Goal: Task Accomplishment & Management: Use online tool/utility

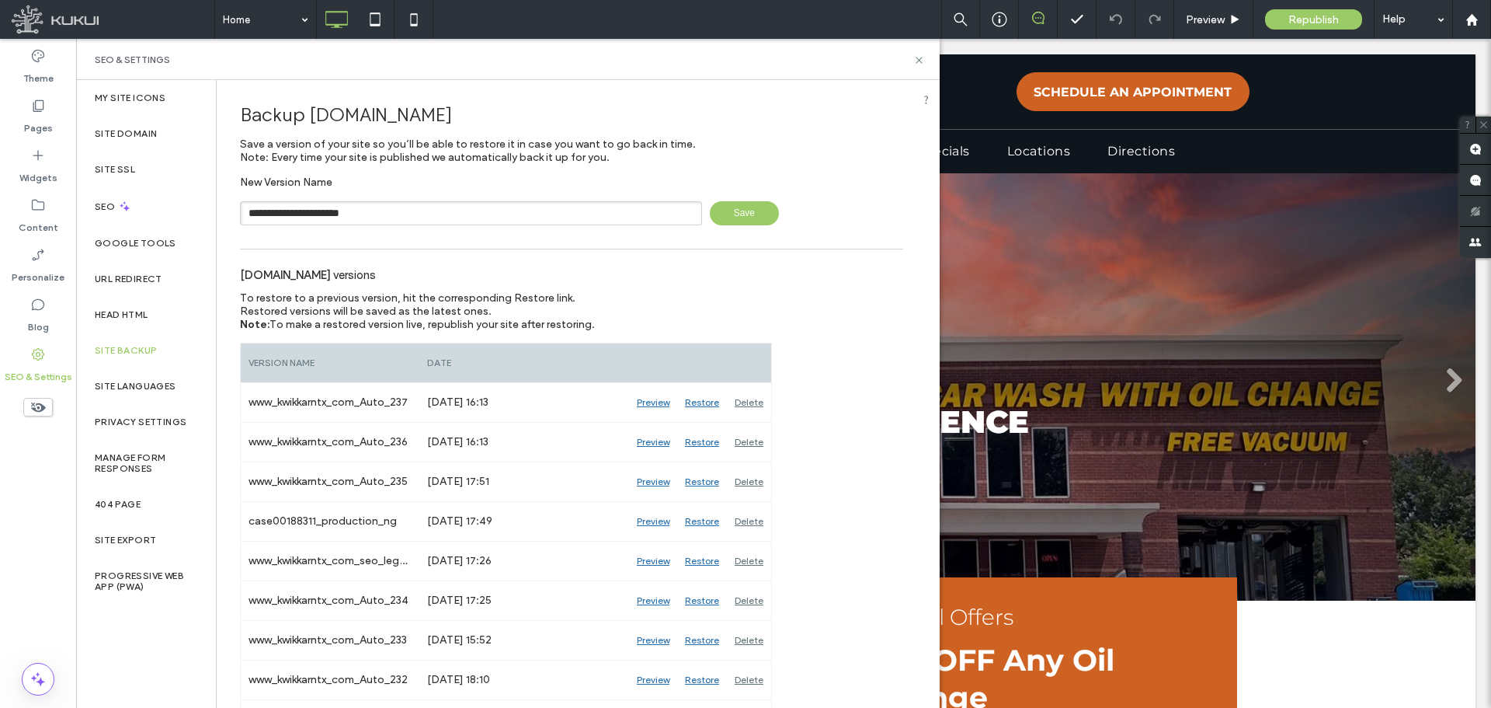
click at [433, 214] on input "**********" at bounding box center [471, 213] width 462 height 24
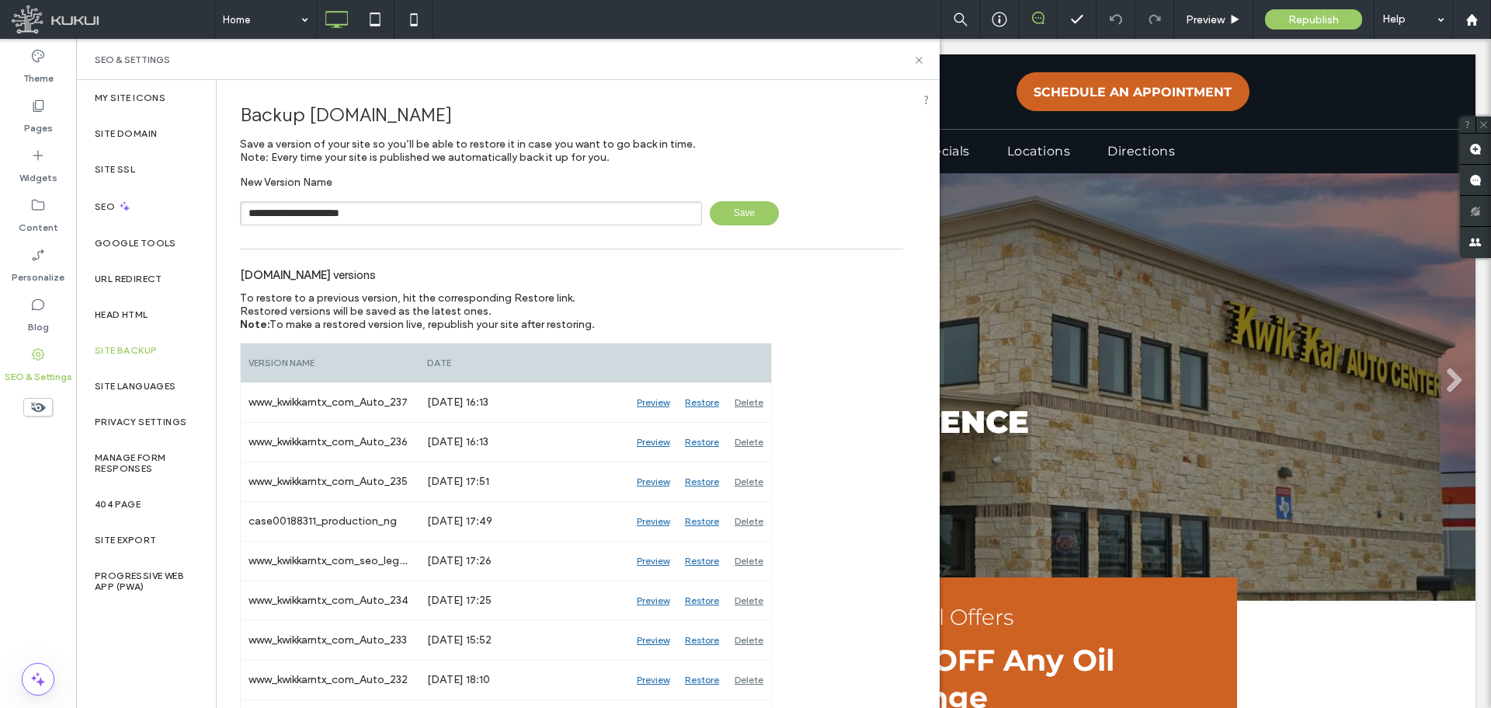
drag, startPoint x: 400, startPoint y: 211, endPoint x: 366, endPoint y: 211, distance: 34.2
click at [366, 211] on input "**********" at bounding box center [471, 213] width 462 height 24
type input "**********"
click at [729, 207] on span "Save" at bounding box center [744, 213] width 69 height 24
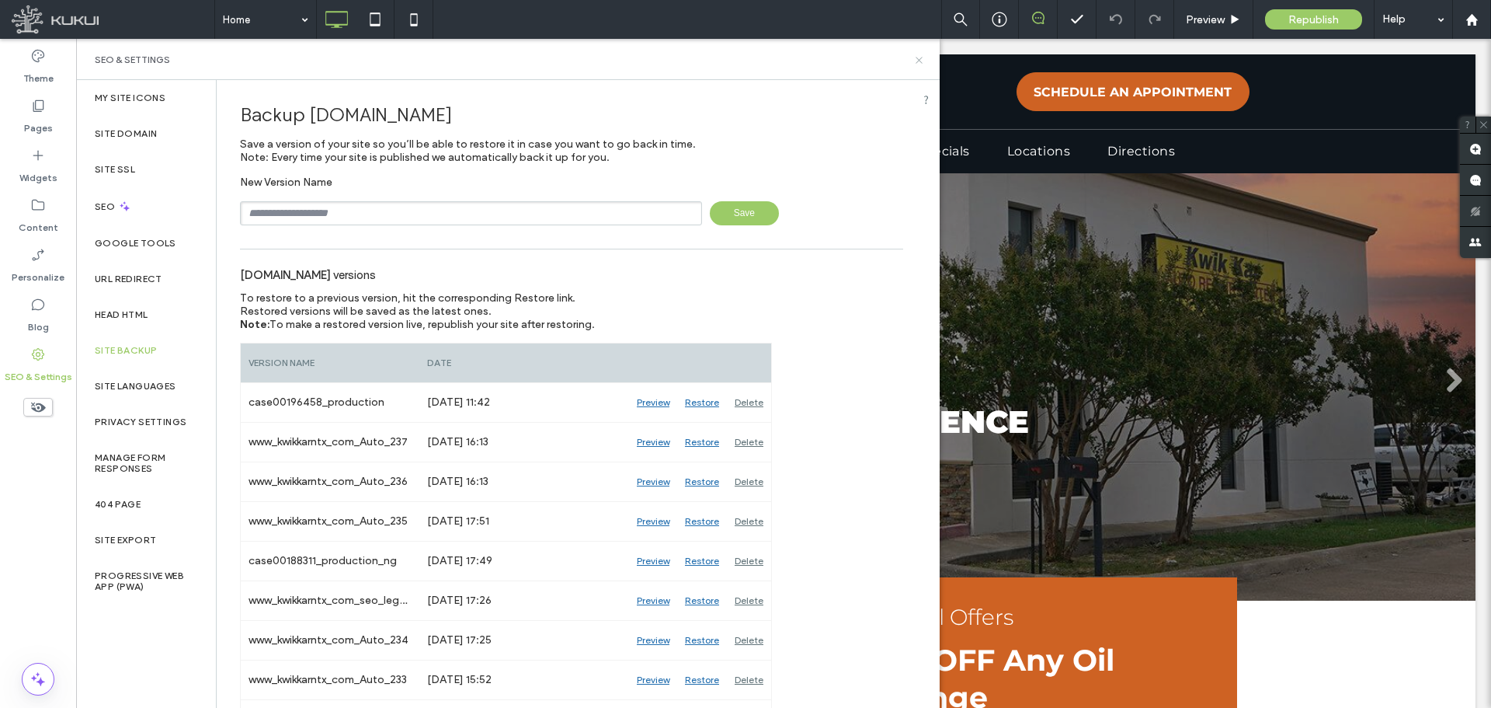
click at [918, 59] on use at bounding box center [919, 60] width 6 height 6
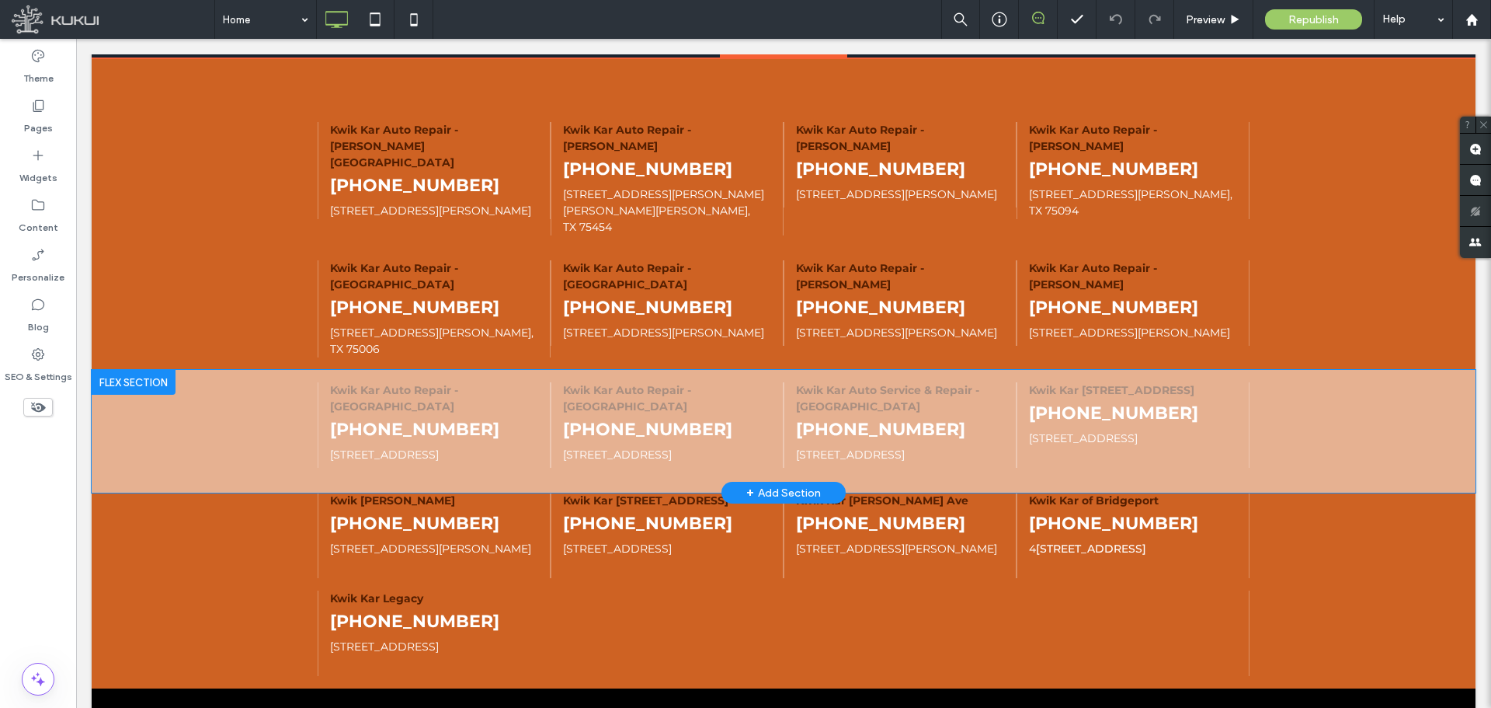
scroll to position [4061, 0]
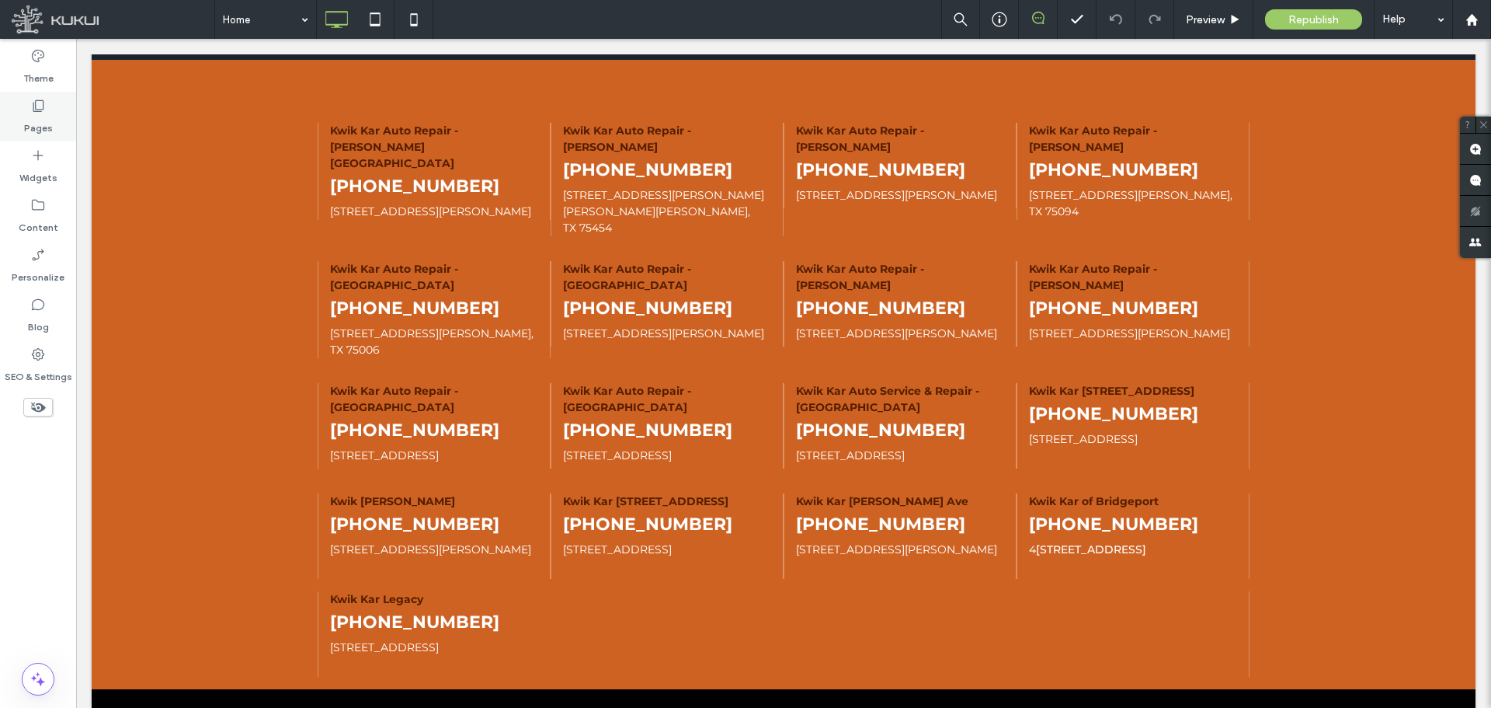
click at [37, 127] on label "Pages" at bounding box center [38, 124] width 29 height 22
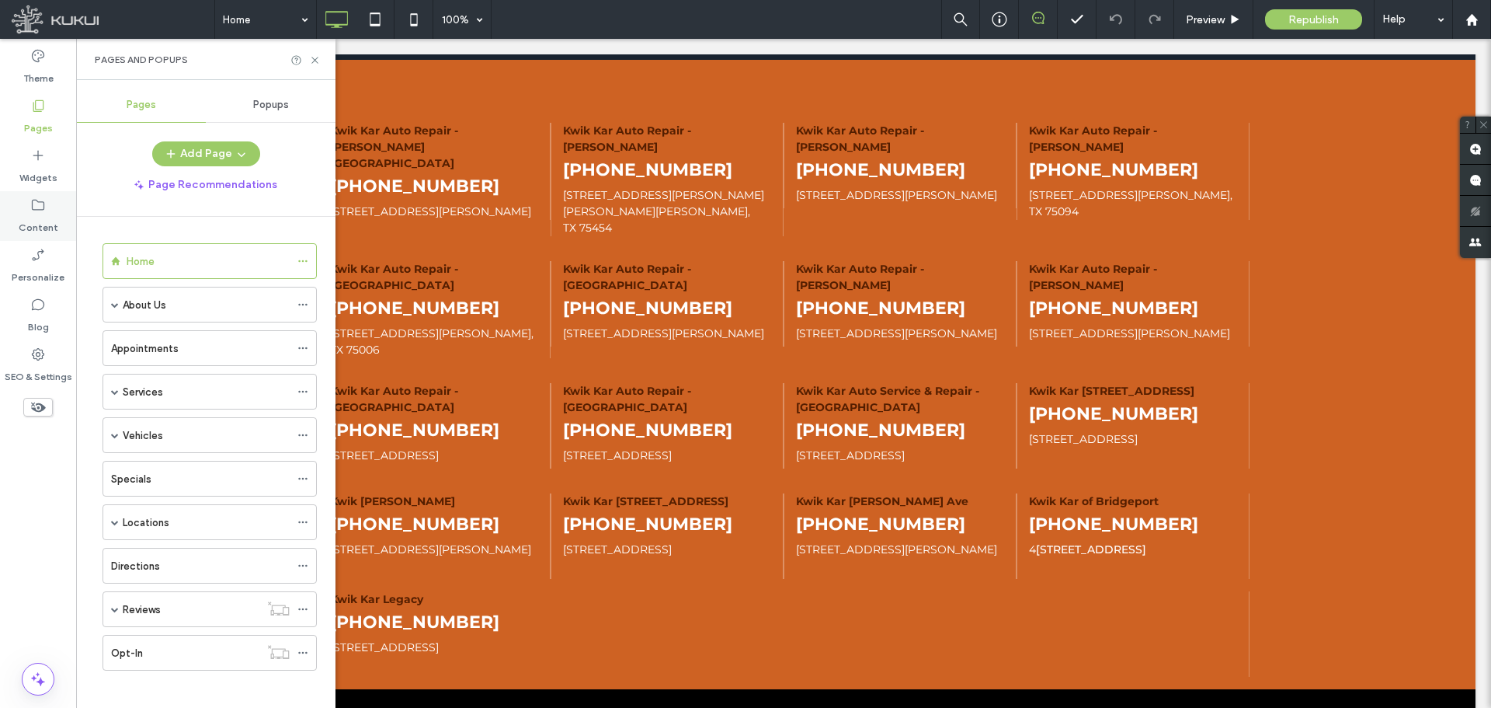
click at [46, 209] on div "Content" at bounding box center [38, 216] width 76 height 50
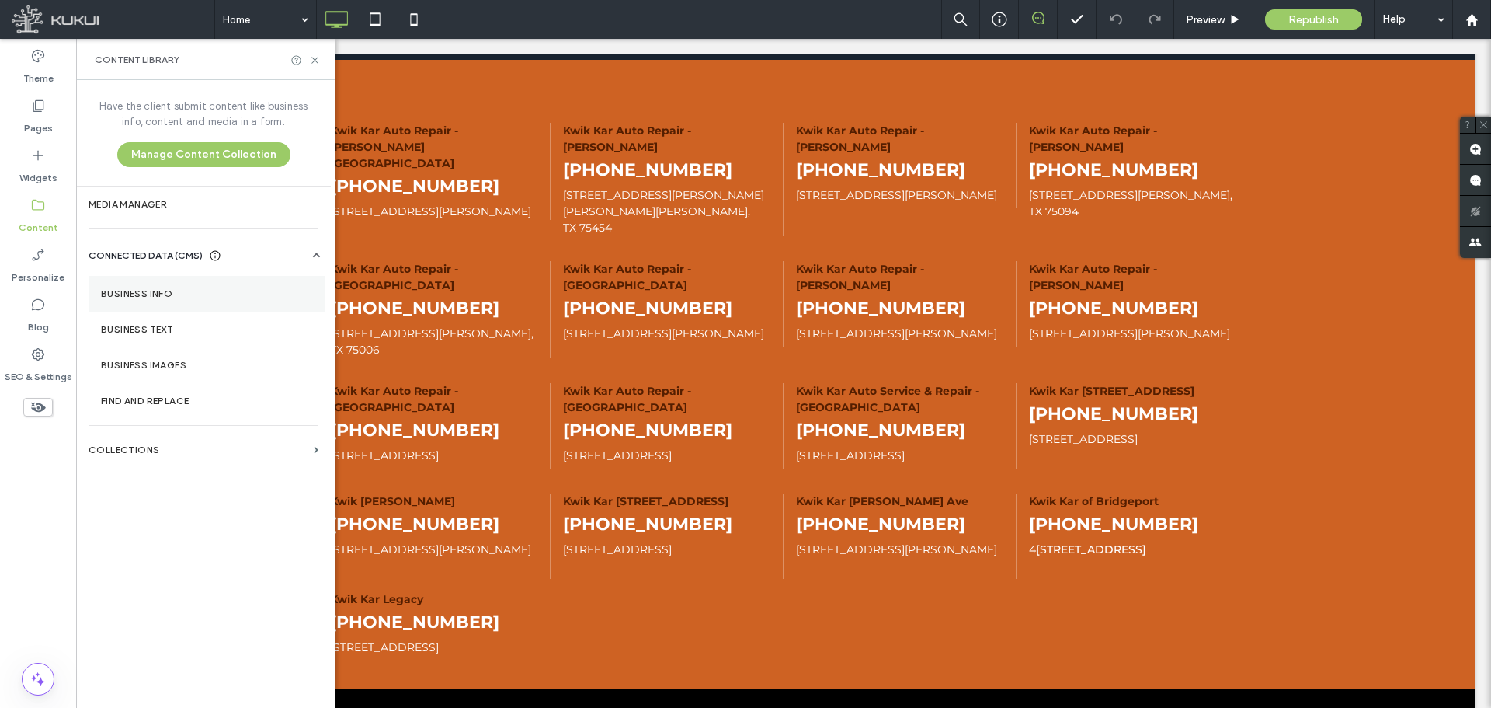
click at [144, 288] on label "Business Info" at bounding box center [206, 293] width 211 height 11
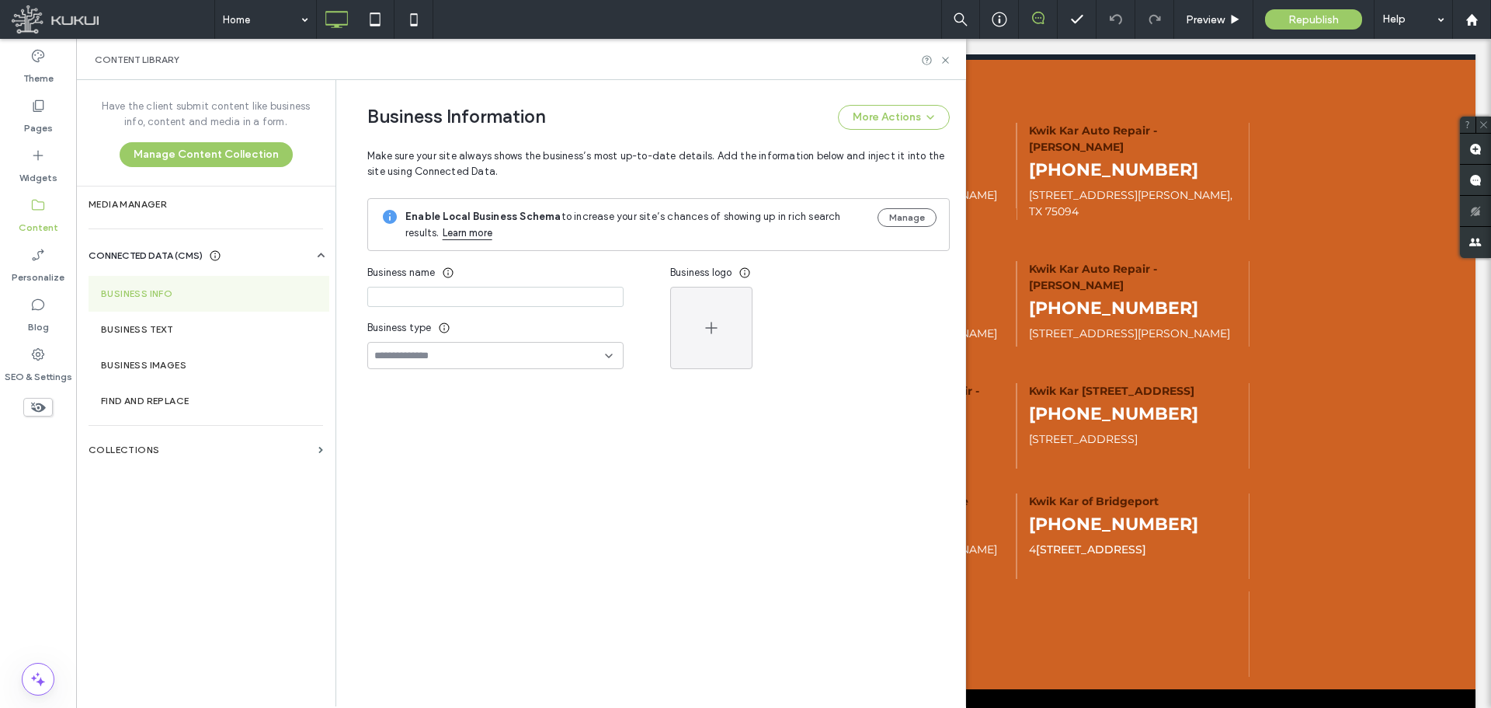
type input "**********"
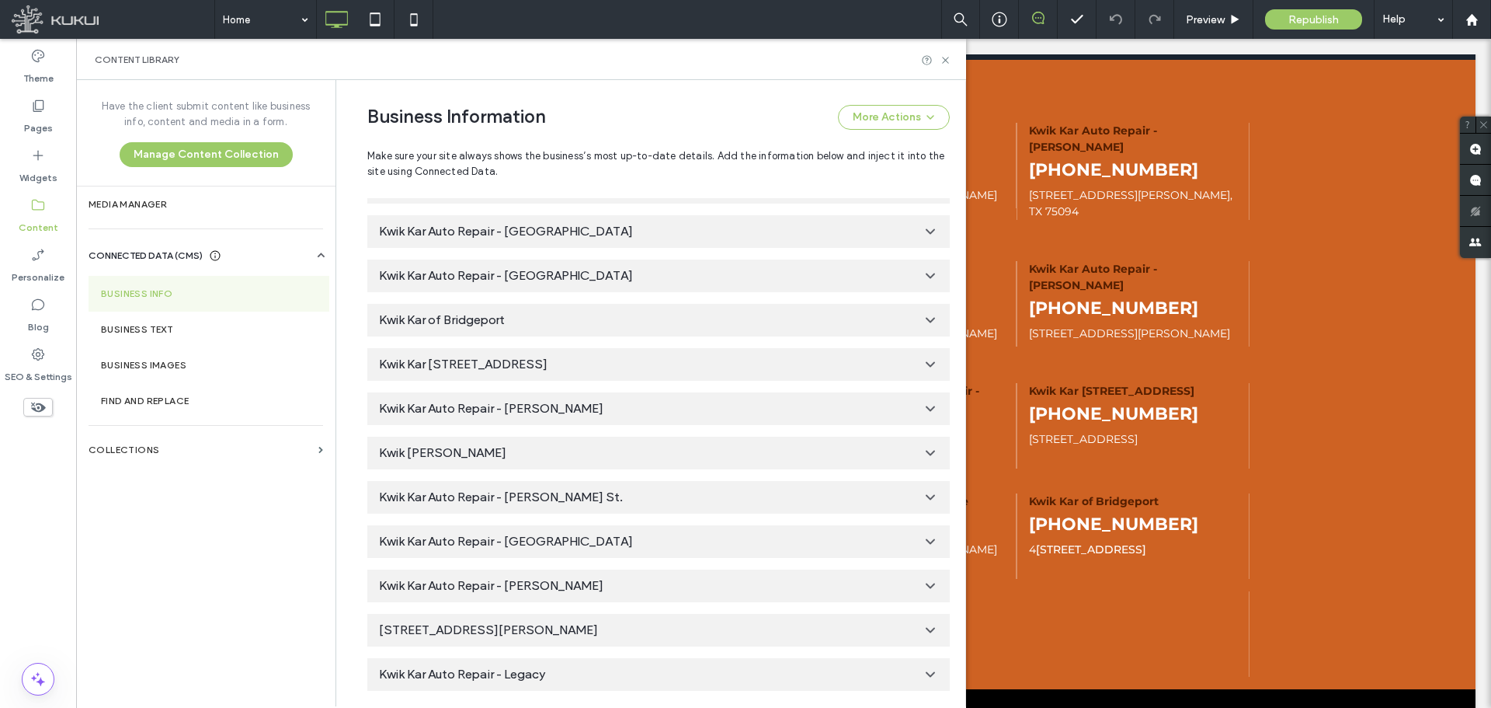
scroll to position [1245, 0]
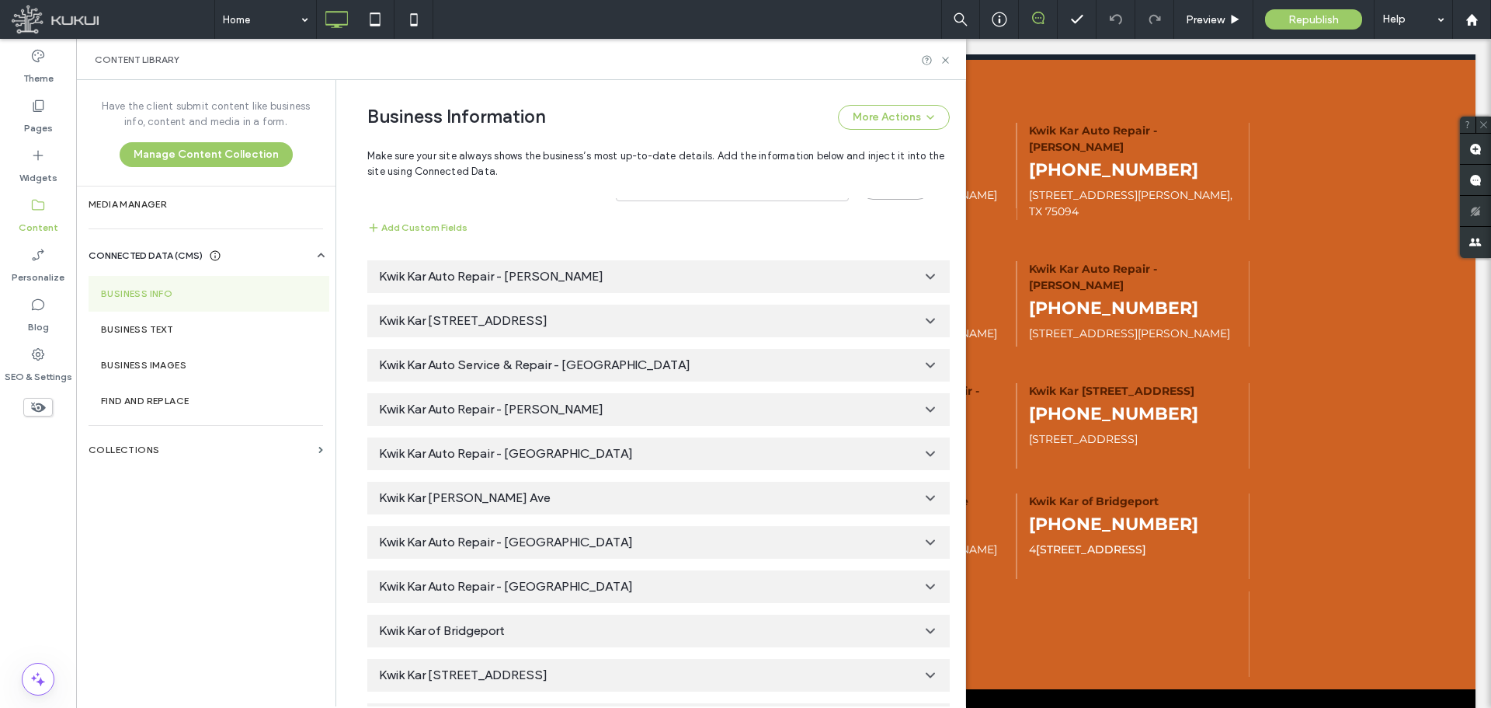
click at [927, 632] on use at bounding box center [931, 631] width 8 height 4
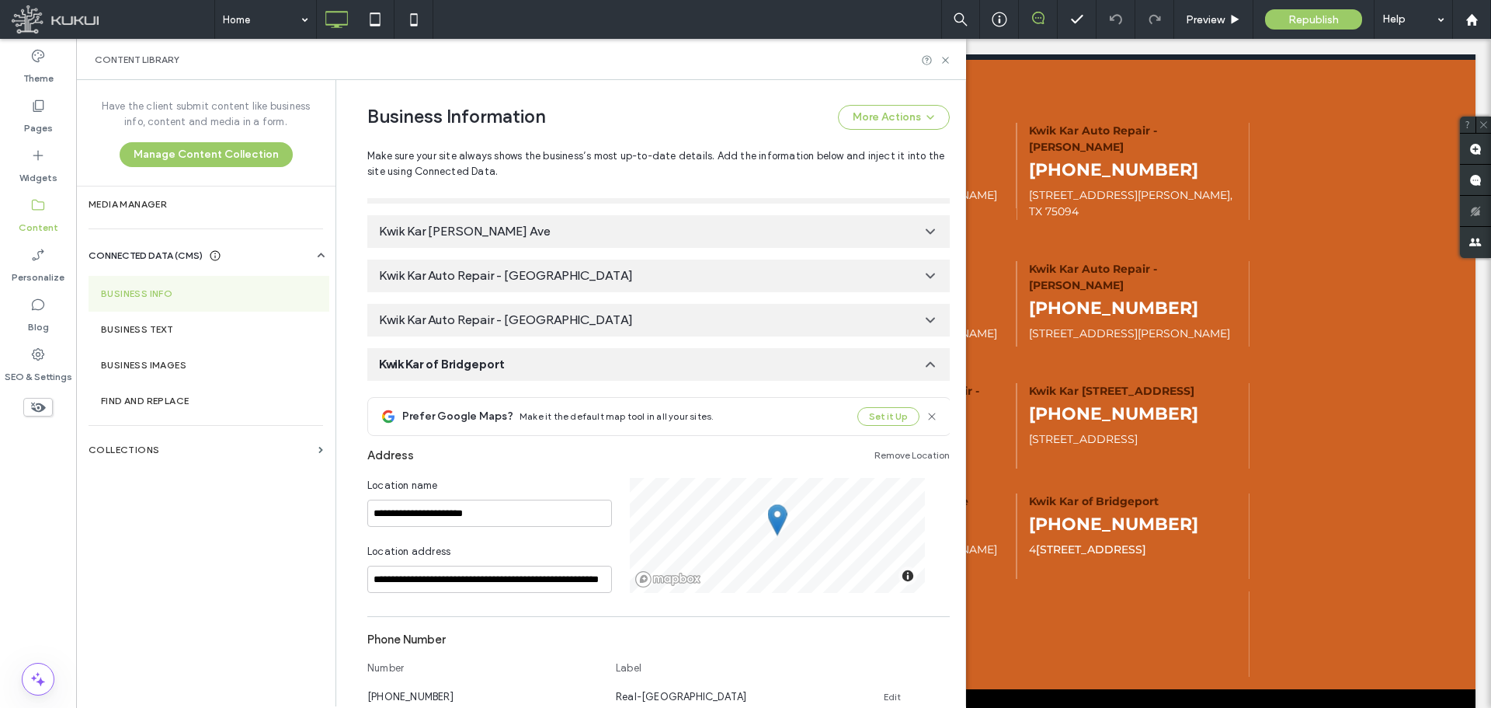
scroll to position [0, 0]
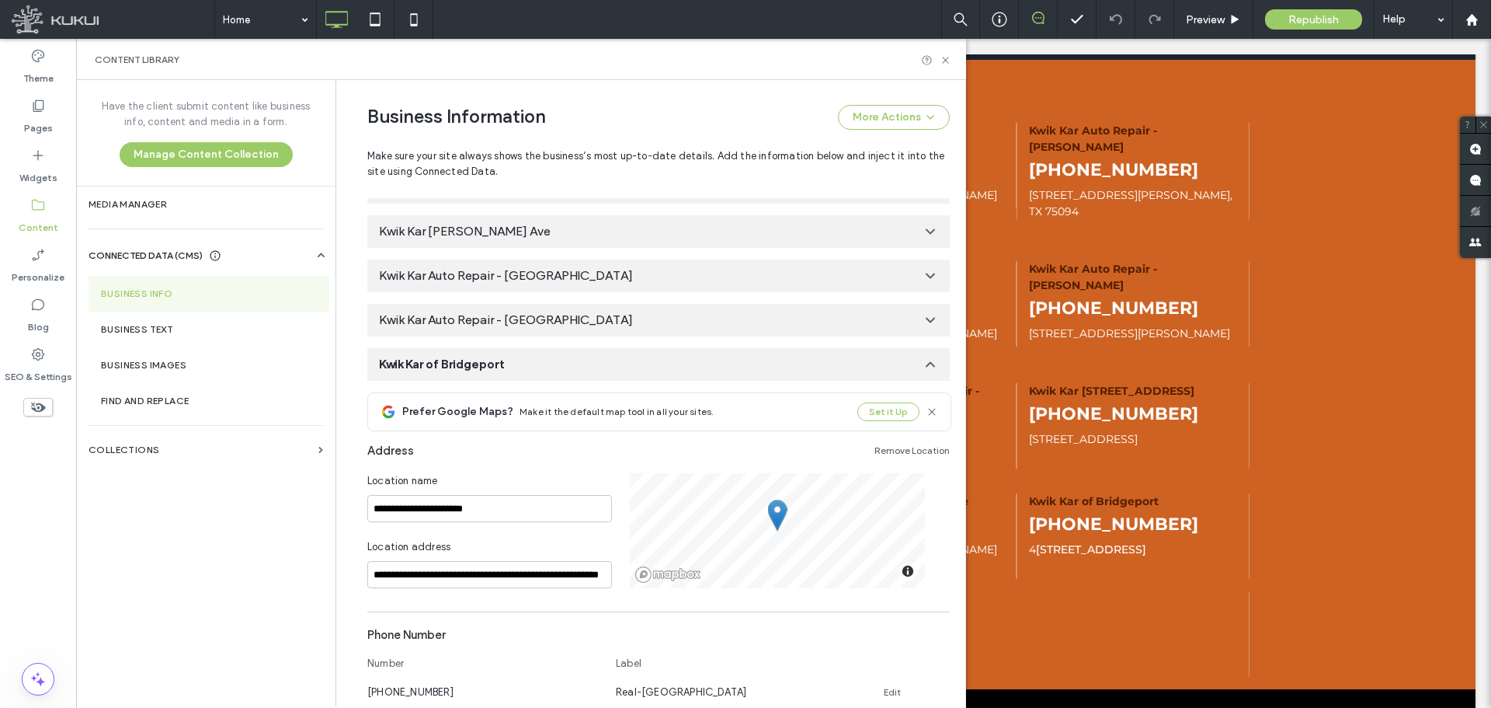
click at [904, 447] on link "Remove Location" at bounding box center [912, 450] width 75 height 12
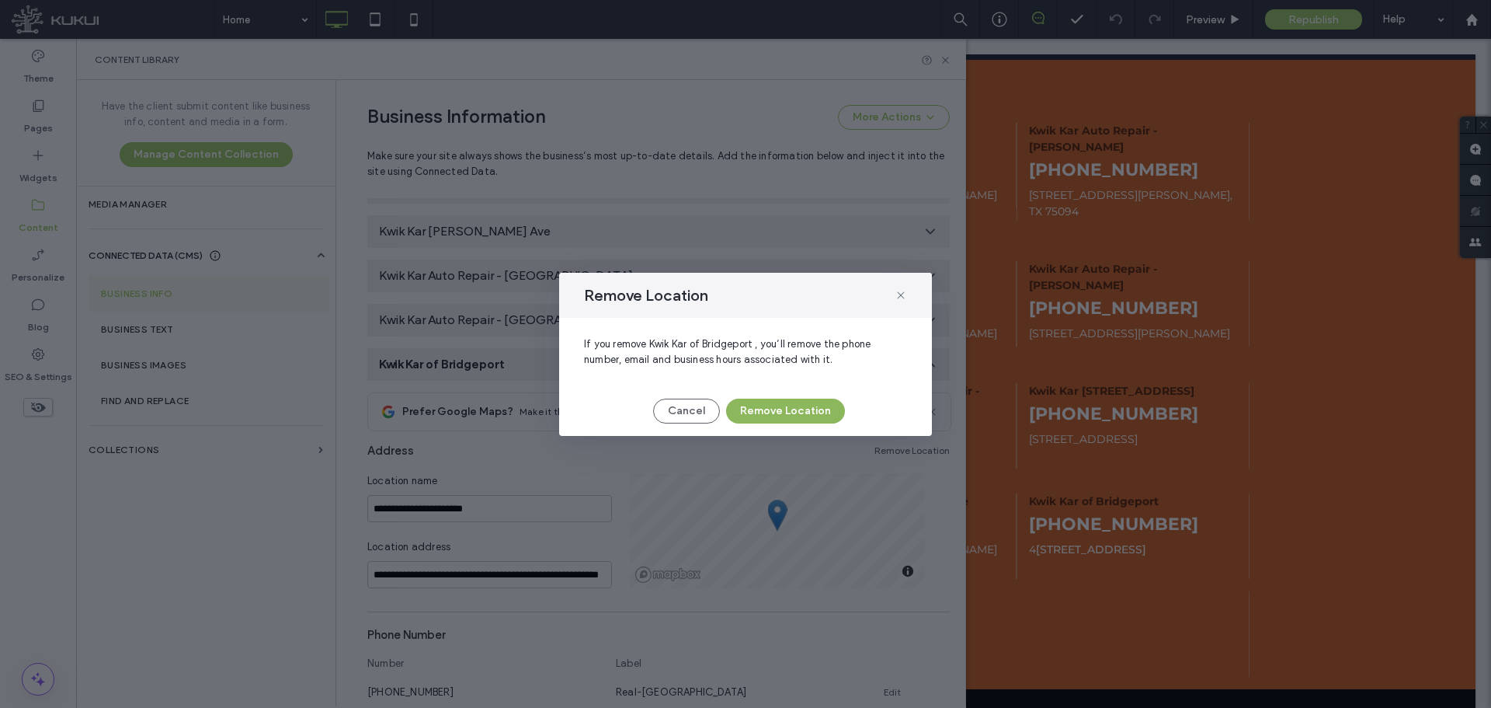
click at [807, 413] on button "Remove Location" at bounding box center [785, 410] width 119 height 25
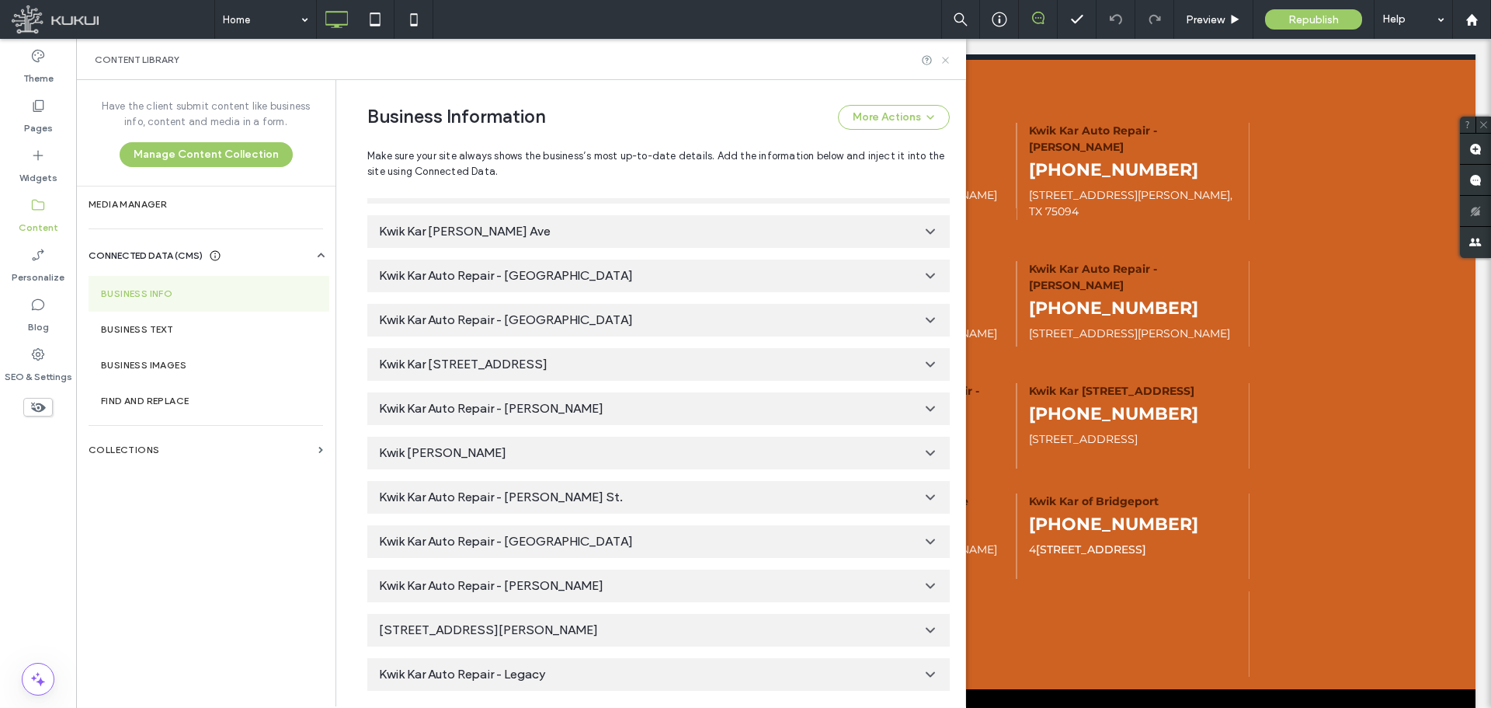
click at [947, 59] on use at bounding box center [945, 60] width 6 height 6
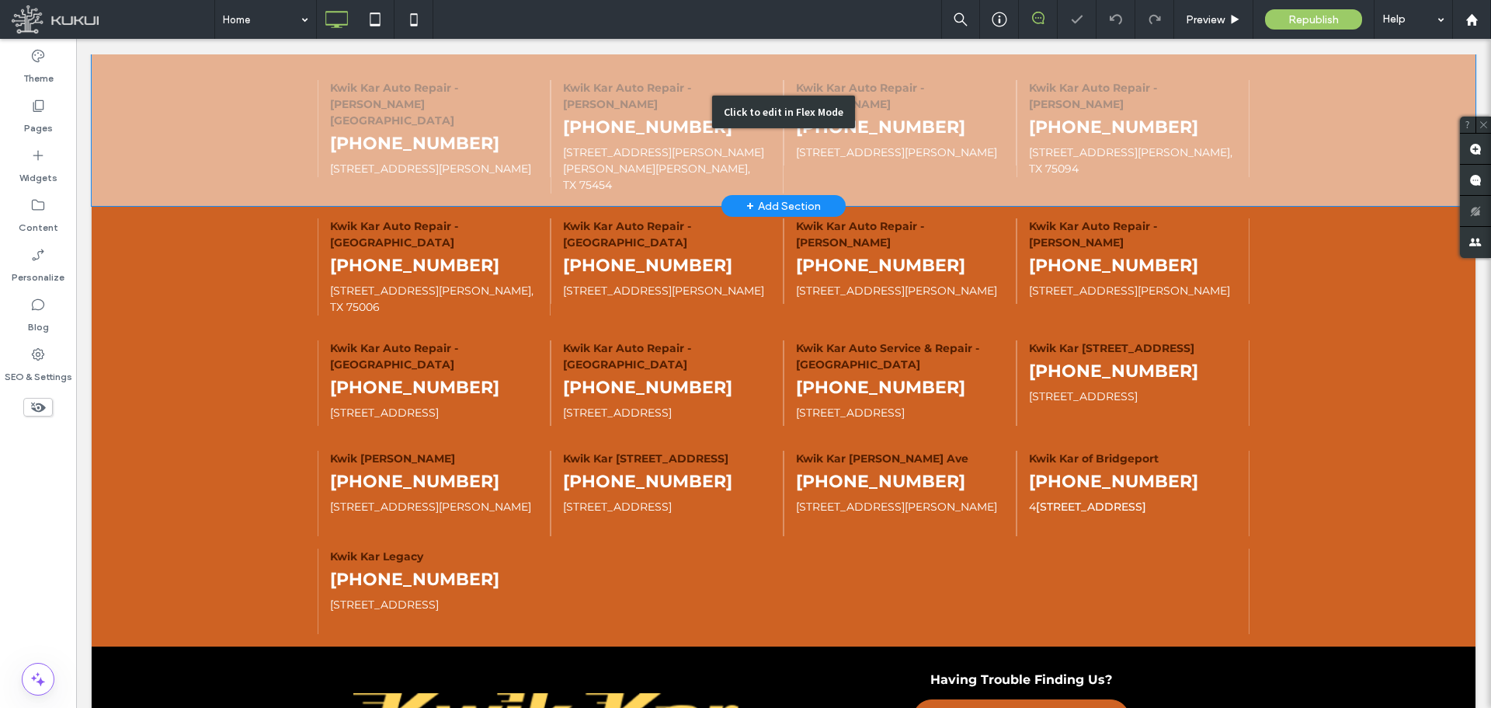
scroll to position [4139, 0]
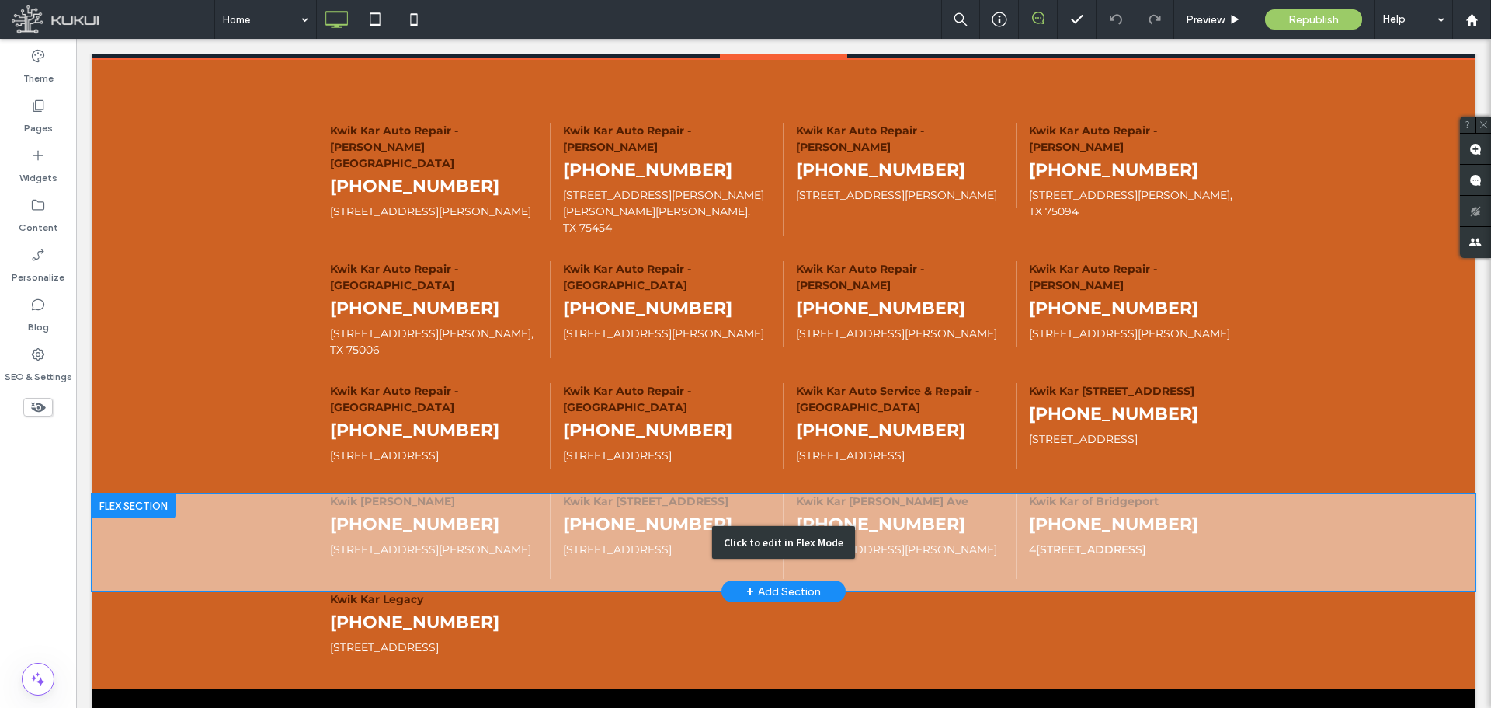
scroll to position [4139, 0]
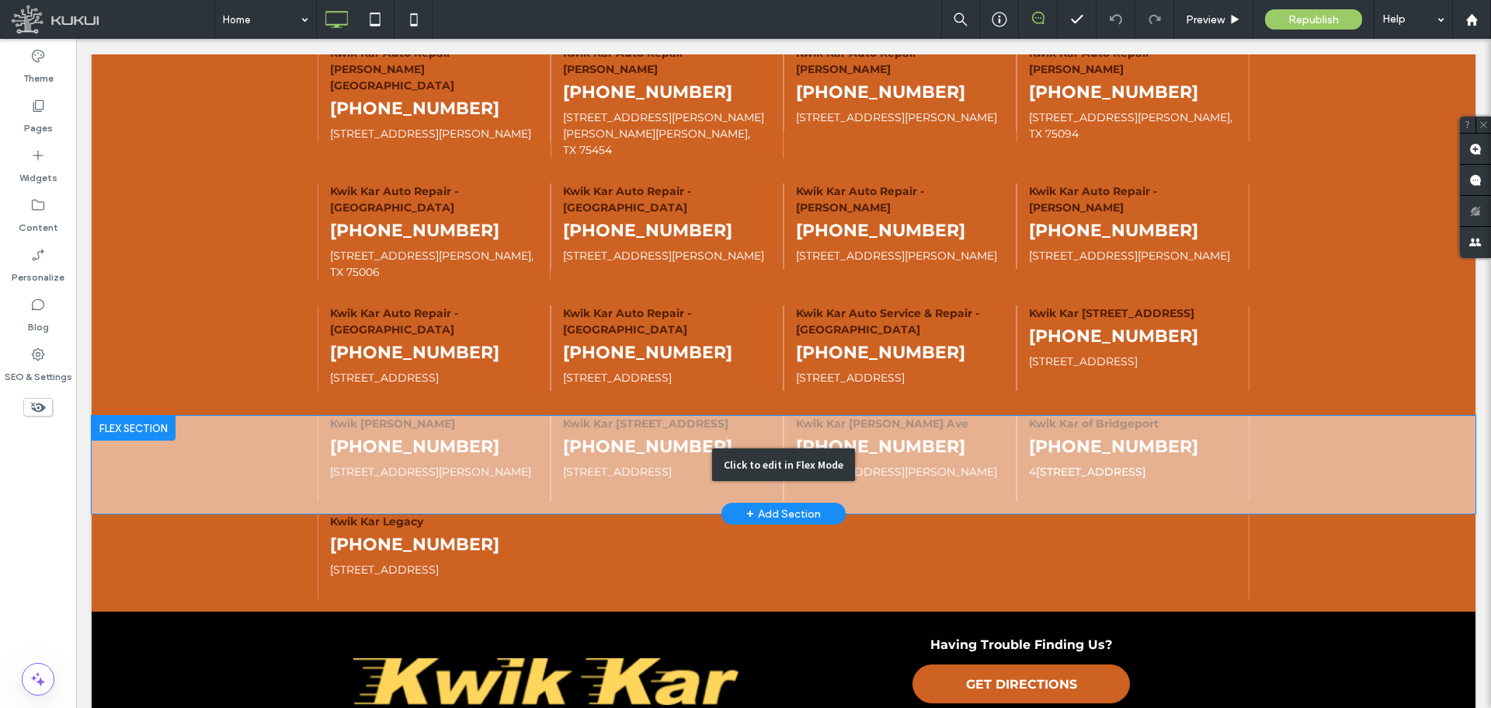
click at [1187, 416] on div "Click to edit in Flex Mode" at bounding box center [784, 465] width 1384 height 98
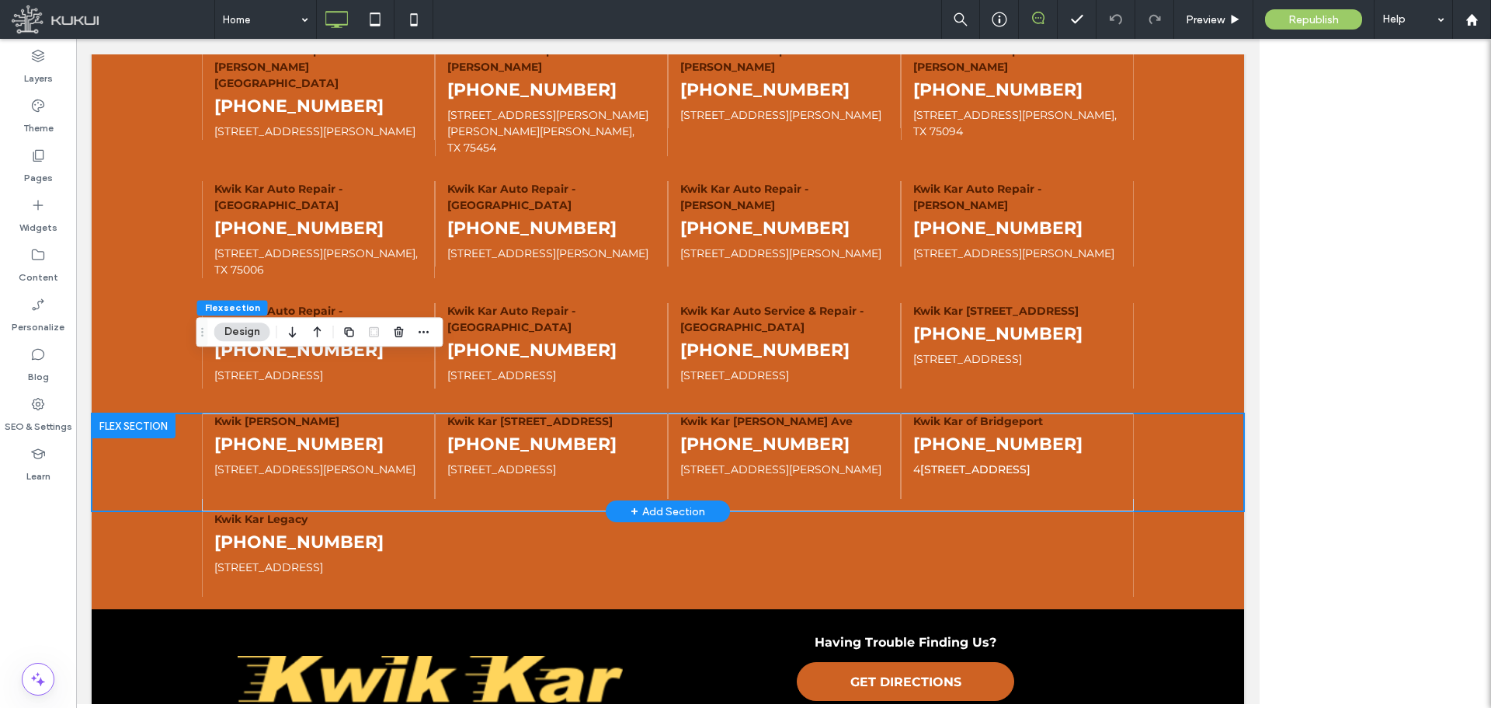
scroll to position [4066, 0]
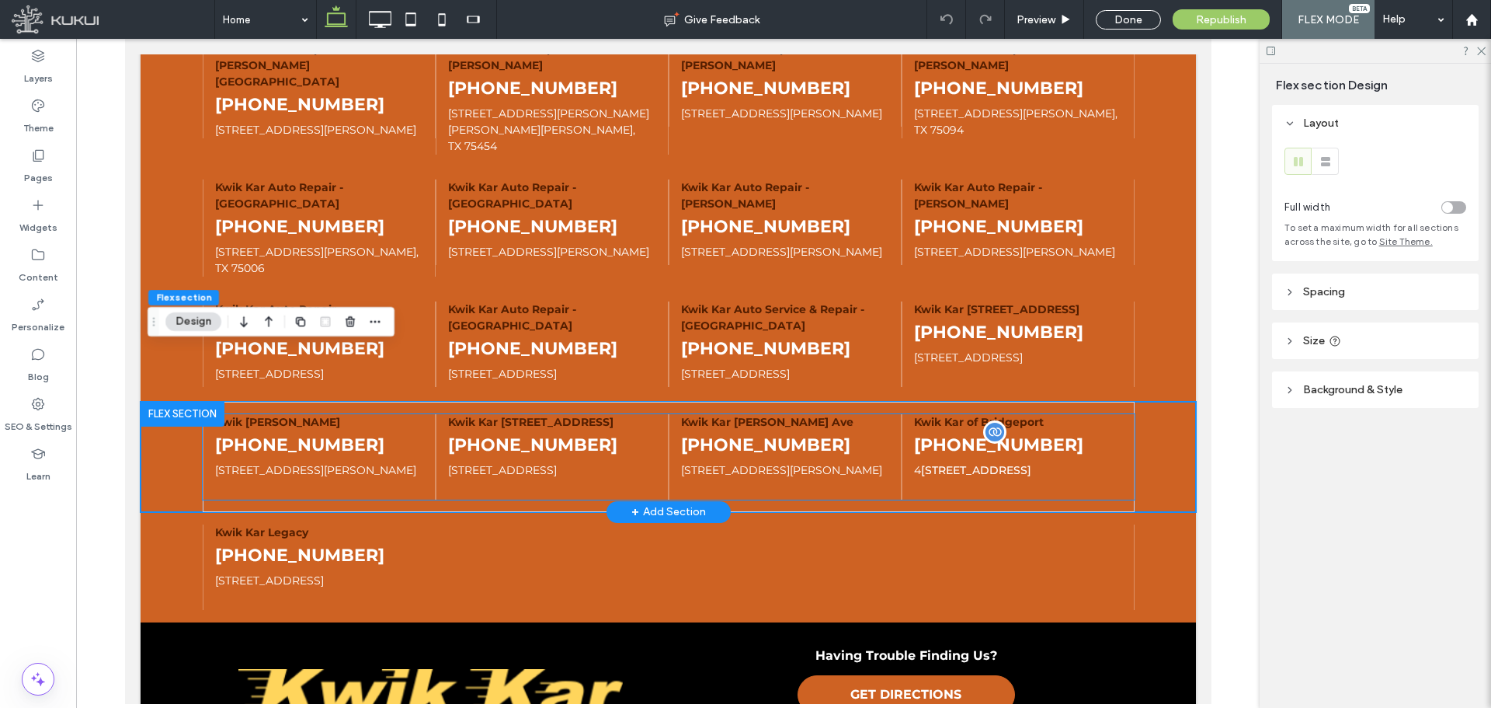
click at [1056, 432] on p "(940) 394-4300" at bounding box center [1017, 445] width 208 height 26
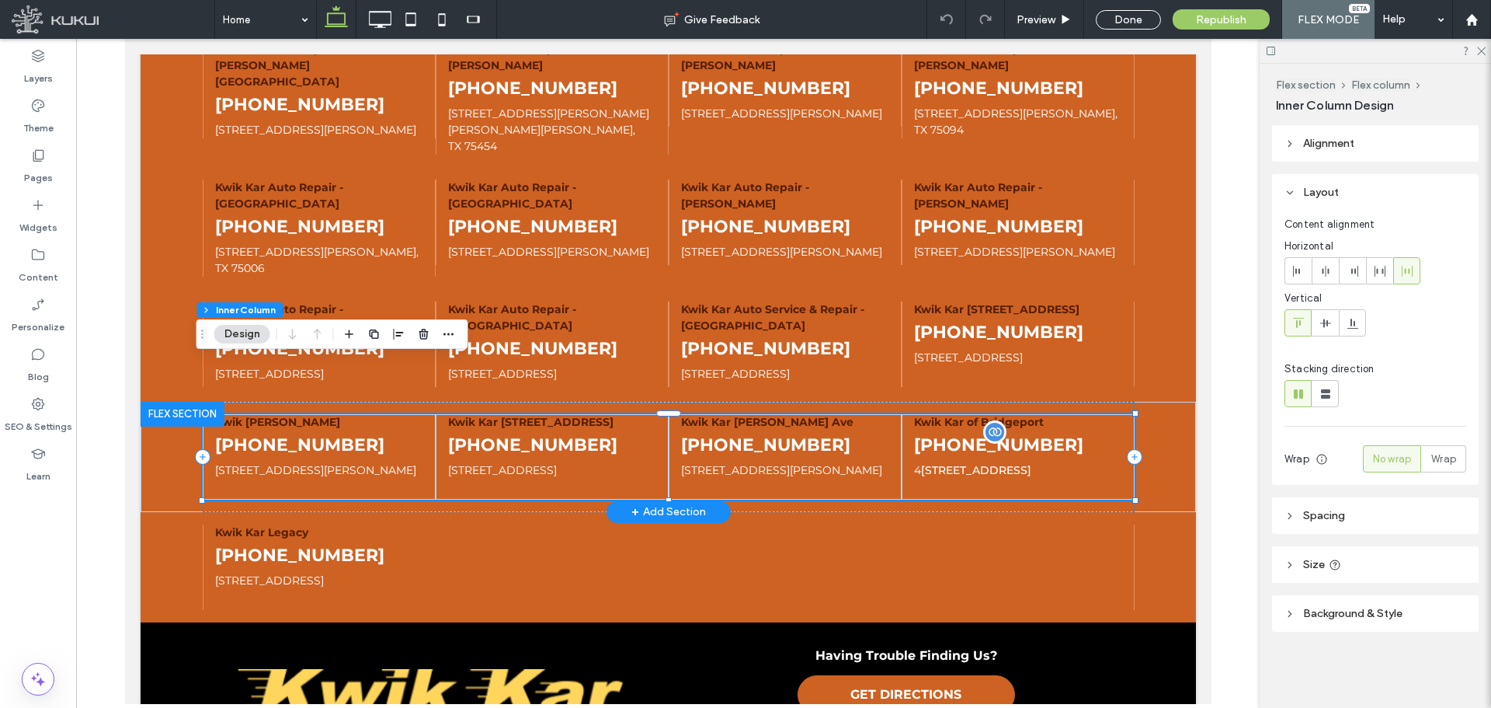
click at [1064, 432] on p "(940) 394-4300" at bounding box center [1017, 445] width 208 height 26
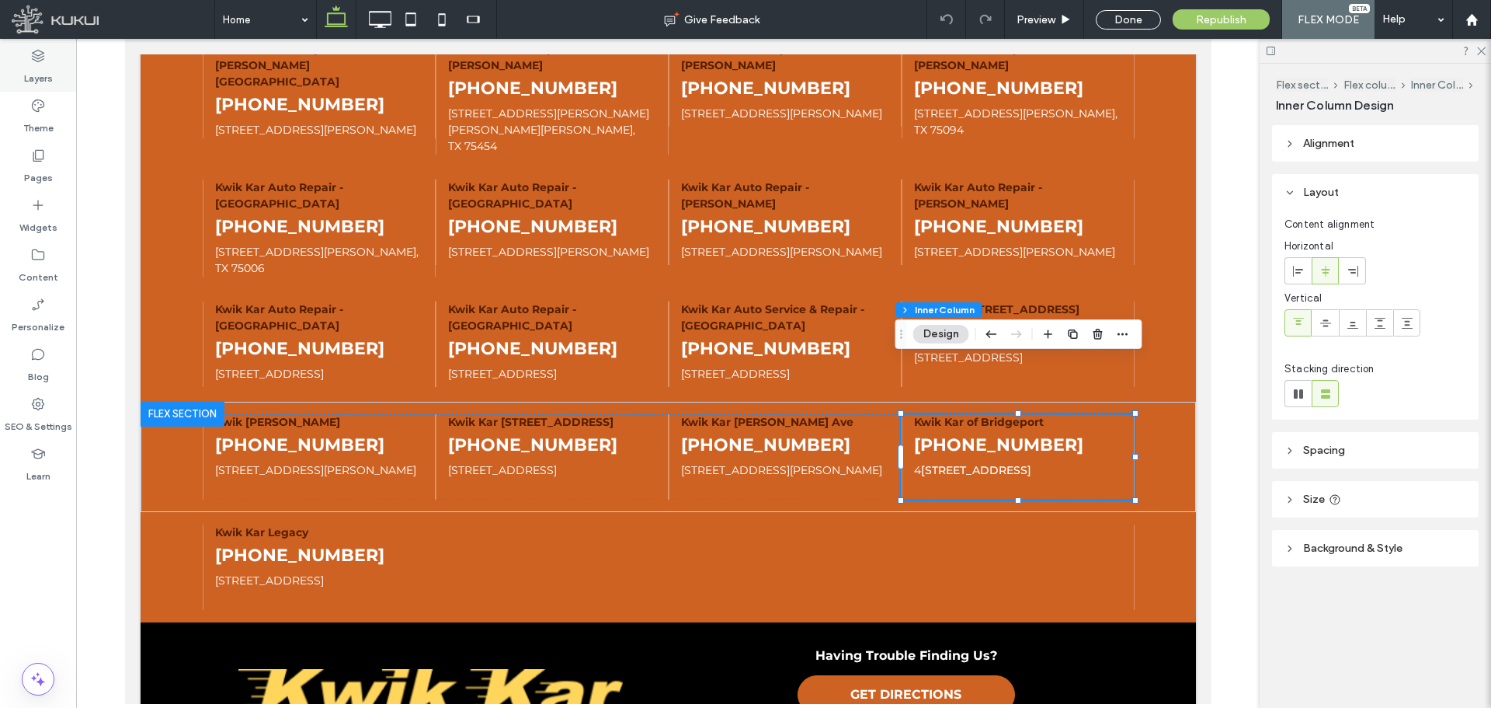
click at [35, 70] on label "Layers" at bounding box center [38, 75] width 29 height 22
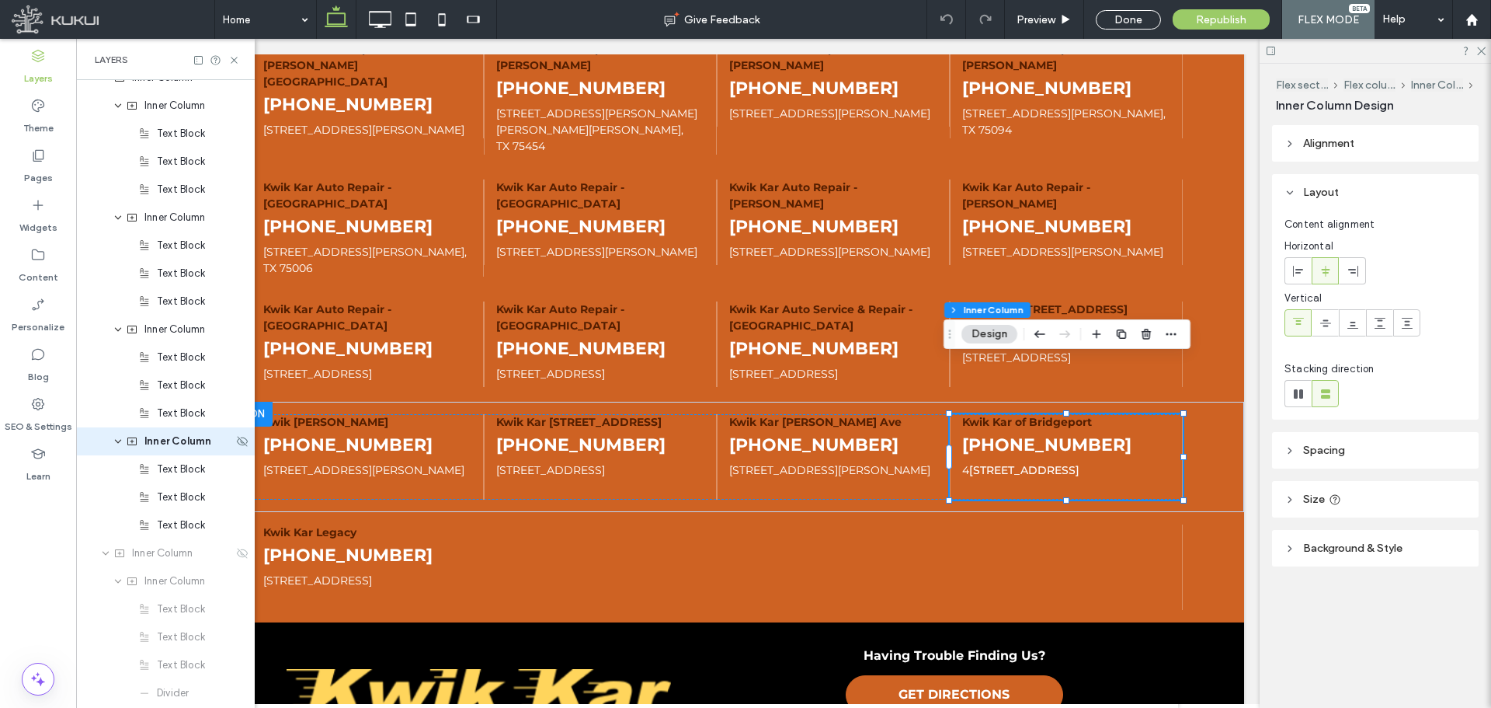
scroll to position [120, 0]
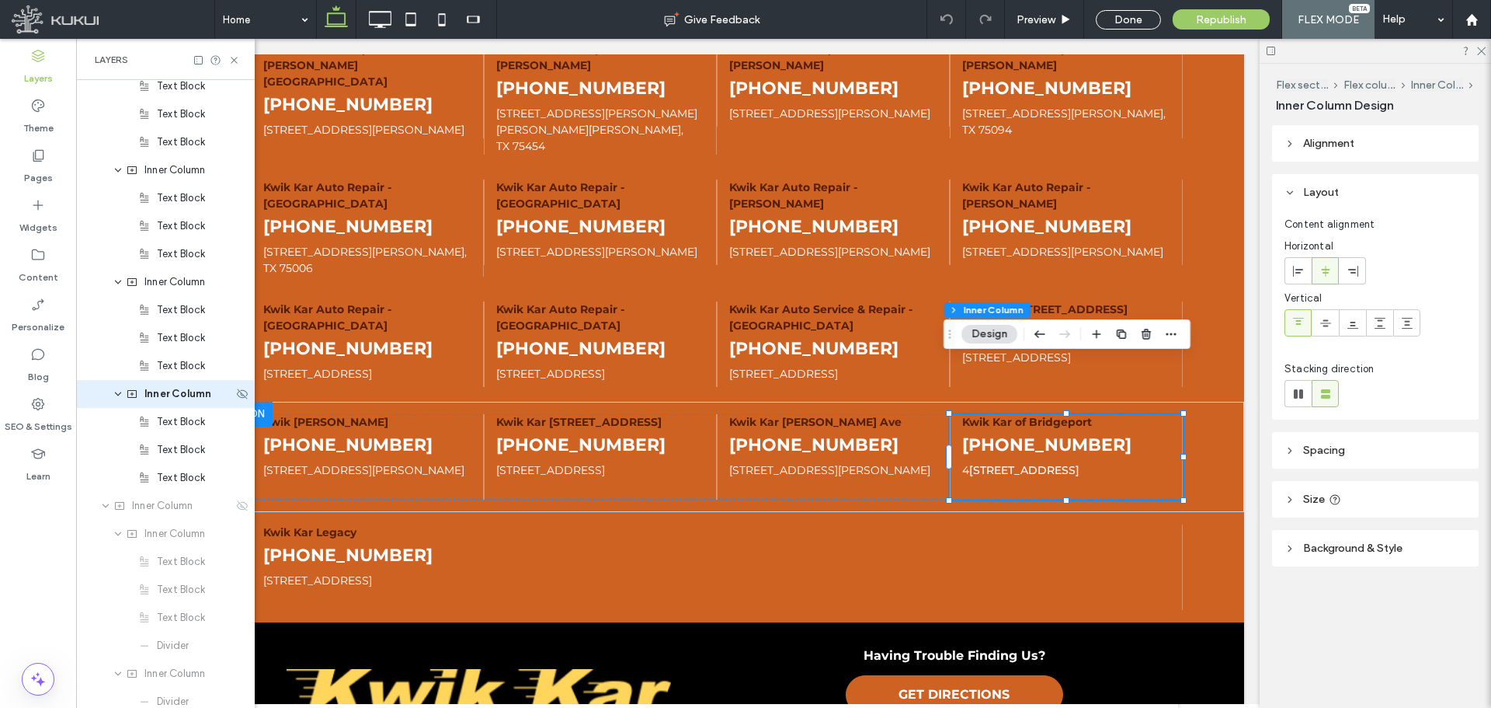
click at [119, 394] on use "expand Inner Column" at bounding box center [118, 394] width 6 height 4
click at [181, 394] on span "Inner Column" at bounding box center [177, 394] width 67 height 16
click at [237, 395] on use at bounding box center [242, 393] width 11 height 10
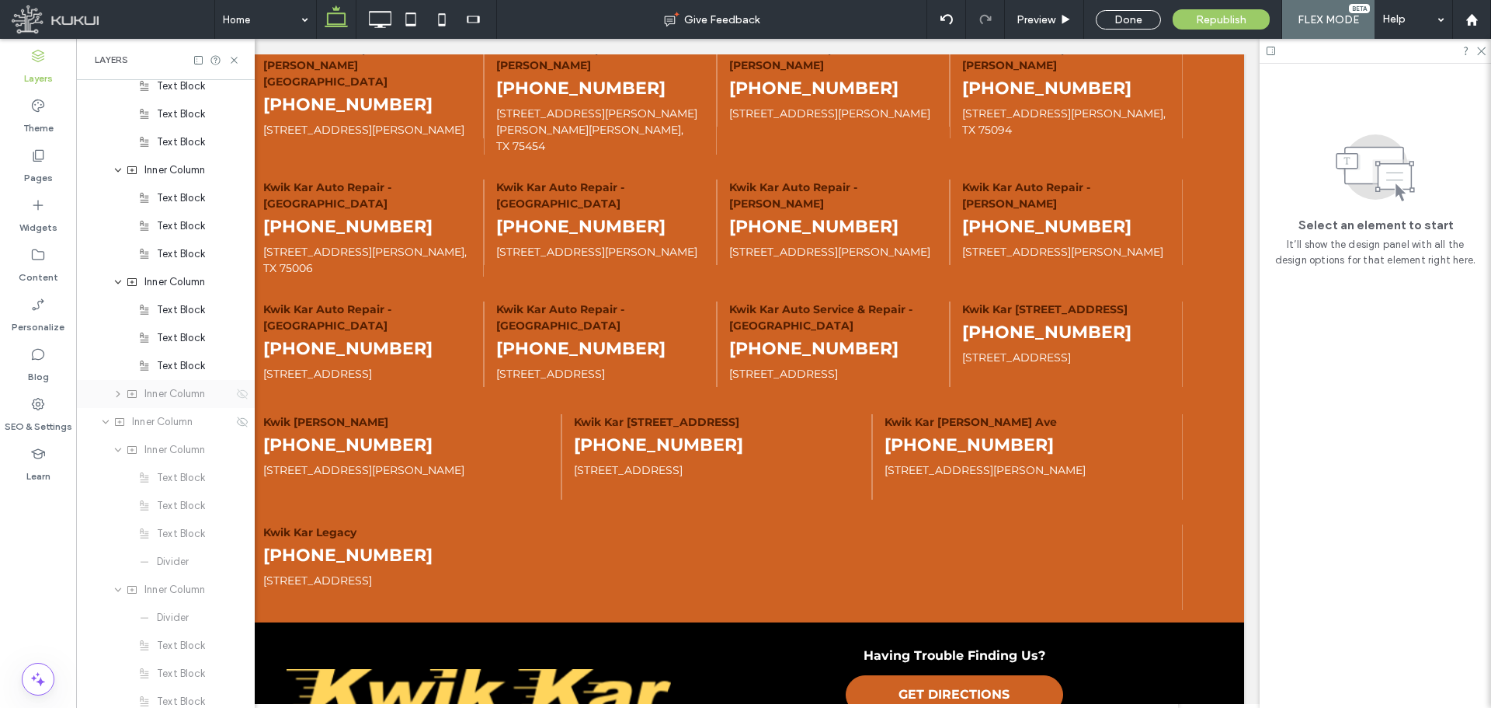
click at [237, 395] on use at bounding box center [242, 393] width 11 height 10
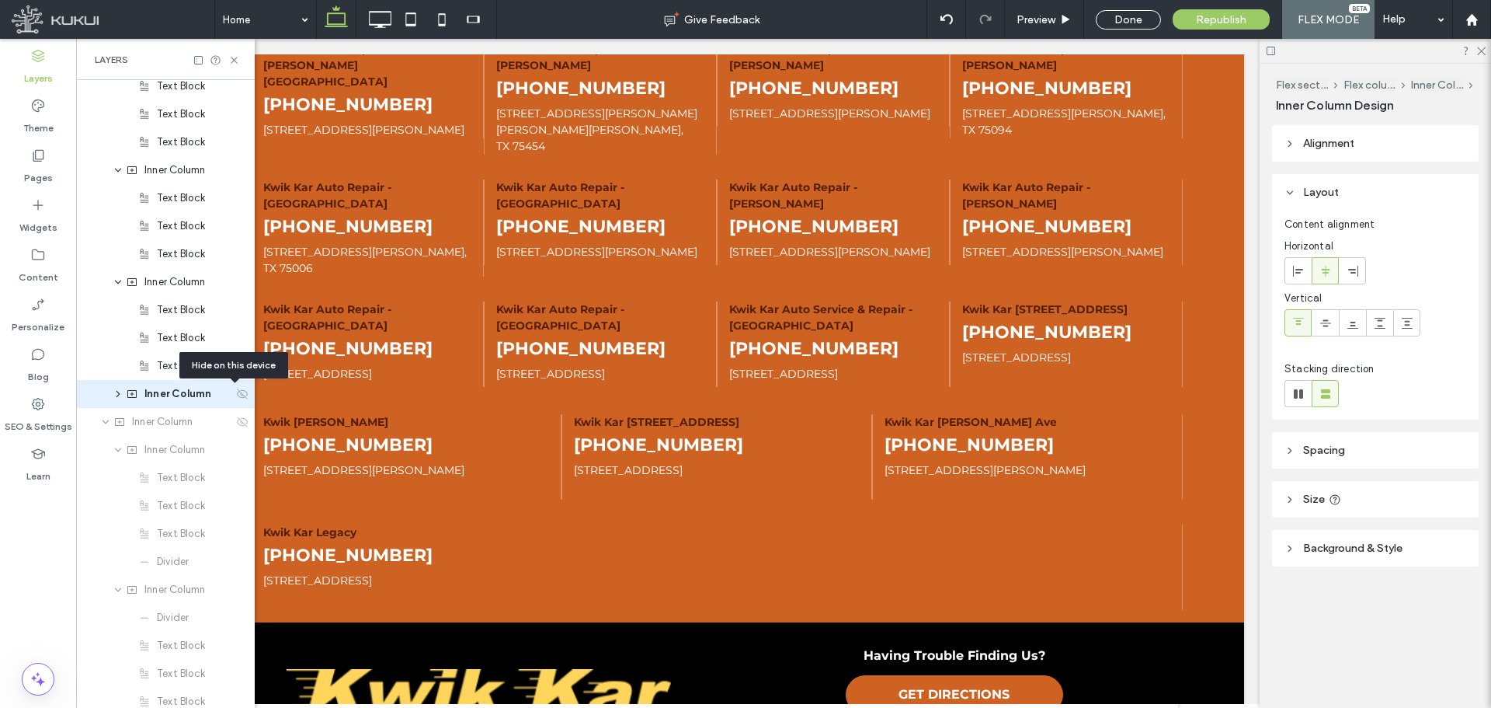
type input "**"
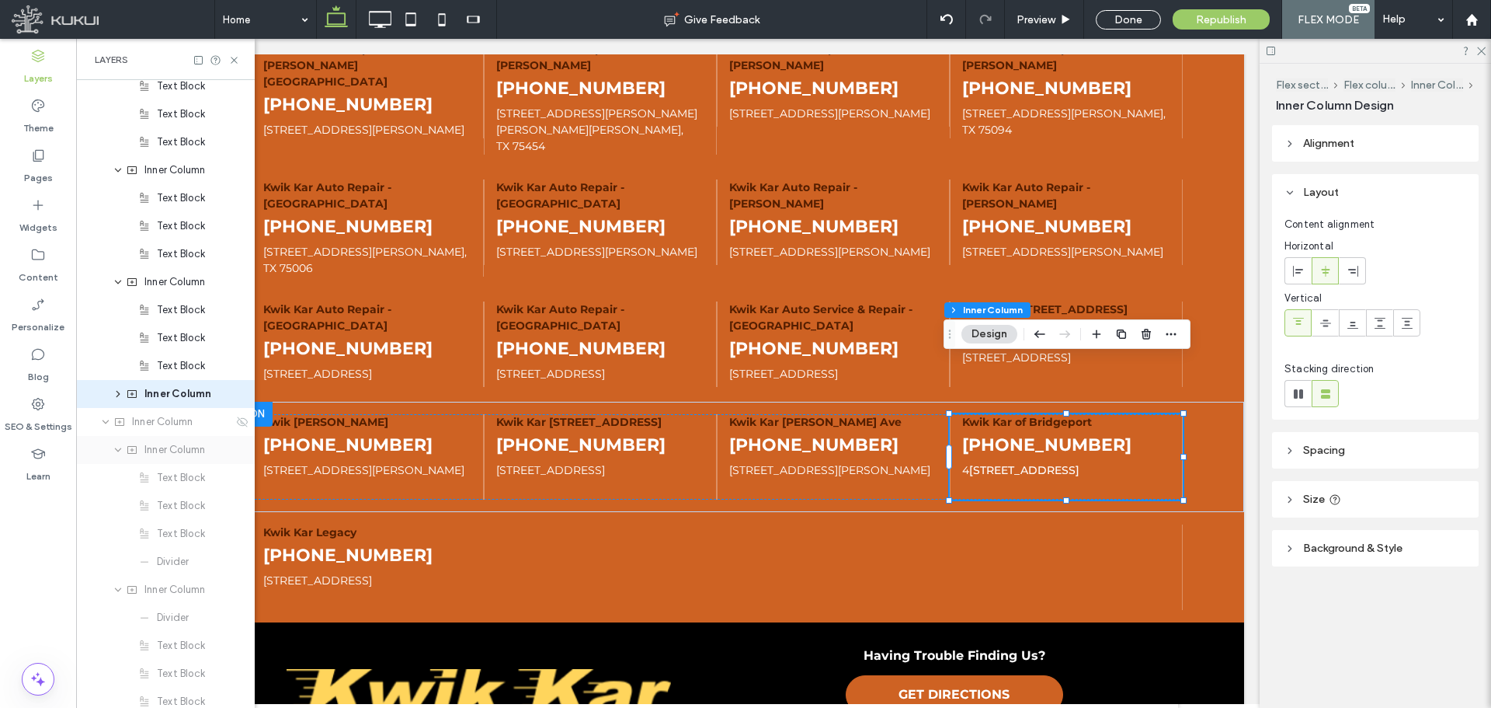
click at [121, 452] on icon "expand Inner Column" at bounding box center [117, 450] width 9 height 12
click at [113, 479] on icon "expand Inner Column" at bounding box center [117, 478] width 9 height 12
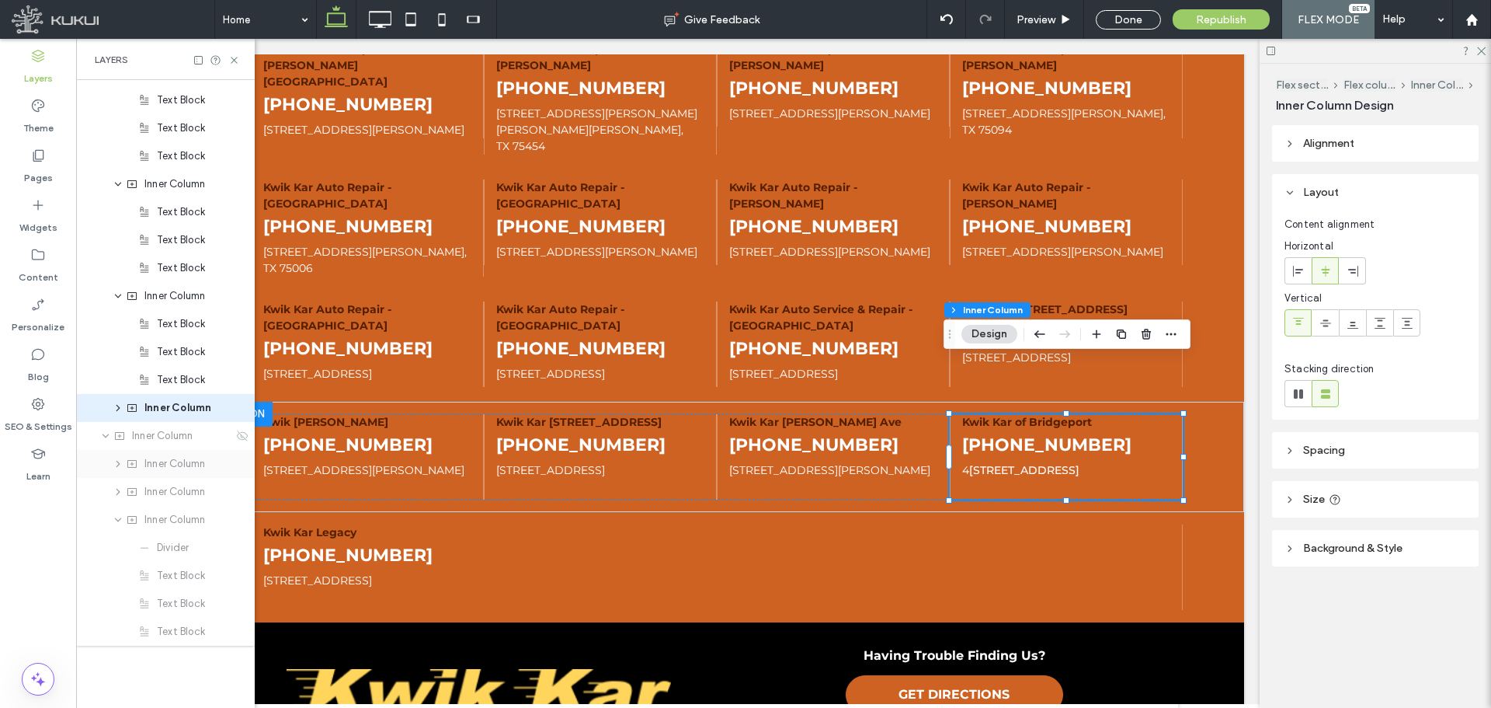
scroll to position [106, 0]
click at [167, 468] on span "Inner Column" at bounding box center [174, 464] width 61 height 16
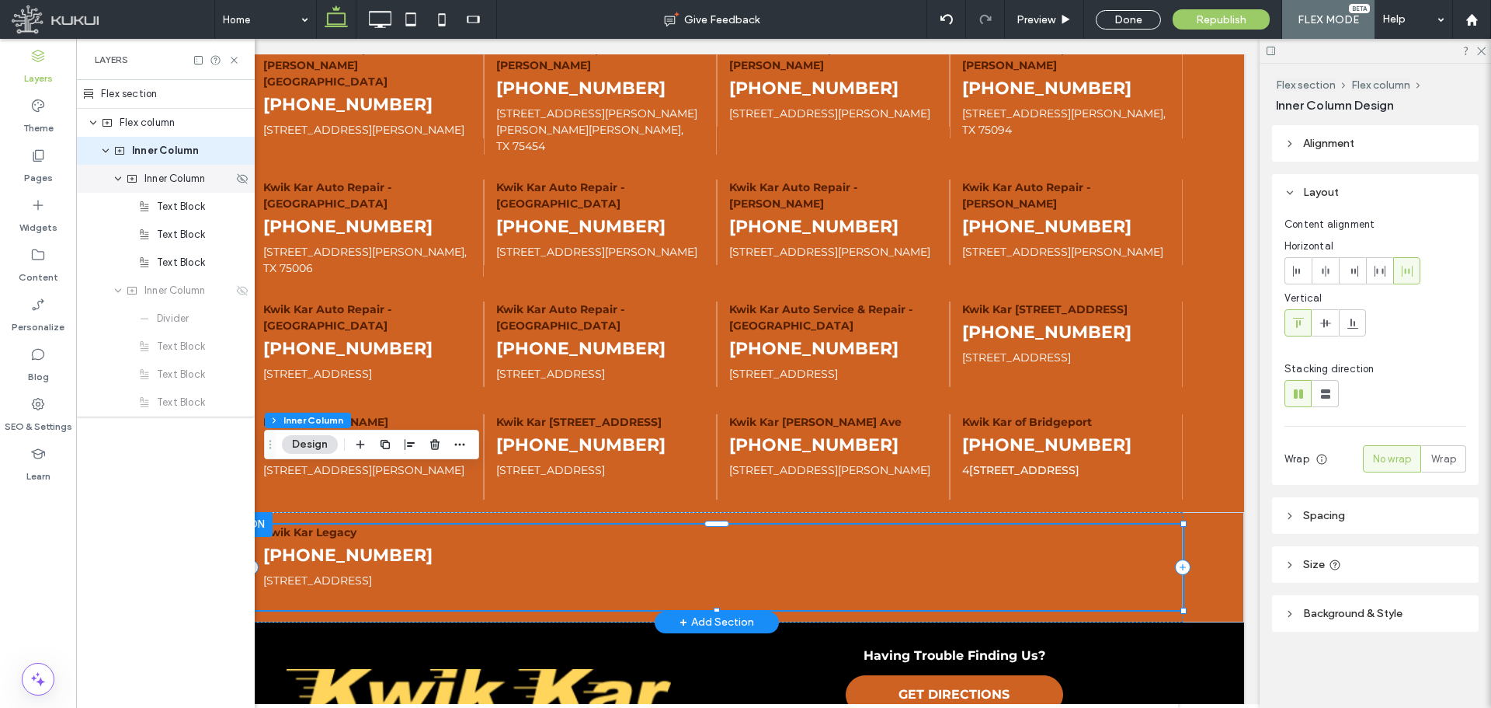
click at [164, 182] on span "Inner Column" at bounding box center [174, 179] width 61 height 16
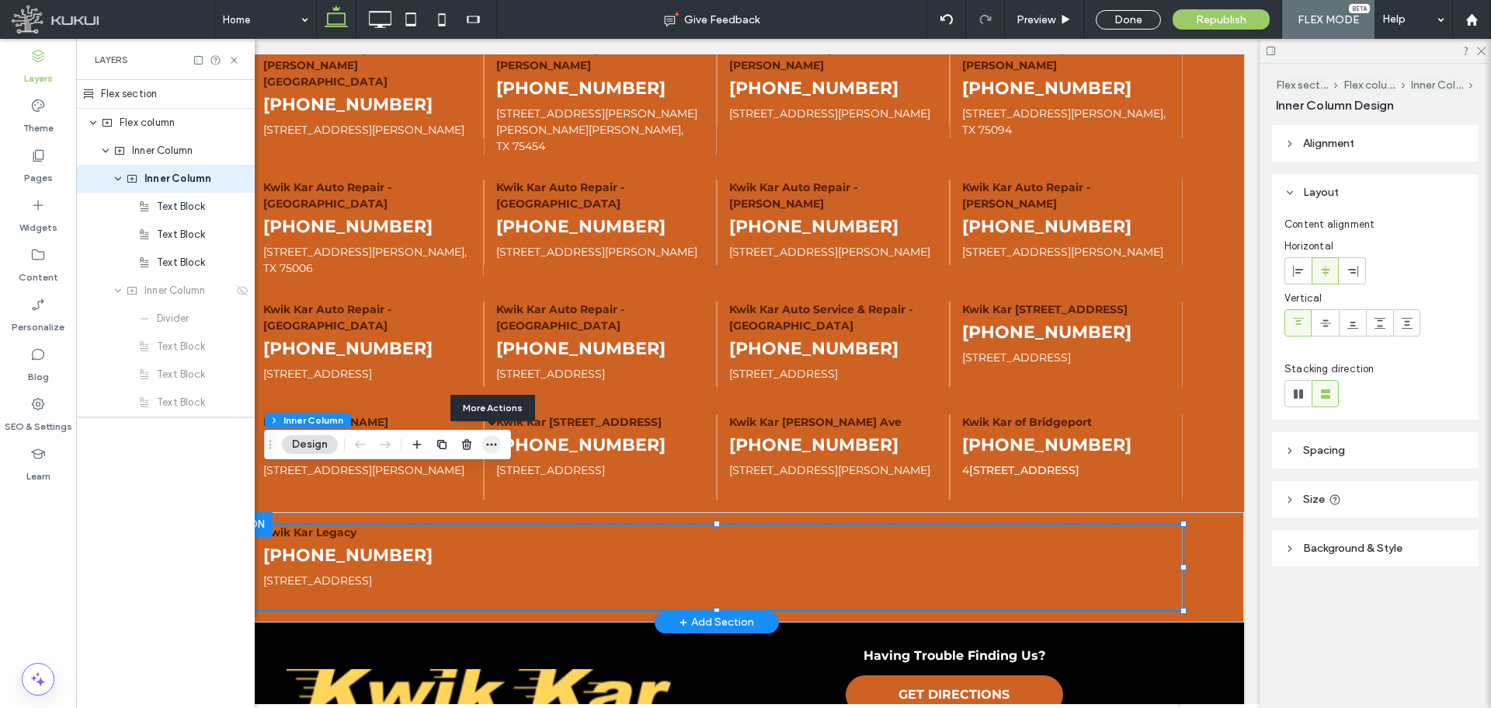
click at [492, 438] on icon "button" at bounding box center [491, 444] width 12 height 12
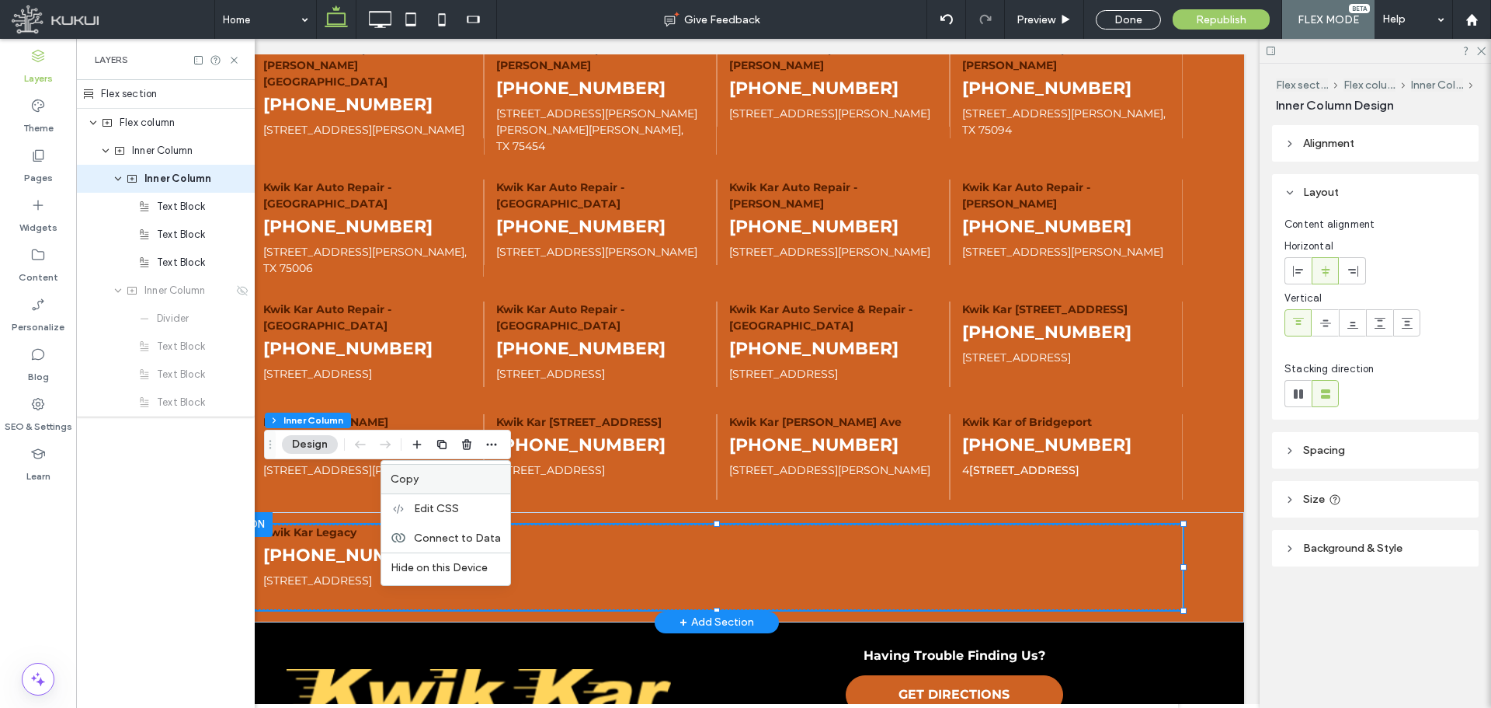
click at [461, 472] on label "Copy" at bounding box center [446, 478] width 110 height 13
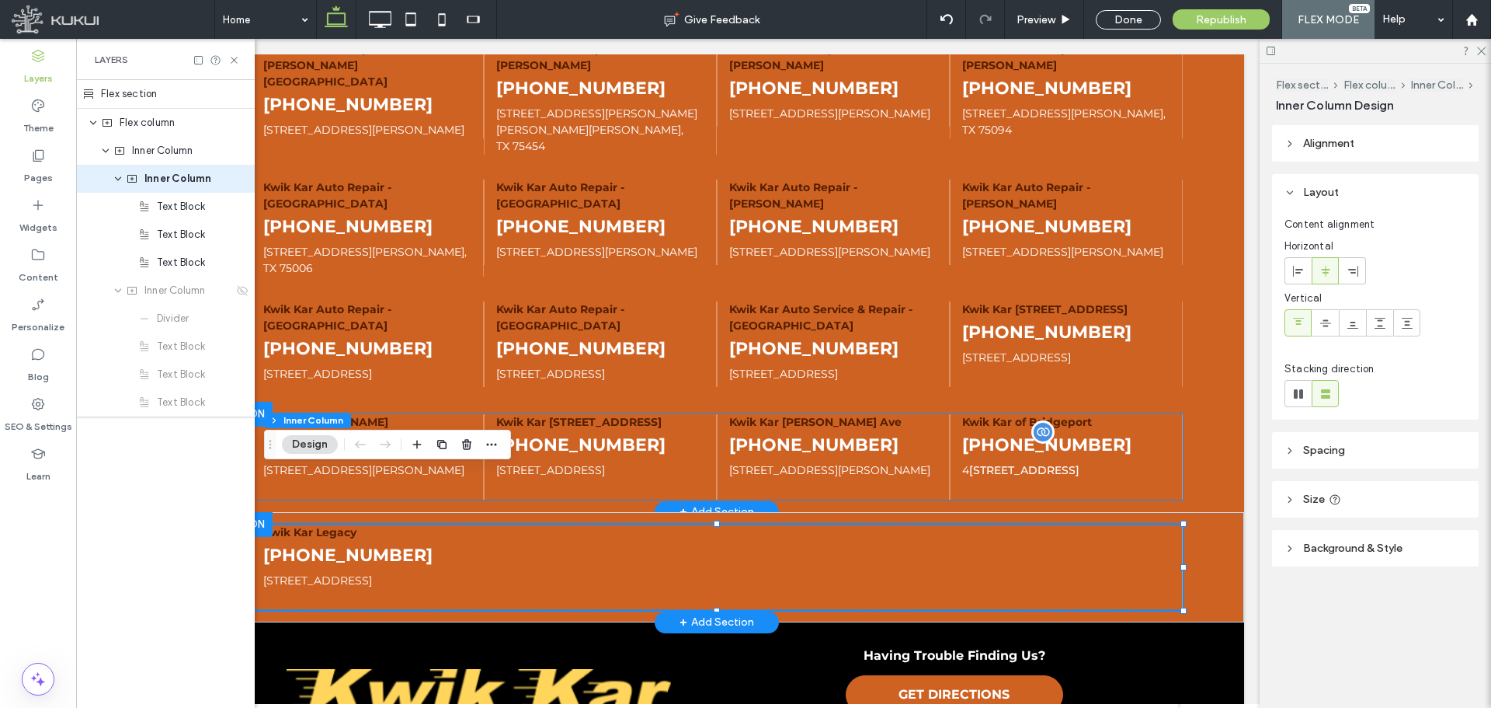
click at [981, 434] on span "(940) 394-4300" at bounding box center [1046, 444] width 169 height 21
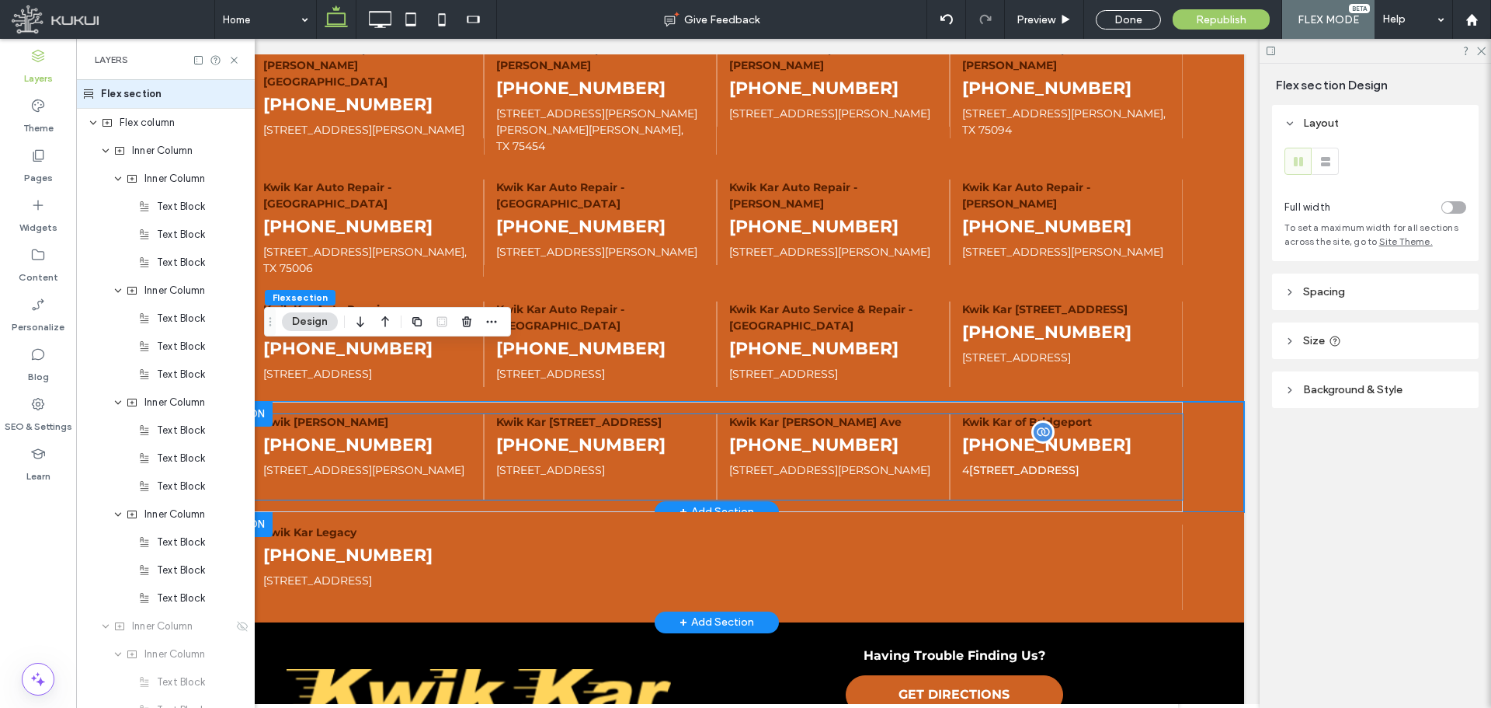
click at [967, 434] on span "(940) 394-4300" at bounding box center [1046, 444] width 169 height 21
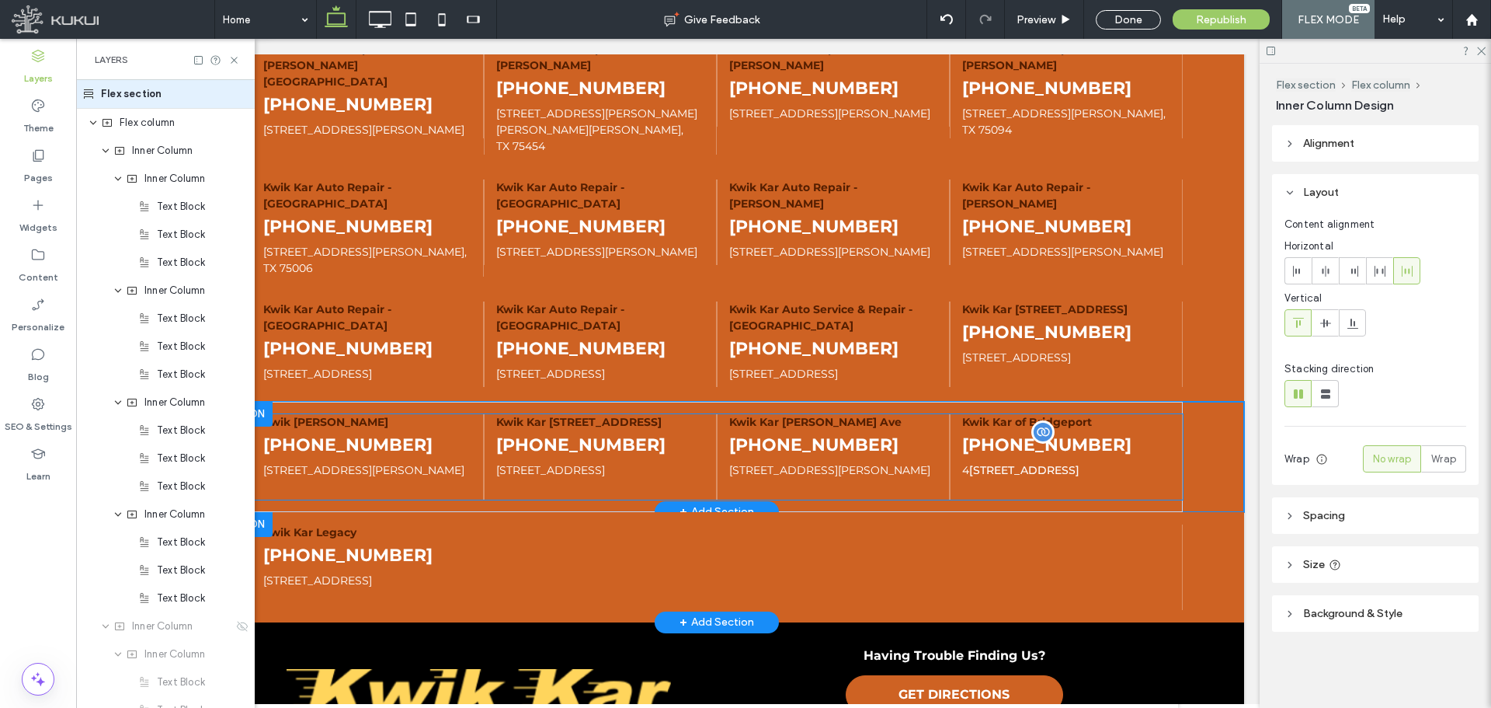
type input "**"
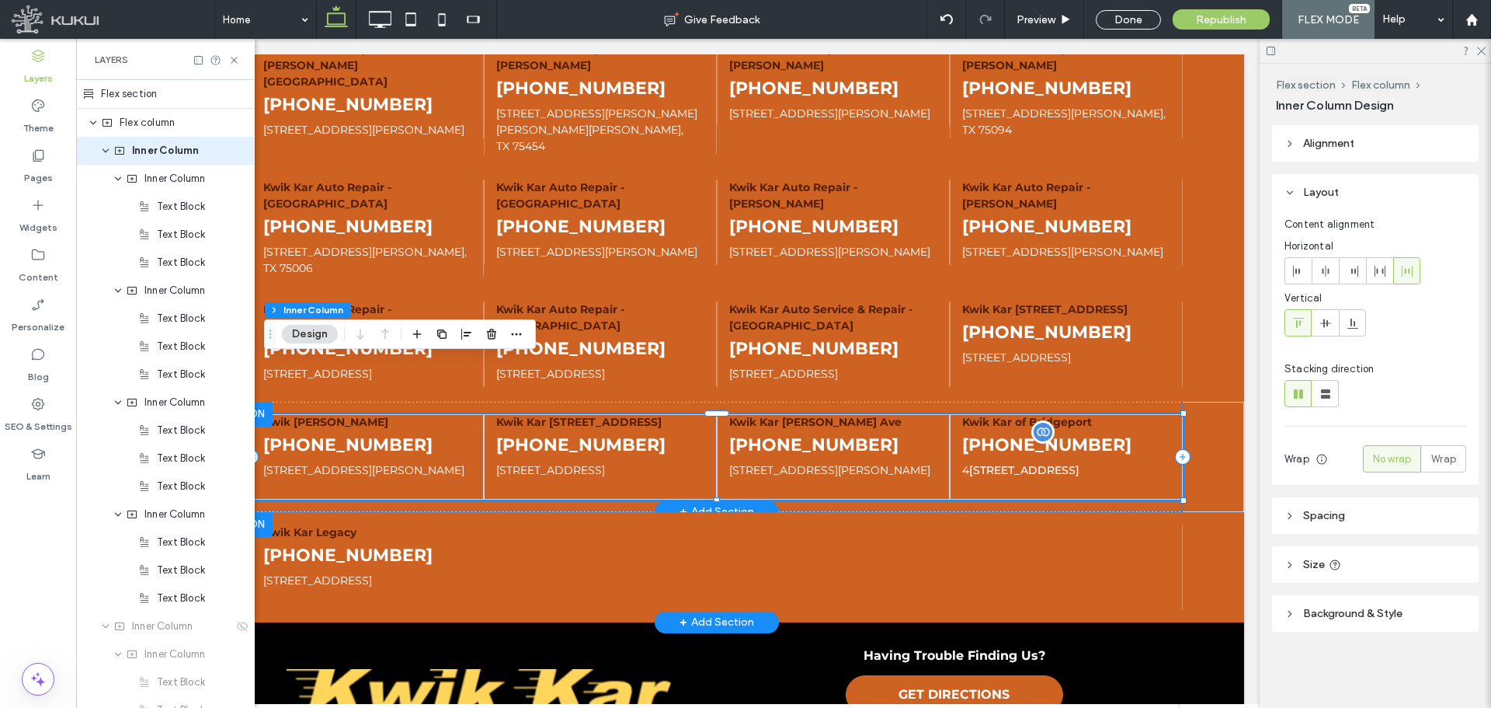
click at [1009, 434] on span "(940) 394-4300" at bounding box center [1046, 444] width 169 height 21
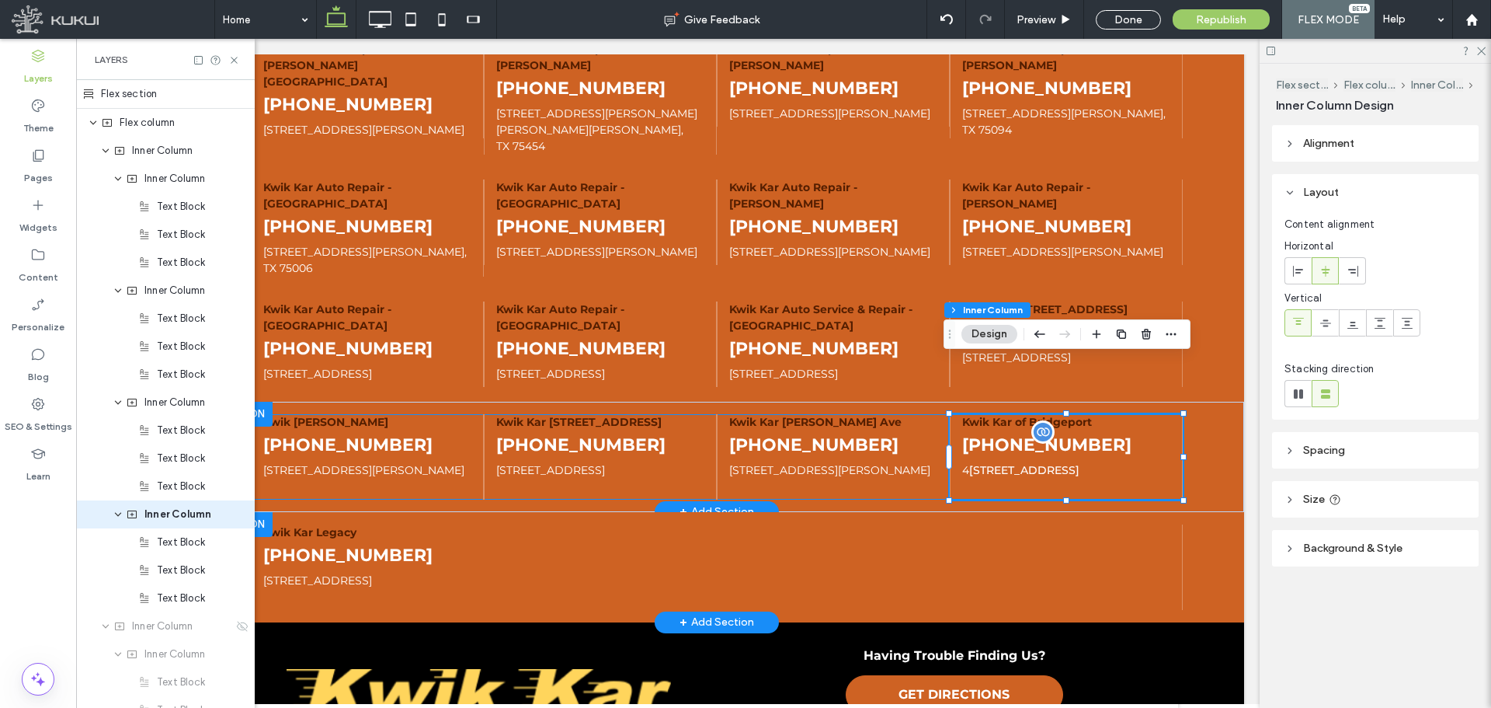
scroll to position [120, 0]
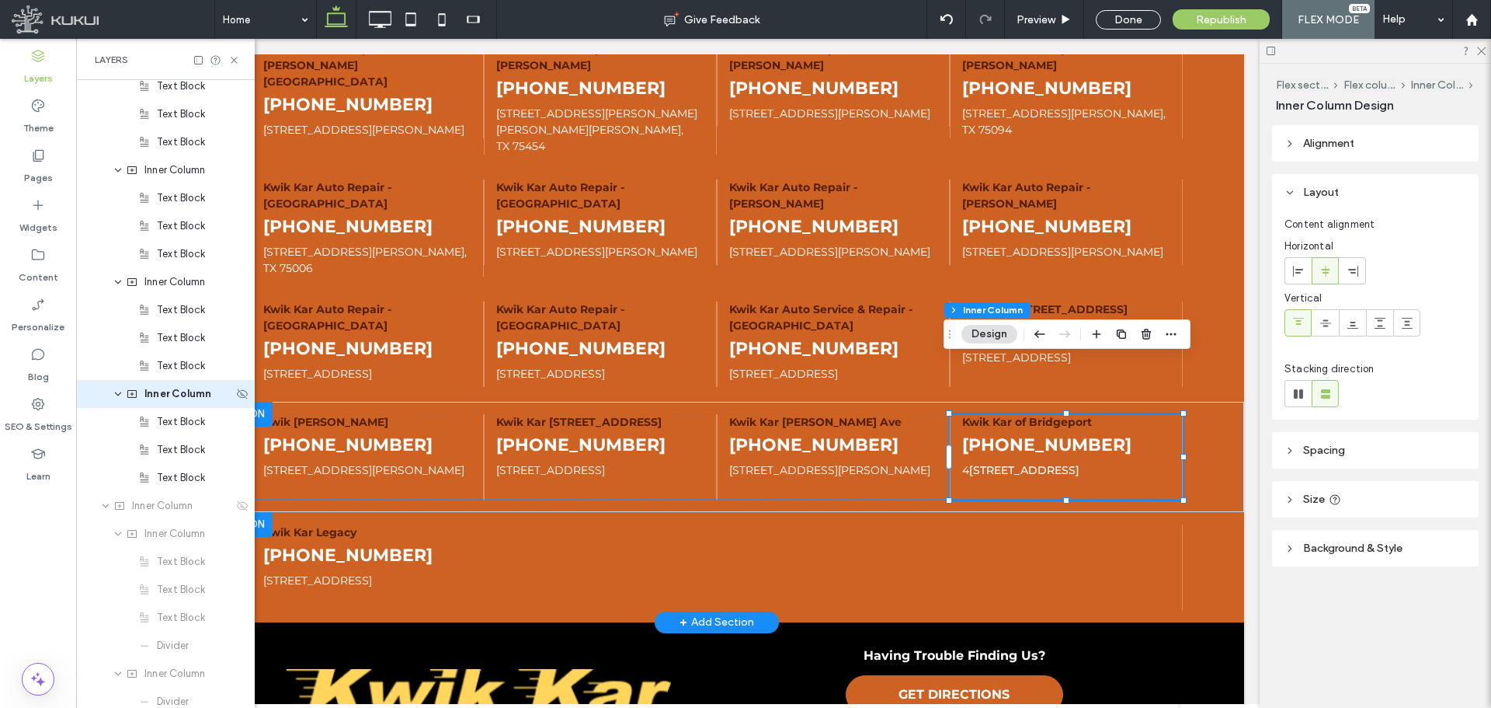
click at [119, 393] on icon "expand Inner Column" at bounding box center [117, 394] width 9 height 12
click at [117, 283] on icon "expand Inner Column" at bounding box center [117, 282] width 9 height 12
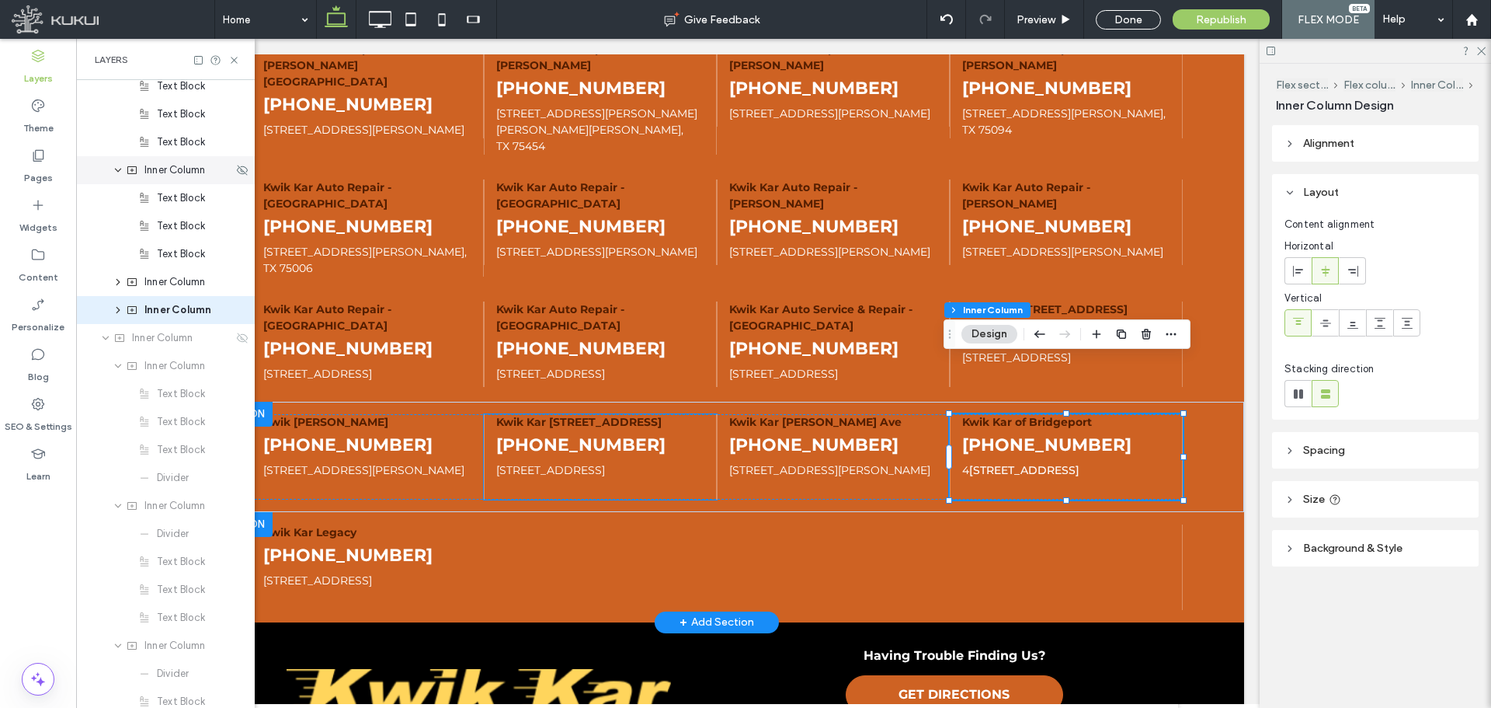
click at [119, 165] on icon "expand Inner Column" at bounding box center [117, 170] width 9 height 12
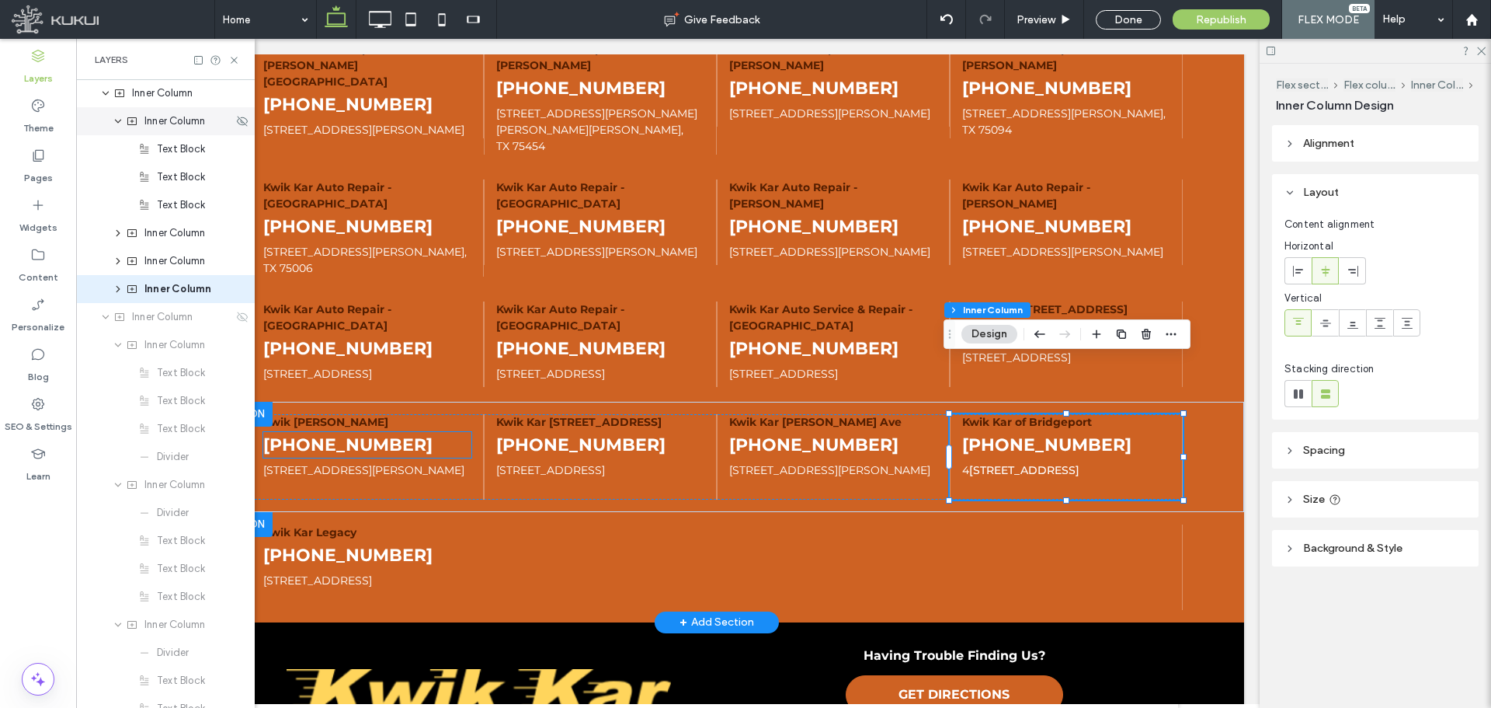
scroll to position [0, 0]
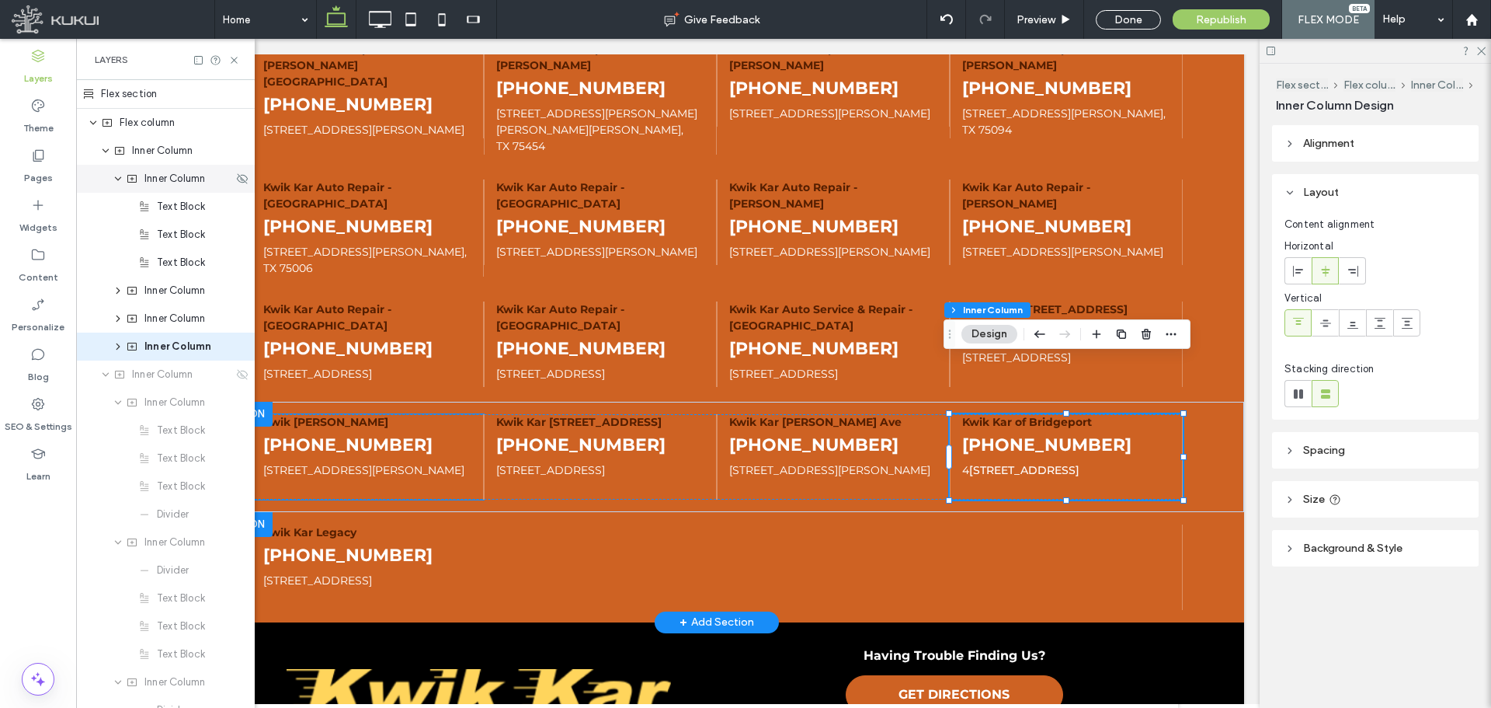
click at [120, 177] on use "expand Inner Column" at bounding box center [118, 179] width 6 height 4
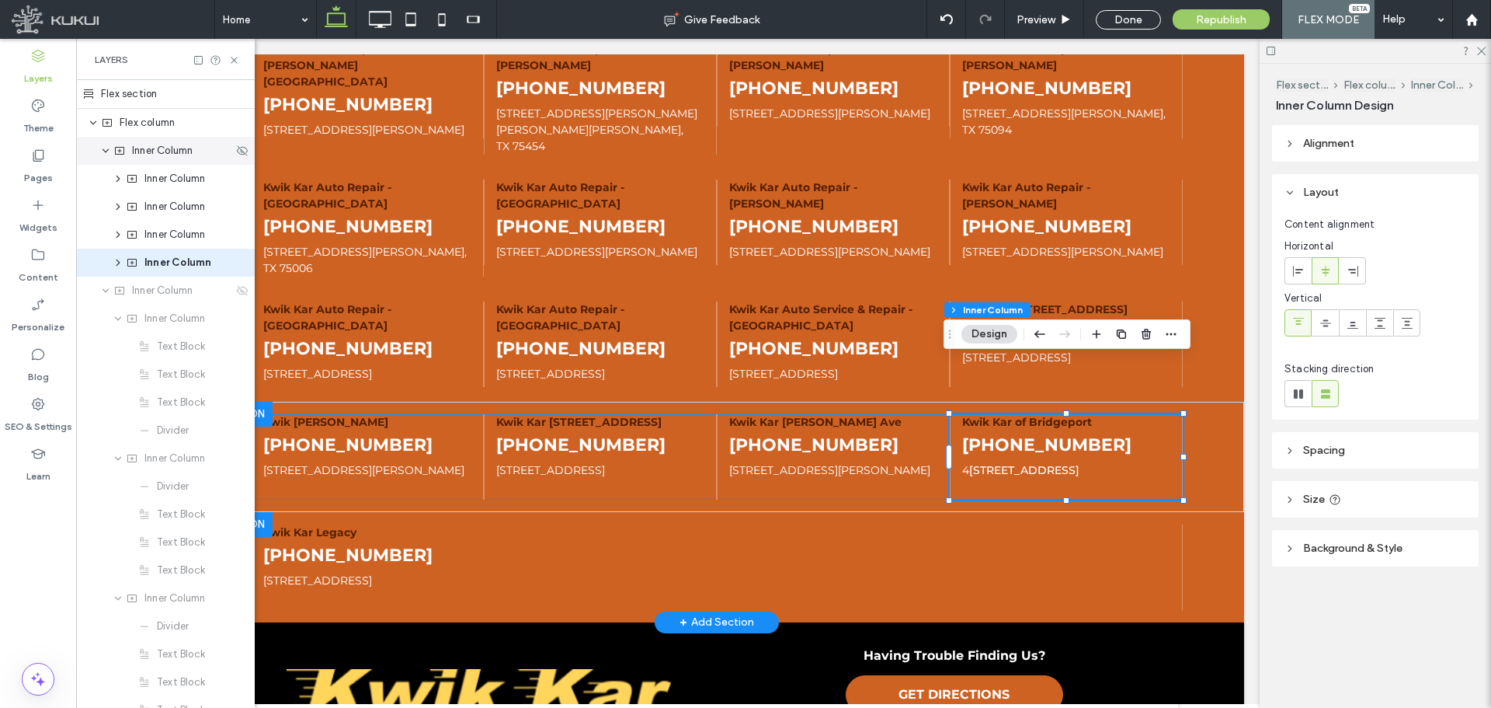
click at [155, 148] on span "Inner Column" at bounding box center [162, 151] width 61 height 16
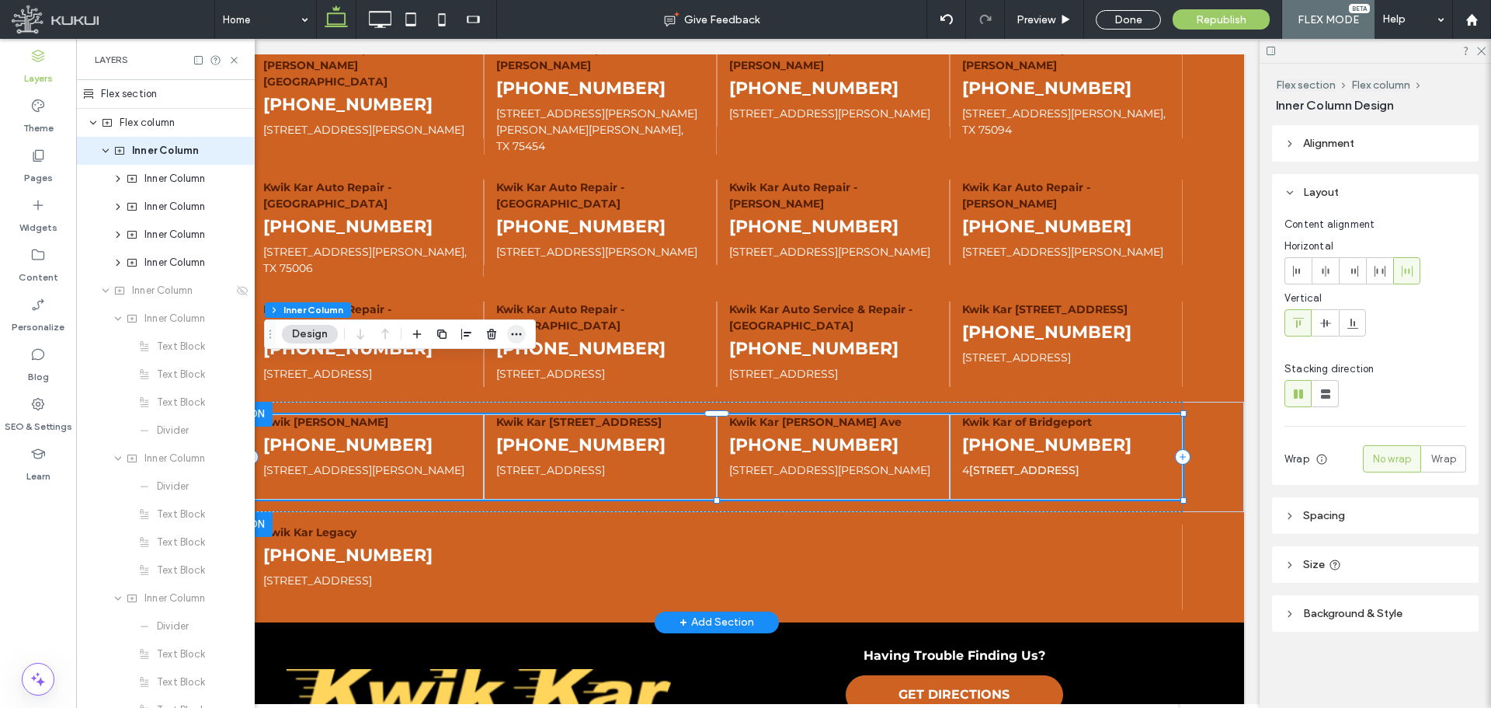
click at [519, 336] on icon "button" at bounding box center [516, 334] width 12 height 12
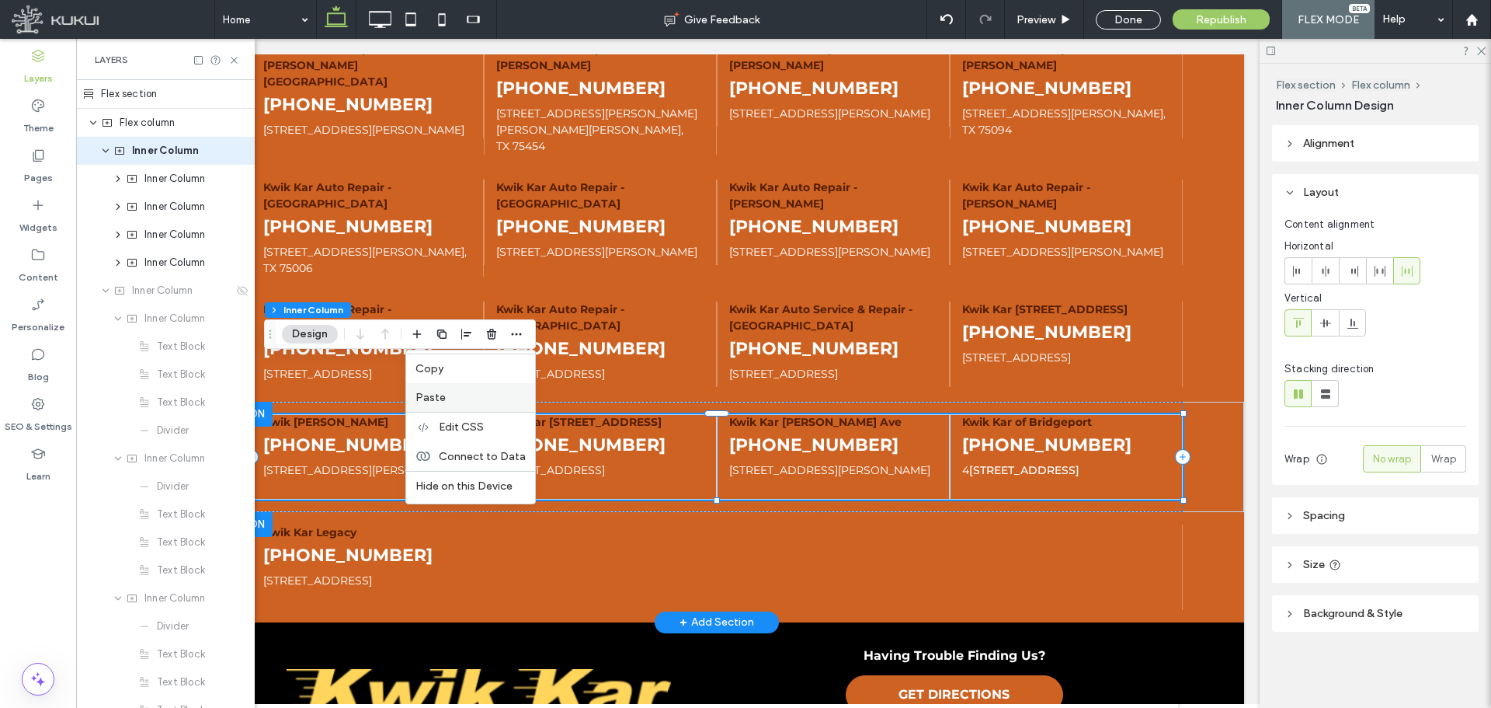
click at [465, 392] on label "Paste" at bounding box center [471, 397] width 110 height 13
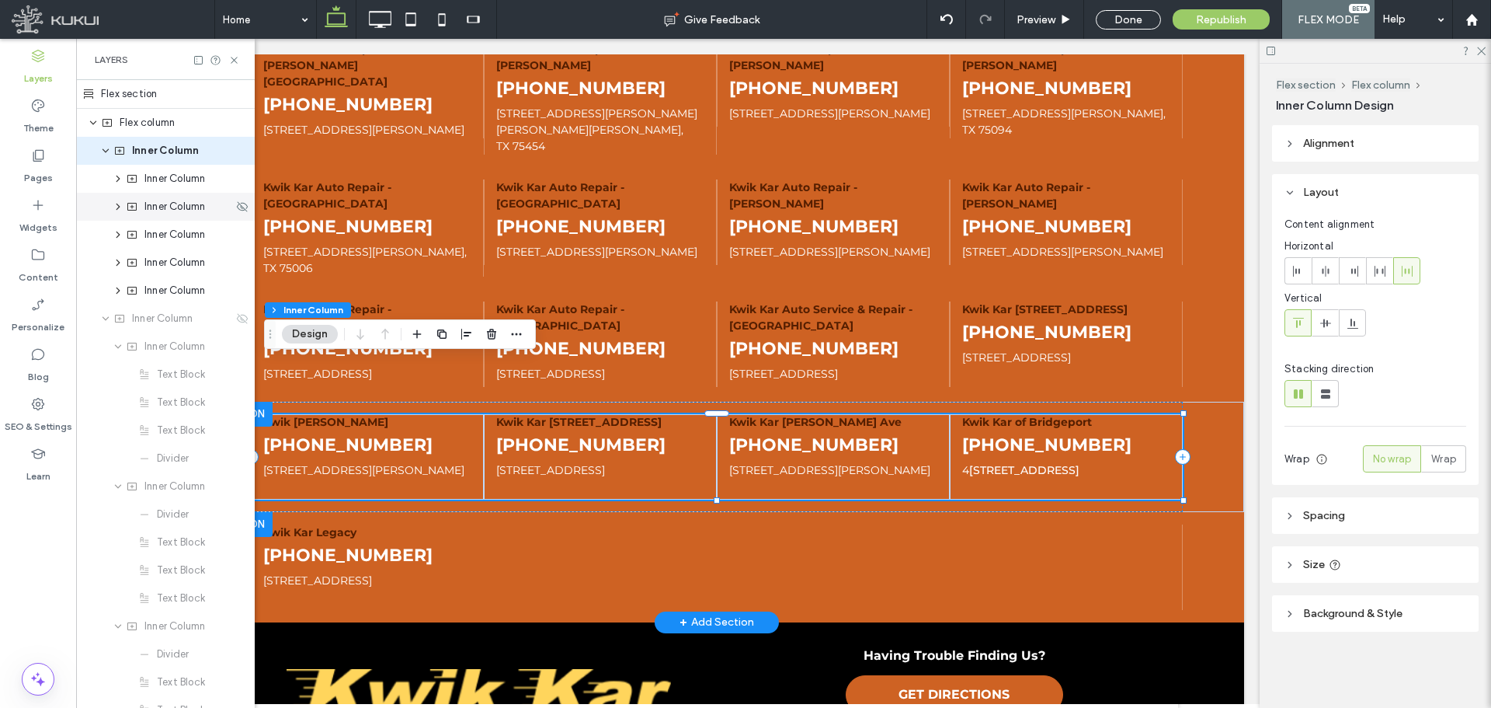
type input "**"
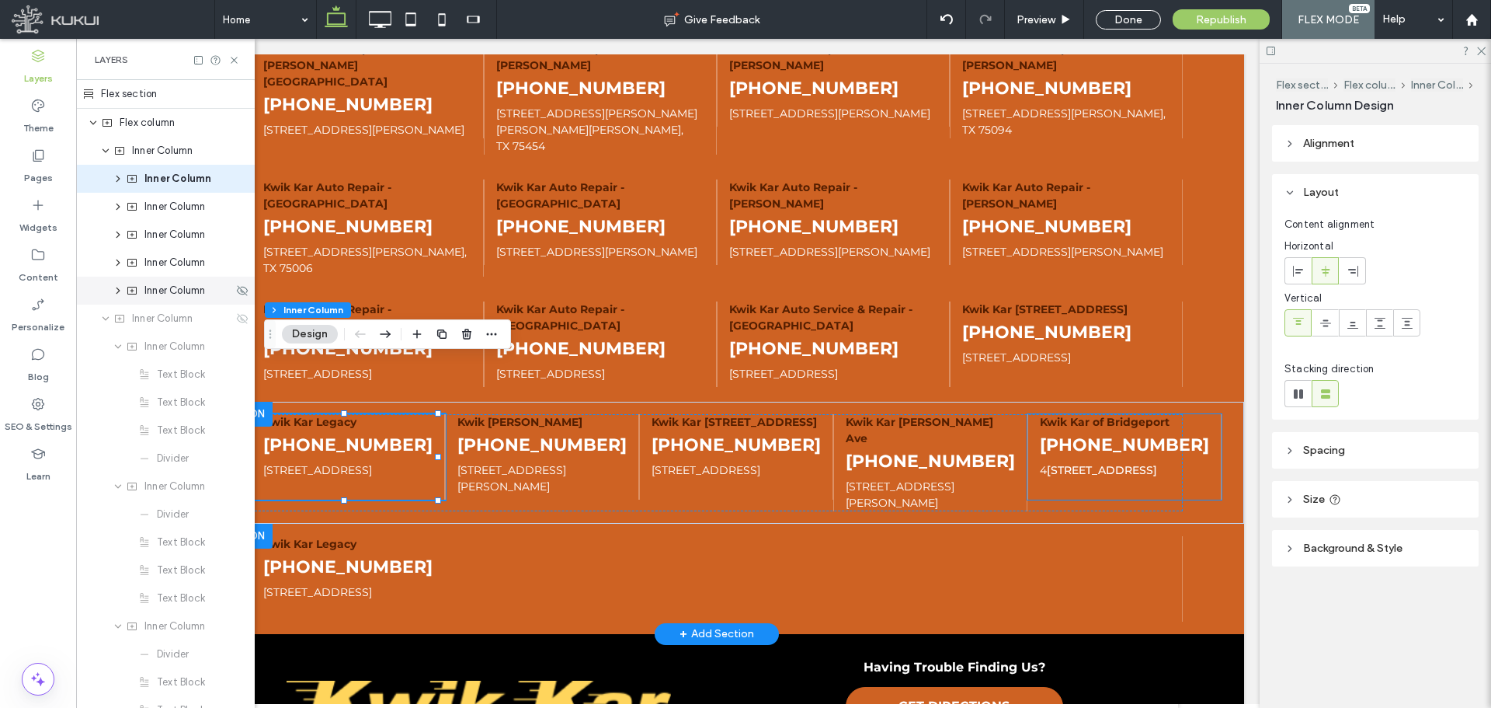
click at [171, 290] on span "Inner Column" at bounding box center [174, 291] width 61 height 16
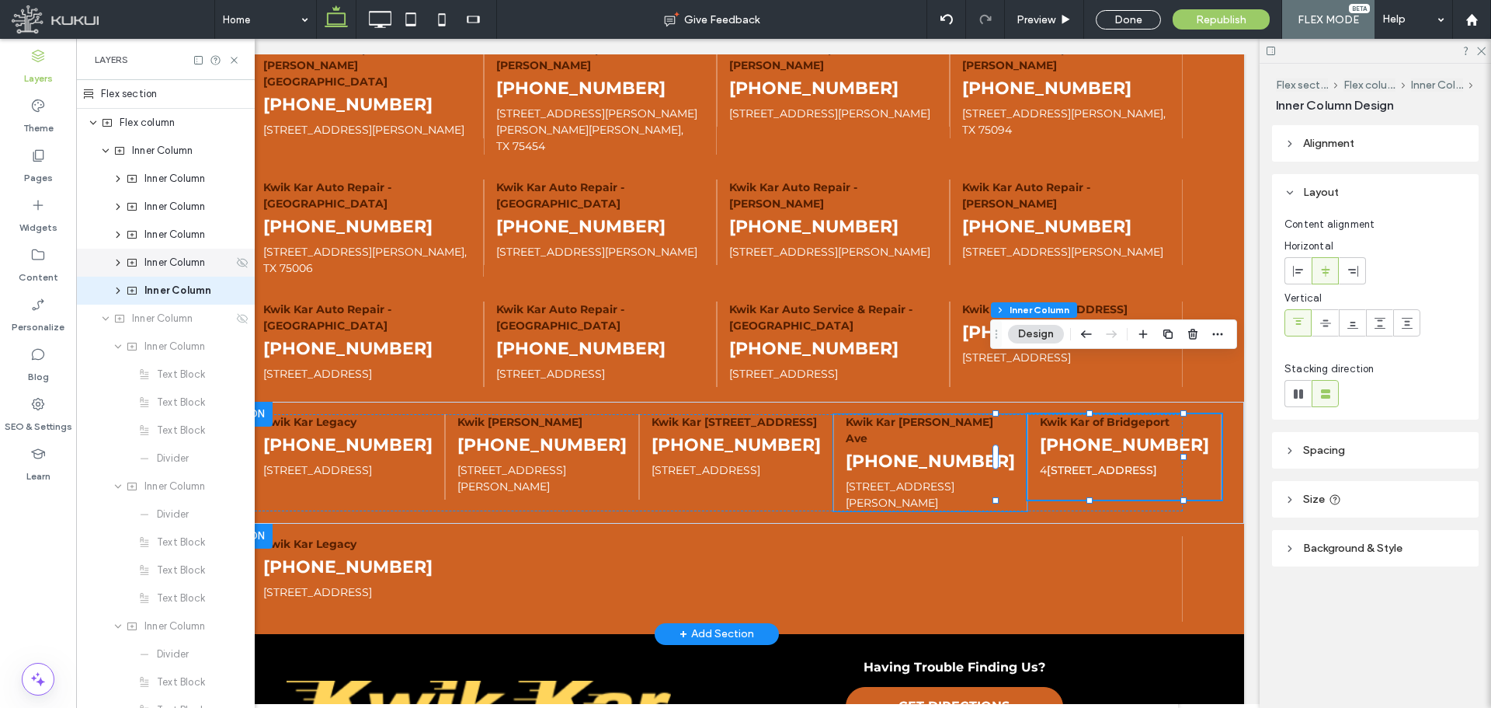
click at [236, 262] on icon at bounding box center [242, 262] width 12 height 12
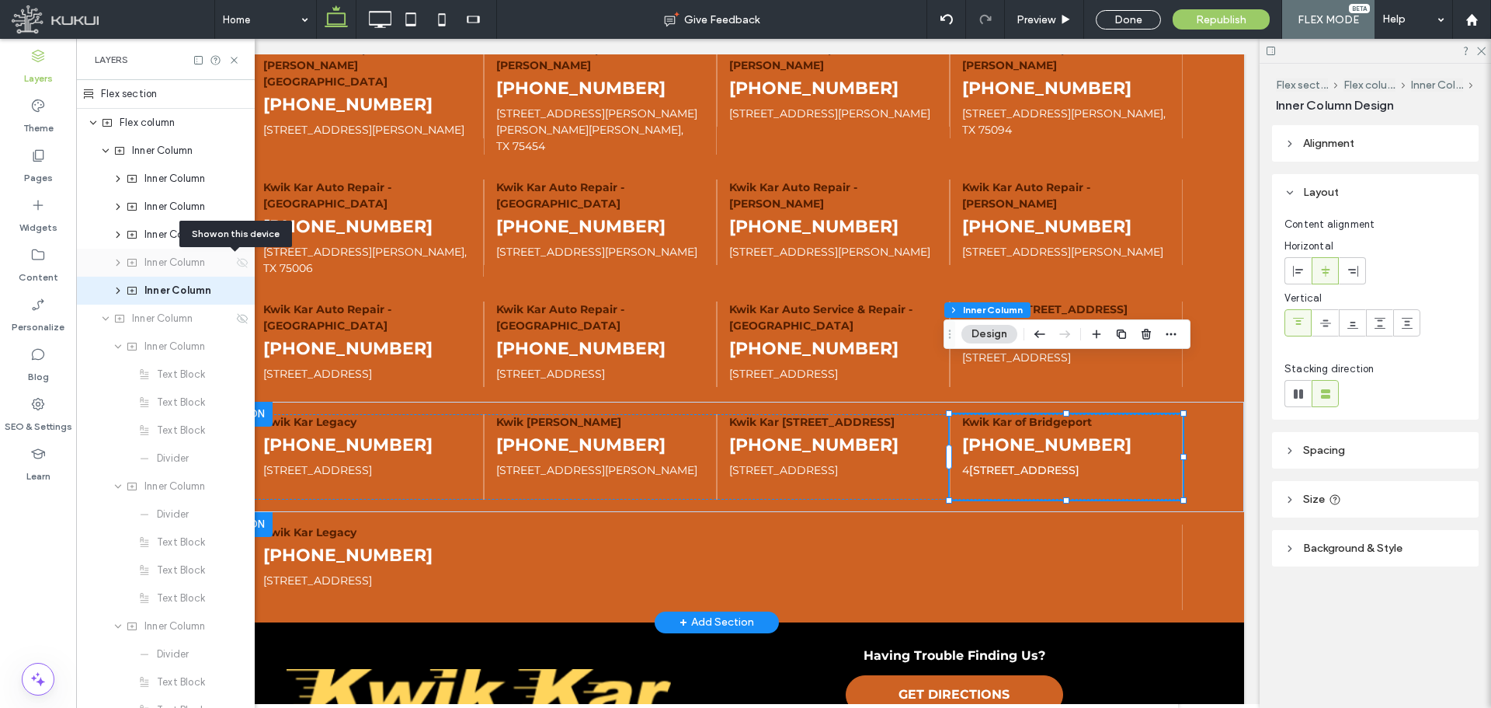
click at [236, 262] on icon at bounding box center [242, 262] width 12 height 12
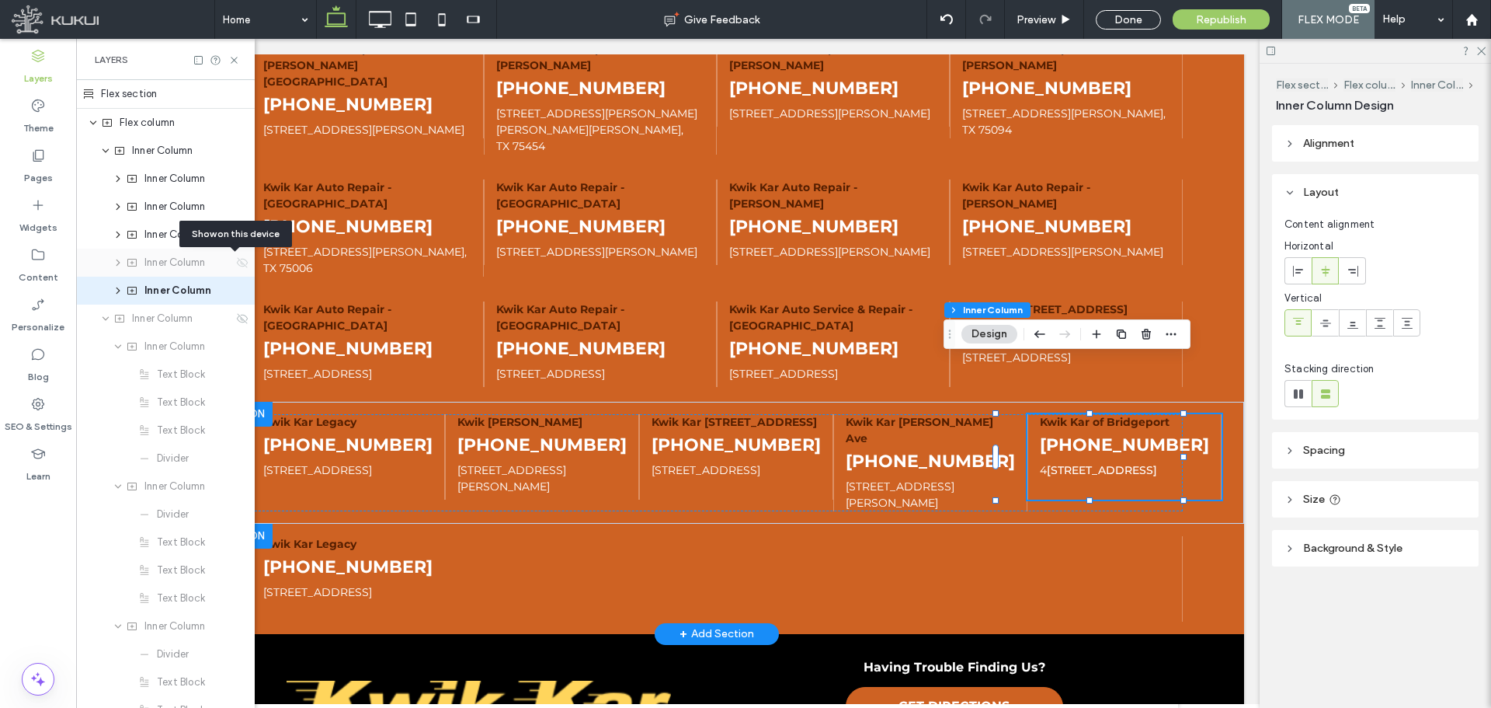
click at [236, 262] on icon at bounding box center [242, 262] width 12 height 12
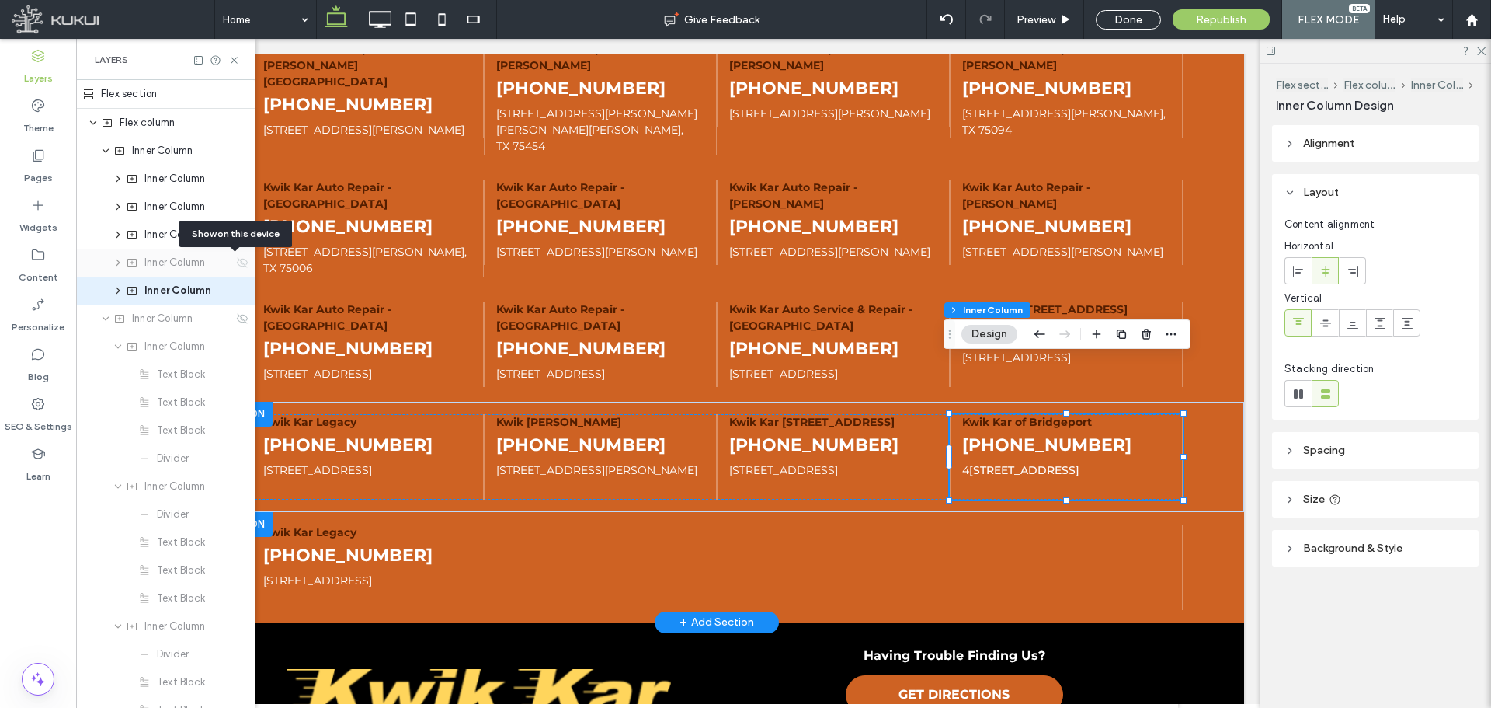
click at [236, 262] on icon at bounding box center [242, 262] width 12 height 12
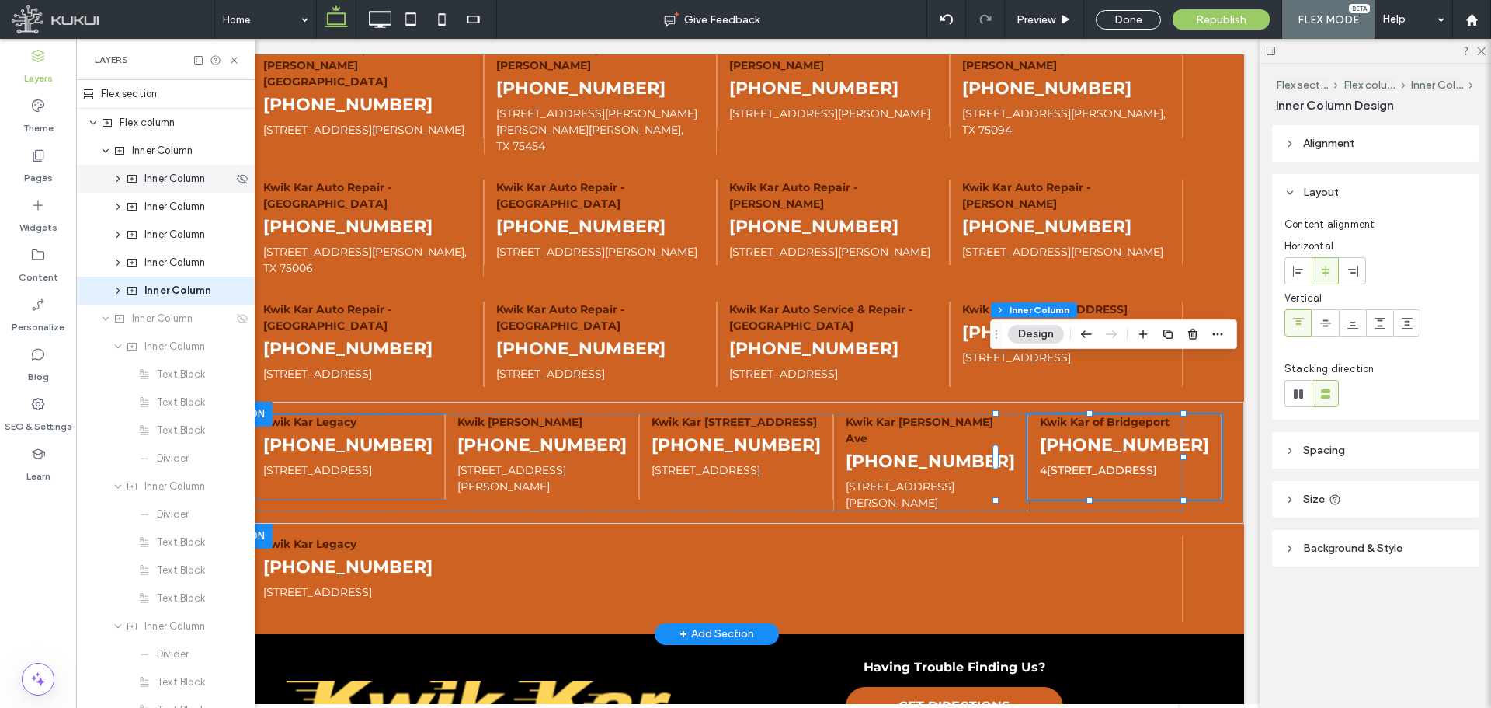
click at [152, 184] on span "Inner Column" at bounding box center [174, 179] width 61 height 16
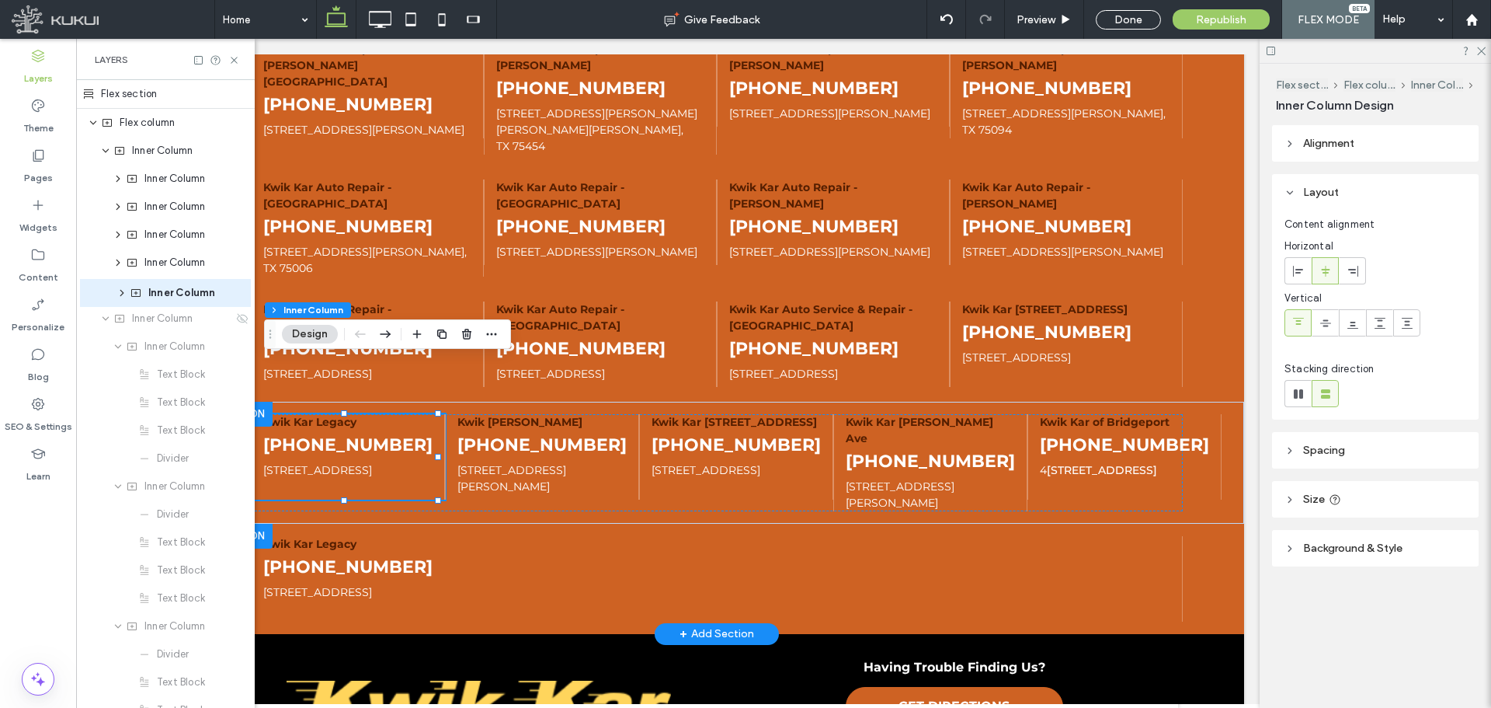
drag, startPoint x: 172, startPoint y: 179, endPoint x: 176, endPoint y: 294, distance: 114.3
click at [176, 294] on div "Flex section Flex column Inner Column Inner Column Inner Column Inner Column In…" at bounding box center [165, 416] width 179 height 672
type input "**"
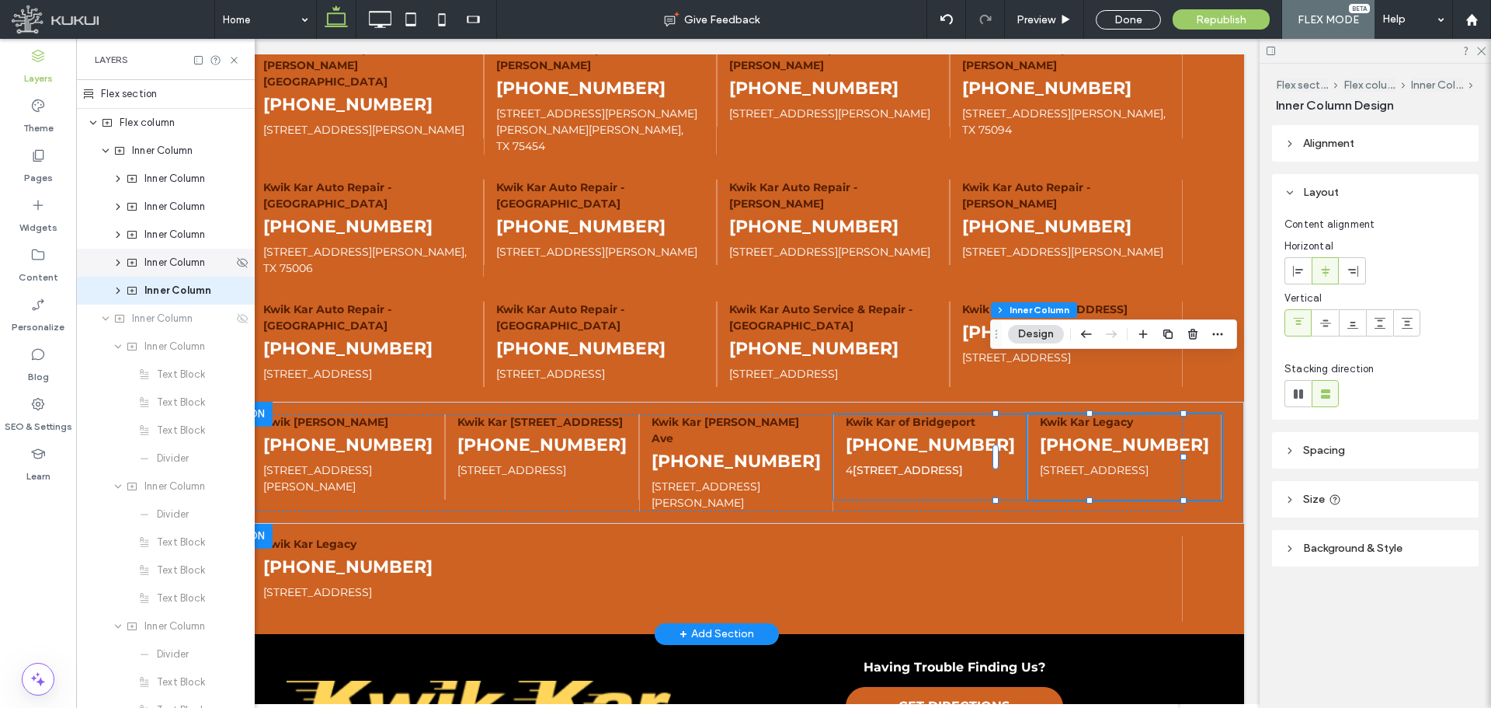
click at [176, 263] on span "Inner Column" at bounding box center [174, 263] width 61 height 16
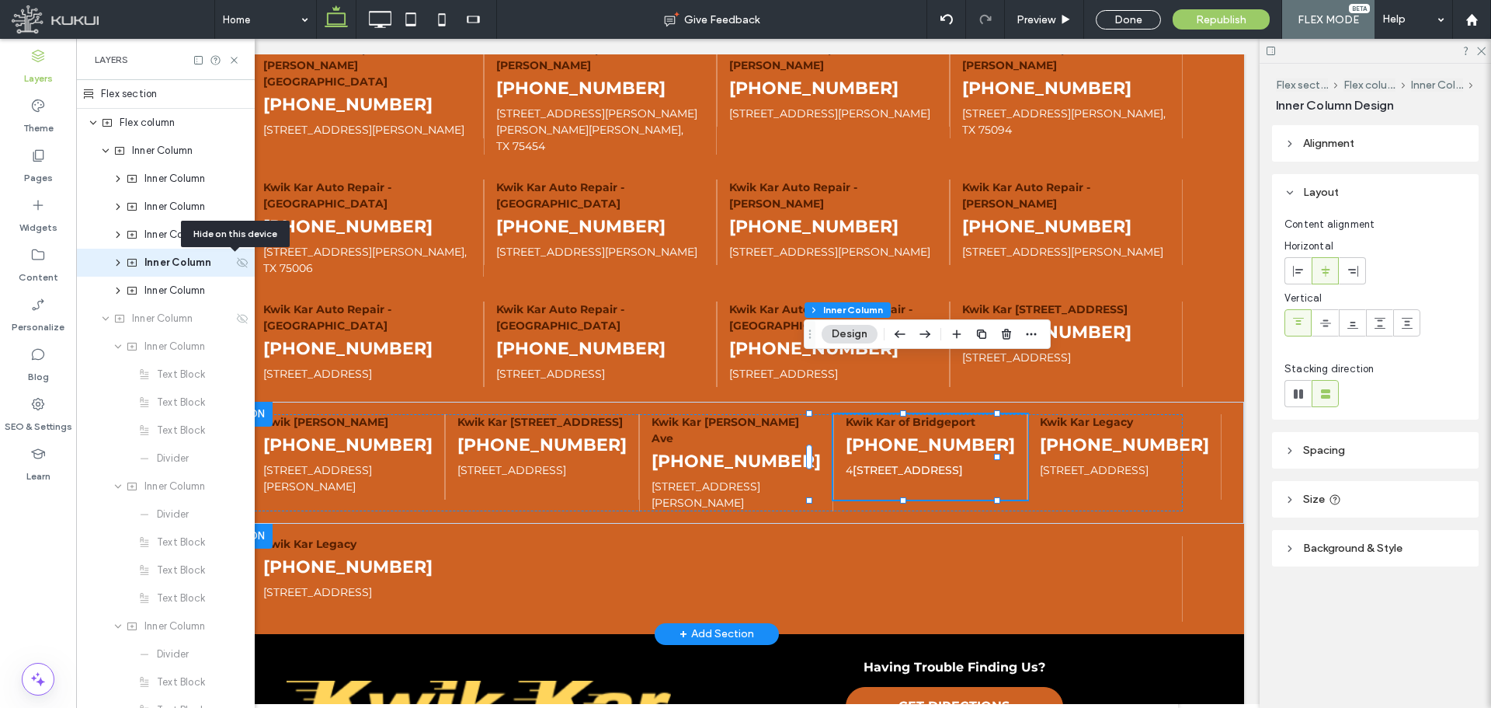
click at [236, 265] on icon at bounding box center [242, 262] width 12 height 12
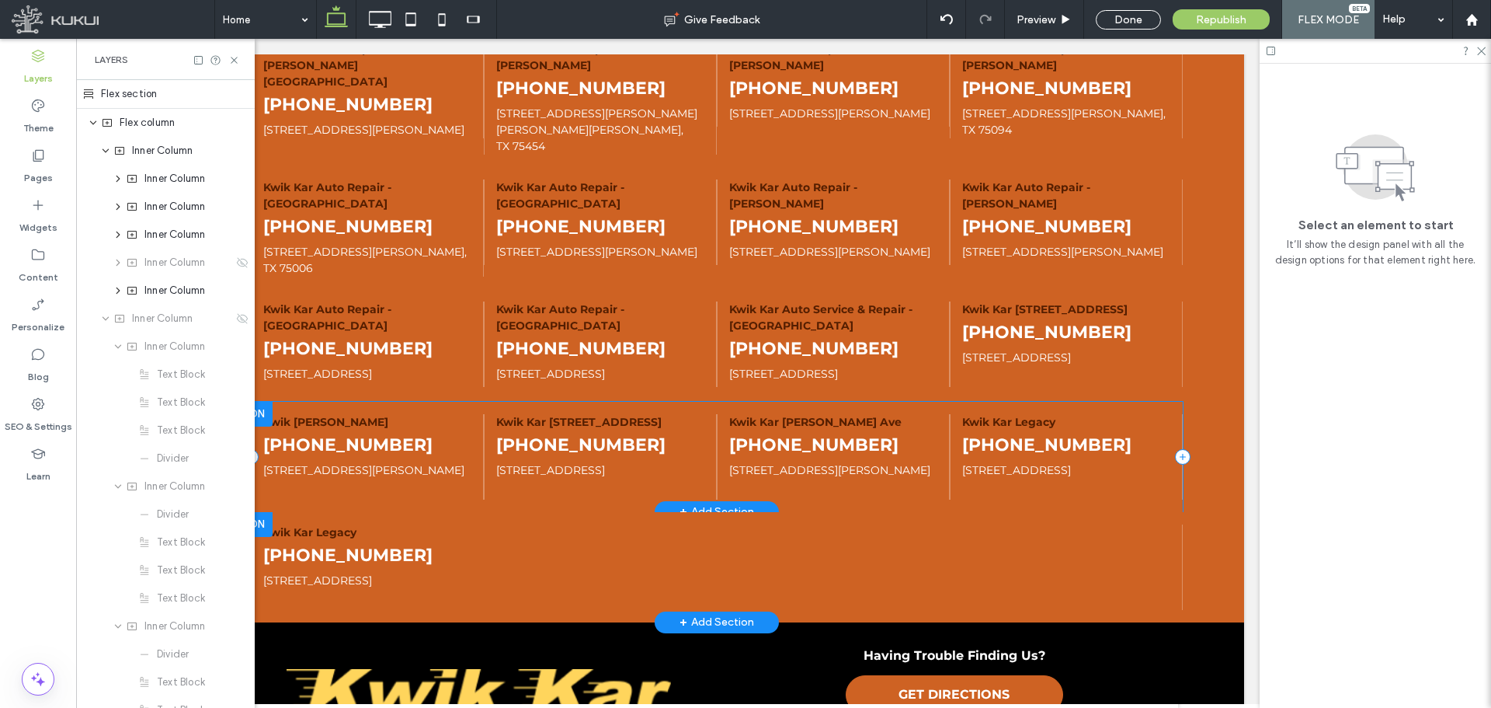
scroll to position [4092, 0]
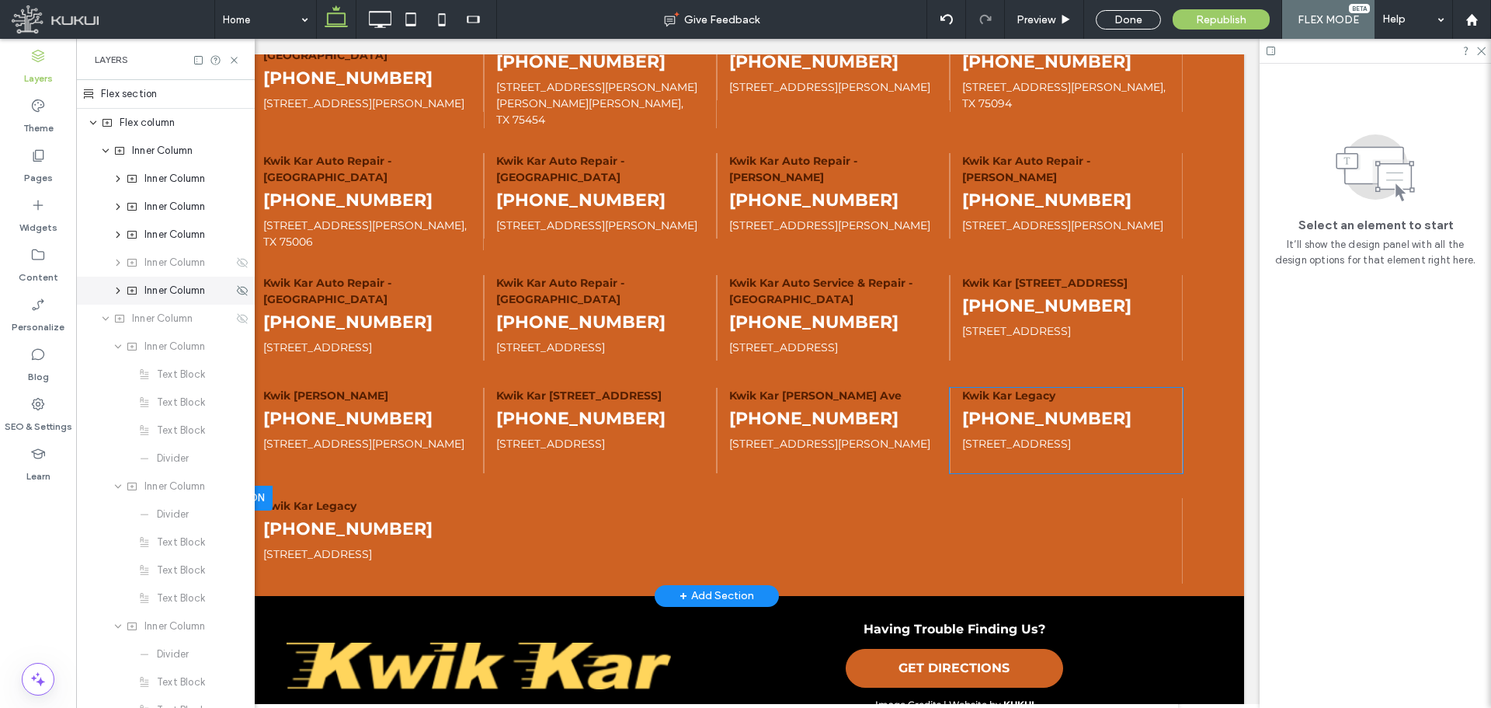
click at [182, 287] on span "Inner Column" at bounding box center [174, 291] width 61 height 16
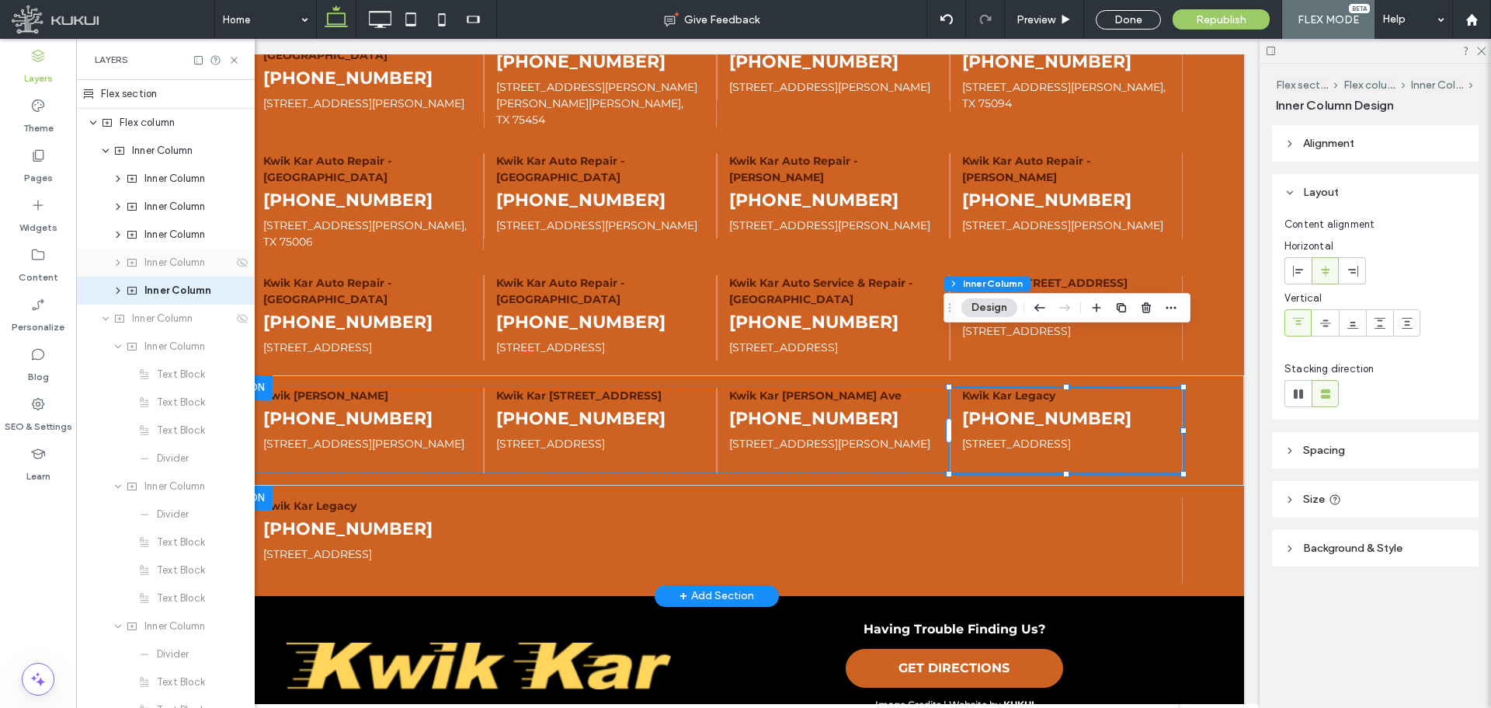
click at [178, 266] on span "Inner Column" at bounding box center [174, 263] width 61 height 16
click at [236, 262] on icon at bounding box center [242, 262] width 12 height 12
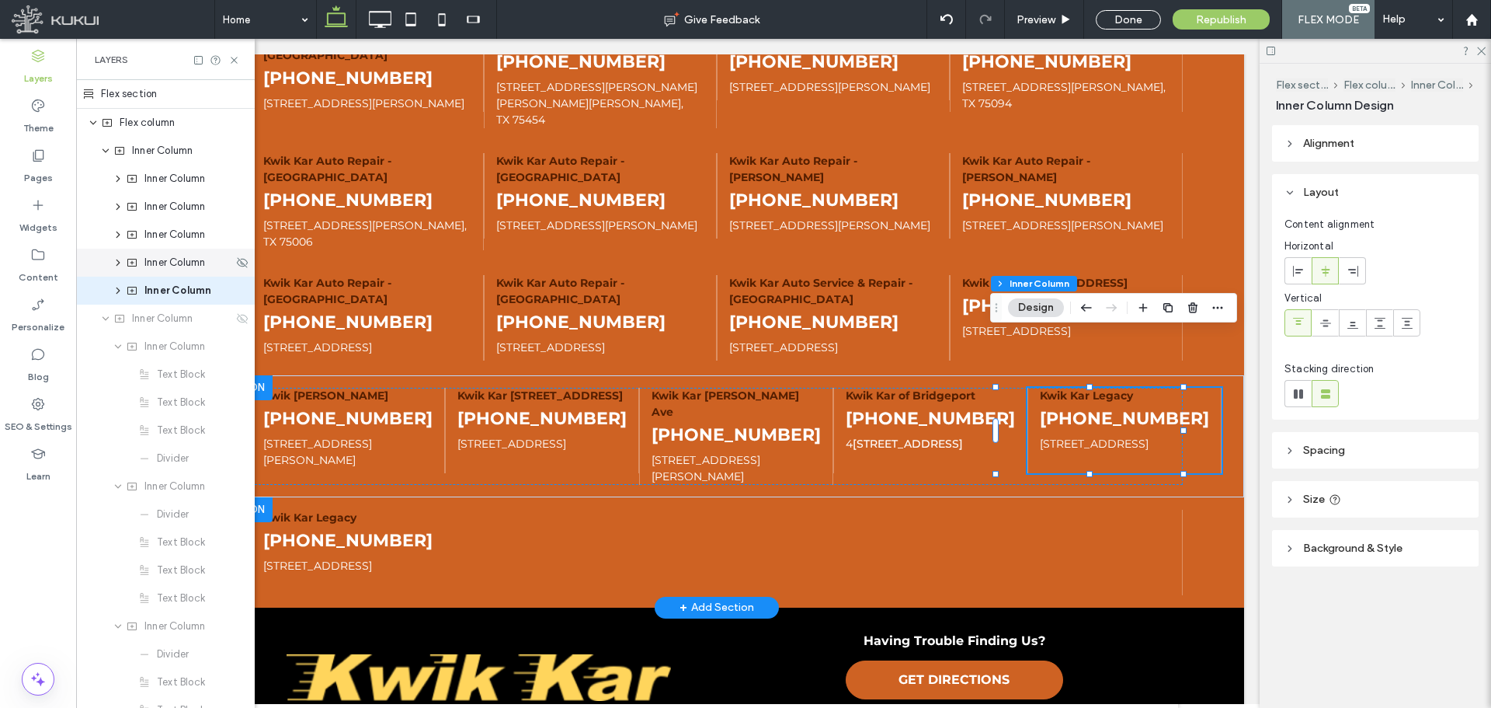
click at [181, 263] on span "Inner Column" at bounding box center [174, 263] width 61 height 16
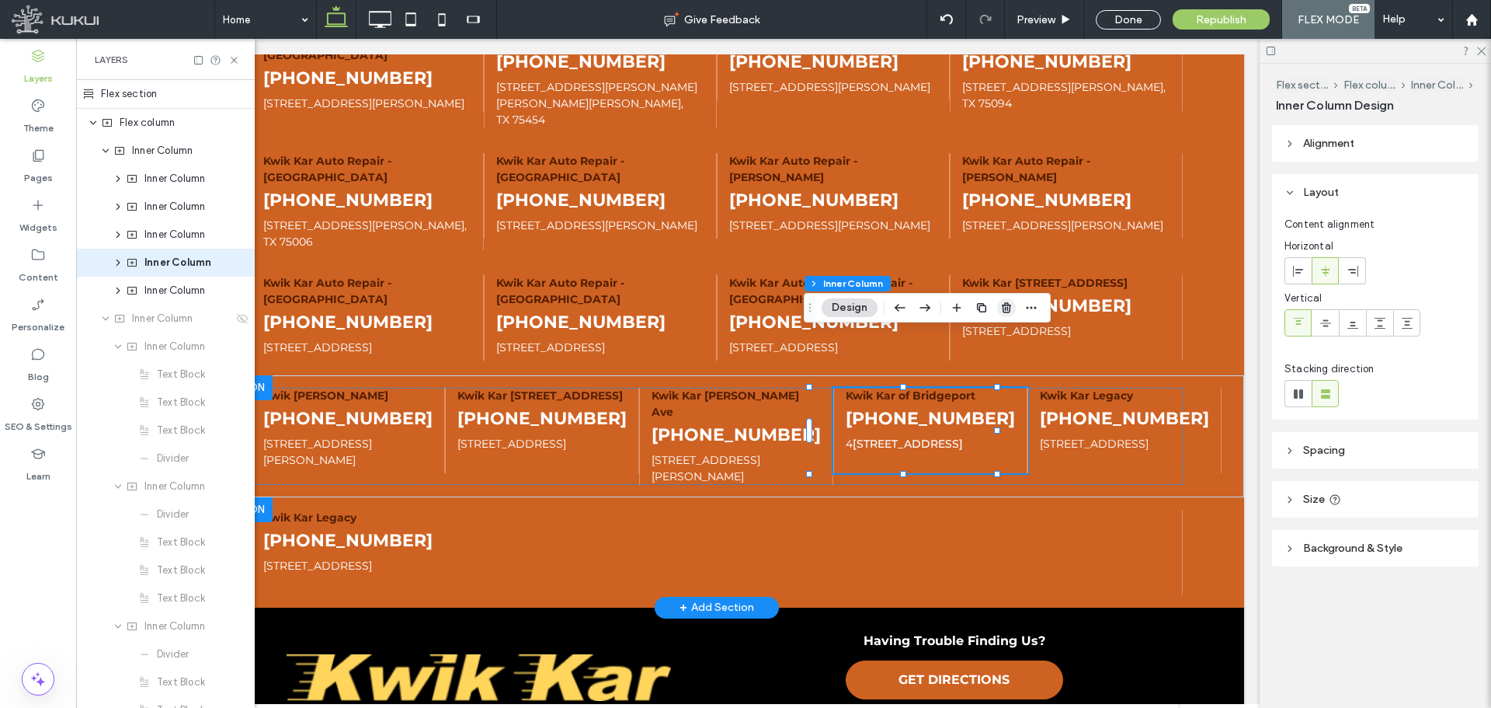
click at [1007, 303] on use "button" at bounding box center [1006, 307] width 9 height 10
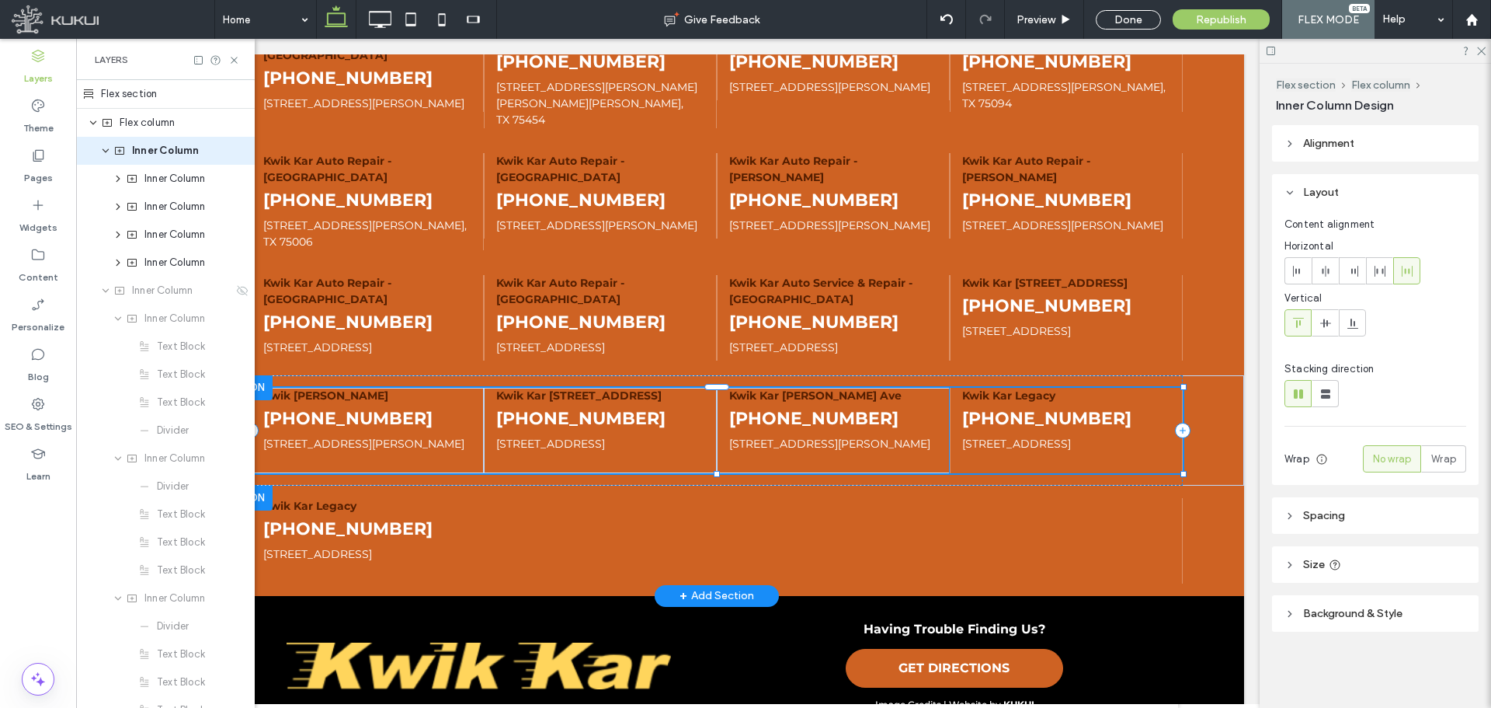
type input "**"
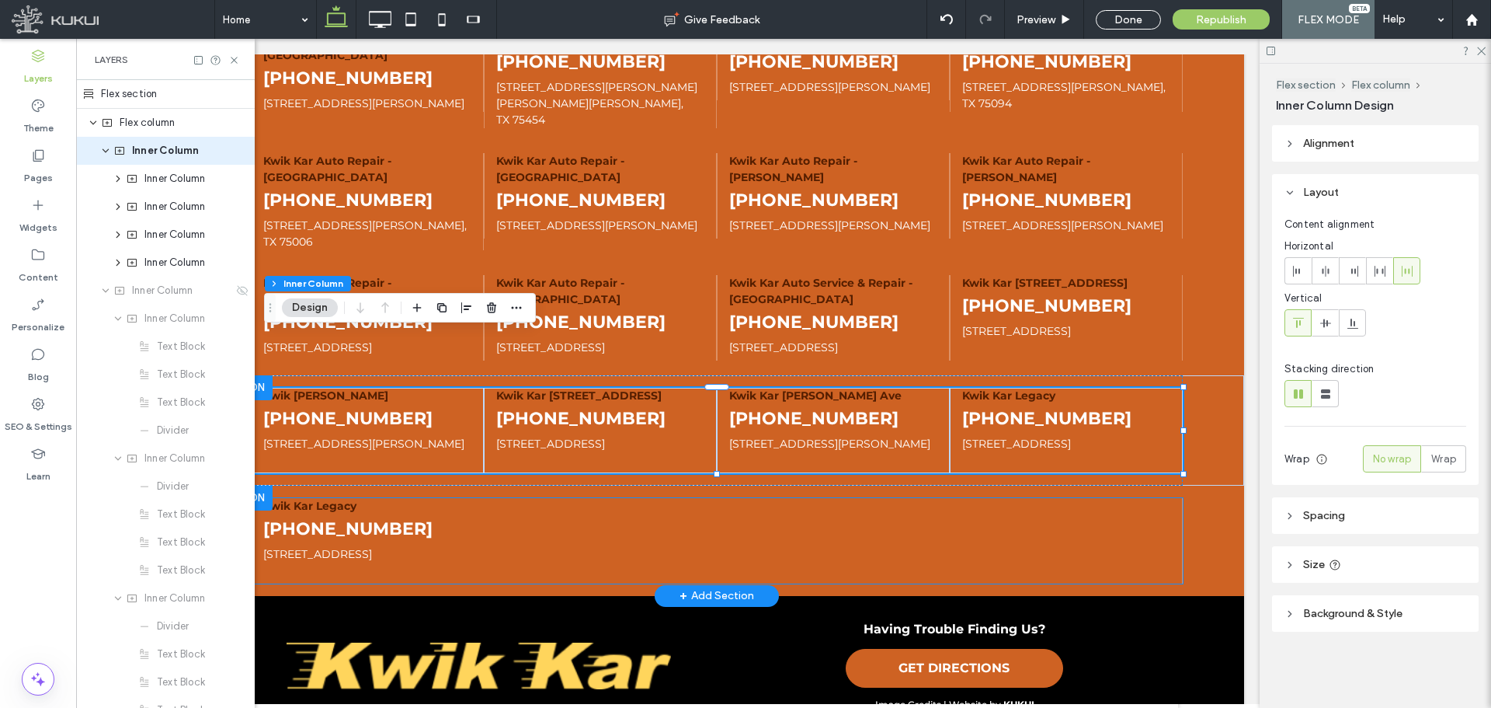
click at [715, 546] on p "3280 Legacy Dr, Frisco, TX 75034" at bounding box center [716, 554] width 907 height 16
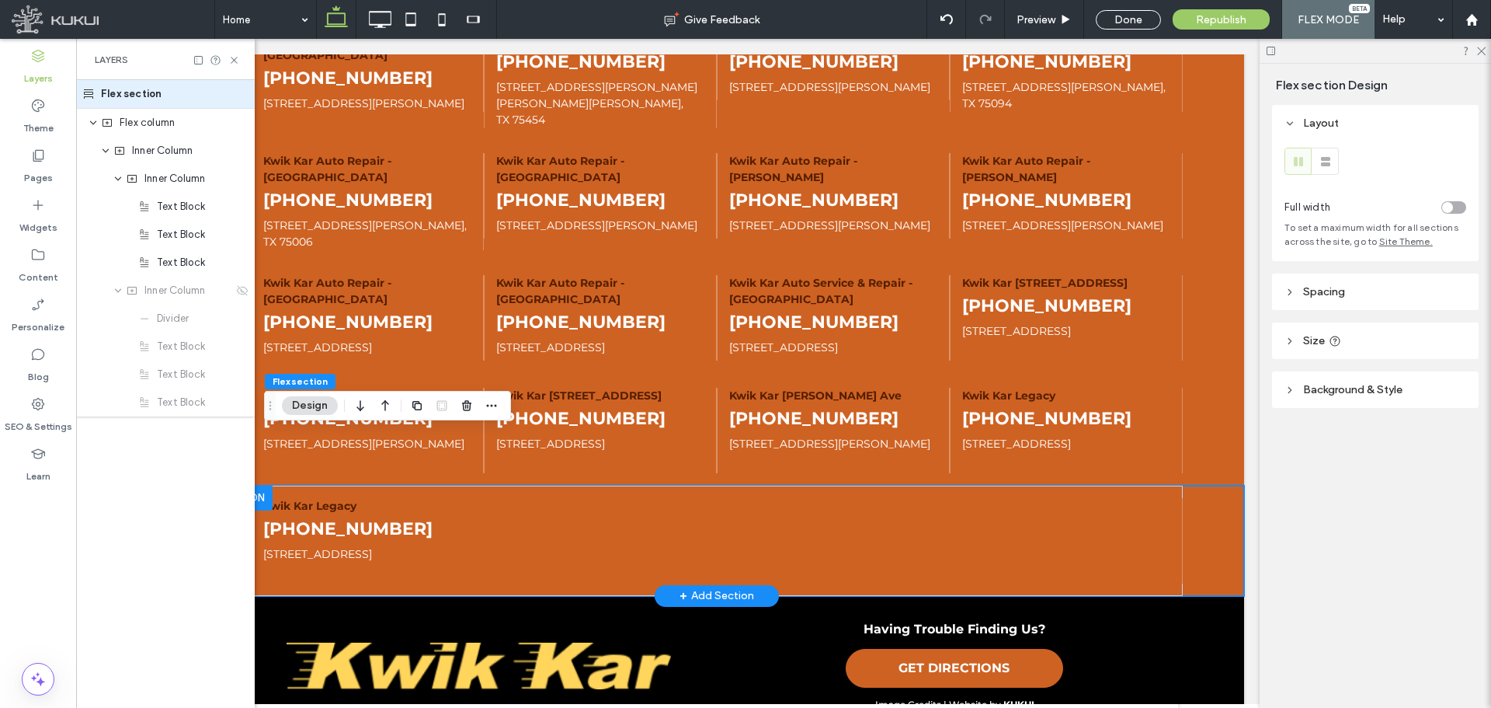
click at [262, 485] on div at bounding box center [231, 497] width 84 height 25
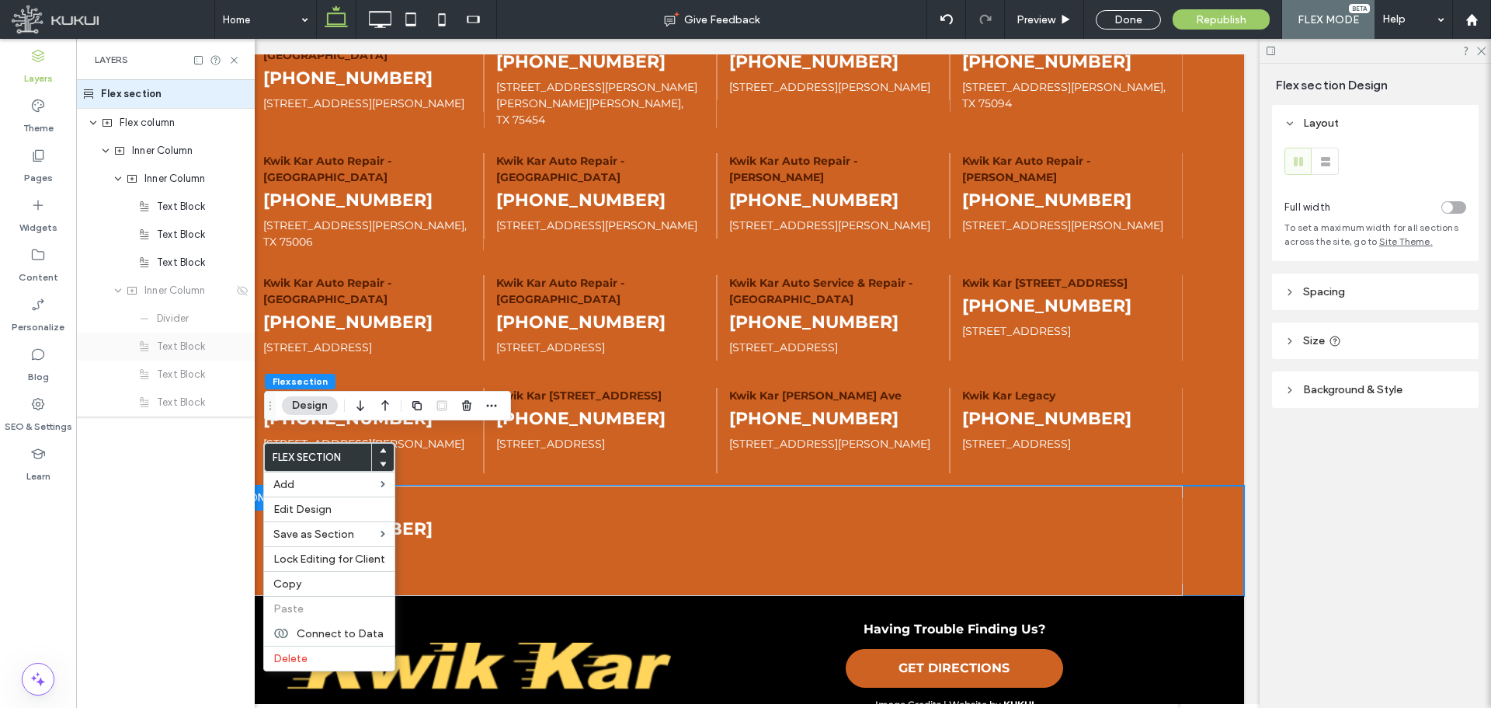
click at [182, 341] on span "Text Block" at bounding box center [181, 347] width 48 height 16
click at [179, 377] on span "Text Block" at bounding box center [181, 375] width 48 height 16
click at [179, 391] on div "Text Block" at bounding box center [165, 402] width 179 height 28
click at [179, 375] on span "Text Block" at bounding box center [181, 375] width 48 height 16
click at [179, 357] on div "Text Block" at bounding box center [165, 346] width 179 height 28
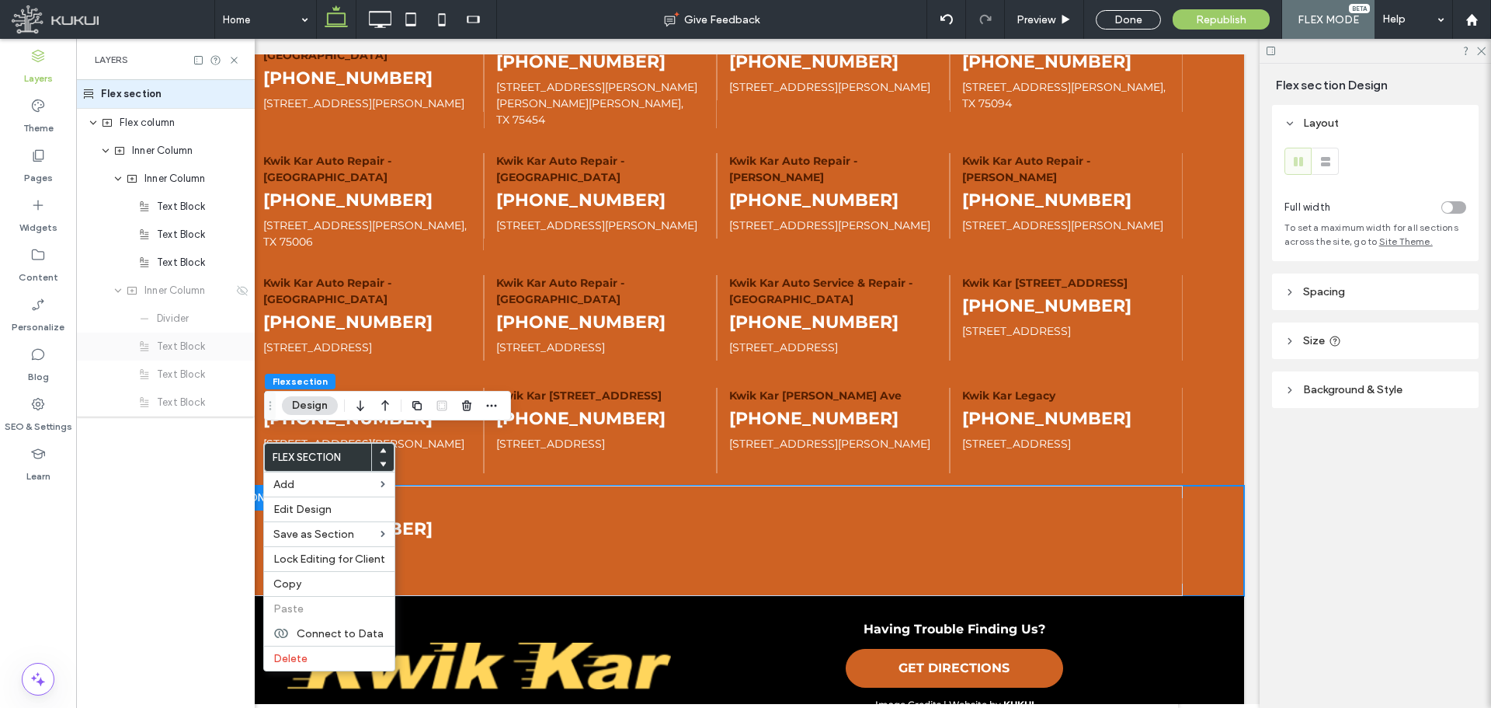
click at [181, 353] on span "Text Block" at bounding box center [181, 347] width 48 height 16
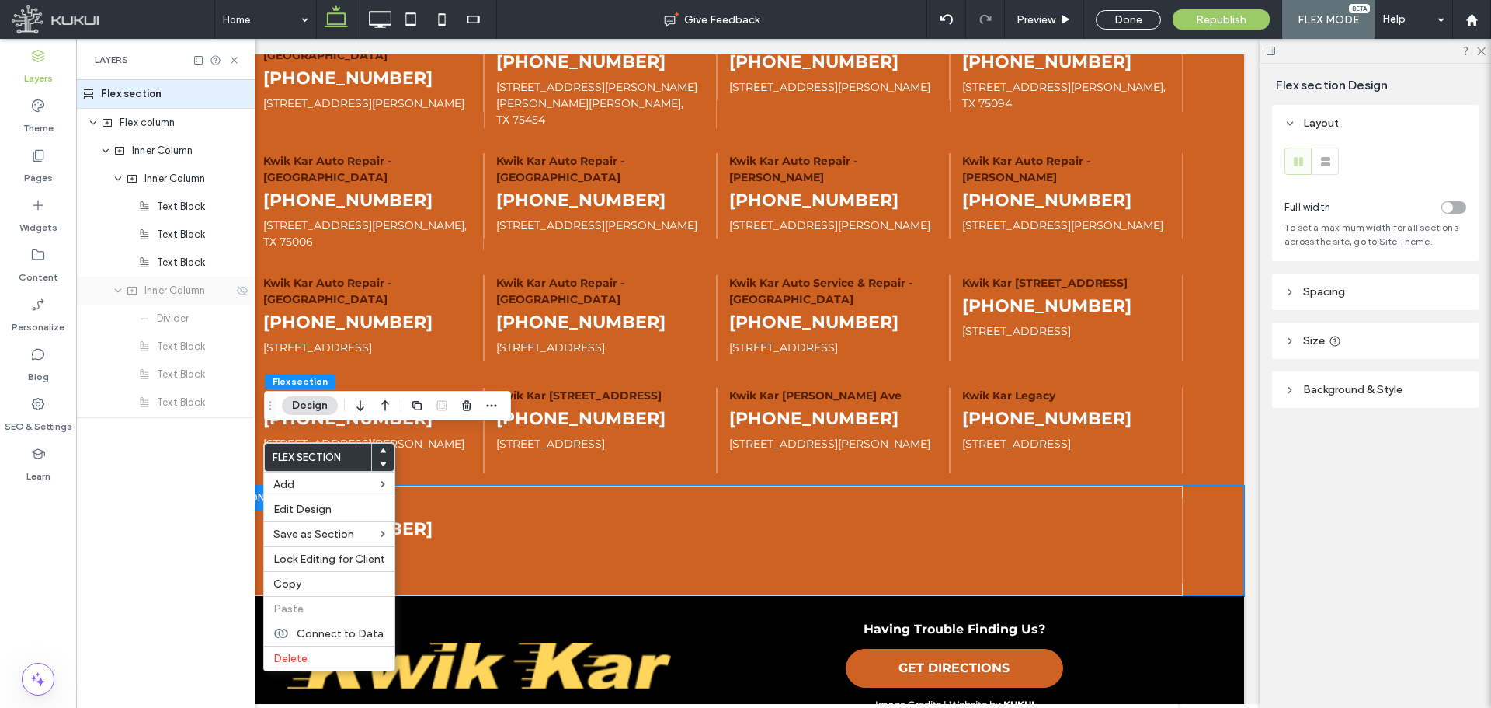
click at [183, 284] on span "Inner Column" at bounding box center [174, 291] width 61 height 16
click at [240, 290] on icon at bounding box center [242, 290] width 12 height 12
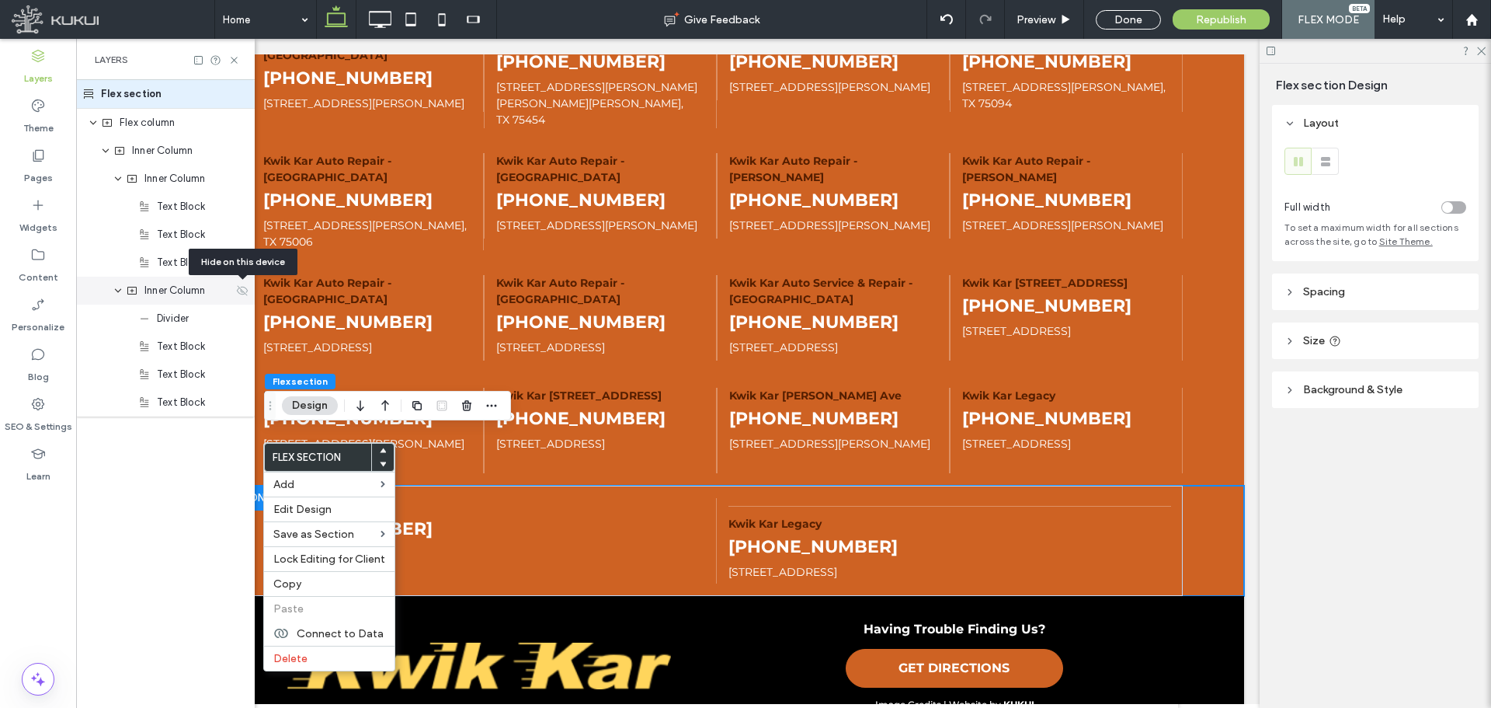
click at [240, 290] on icon at bounding box center [242, 290] width 12 height 12
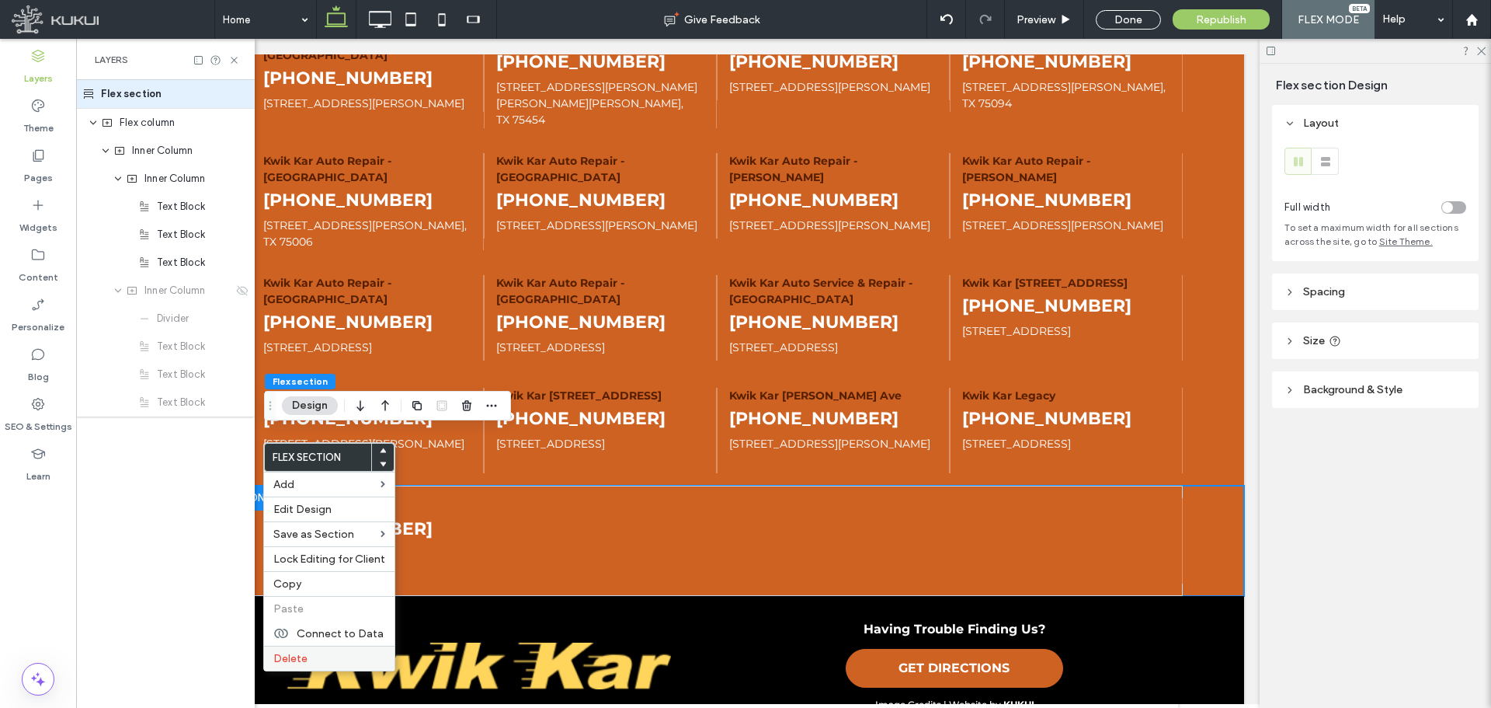
click at [317, 655] on label "Delete" at bounding box center [329, 658] width 112 height 13
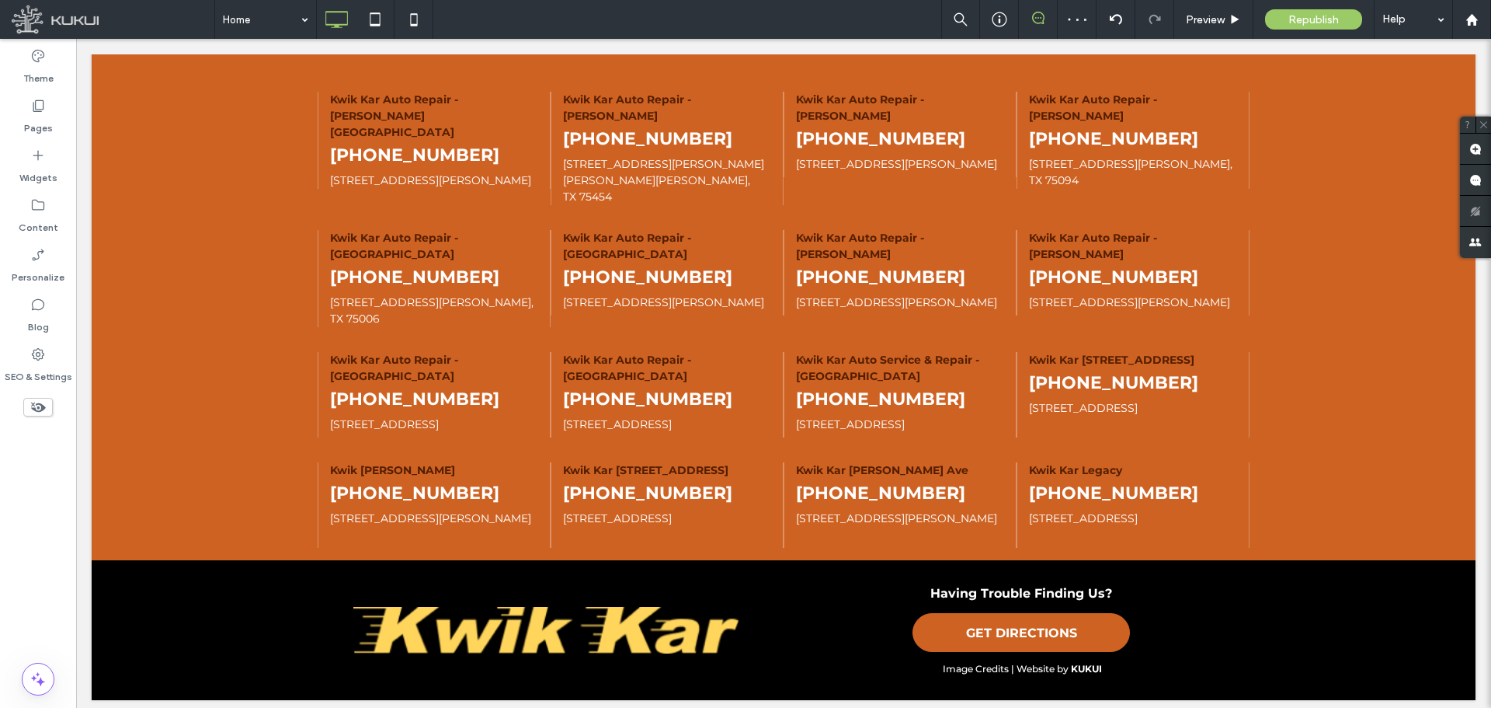
scroll to position [4036, 0]
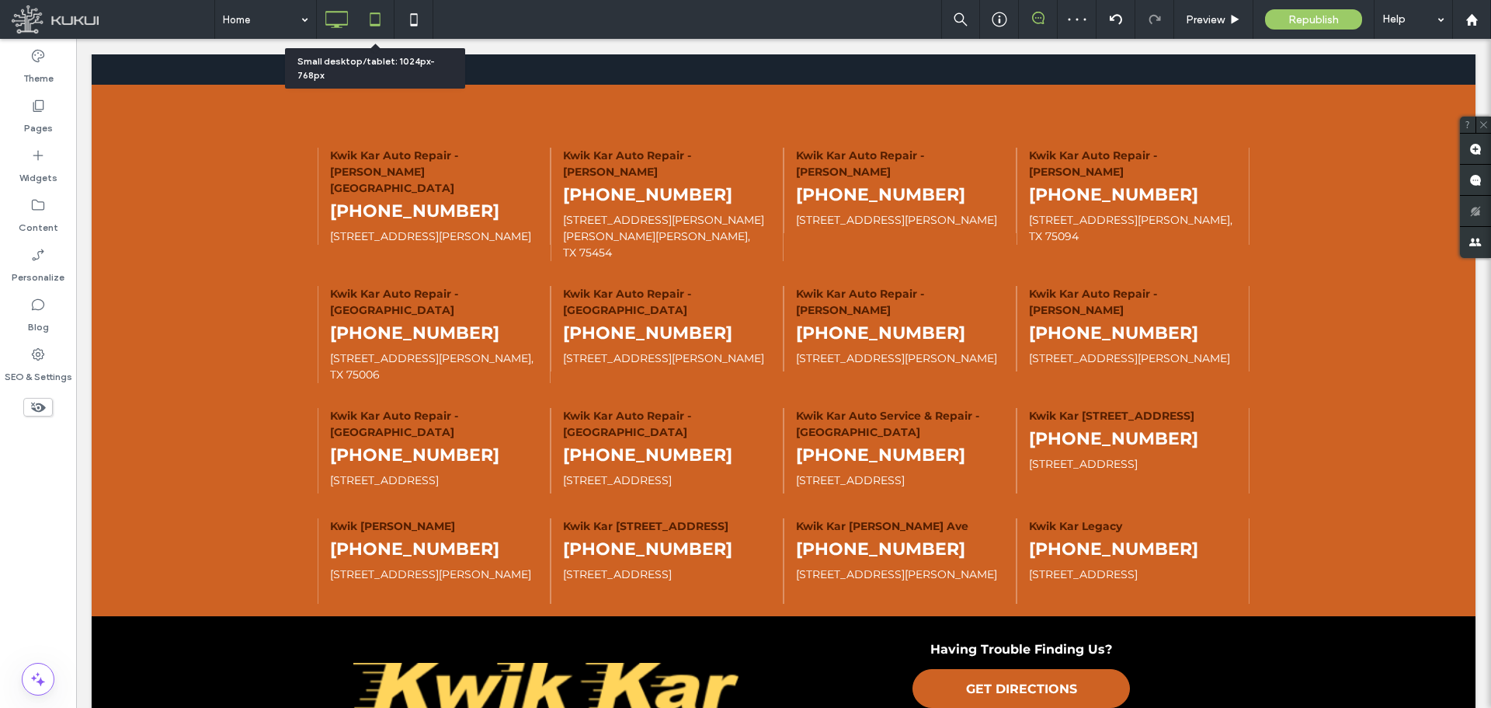
click at [369, 20] on icon at bounding box center [375, 19] width 31 height 31
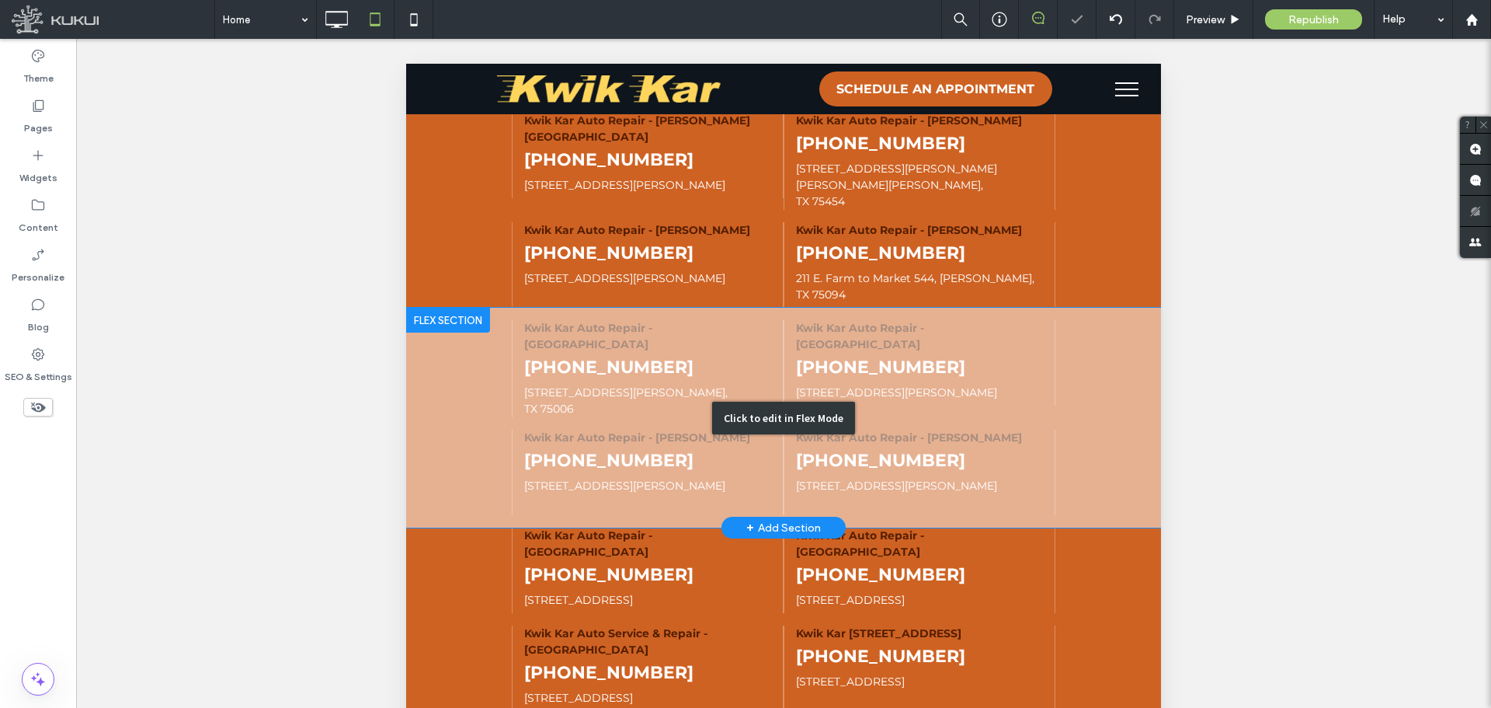
scroll to position [311, 0]
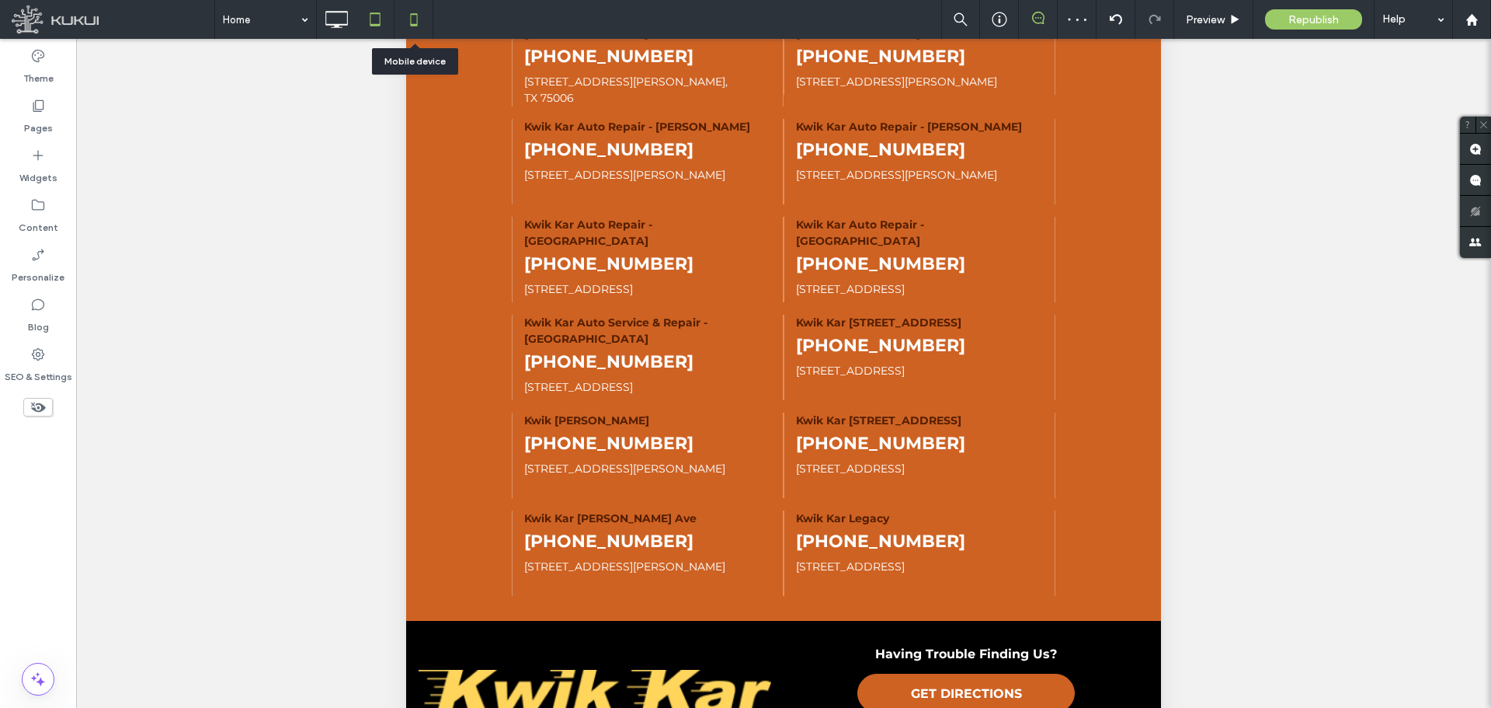
click at [416, 19] on icon at bounding box center [413, 19] width 31 height 31
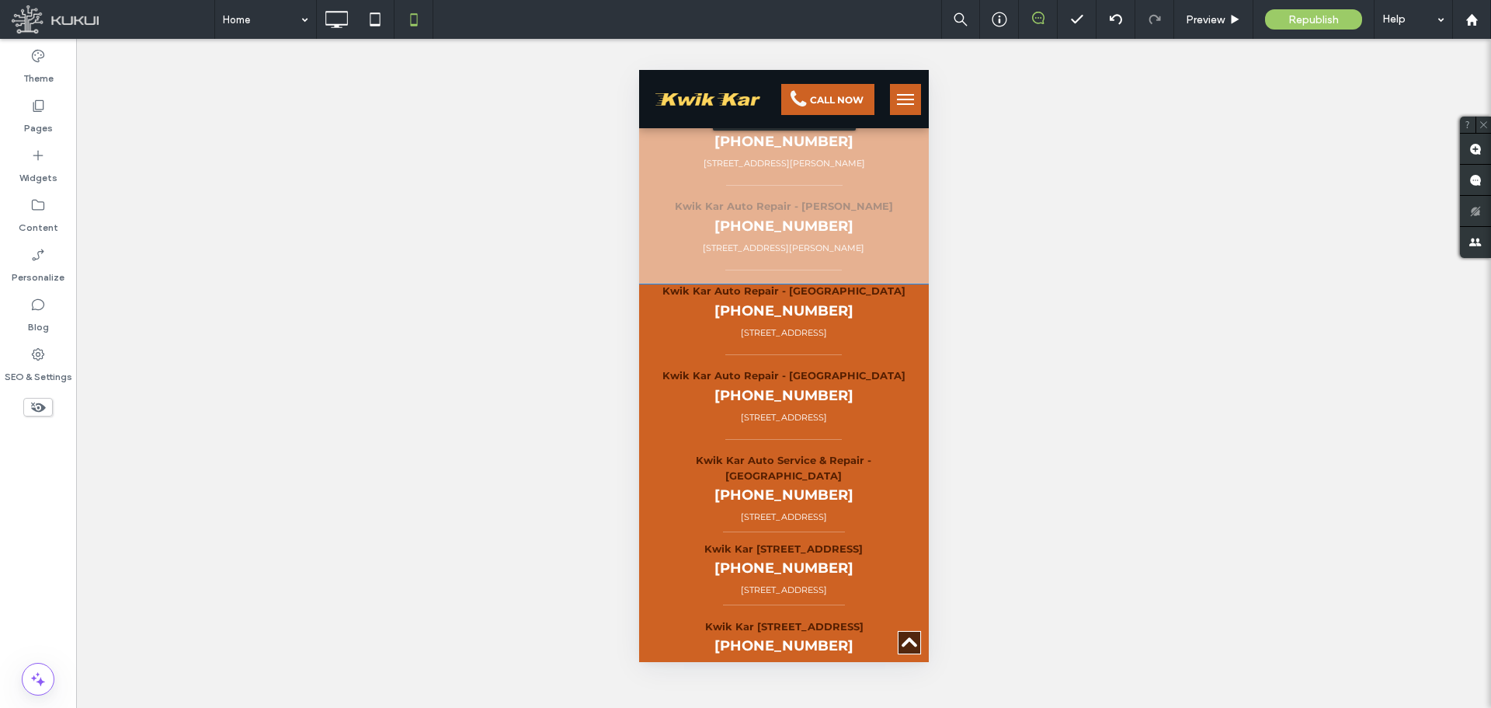
scroll to position [5934, 0]
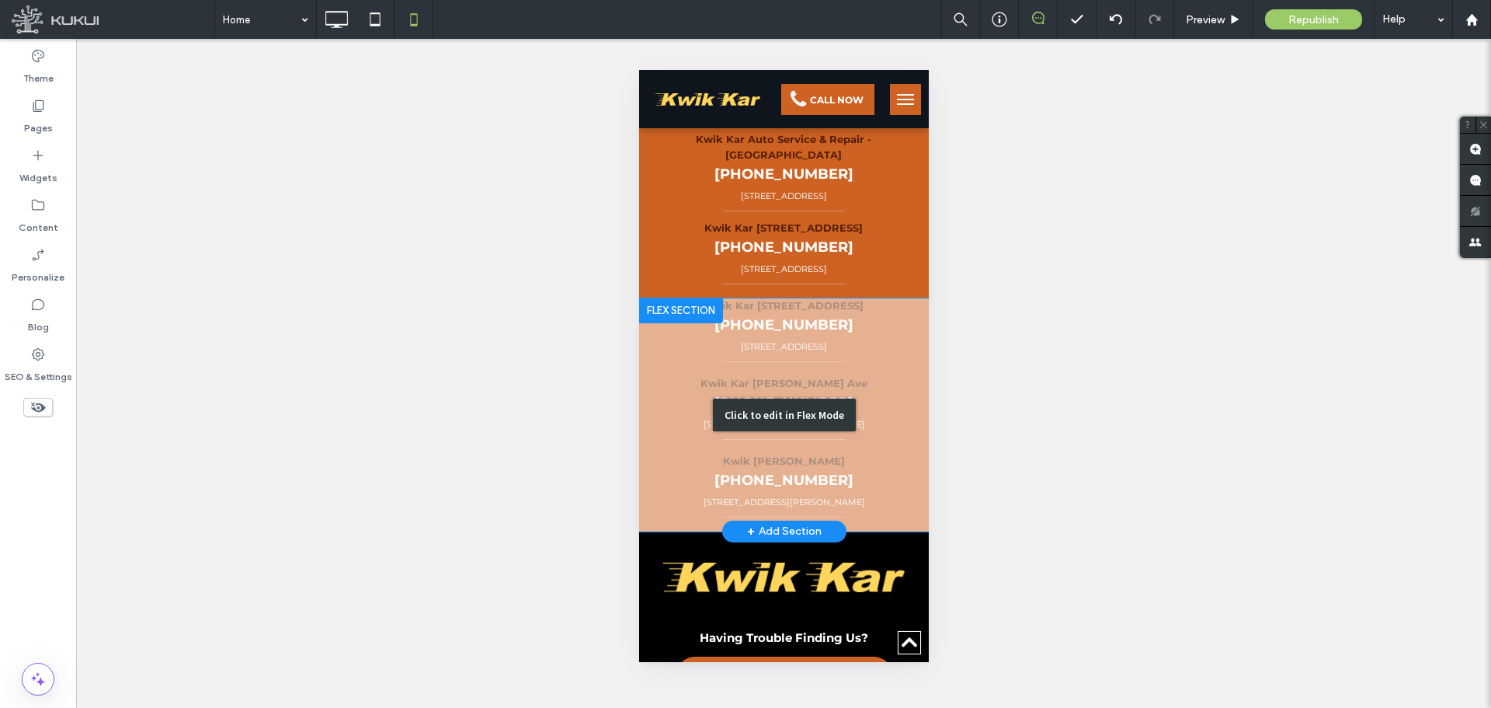
click at [678, 435] on div "Click to edit in Flex Mode" at bounding box center [784, 414] width 290 height 233
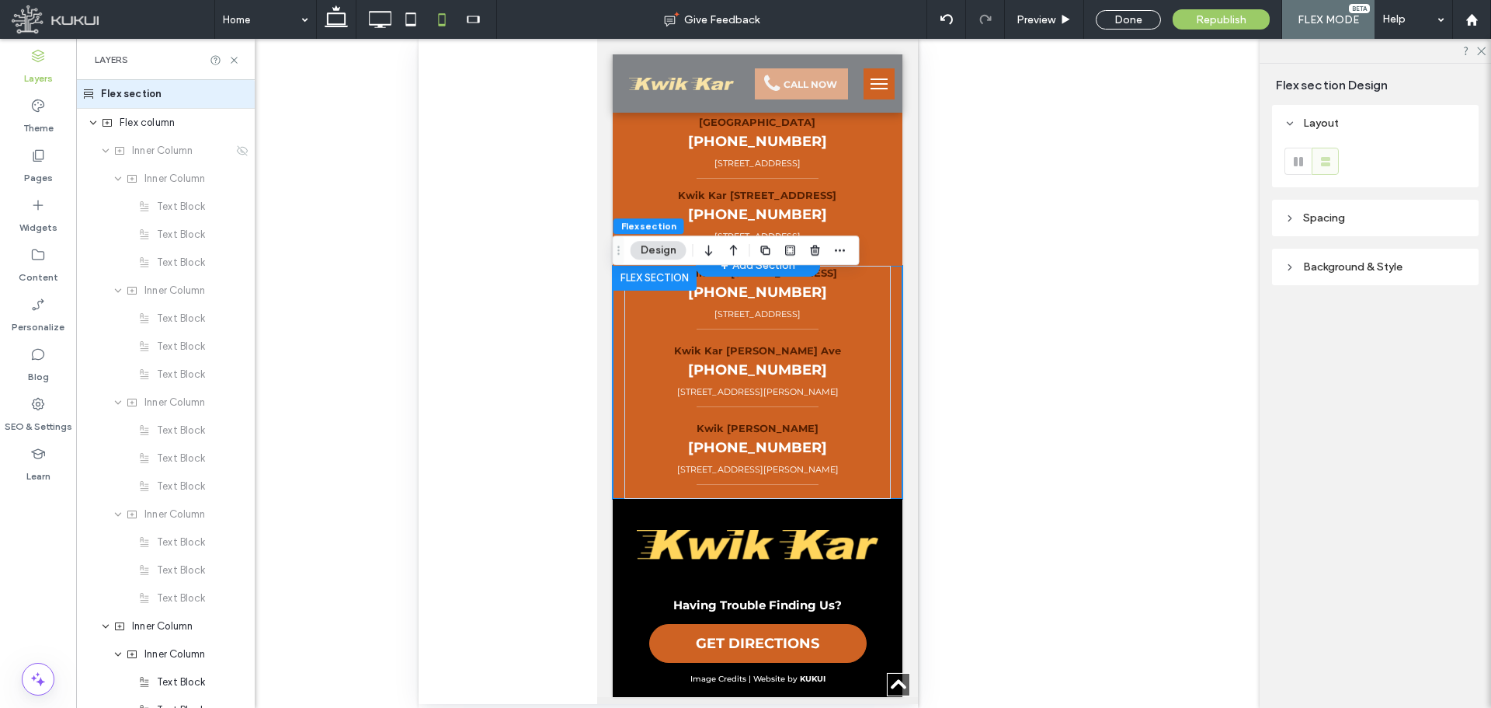
scroll to position [6353, 0]
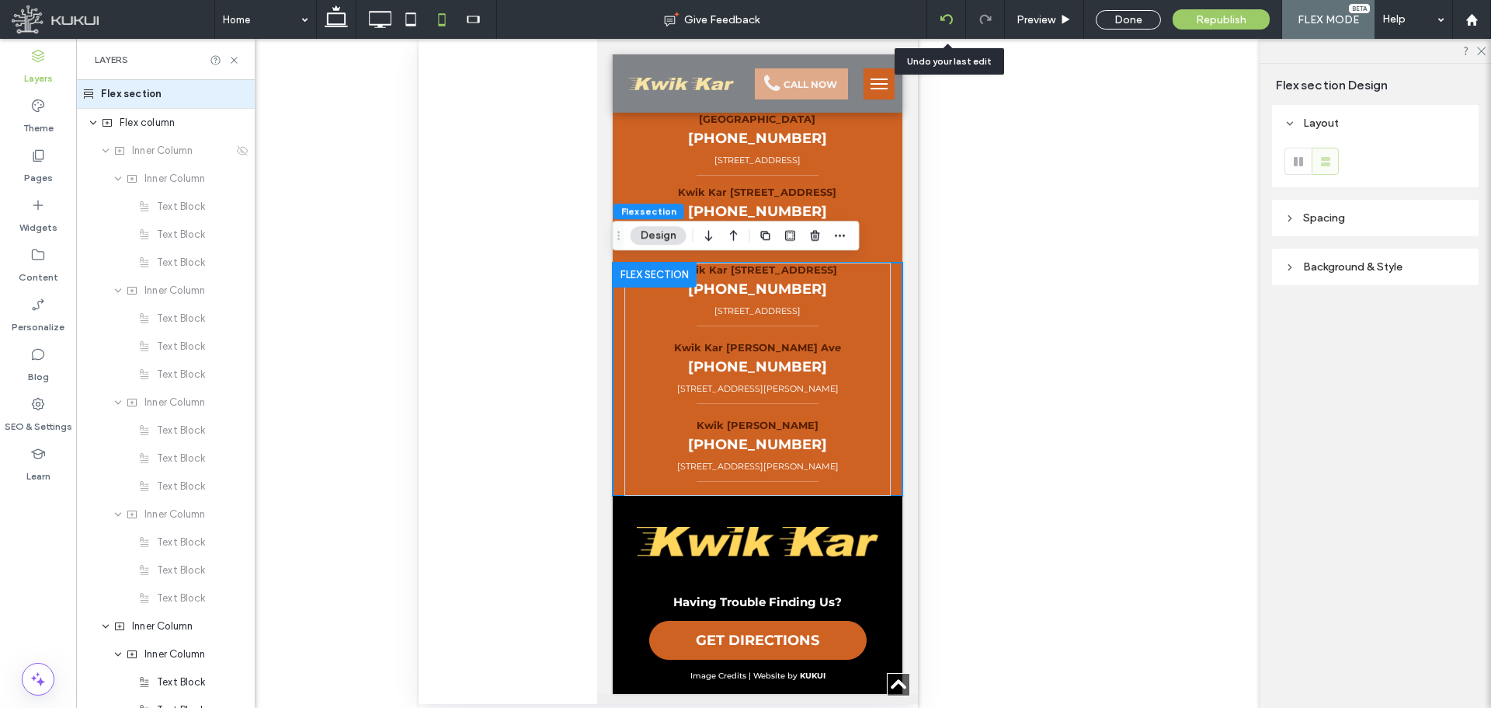
click at [946, 18] on icon at bounding box center [947, 19] width 12 height 12
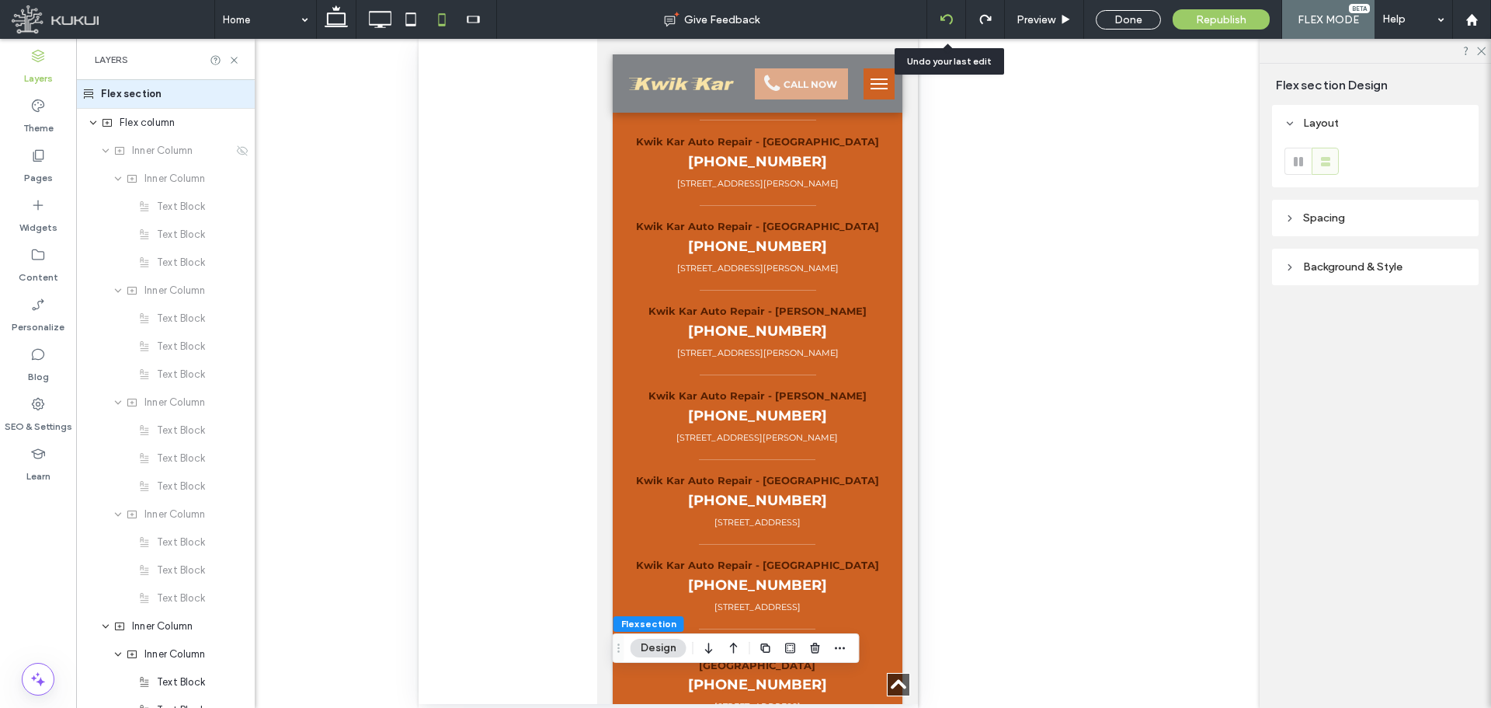
scroll to position [5928, 0]
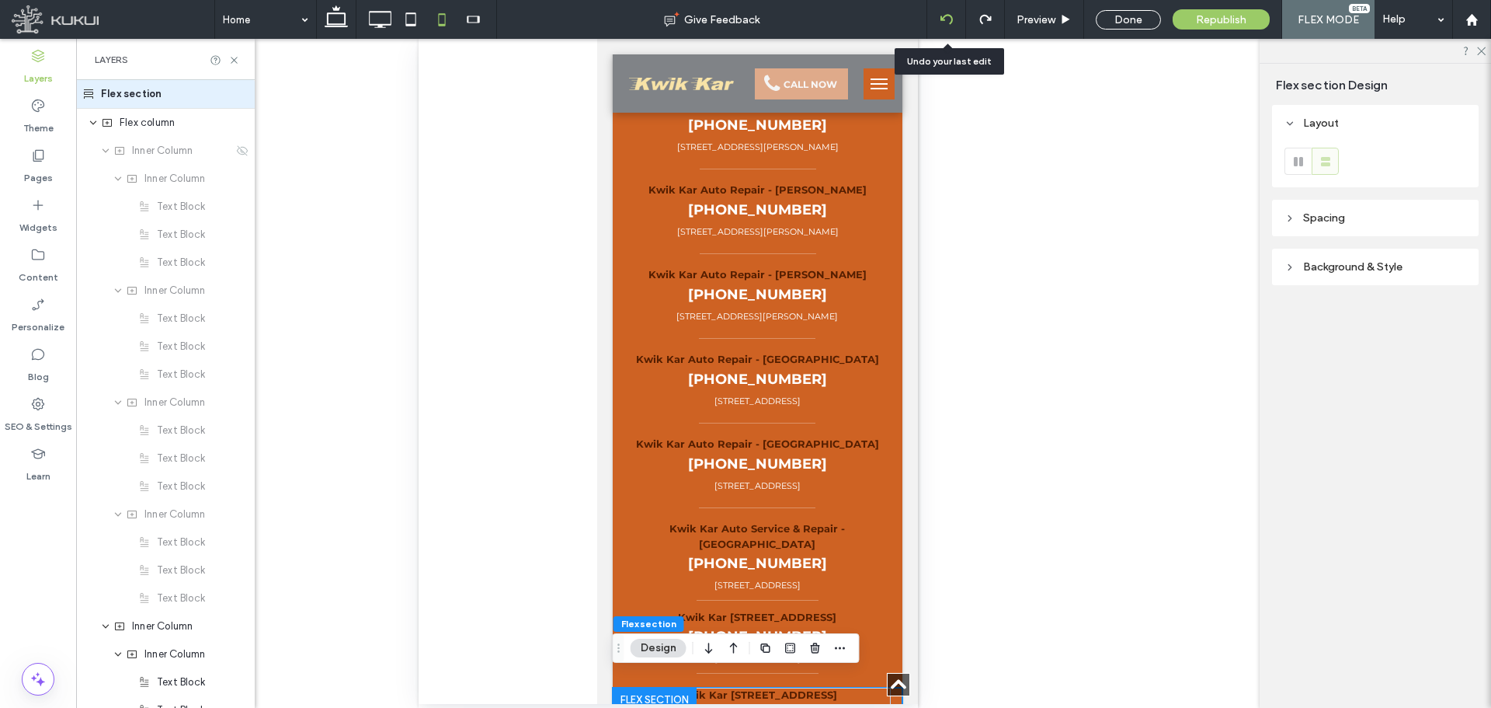
click at [946, 18] on icon at bounding box center [947, 19] width 12 height 12
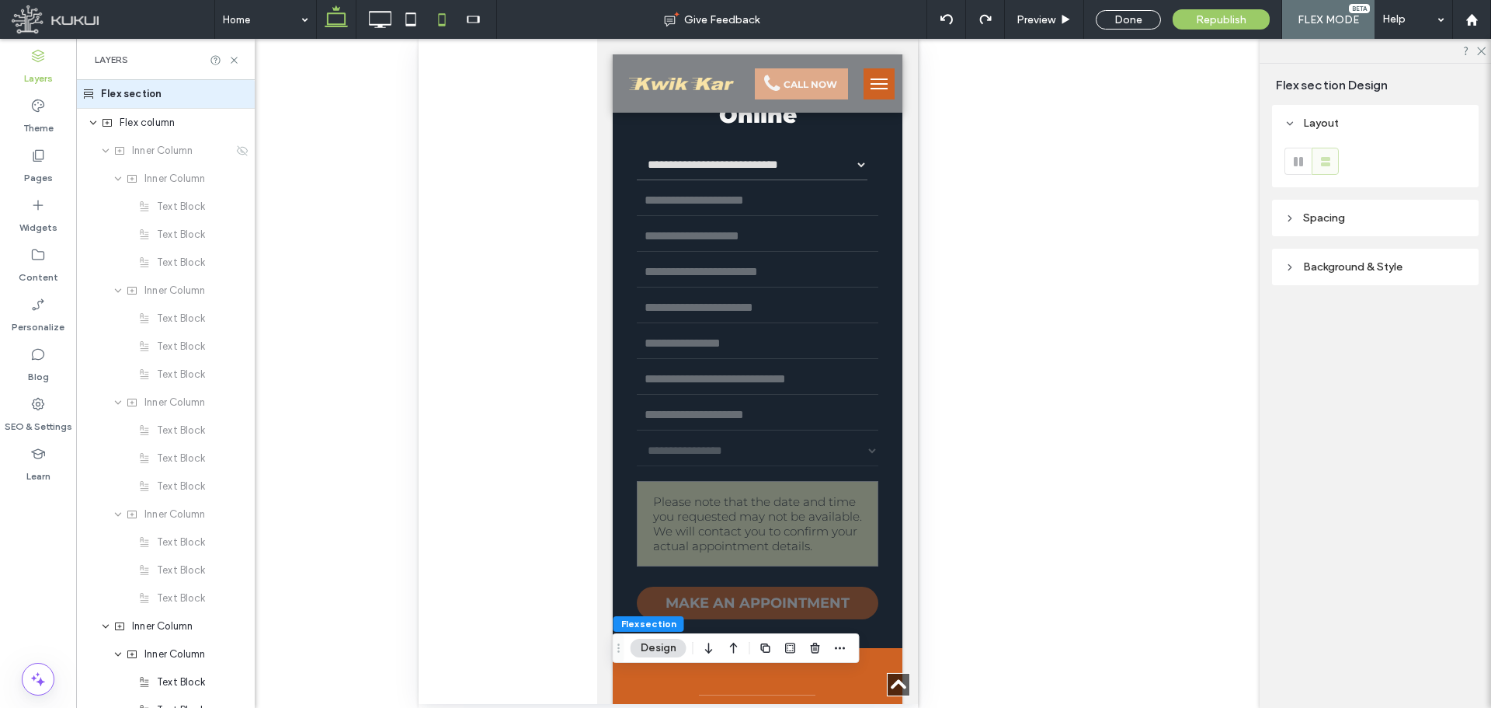
scroll to position [0, 0]
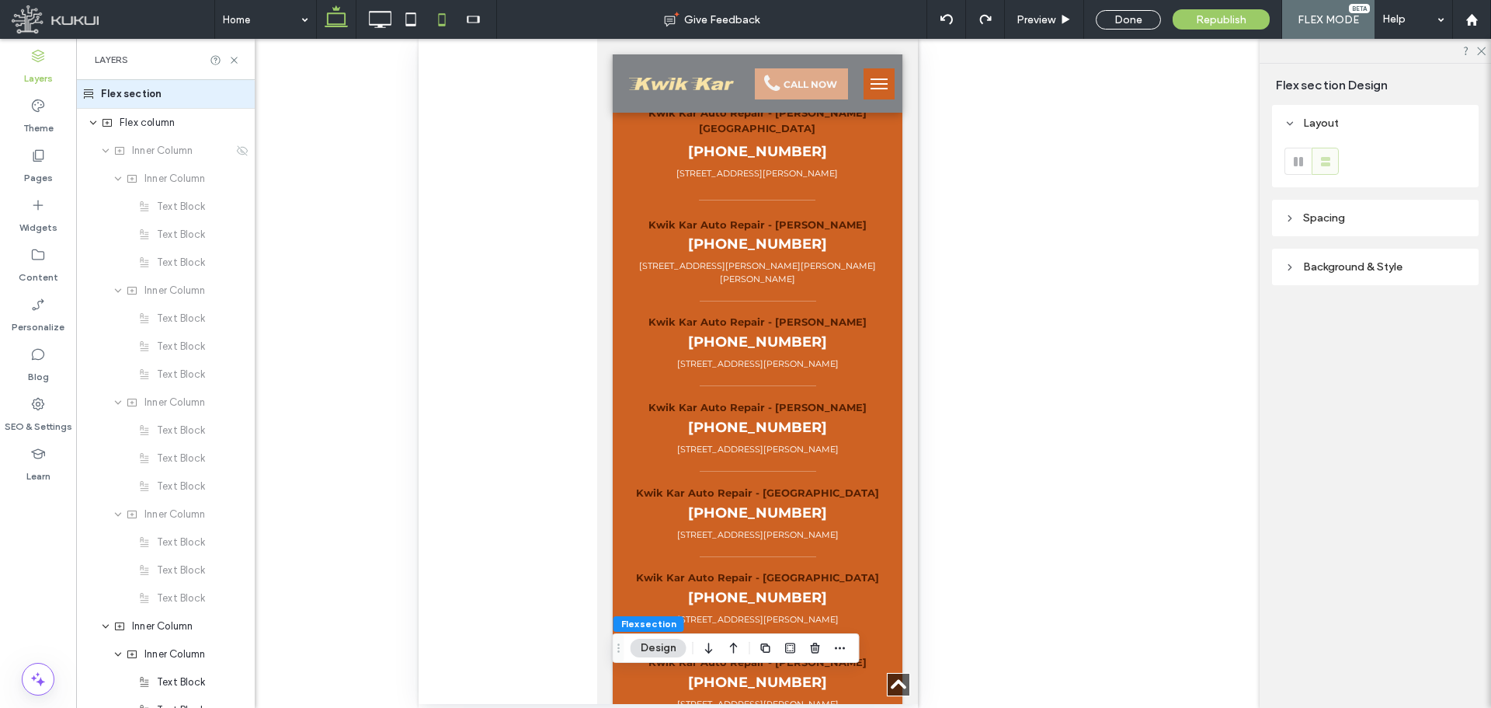
click at [338, 20] on icon at bounding box center [336, 19] width 31 height 31
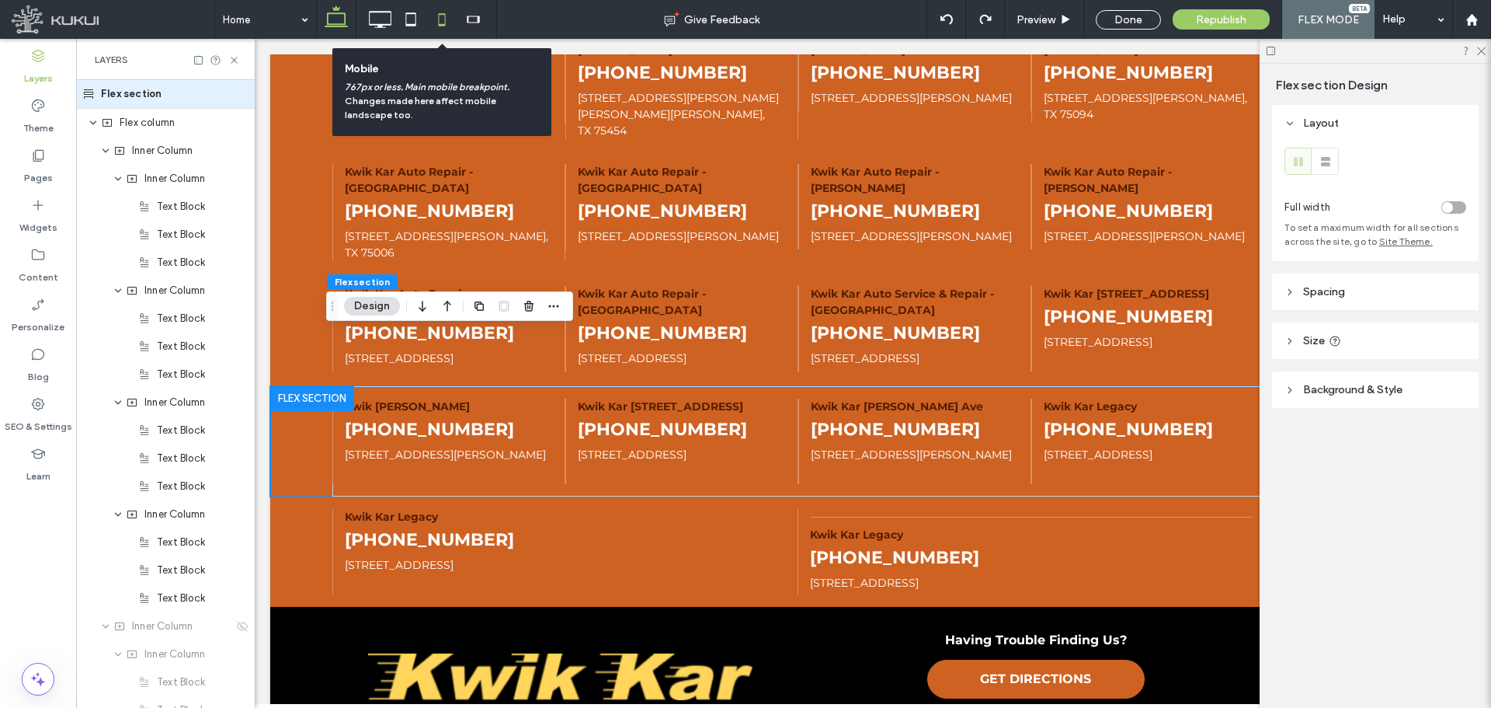
click at [444, 17] on icon at bounding box center [441, 19] width 31 height 31
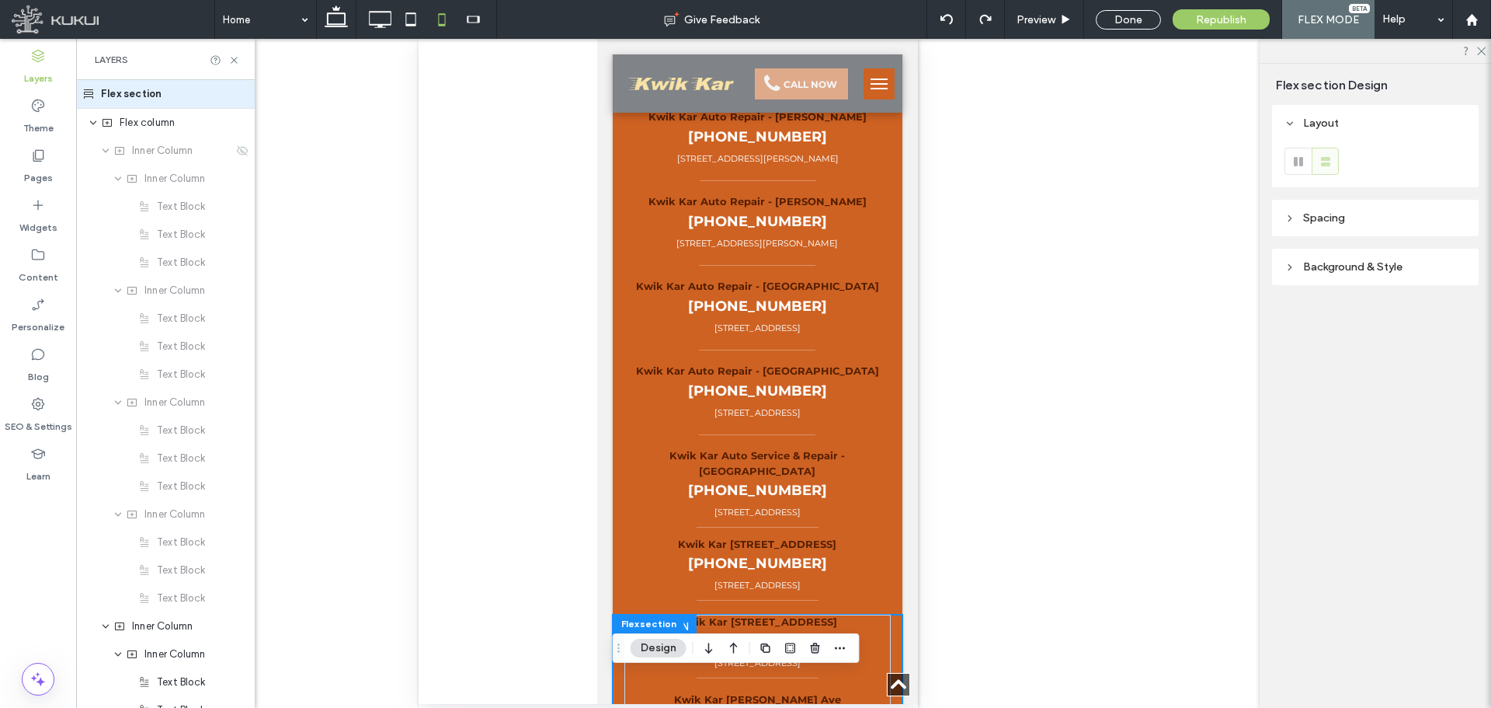
scroll to position [6359, 0]
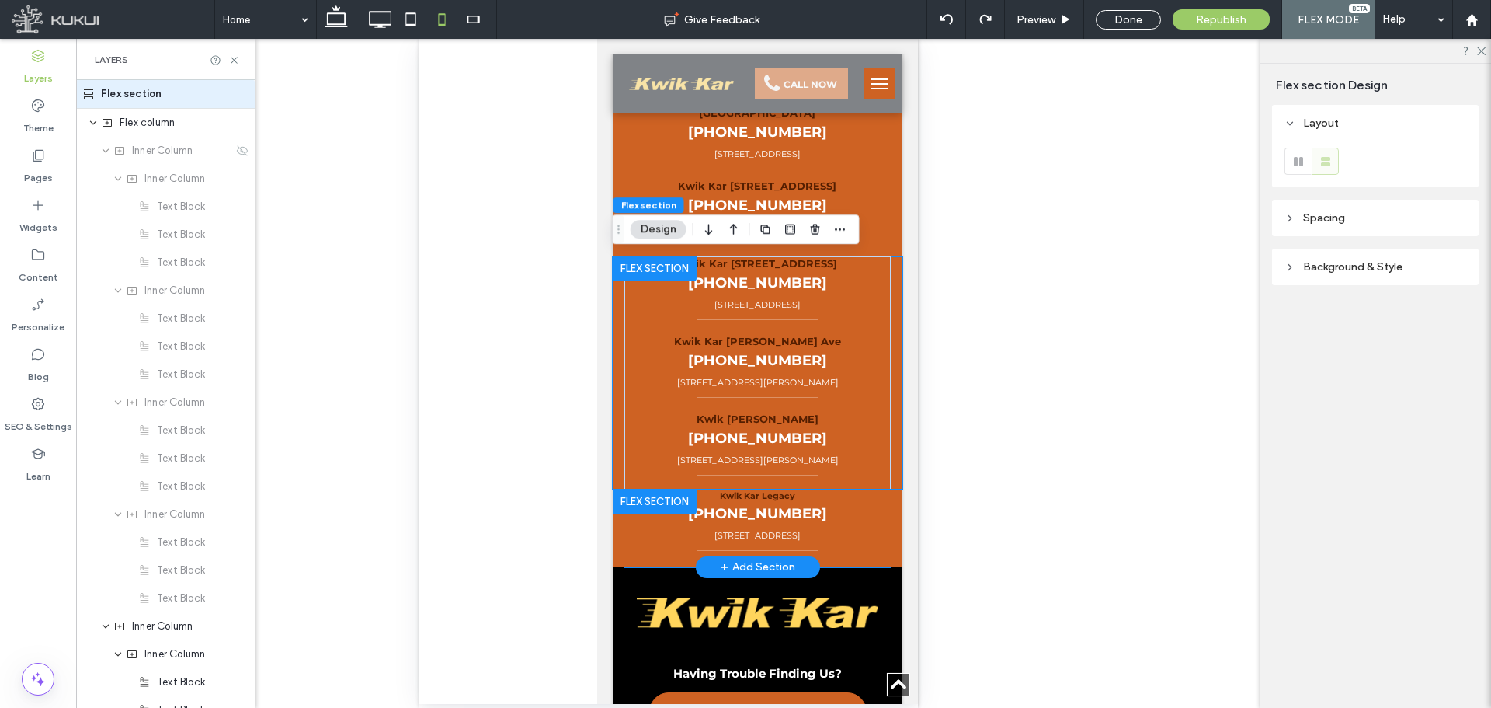
click at [842, 524] on div "Kwik Kar Legacy (469) 362-8000 3280 Legacy Dr, Frisco, TX 75034" at bounding box center [757, 528] width 266 height 78
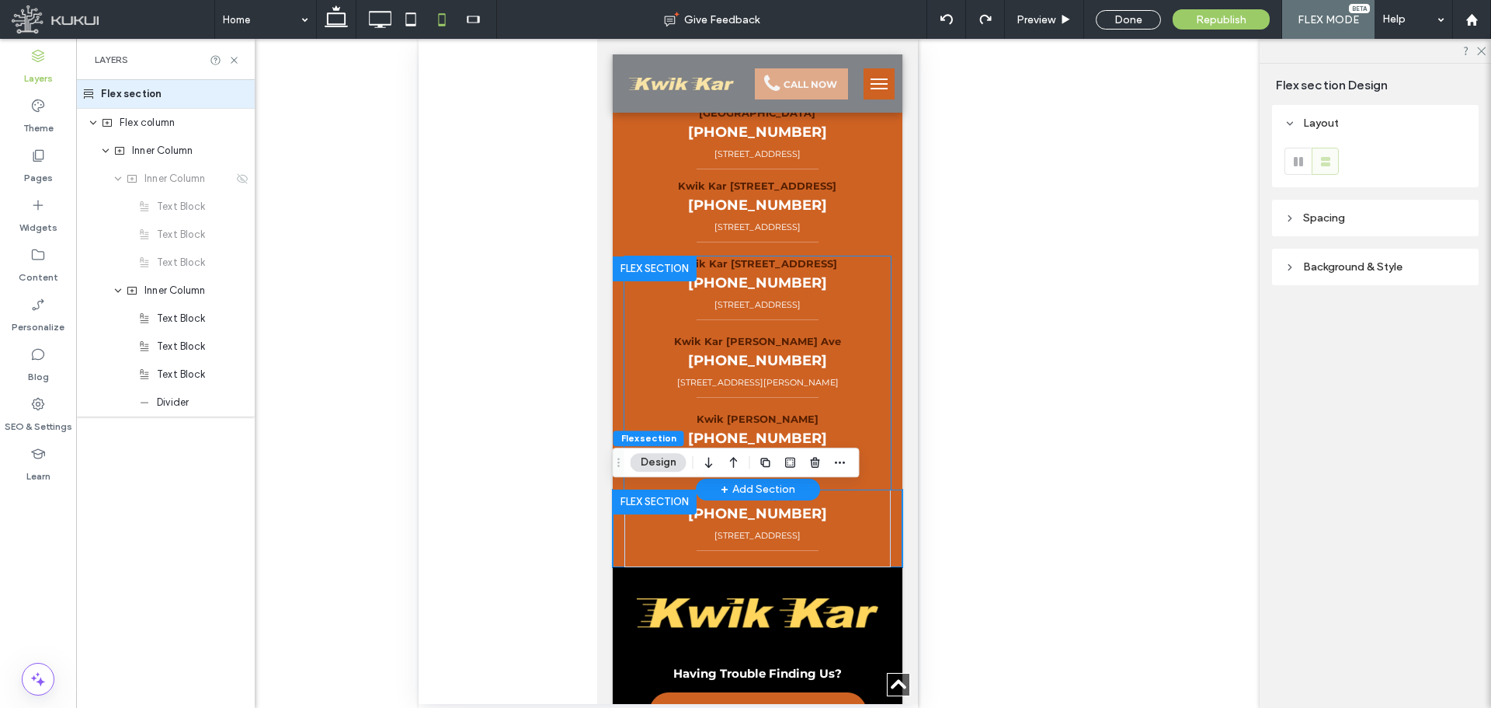
click at [666, 384] on p "3224 N Fitzhugh Ave, Dallas, TX 75204" at bounding box center [756, 382] width 243 height 13
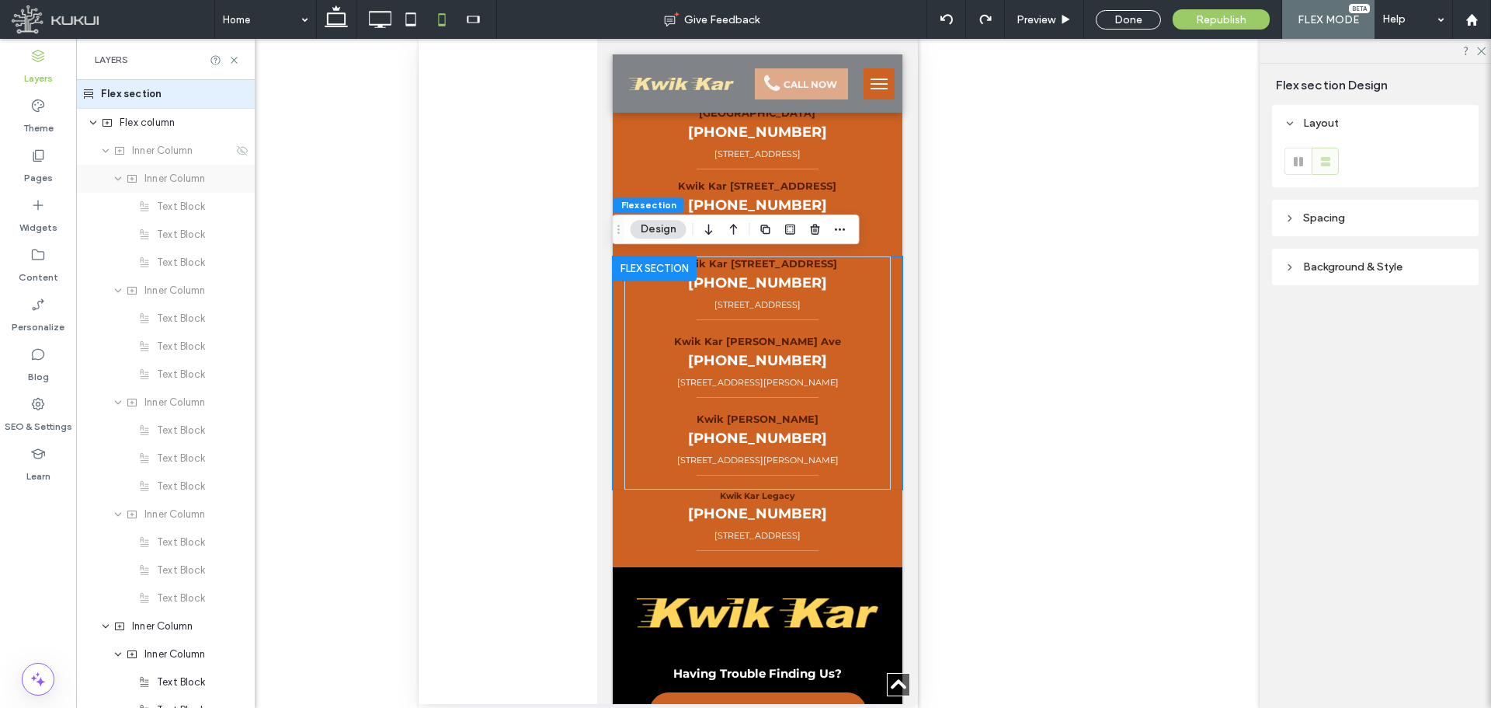
click at [120, 177] on use "expand Inner Column" at bounding box center [118, 179] width 6 height 4
click at [120, 204] on icon "expand Inner Column" at bounding box center [117, 206] width 9 height 12
click at [120, 229] on icon "expand Inner Column" at bounding box center [117, 234] width 9 height 12
click at [120, 263] on use "expand Inner Column" at bounding box center [118, 263] width 6 height 4
click at [179, 266] on span "Inner Column" at bounding box center [174, 263] width 61 height 16
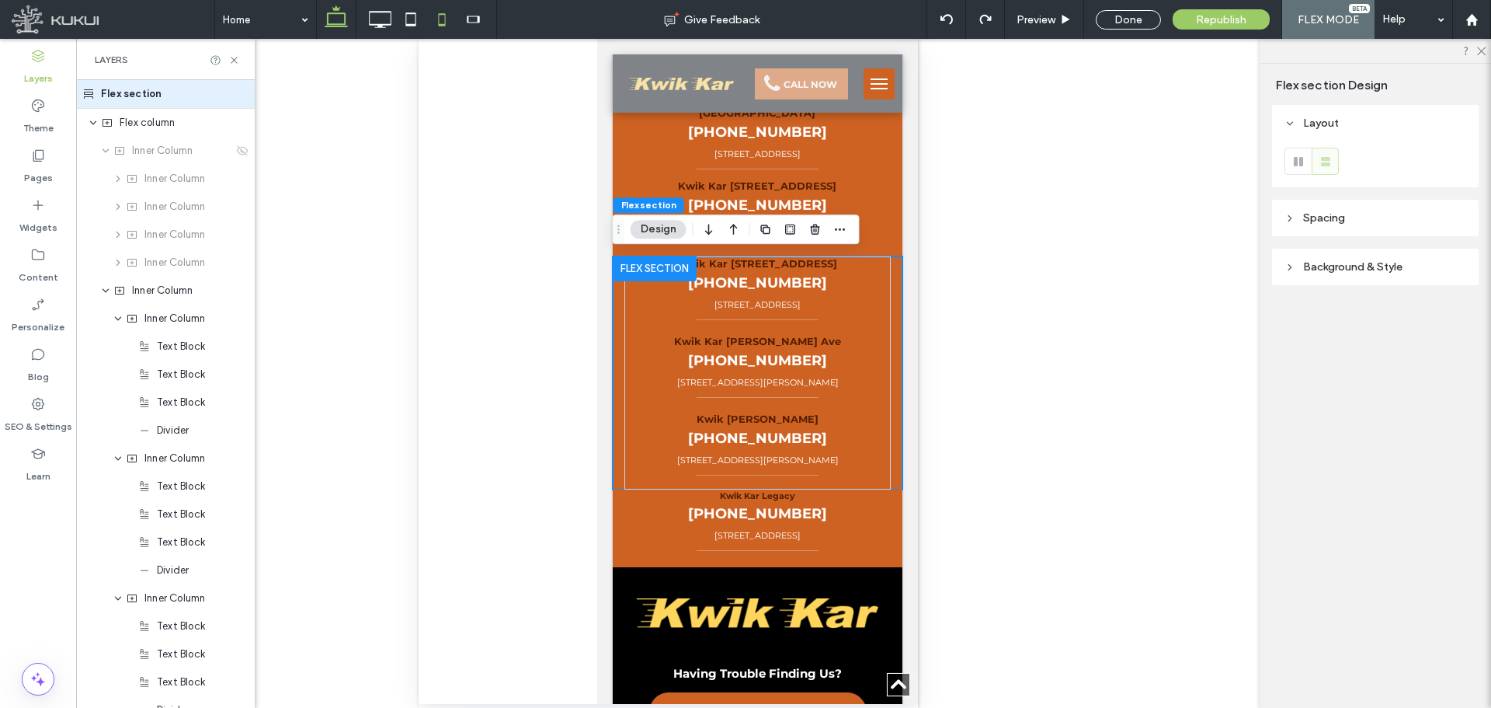
click at [339, 23] on icon at bounding box center [336, 19] width 31 height 31
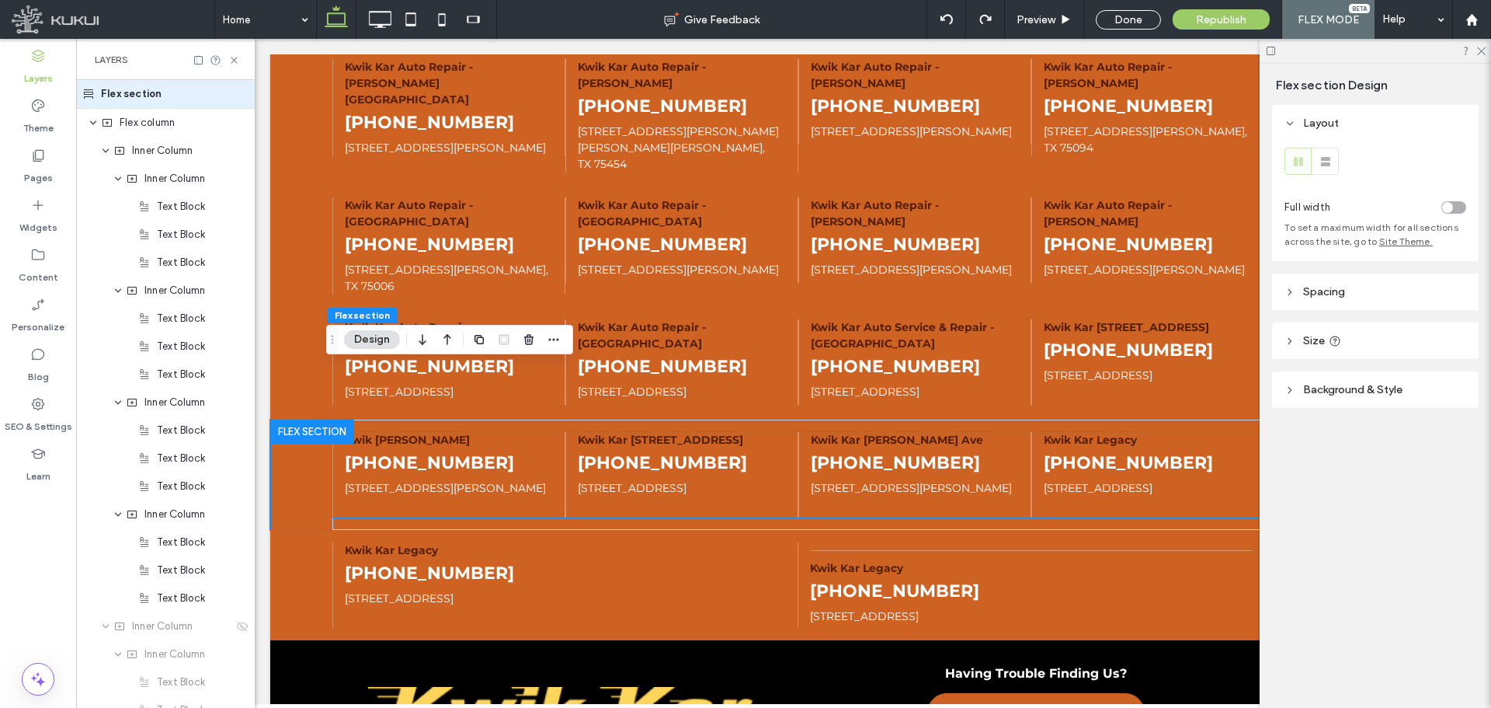
scroll to position [4081, 0]
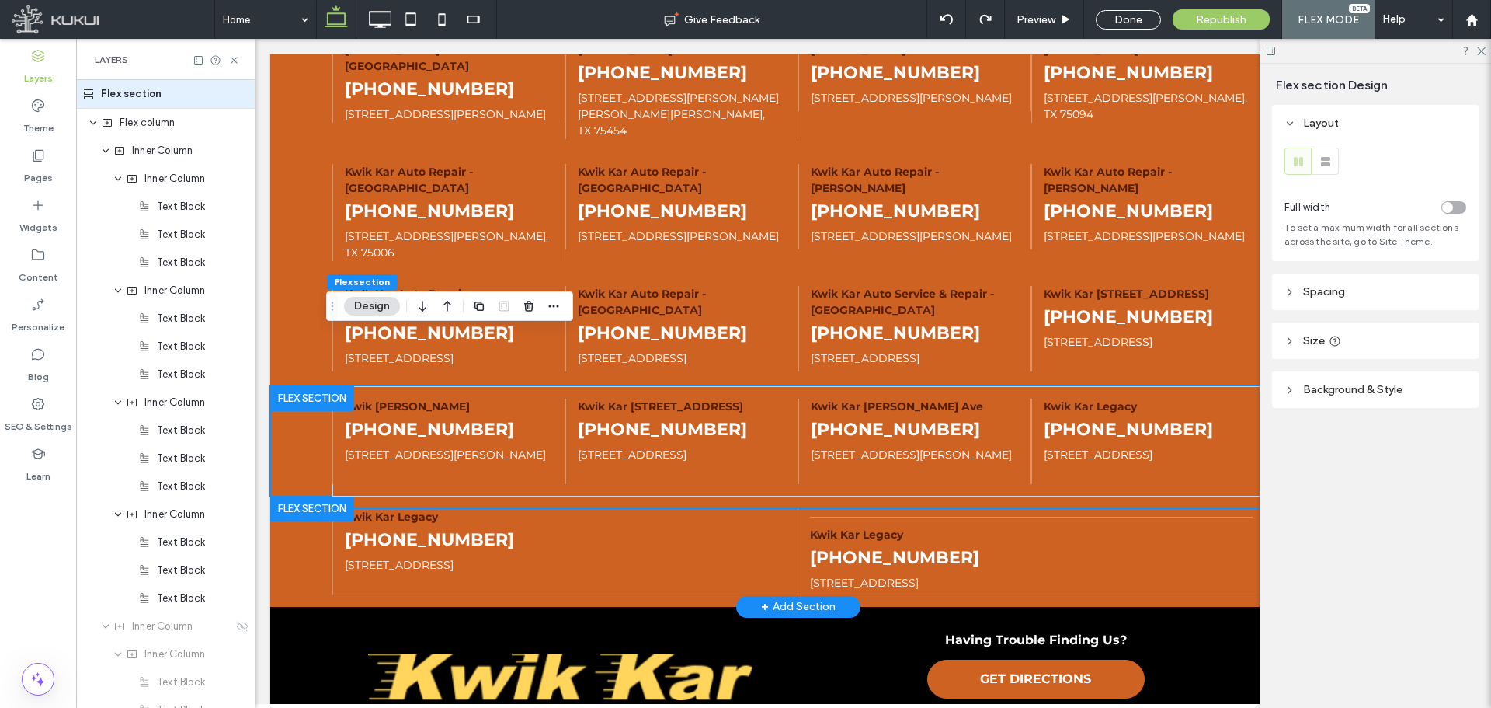
click at [482, 509] on p "Kwik Kar Legacy" at bounding box center [566, 517] width 442 height 16
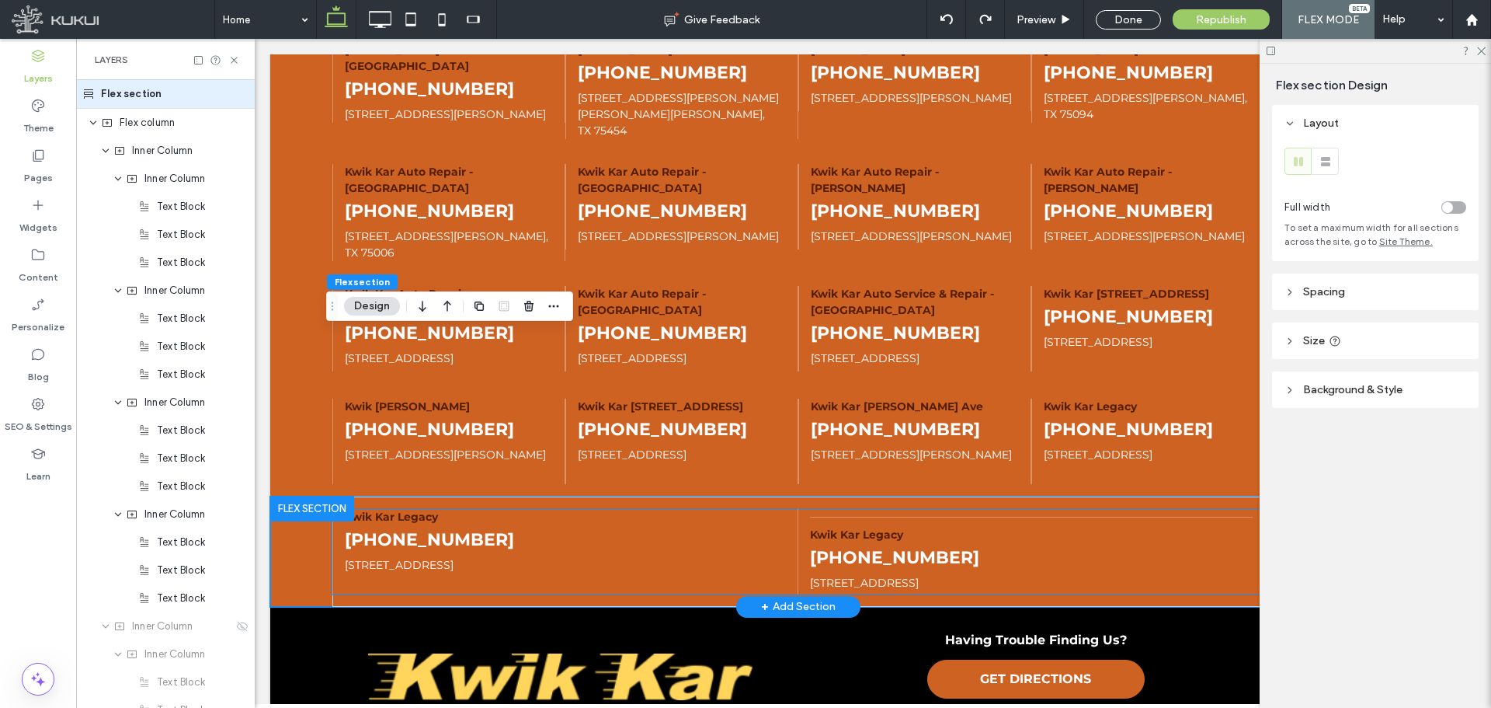
scroll to position [0, 54]
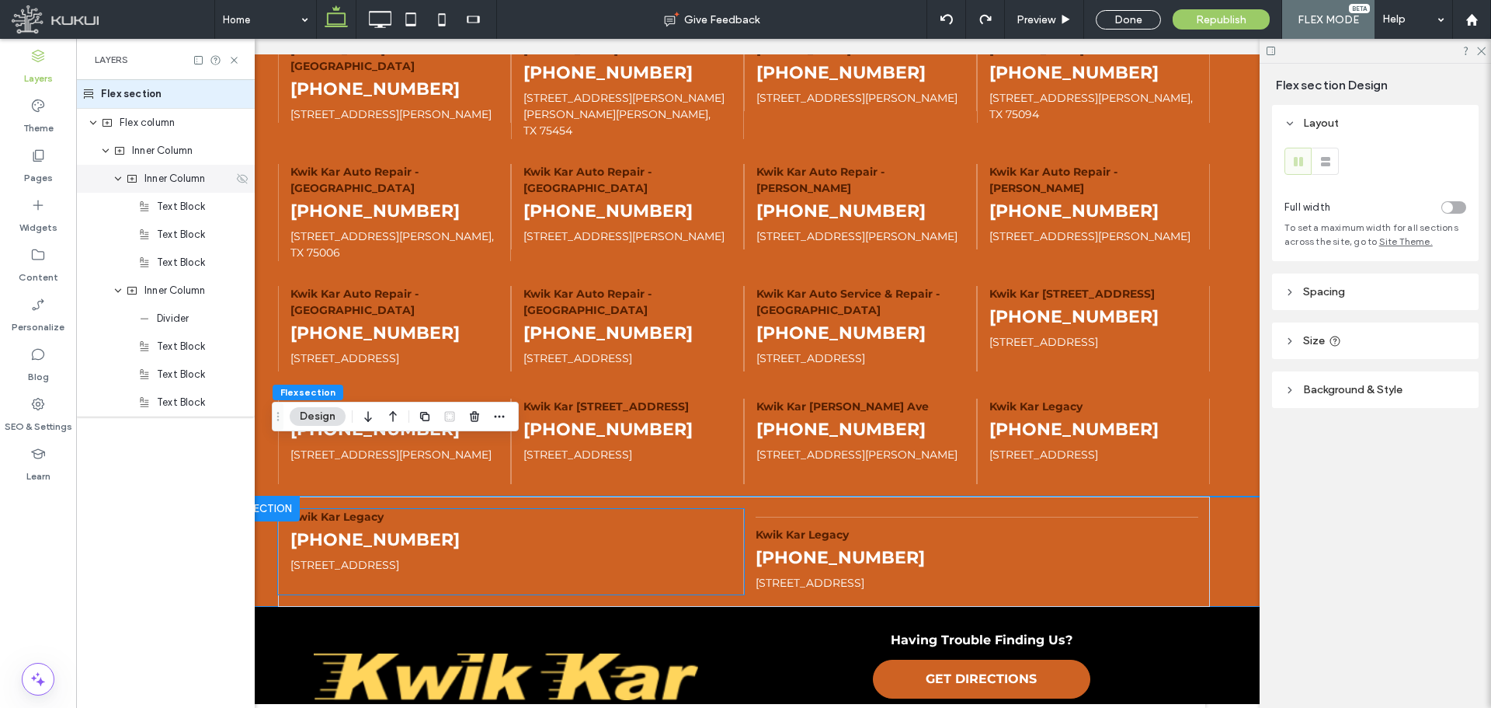
click at [240, 176] on use at bounding box center [242, 178] width 11 height 10
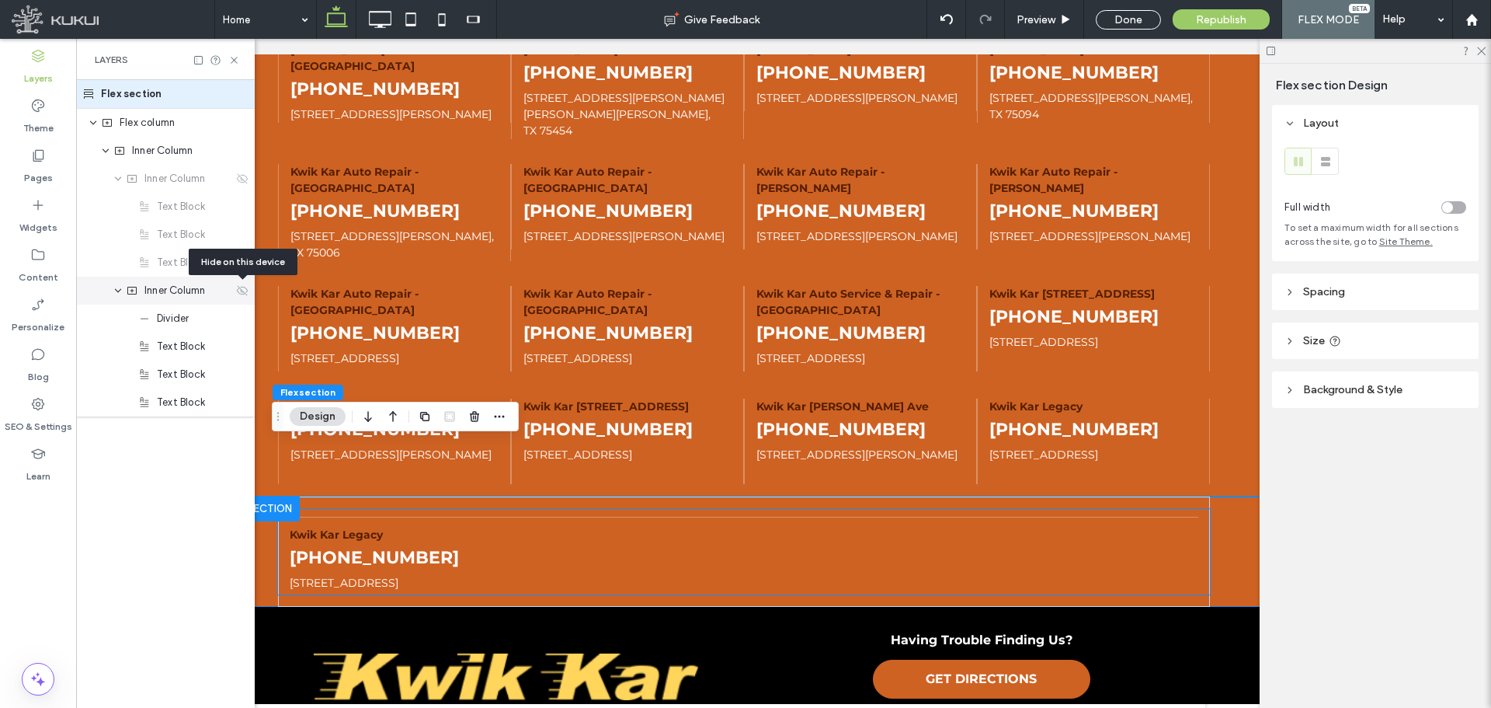
click at [240, 292] on icon at bounding box center [242, 290] width 12 height 12
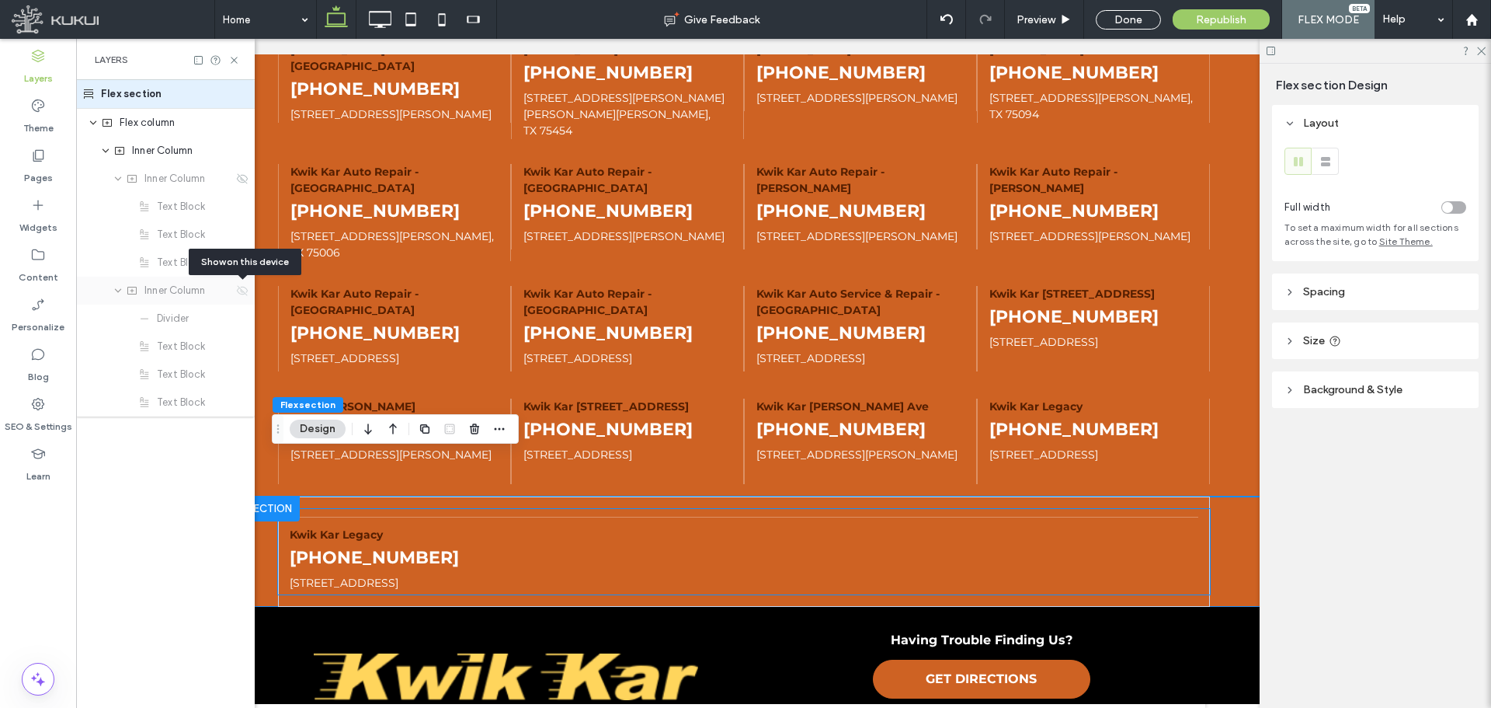
scroll to position [4069, 0]
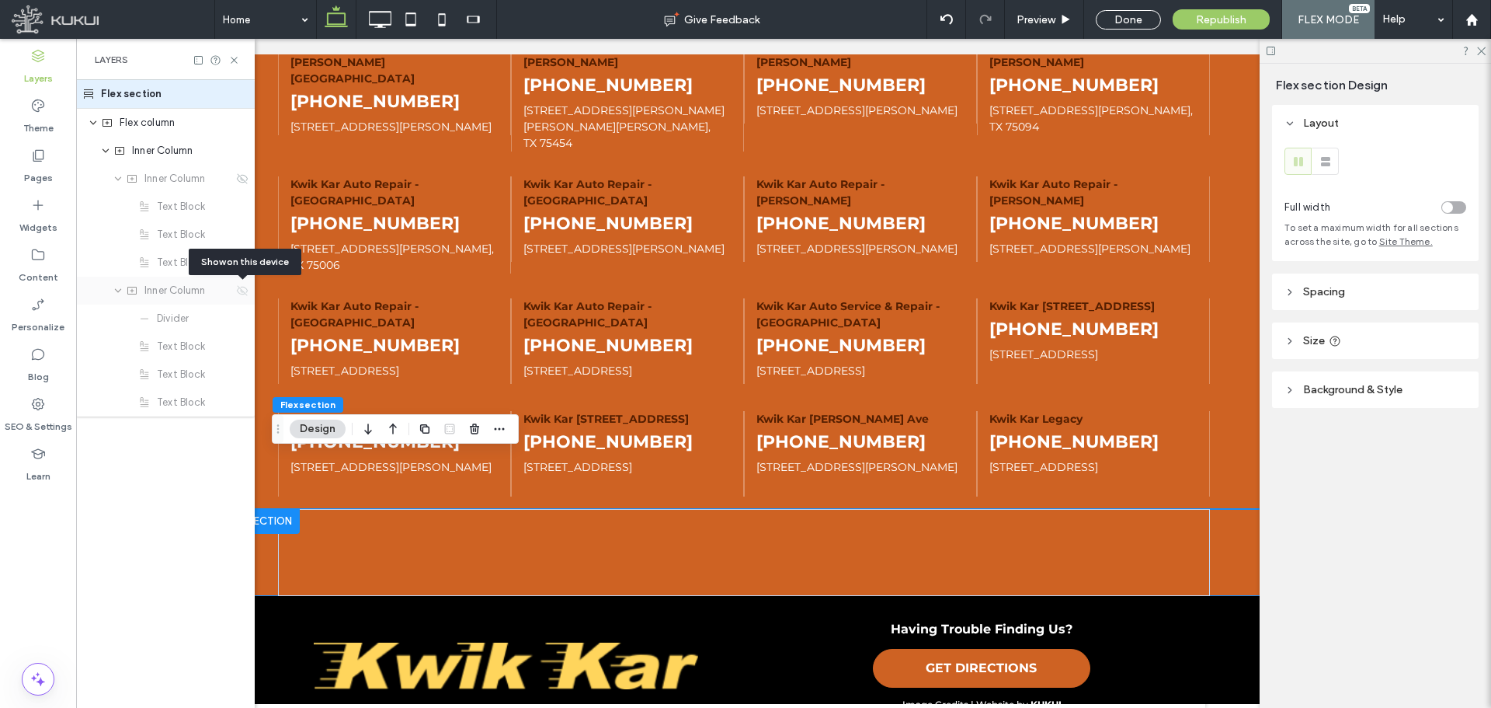
click at [240, 290] on icon at bounding box center [242, 290] width 12 height 12
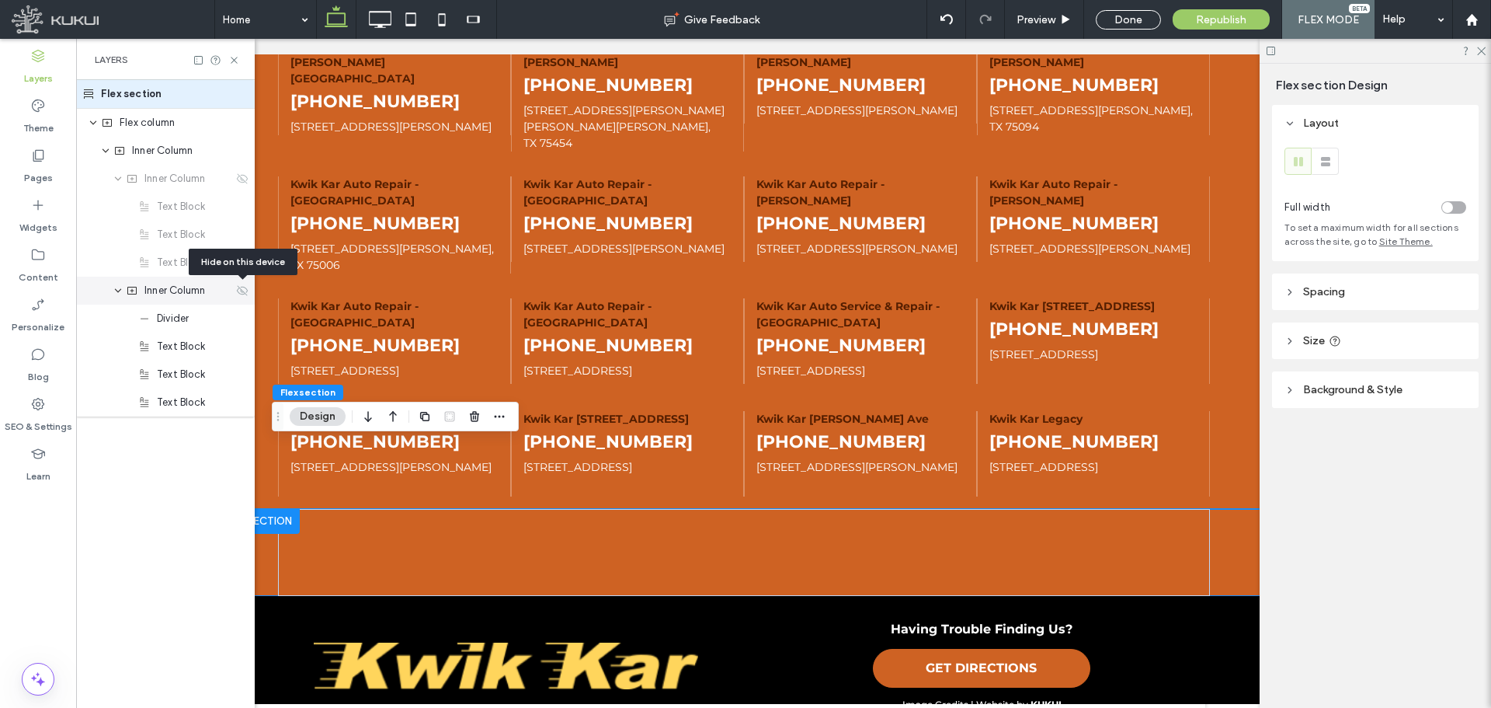
scroll to position [4081, 0]
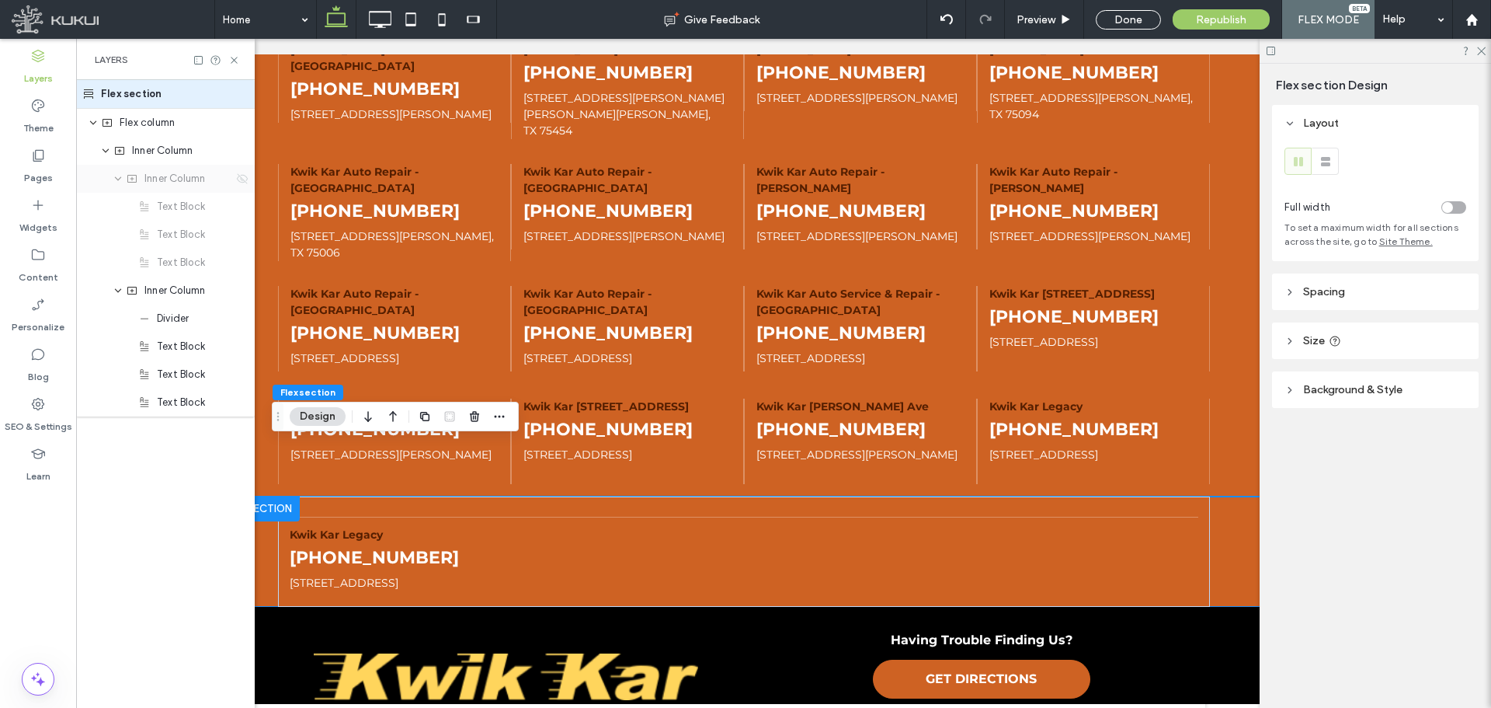
click at [241, 179] on use at bounding box center [242, 178] width 11 height 10
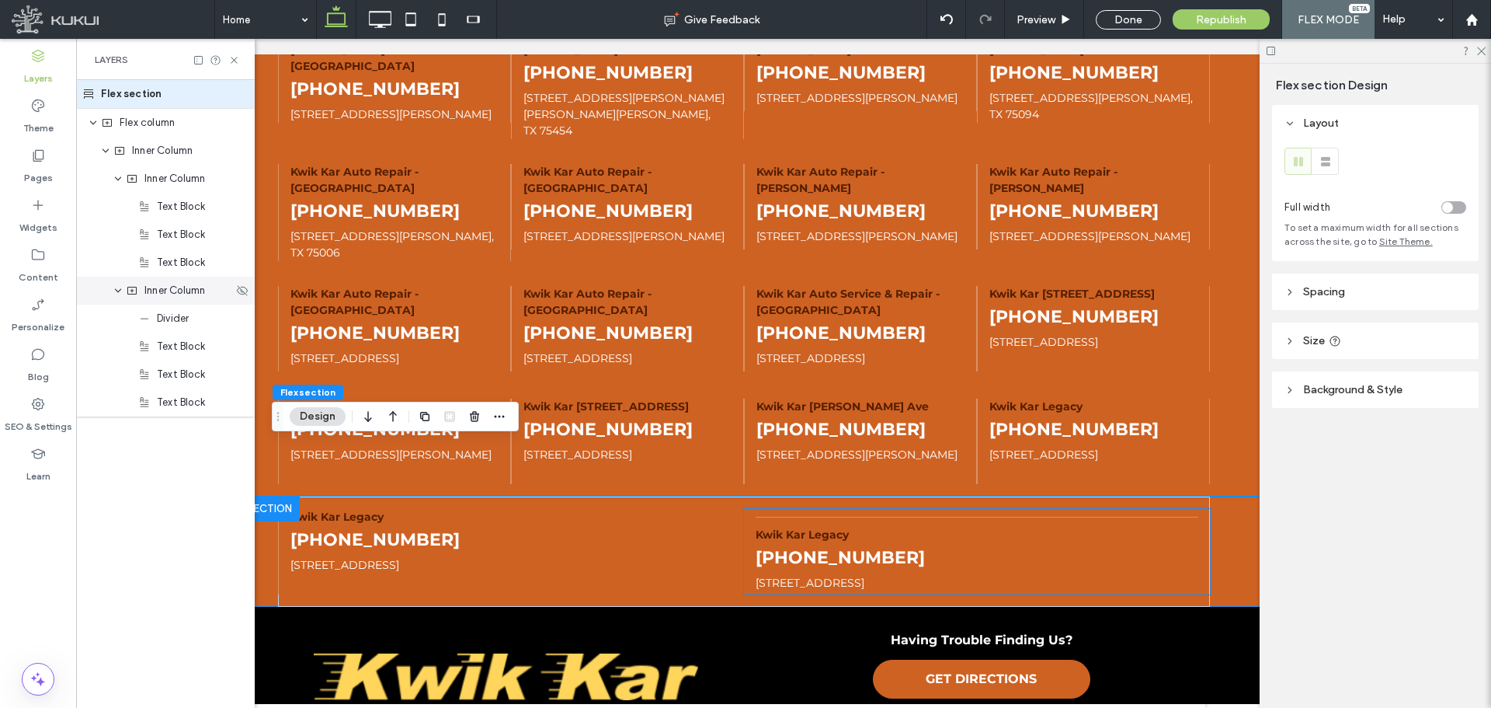
click at [242, 282] on div "Inner Column" at bounding box center [165, 291] width 179 height 28
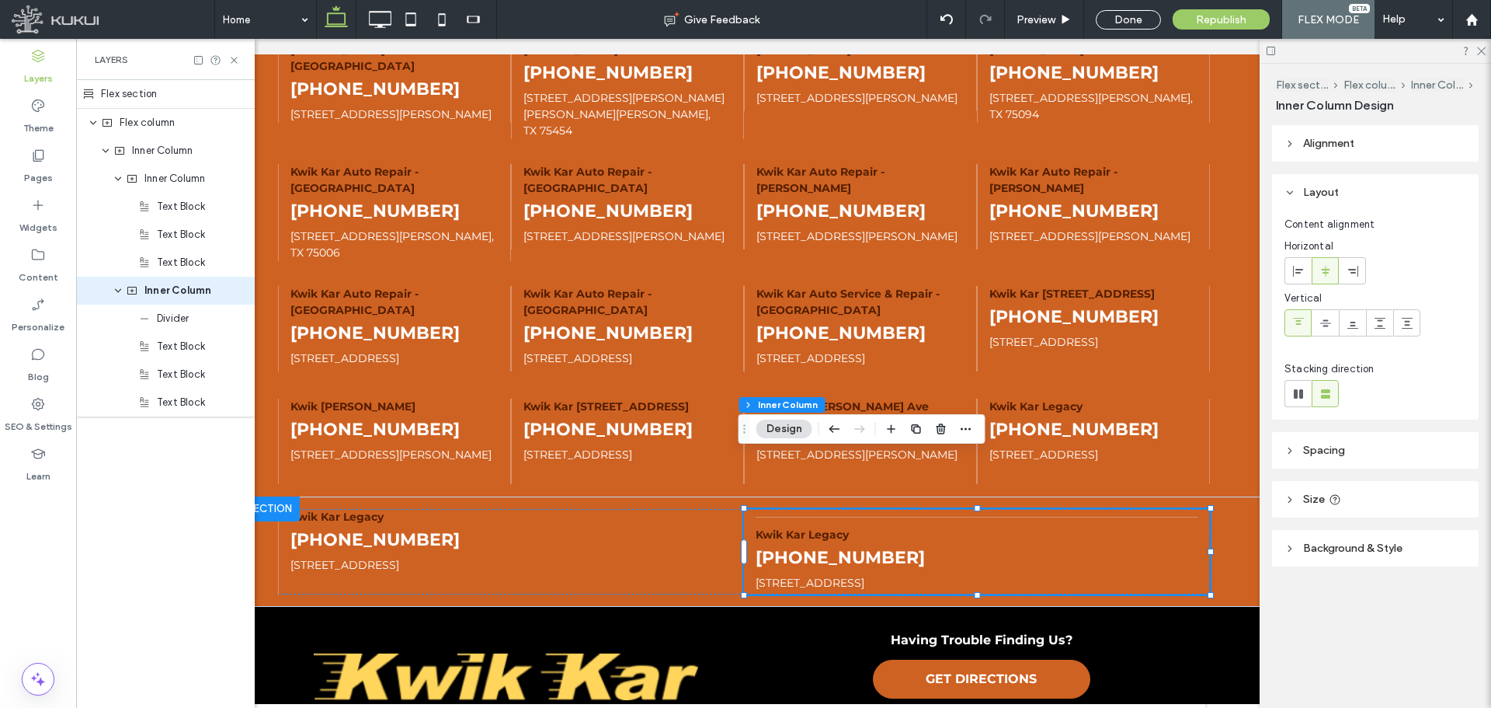
click at [971, 440] on div at bounding box center [966, 429] width 19 height 28
click at [968, 430] on icon "button" at bounding box center [966, 429] width 12 height 12
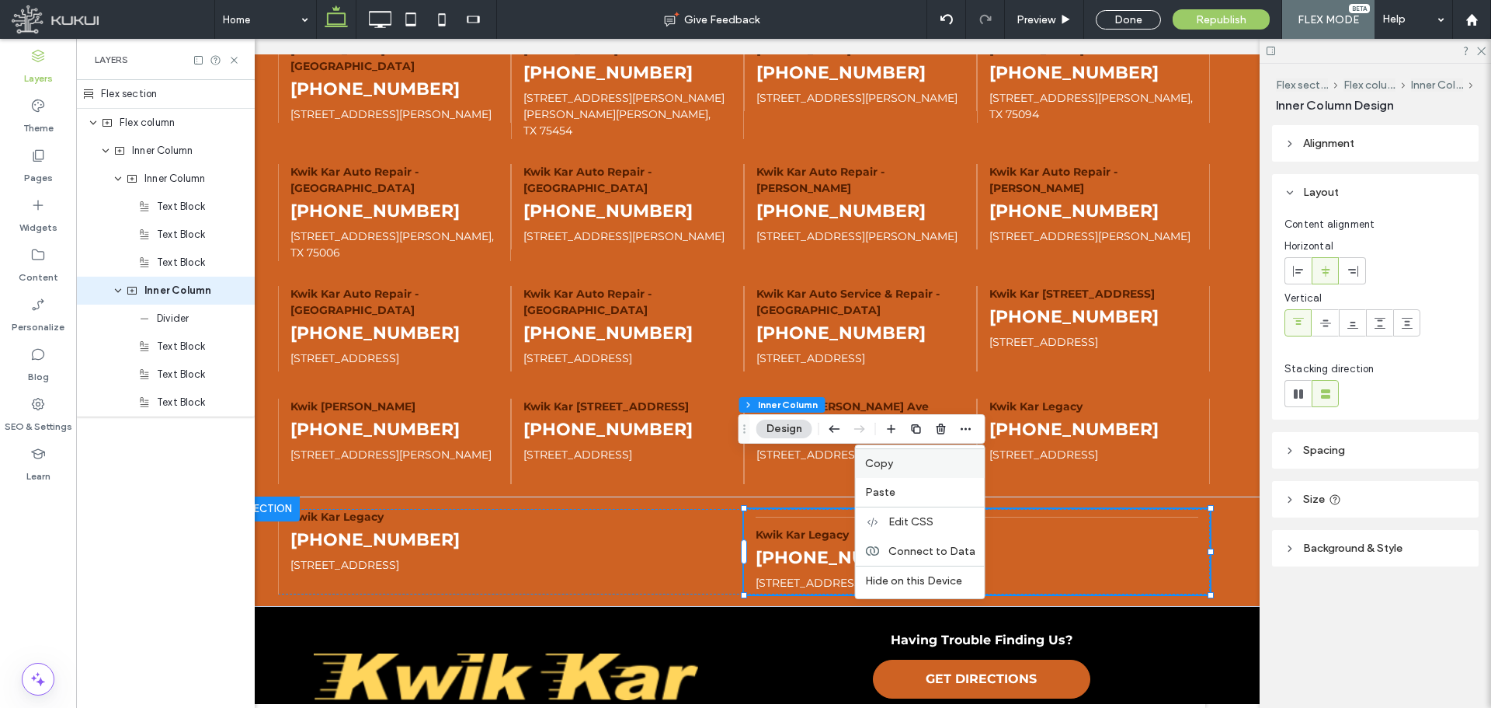
click at [913, 460] on label "Copy" at bounding box center [920, 463] width 110 height 13
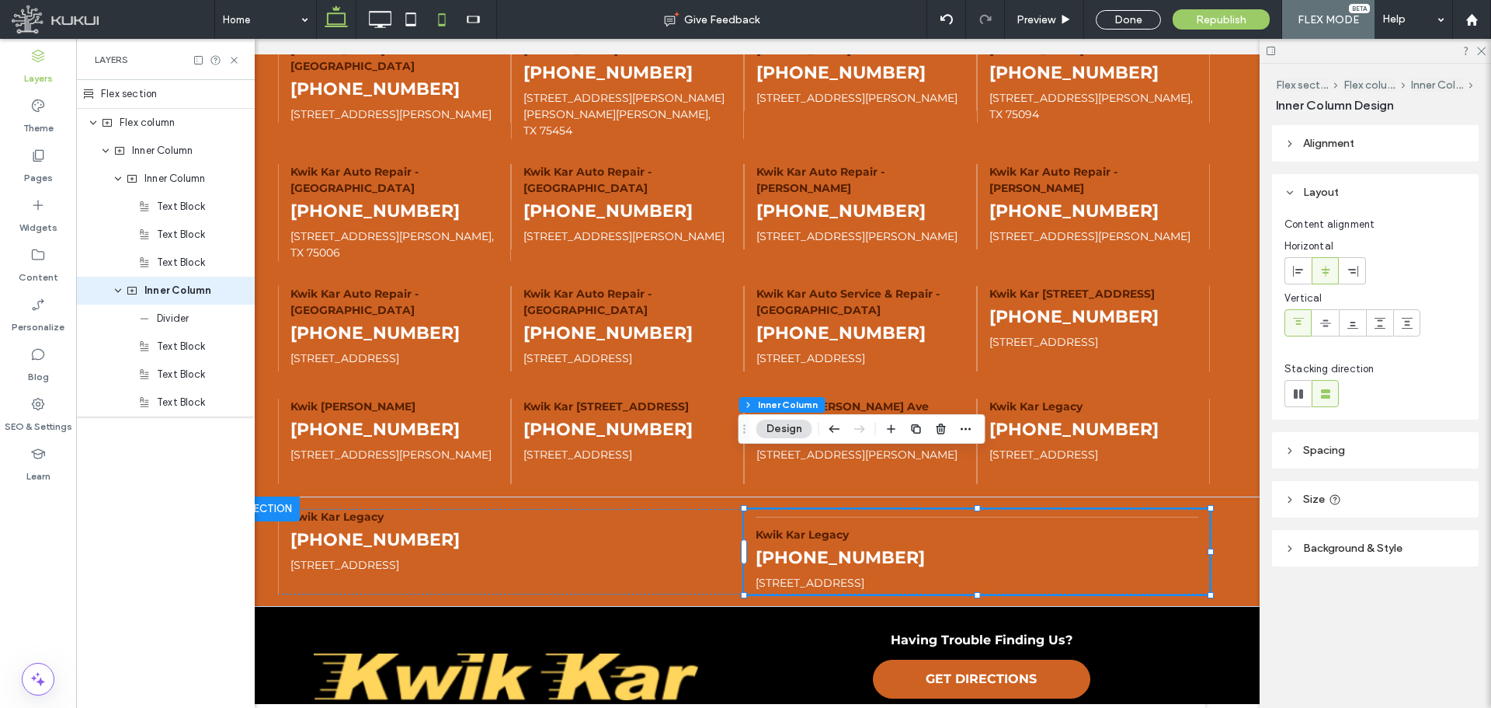
click at [441, 17] on icon at bounding box center [441, 19] width 31 height 31
type input "**"
type input "***"
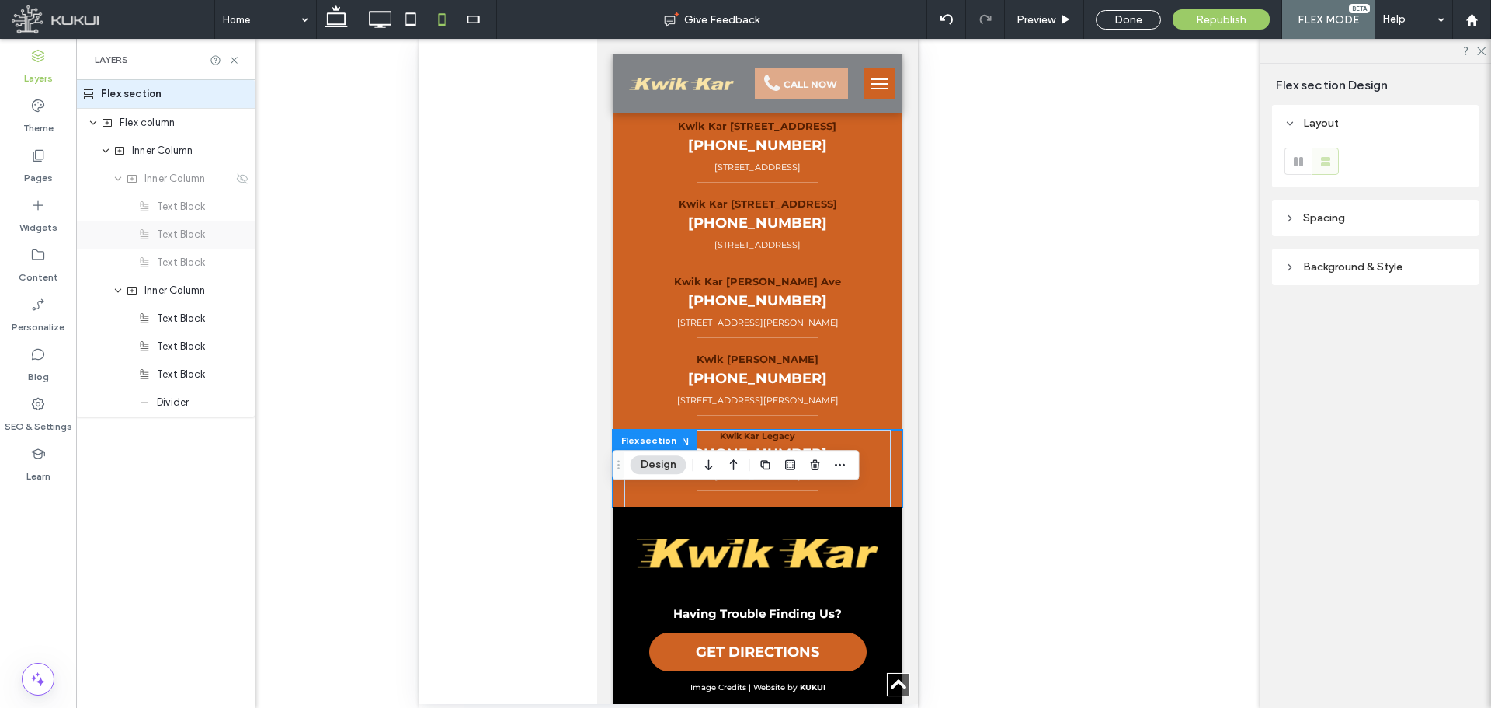
scroll to position [0, 0]
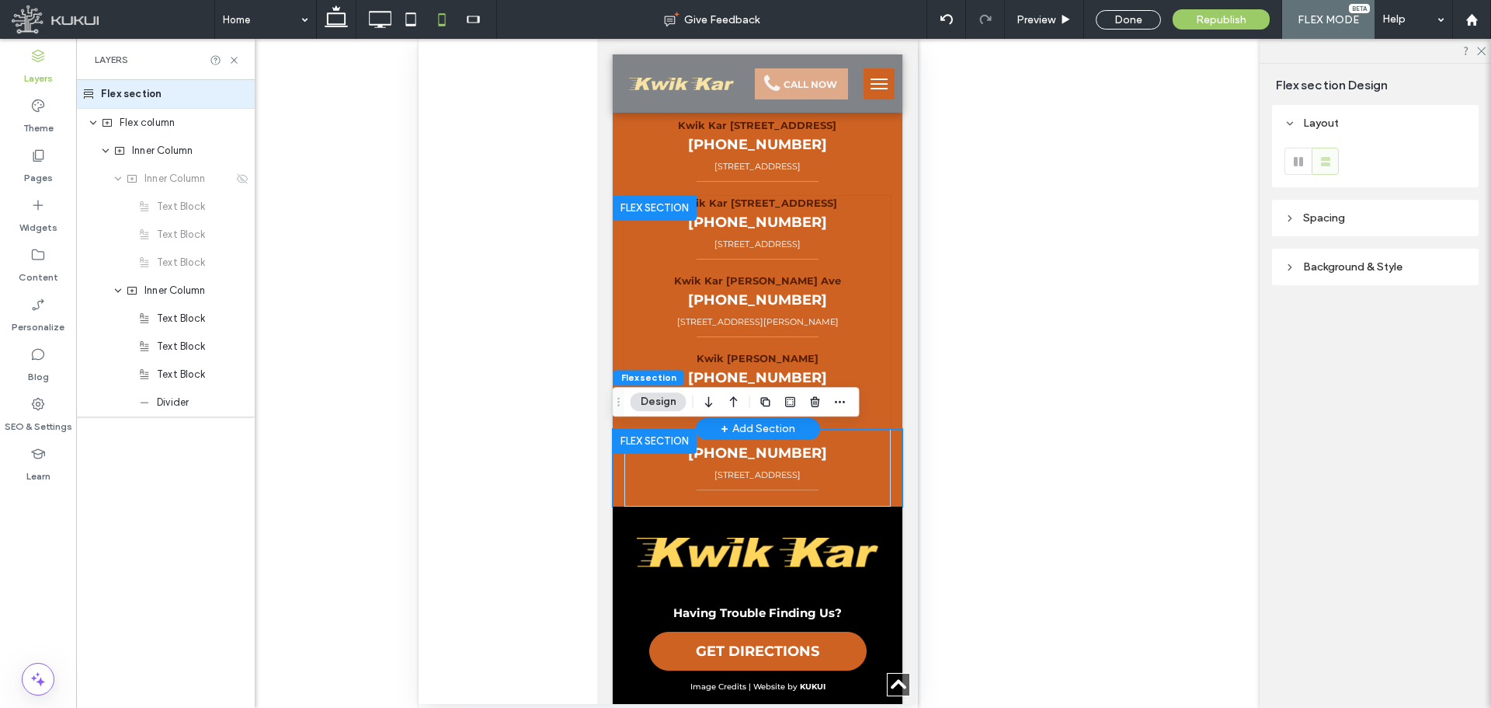
click at [853, 355] on p "Kwik Kar Garland Rd" at bounding box center [756, 359] width 243 height 16
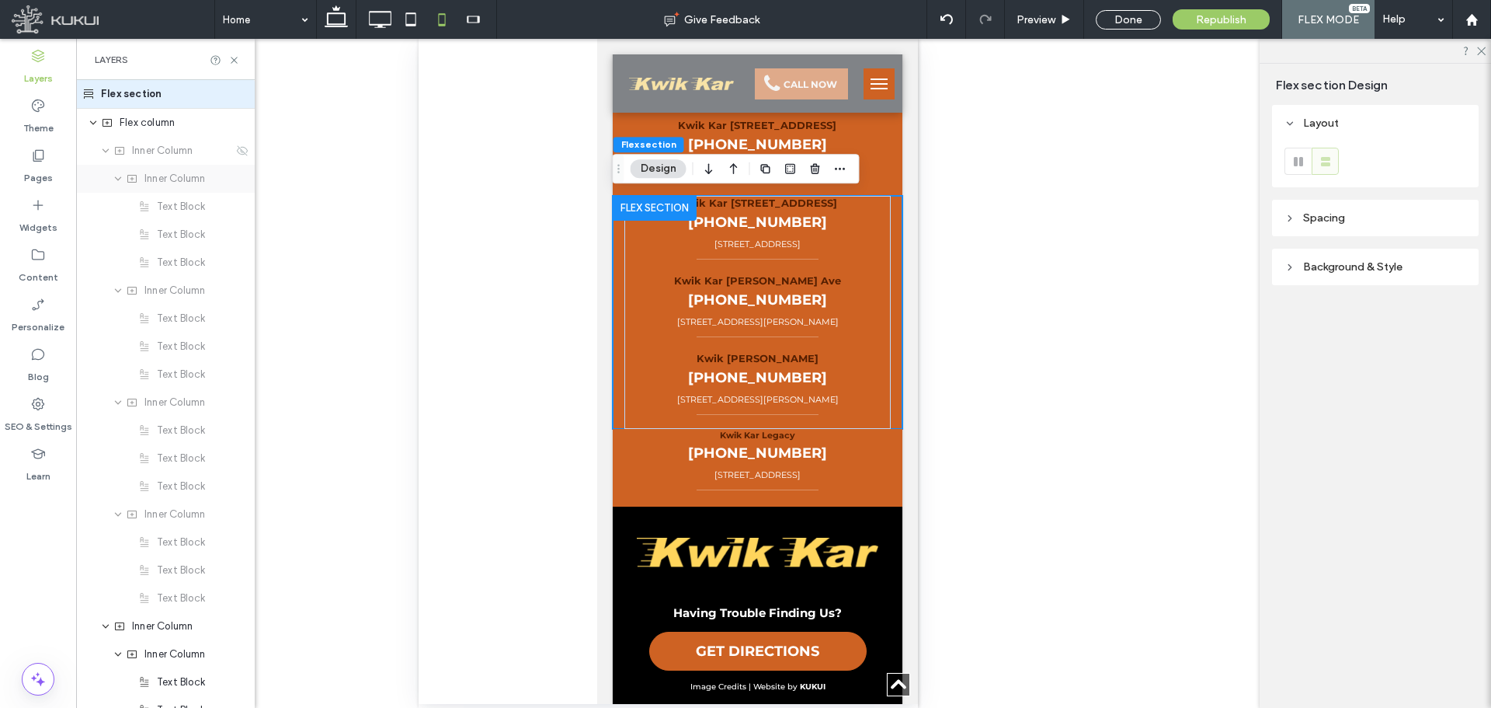
click at [122, 181] on icon "expand Inner Column" at bounding box center [117, 178] width 9 height 12
click at [121, 209] on icon "expand Inner Column" at bounding box center [117, 206] width 9 height 12
click at [116, 233] on use "expand Inner Column" at bounding box center [118, 235] width 6 height 4
click at [116, 261] on use "expand Inner Column" at bounding box center [118, 263] width 6 height 4
click at [158, 267] on span "Inner Column" at bounding box center [174, 263] width 61 height 16
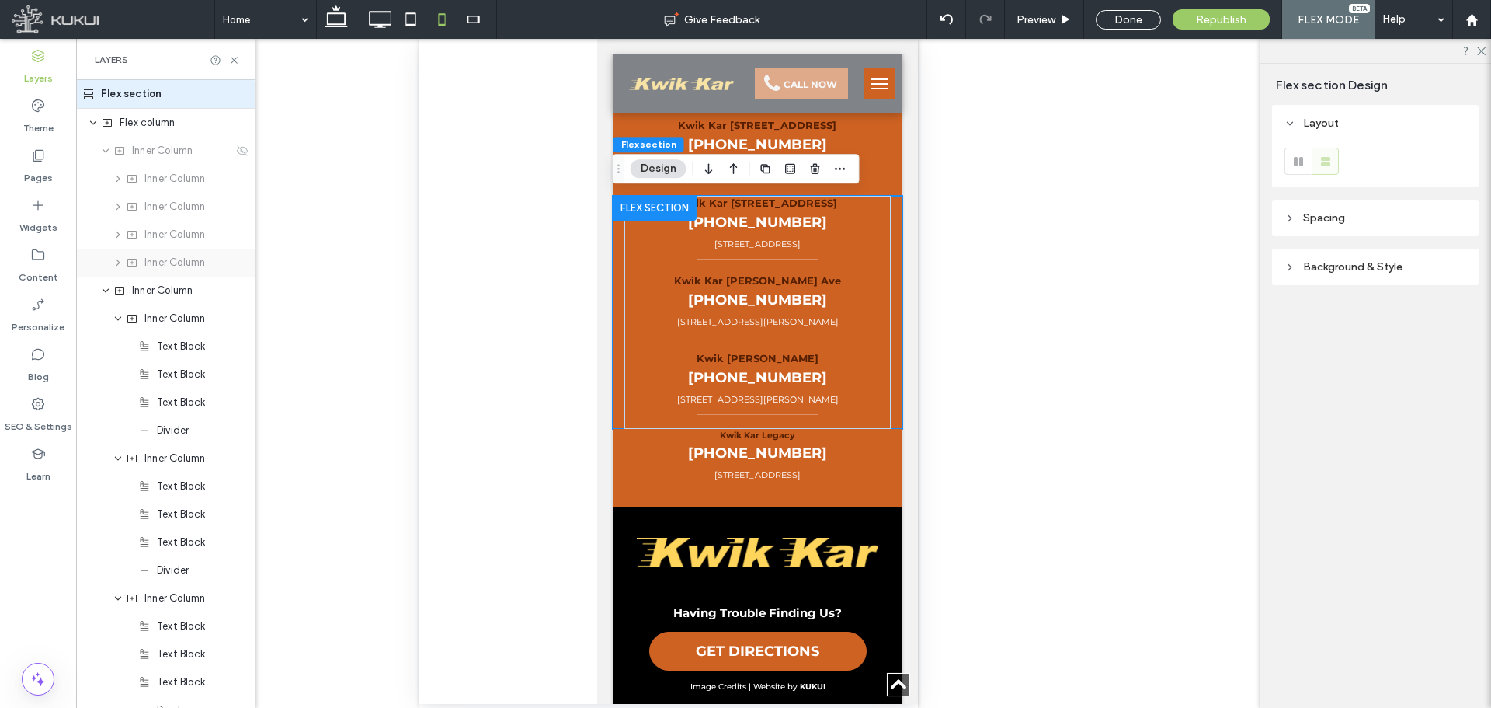
click at [161, 266] on span "Inner Column" at bounding box center [174, 263] width 61 height 16
click at [119, 320] on icon "expand Inner Column" at bounding box center [117, 318] width 9 height 12
click at [117, 352] on icon "expand Inner Column" at bounding box center [117, 346] width 9 height 12
click at [117, 384] on span "expand Inner Column" at bounding box center [117, 374] width 9 height 28
click at [155, 294] on span "Inner Column" at bounding box center [162, 291] width 61 height 16
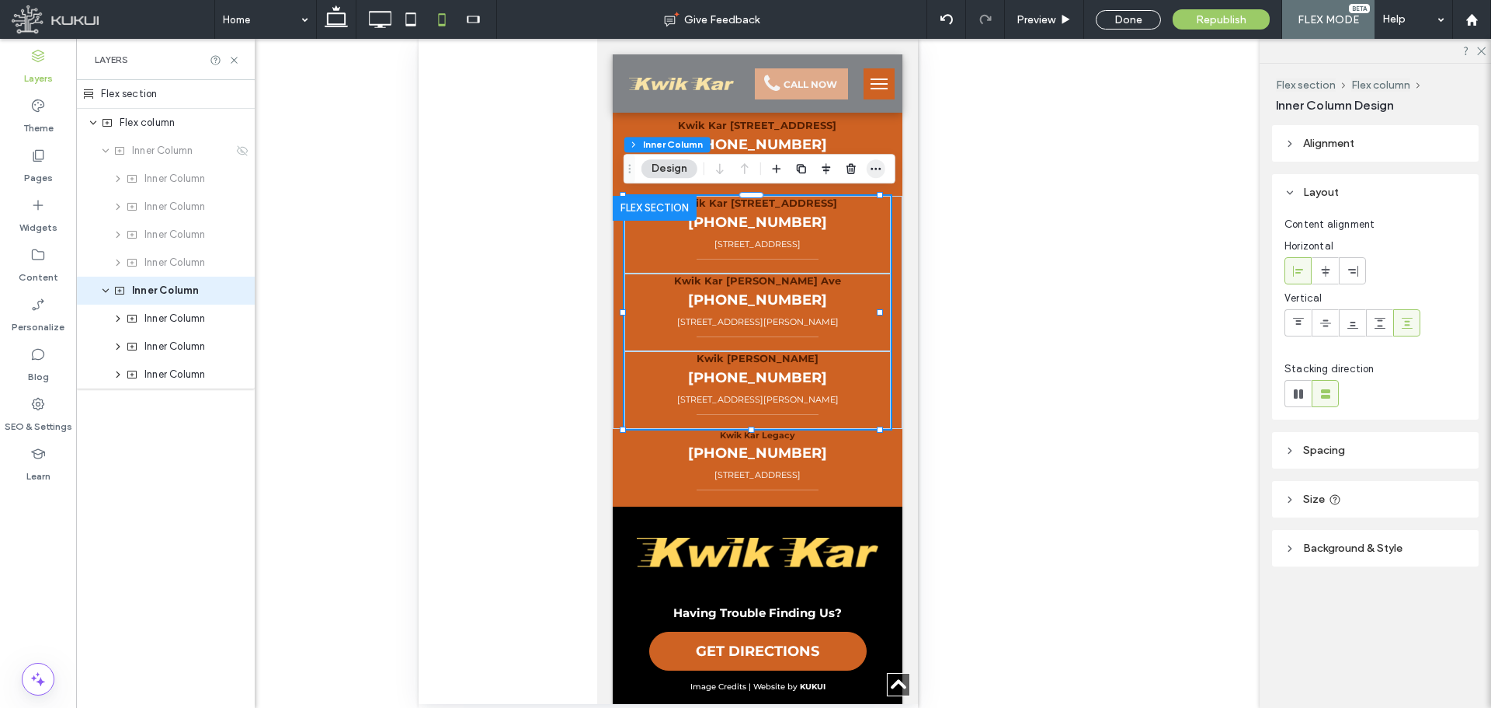
click at [885, 168] on span "button" at bounding box center [876, 168] width 19 height 19
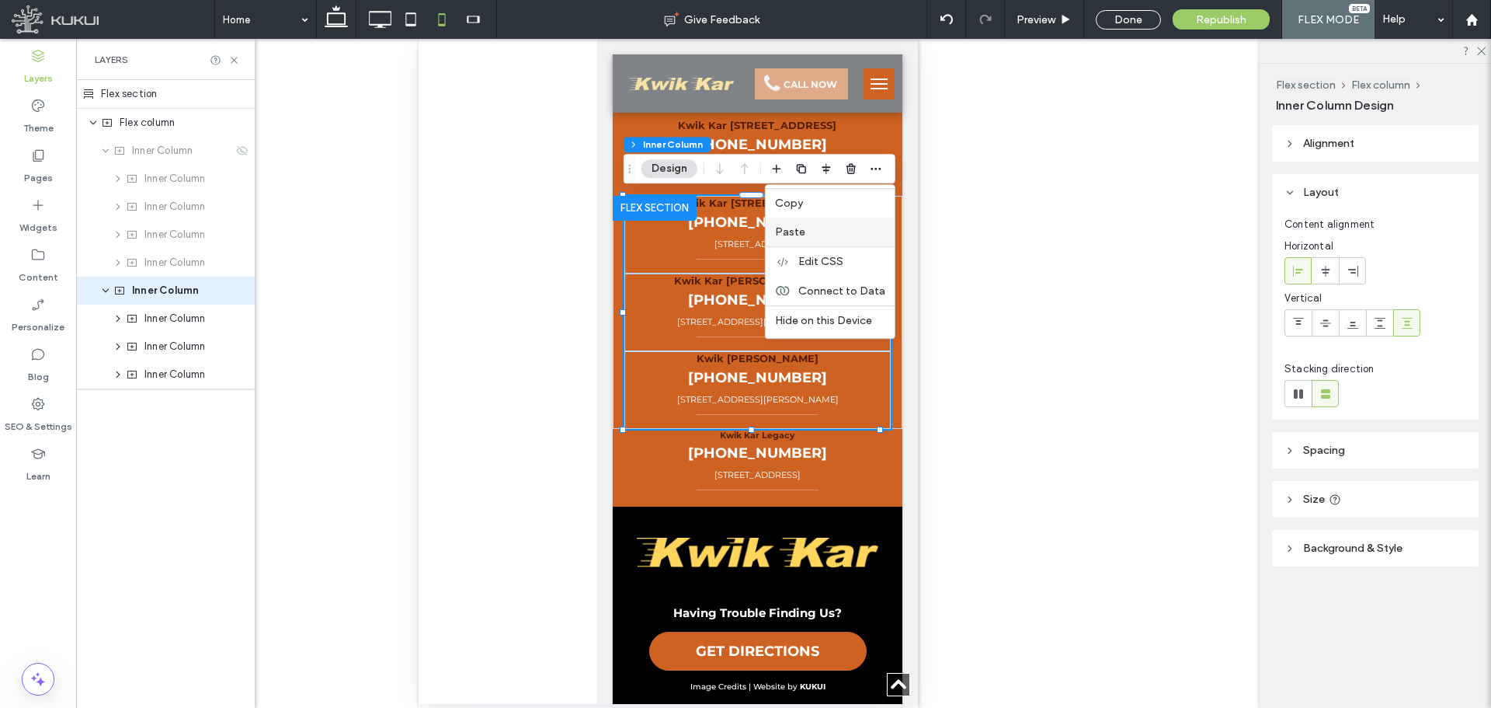
click at [834, 235] on label "Paste" at bounding box center [830, 231] width 110 height 13
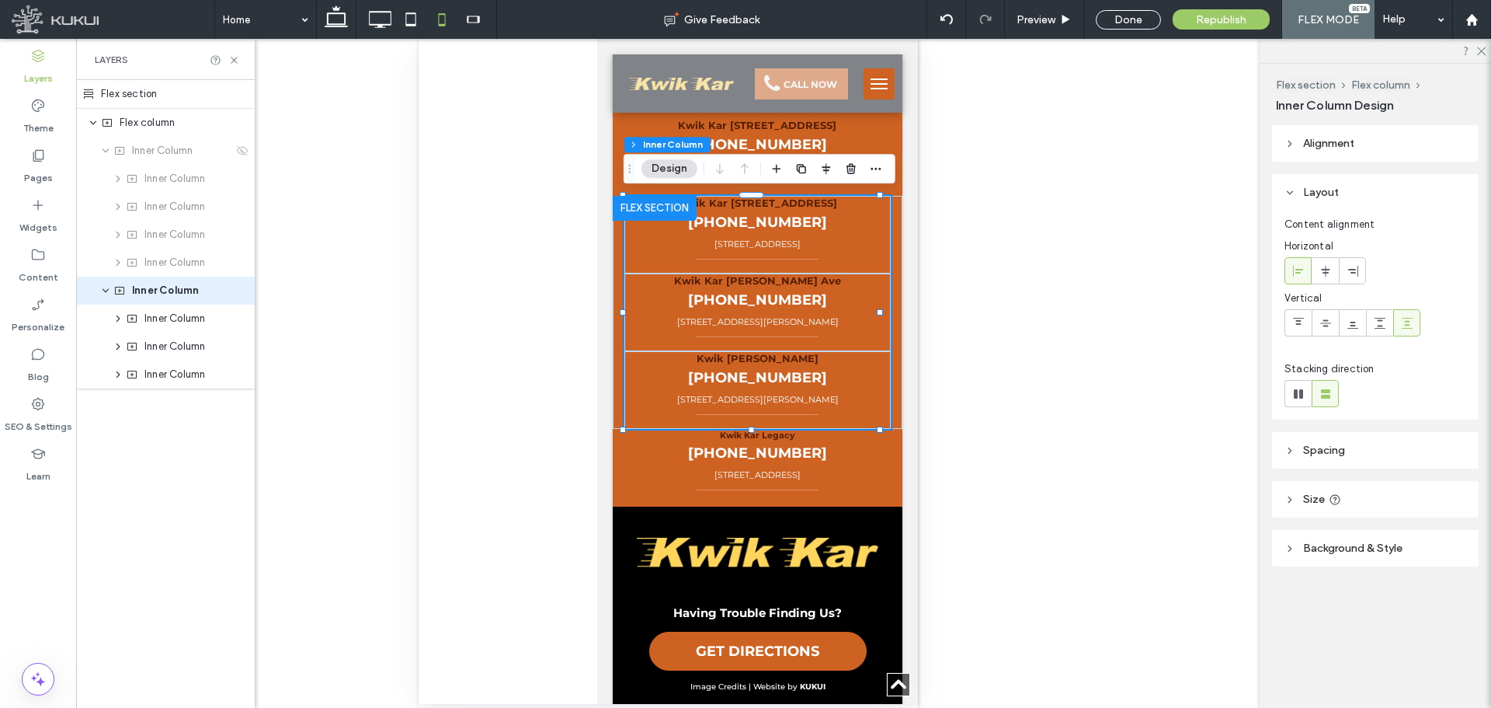
type input "**"
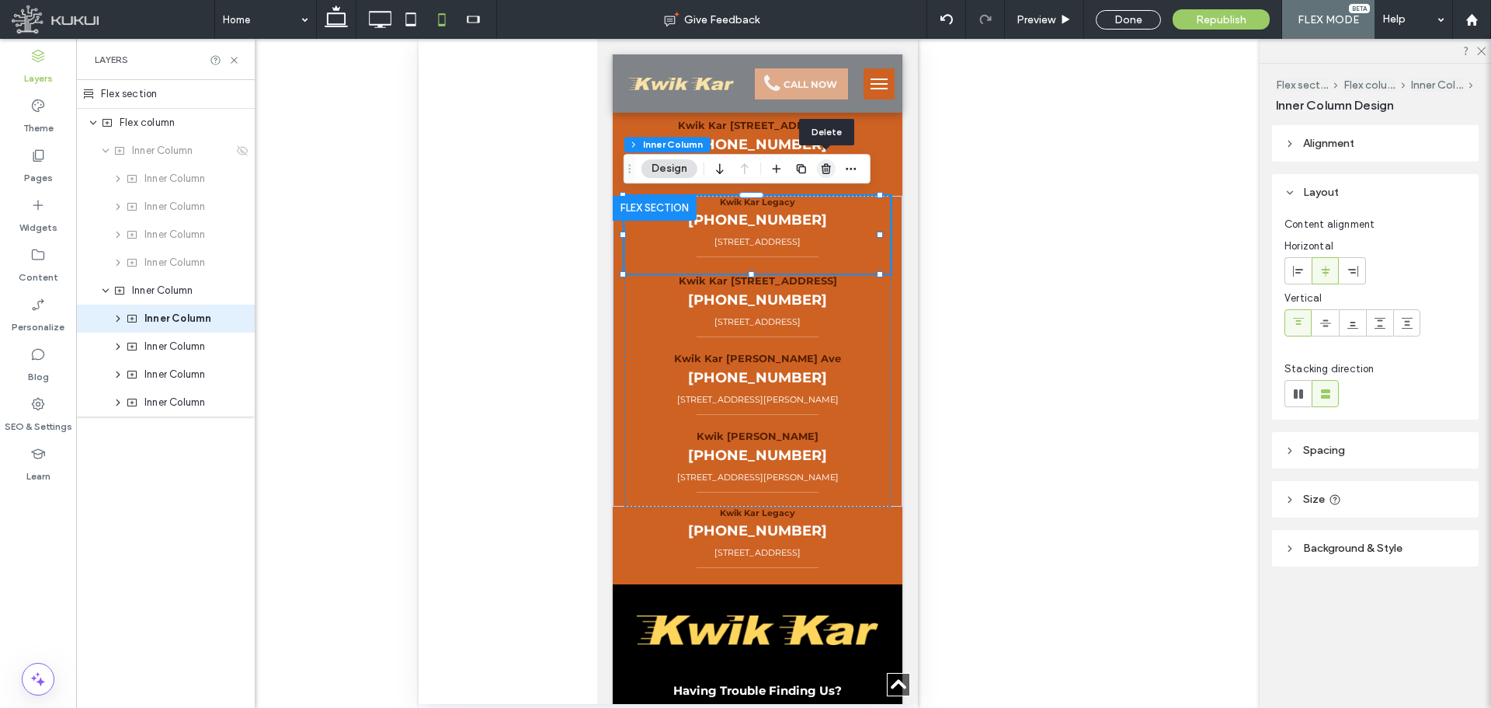
drag, startPoint x: 827, startPoint y: 167, endPoint x: 254, endPoint y: 161, distance: 573.3
click at [827, 167] on icon "button" at bounding box center [826, 168] width 12 height 12
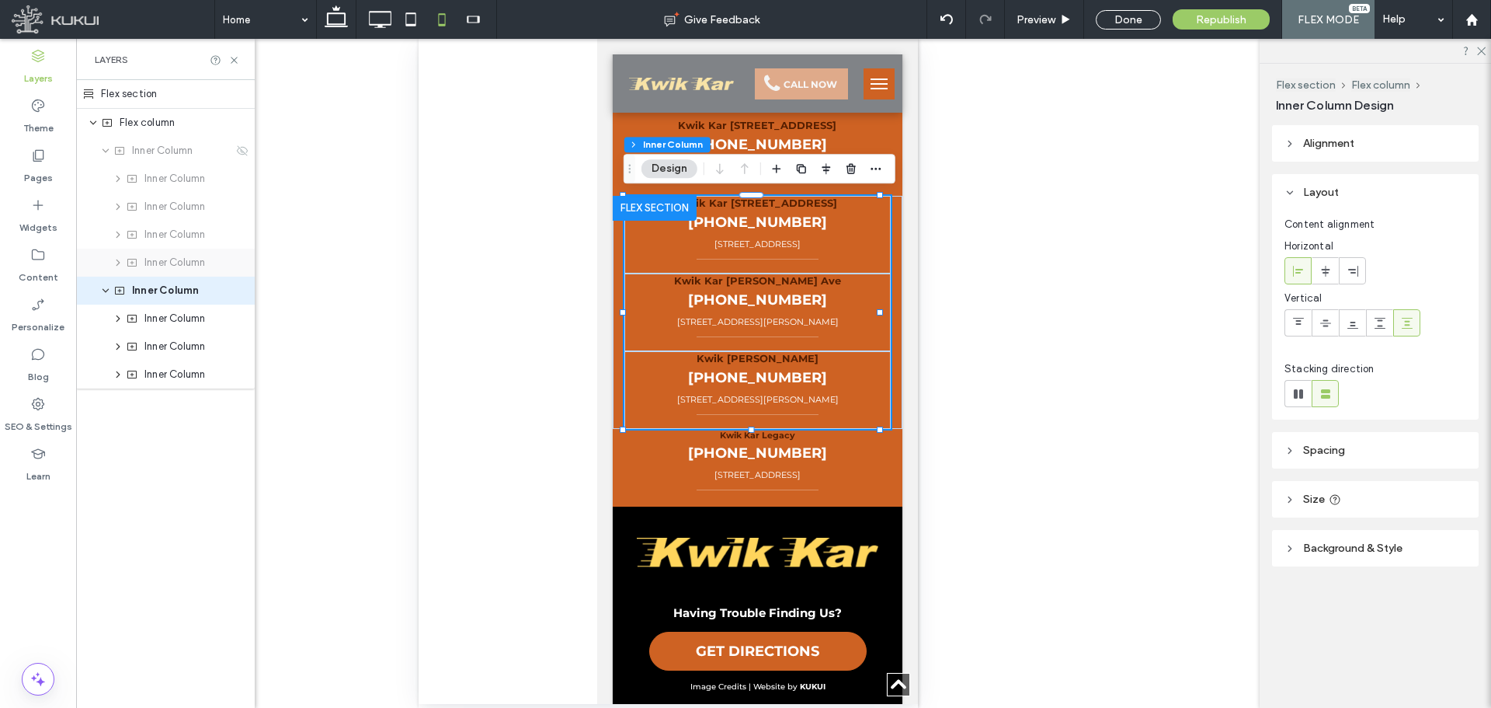
click at [195, 266] on span "Inner Column" at bounding box center [174, 263] width 61 height 16
click at [247, 150] on use at bounding box center [242, 150] width 11 height 10
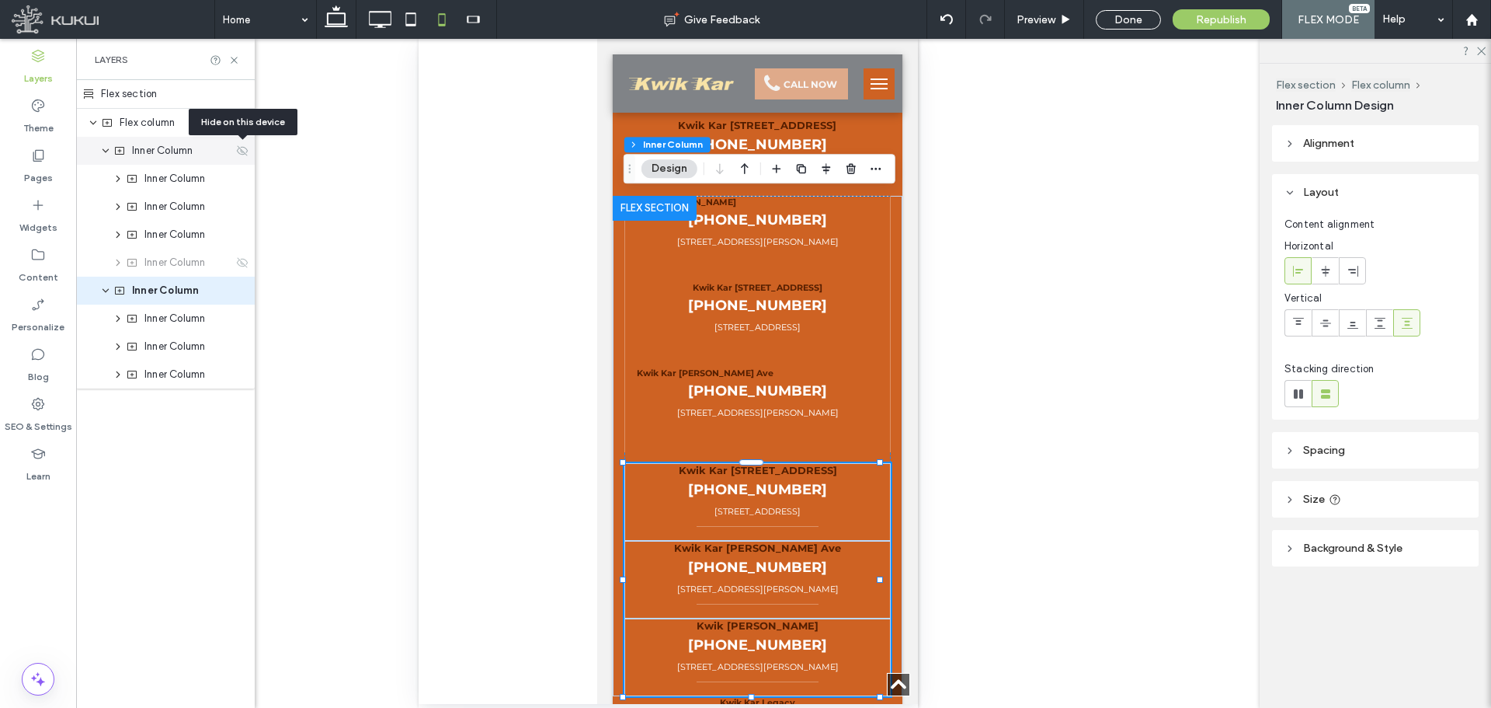
click at [247, 150] on use at bounding box center [242, 150] width 11 height 10
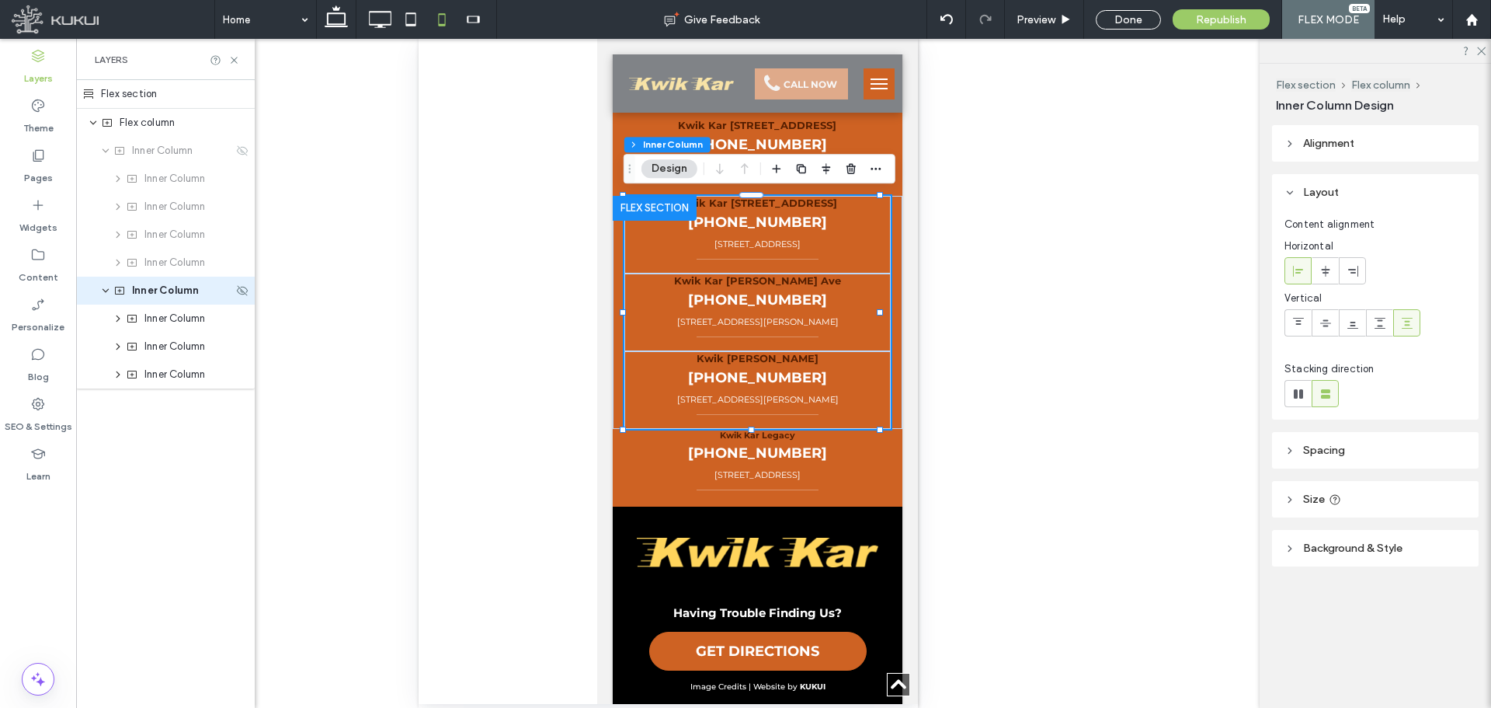
click at [210, 291] on div "Inner Column" at bounding box center [173, 291] width 120 height 16
click at [879, 164] on icon "button" at bounding box center [876, 168] width 12 height 12
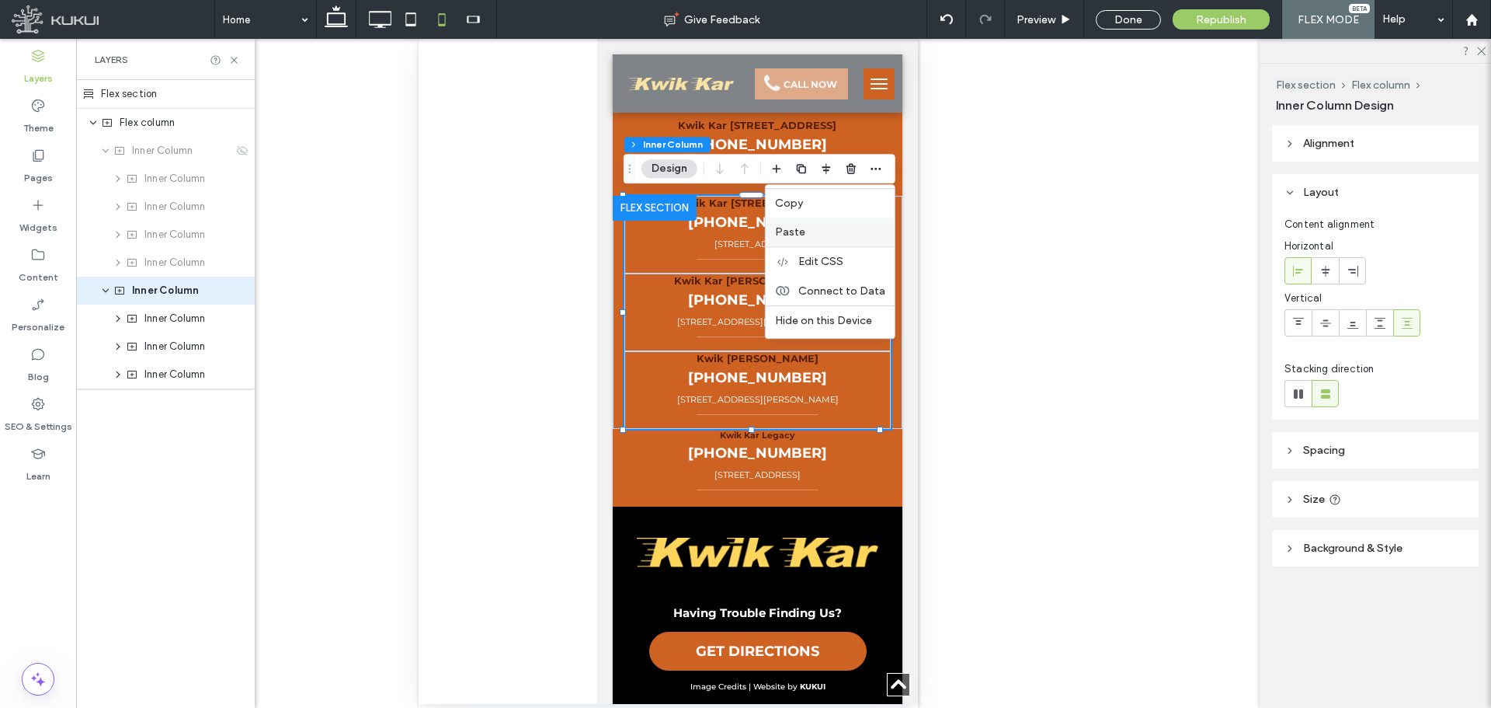
click at [851, 228] on label "Paste" at bounding box center [830, 231] width 110 height 13
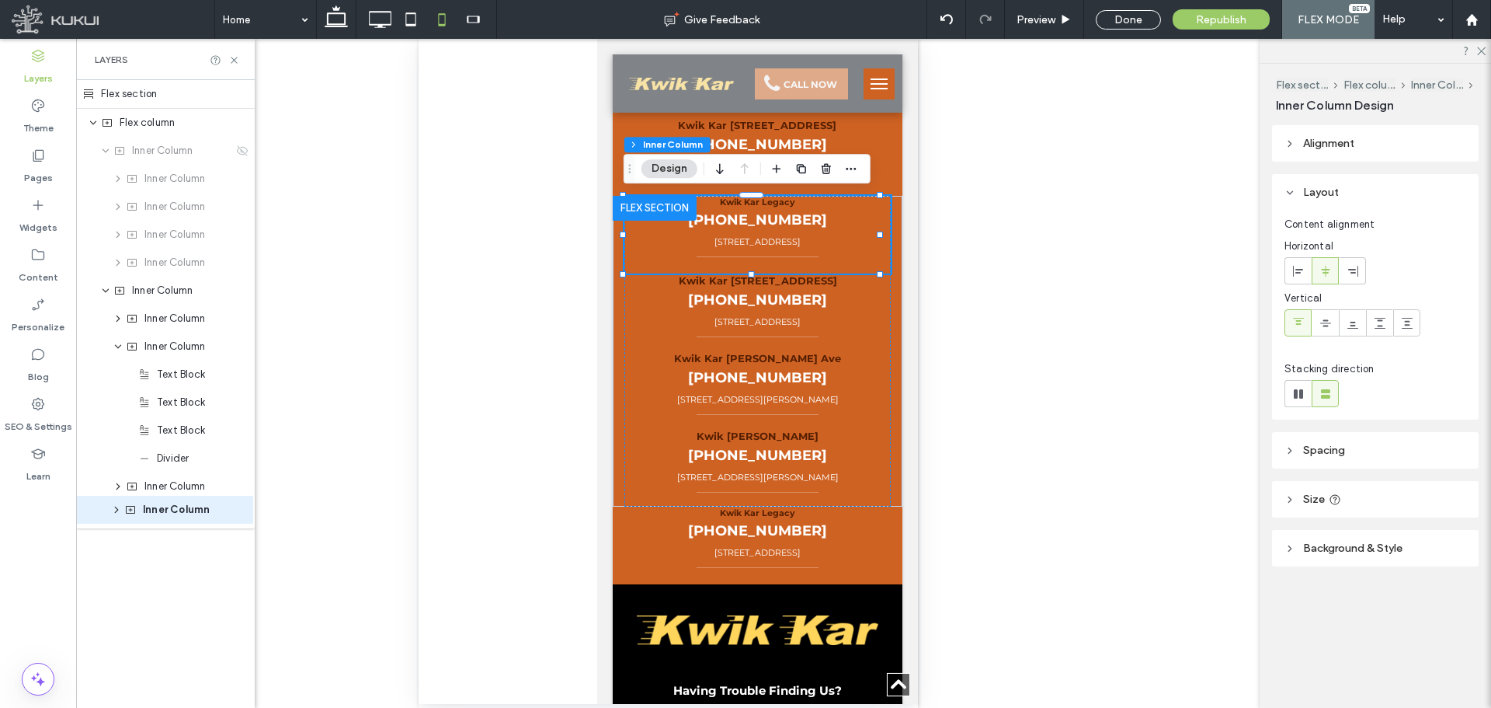
drag, startPoint x: 166, startPoint y: 323, endPoint x: 165, endPoint y: 514, distance: 191.1
click at [165, 514] on div "Flex section Flex column Inner Column Inner Column Inner Column Inner Column In…" at bounding box center [165, 304] width 179 height 448
type input "**"
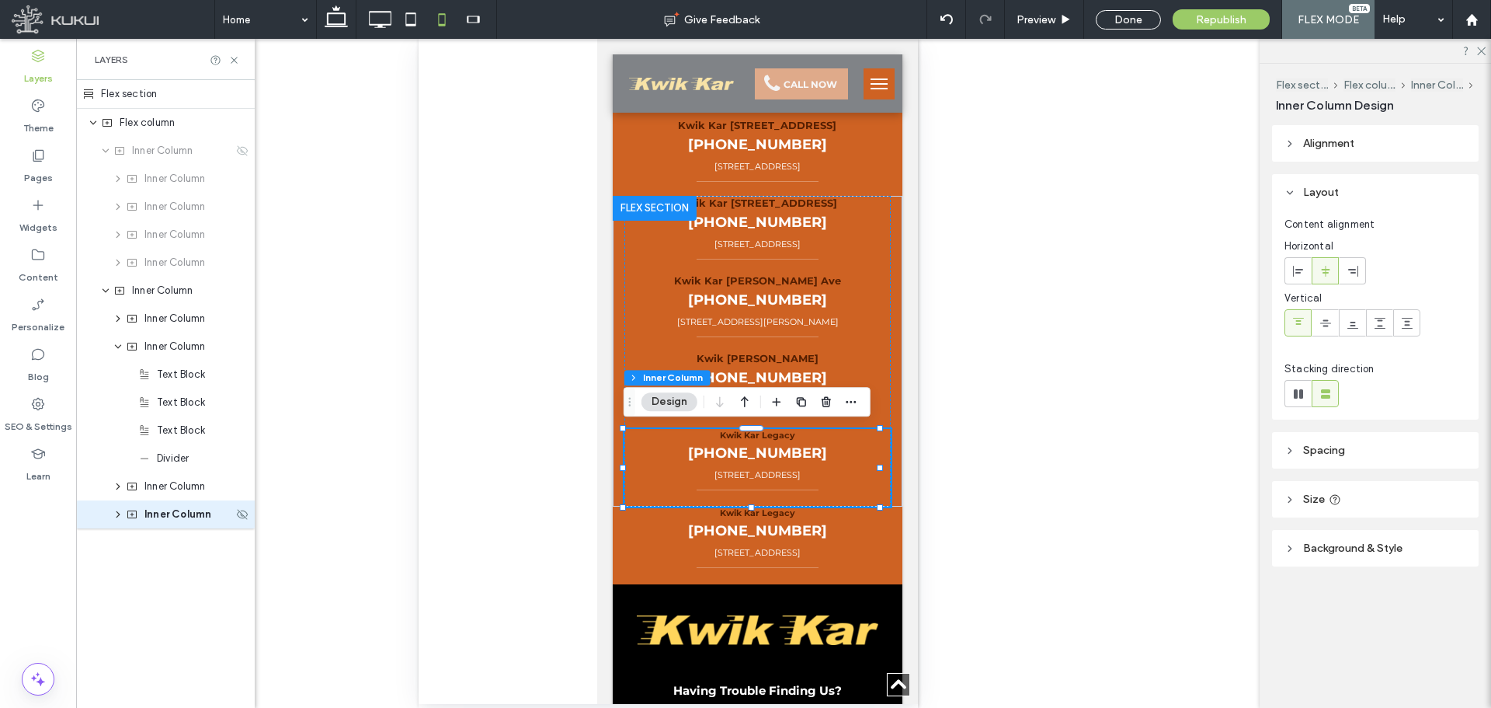
click at [164, 516] on span "Inner Column" at bounding box center [177, 514] width 67 height 16
click at [116, 488] on icon "expand Inner Column" at bounding box center [118, 486] width 12 height 9
click at [167, 509] on span "Text Block" at bounding box center [181, 514] width 48 height 16
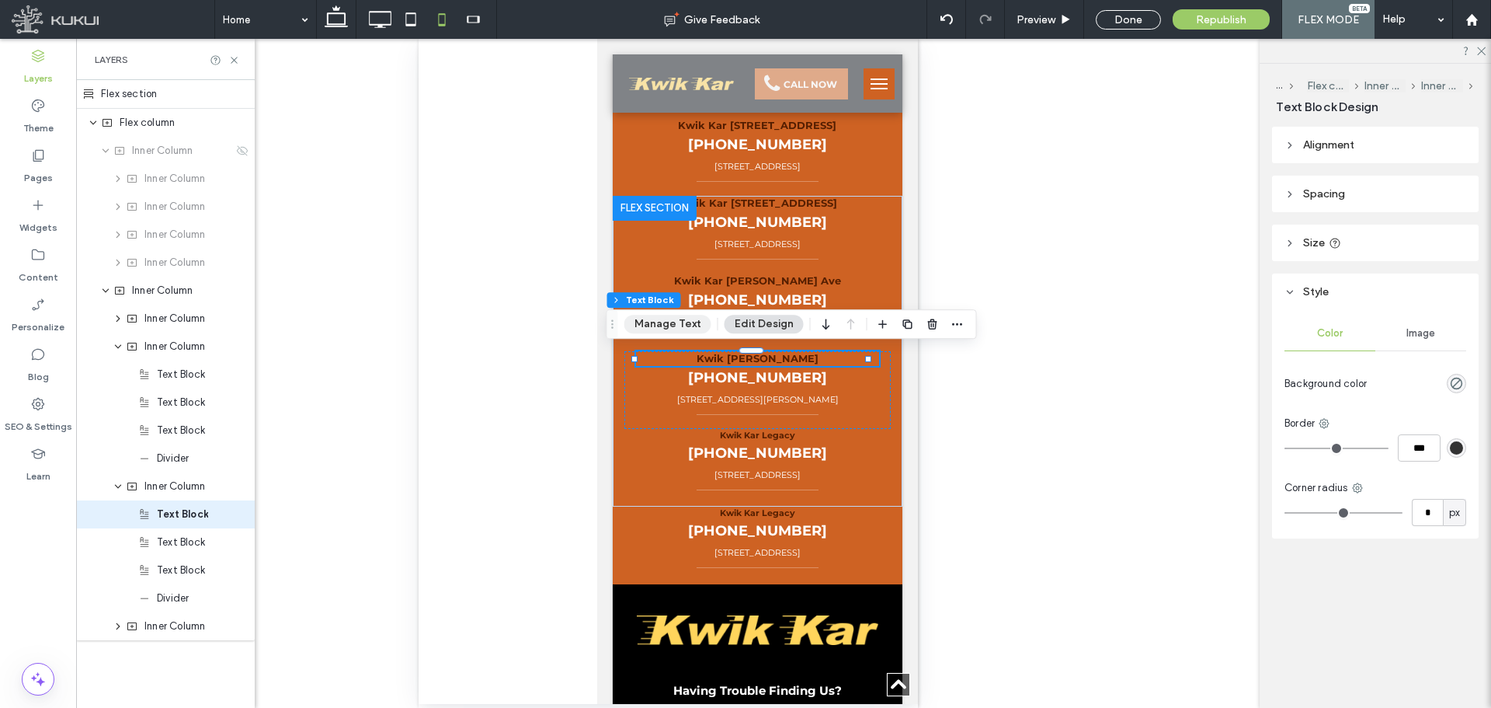
click at [700, 322] on button "Manage Text" at bounding box center [668, 324] width 87 height 19
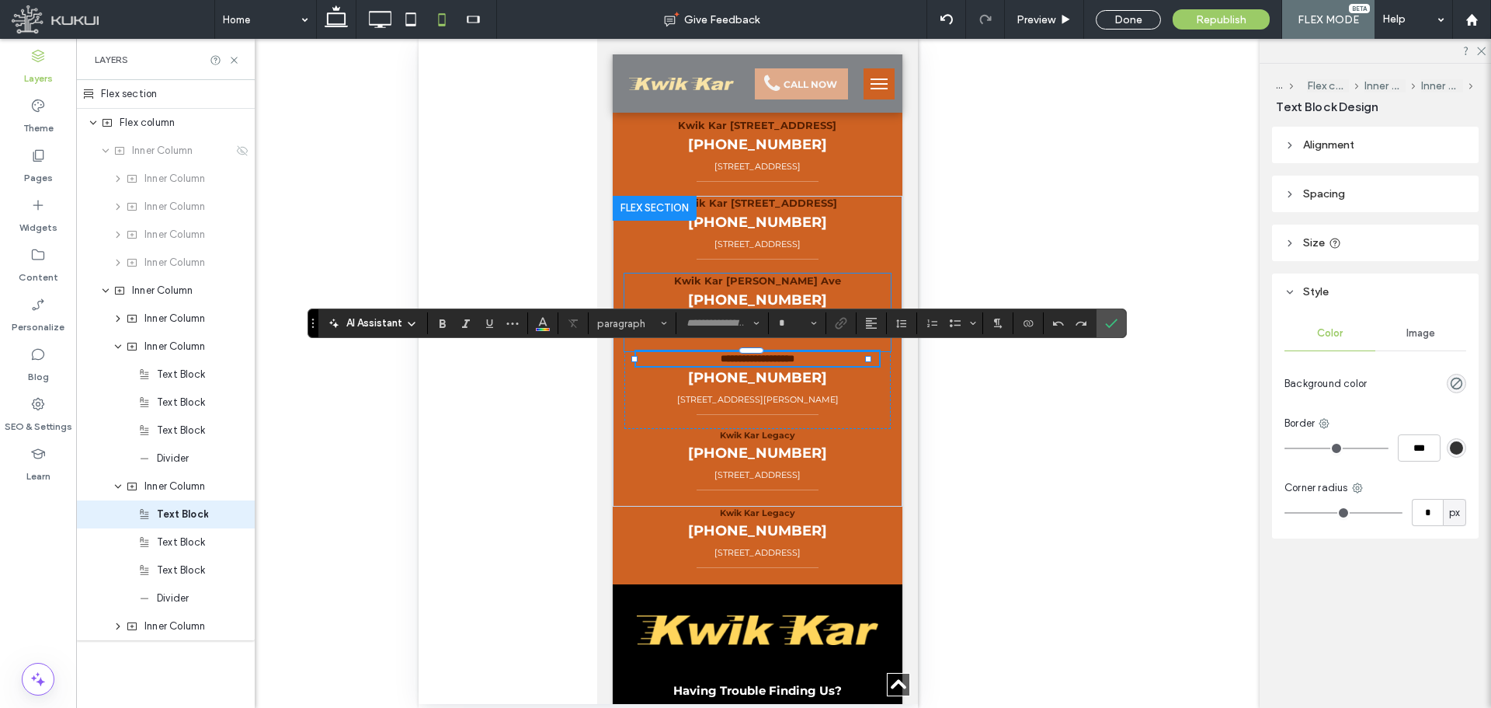
type input "**********"
type input "**"
click at [1118, 327] on label "Confirm" at bounding box center [1111, 323] width 23 height 28
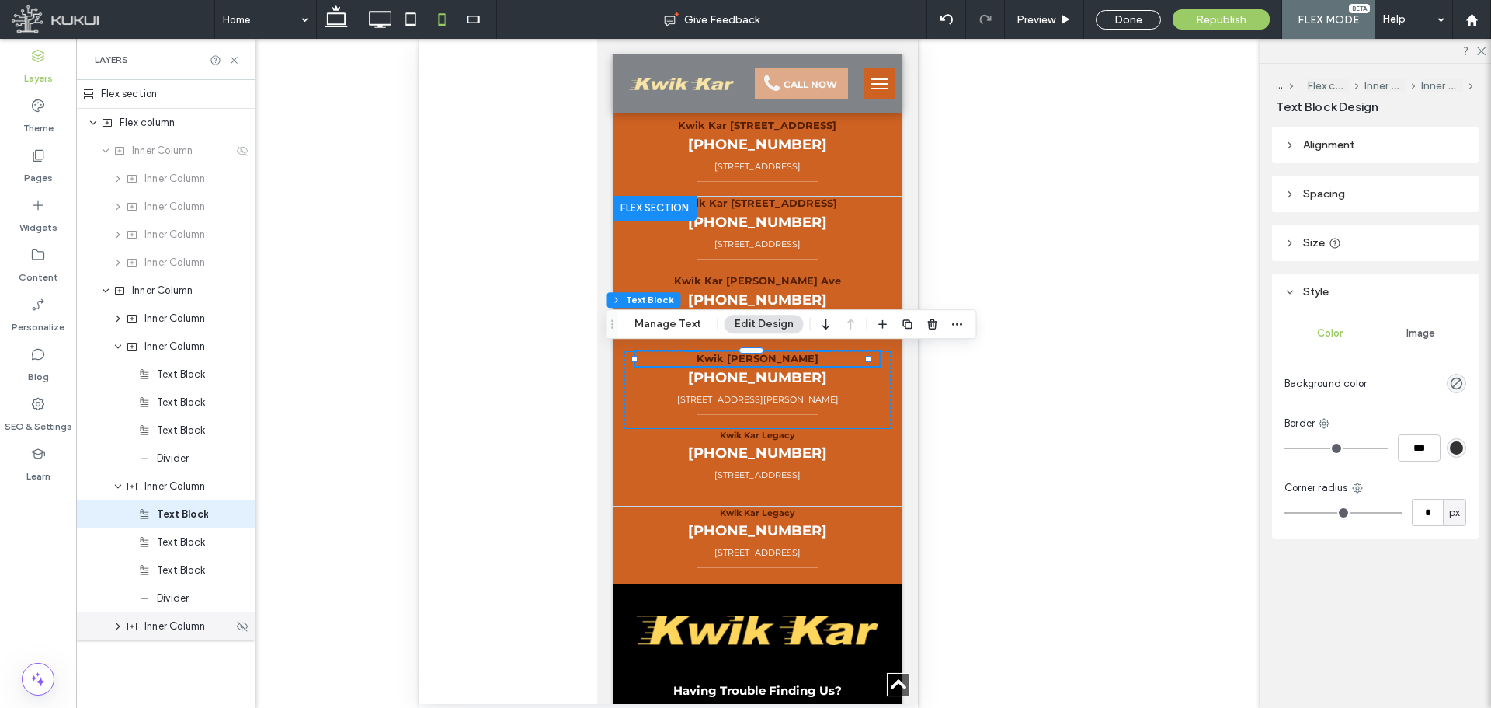
click at [119, 626] on use "expand Inner Column" at bounding box center [119, 626] width 4 height 6
click at [187, 658] on span "Text Block" at bounding box center [181, 654] width 48 height 16
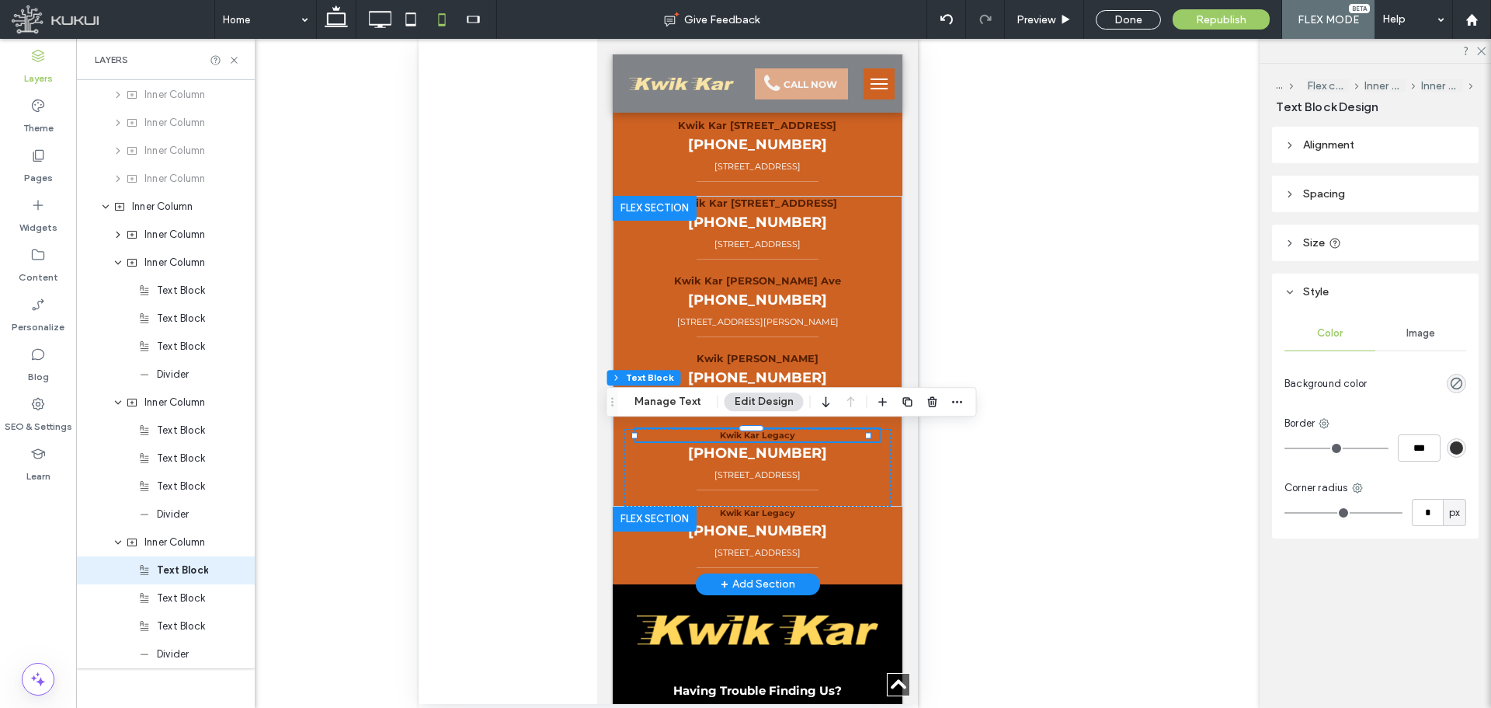
scroll to position [106, 0]
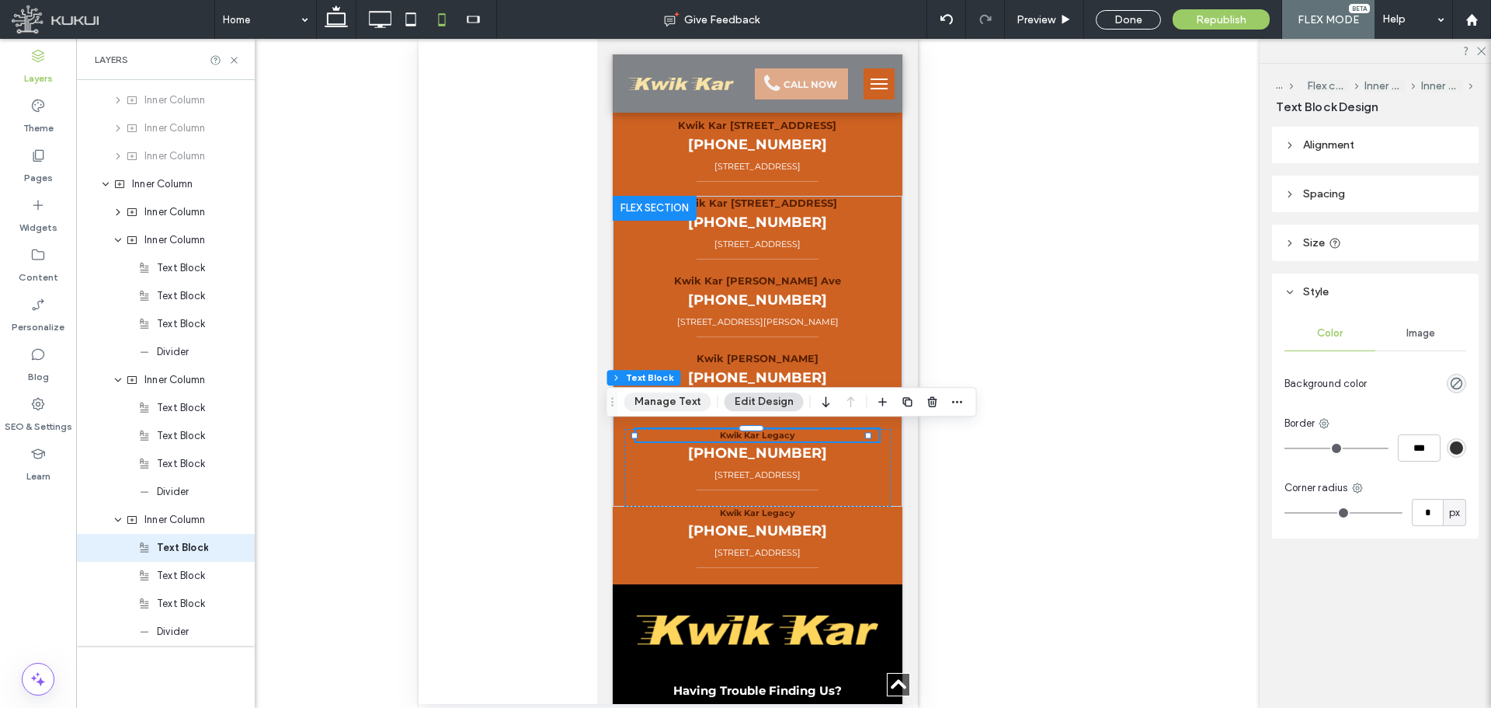
click at [685, 399] on button "Manage Text" at bounding box center [668, 401] width 87 height 19
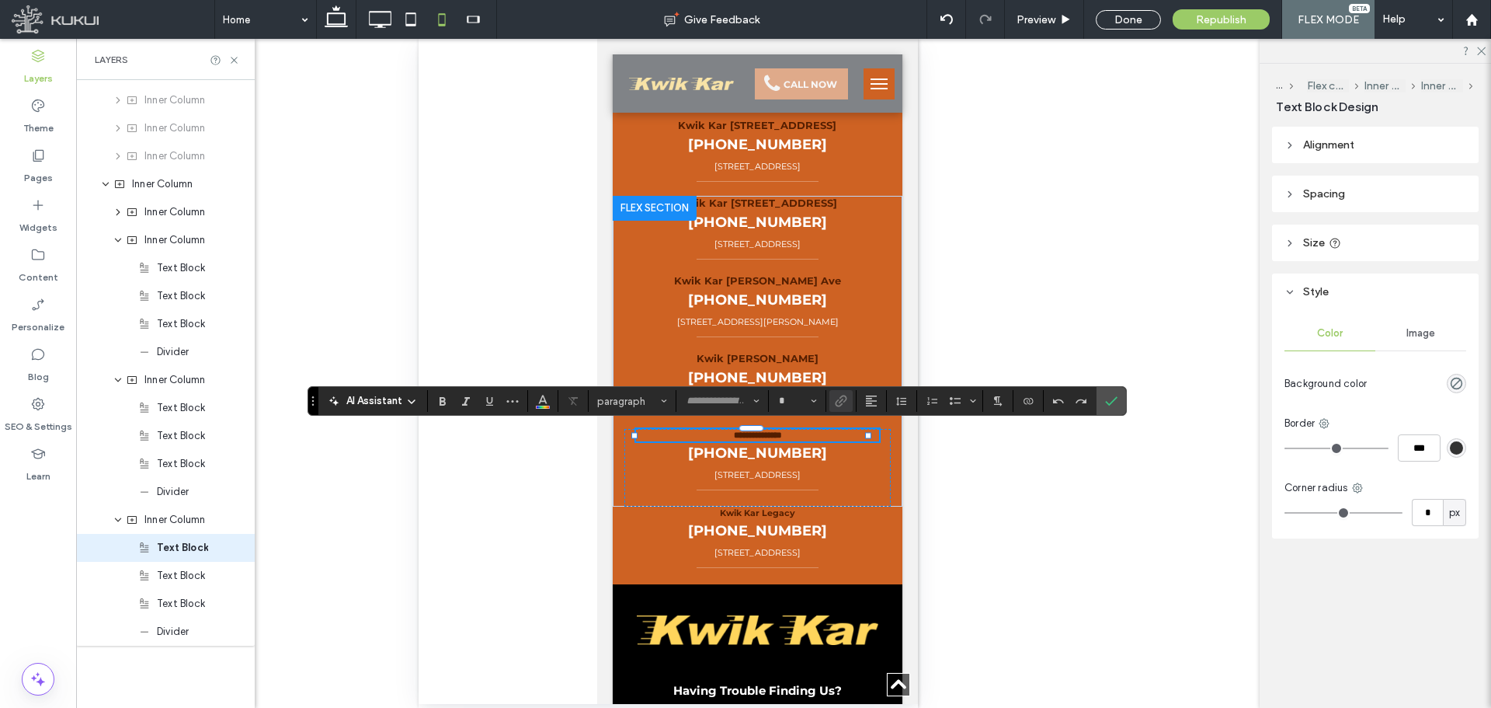
type input "**********"
type input "**"
click at [791, 402] on input "**" at bounding box center [793, 401] width 30 height 12
type input "**"
click at [1115, 399] on use "Confirm" at bounding box center [1111, 401] width 12 height 9
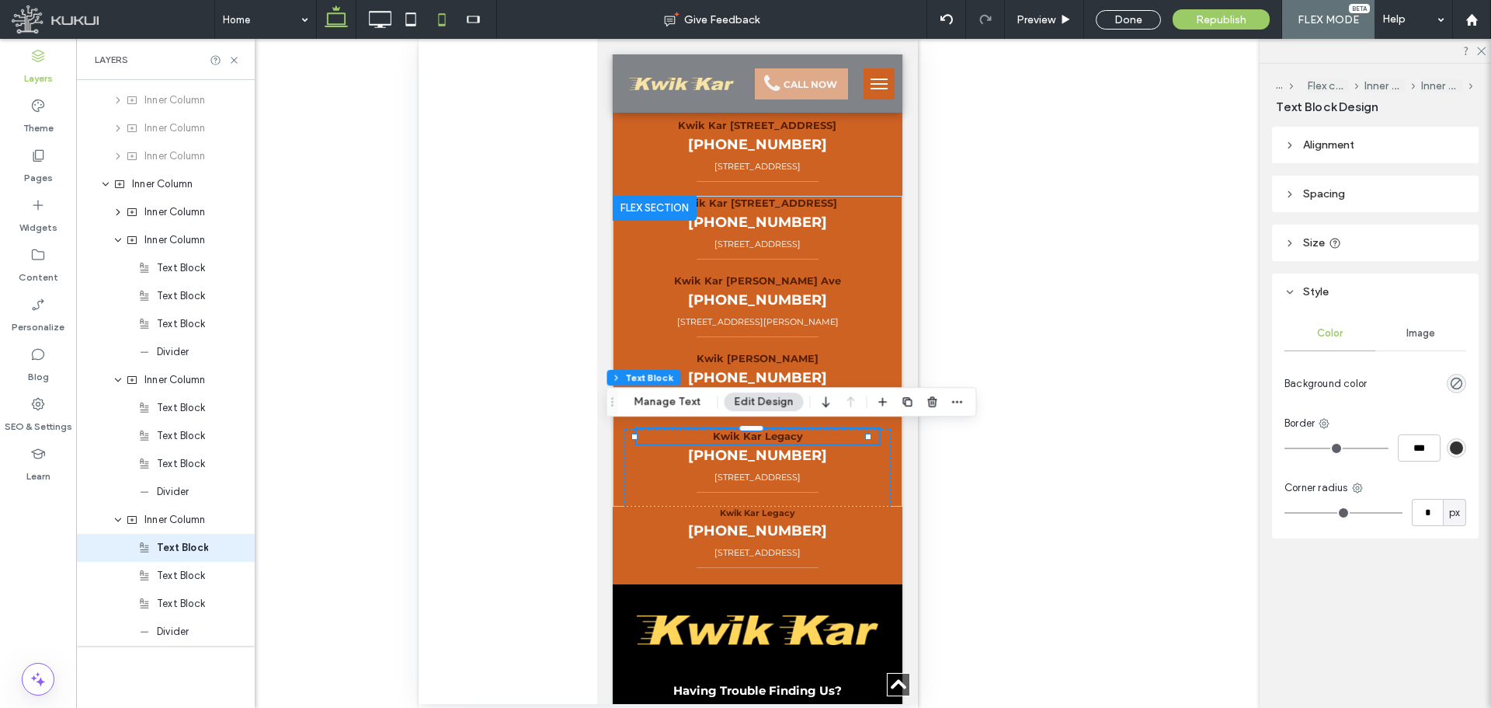
click at [332, 13] on use at bounding box center [336, 16] width 23 height 22
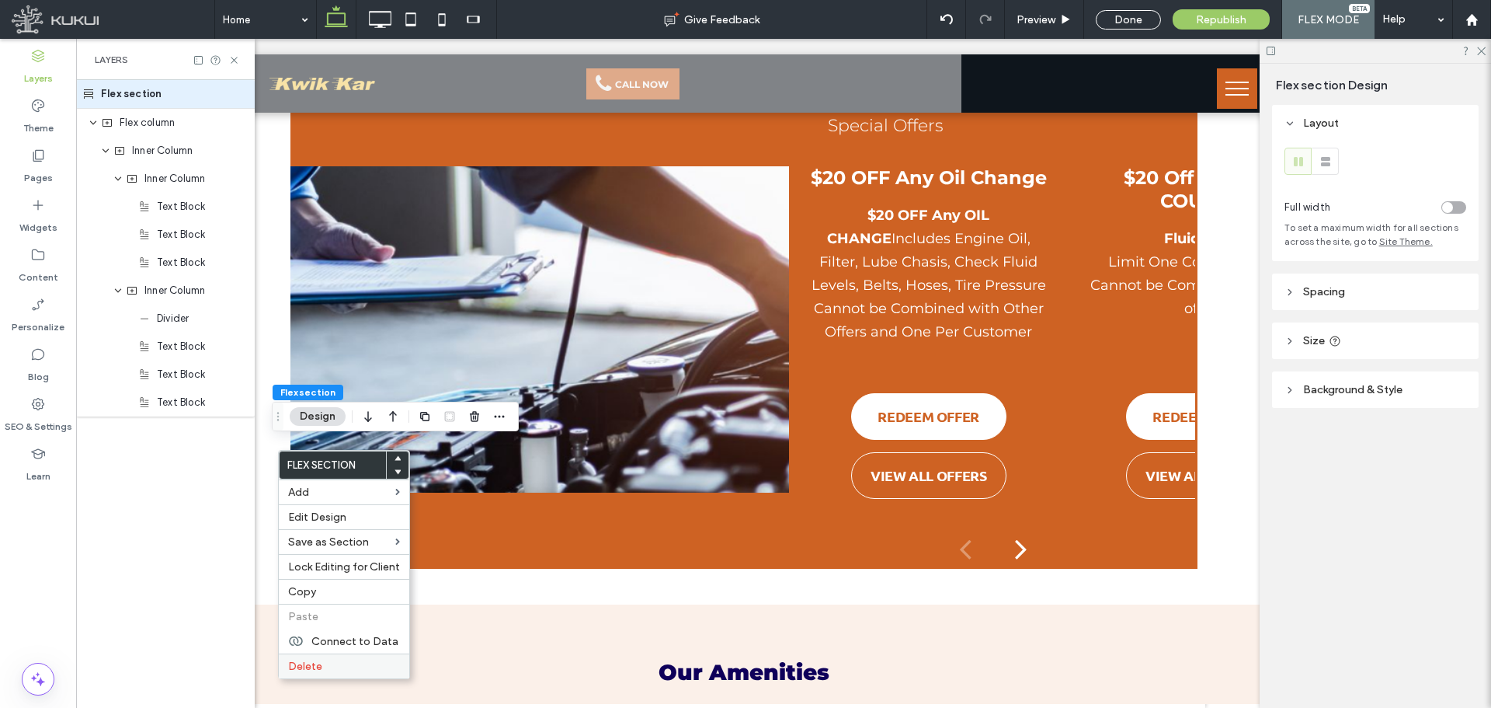
click at [312, 663] on span "Delete" at bounding box center [305, 665] width 34 height 13
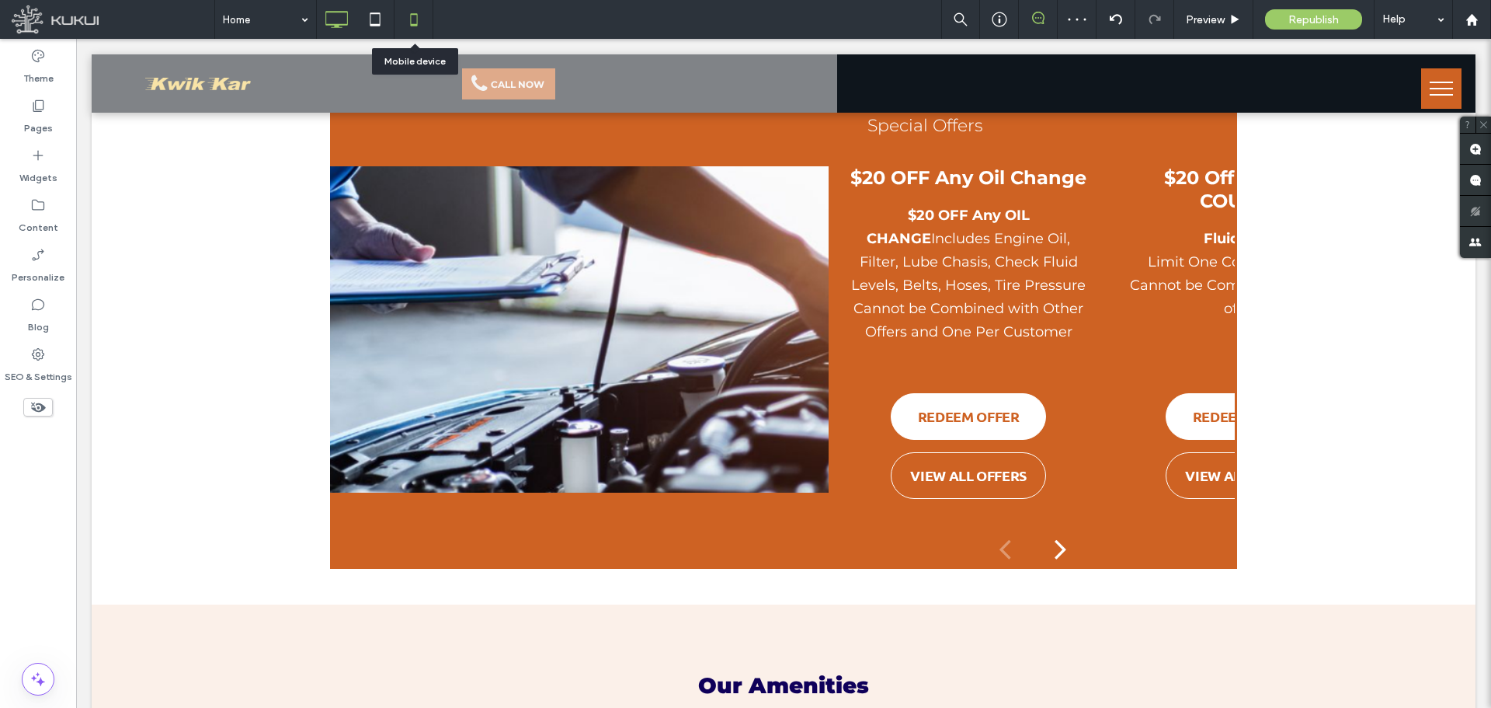
click at [410, 17] on icon at bounding box center [413, 19] width 31 height 31
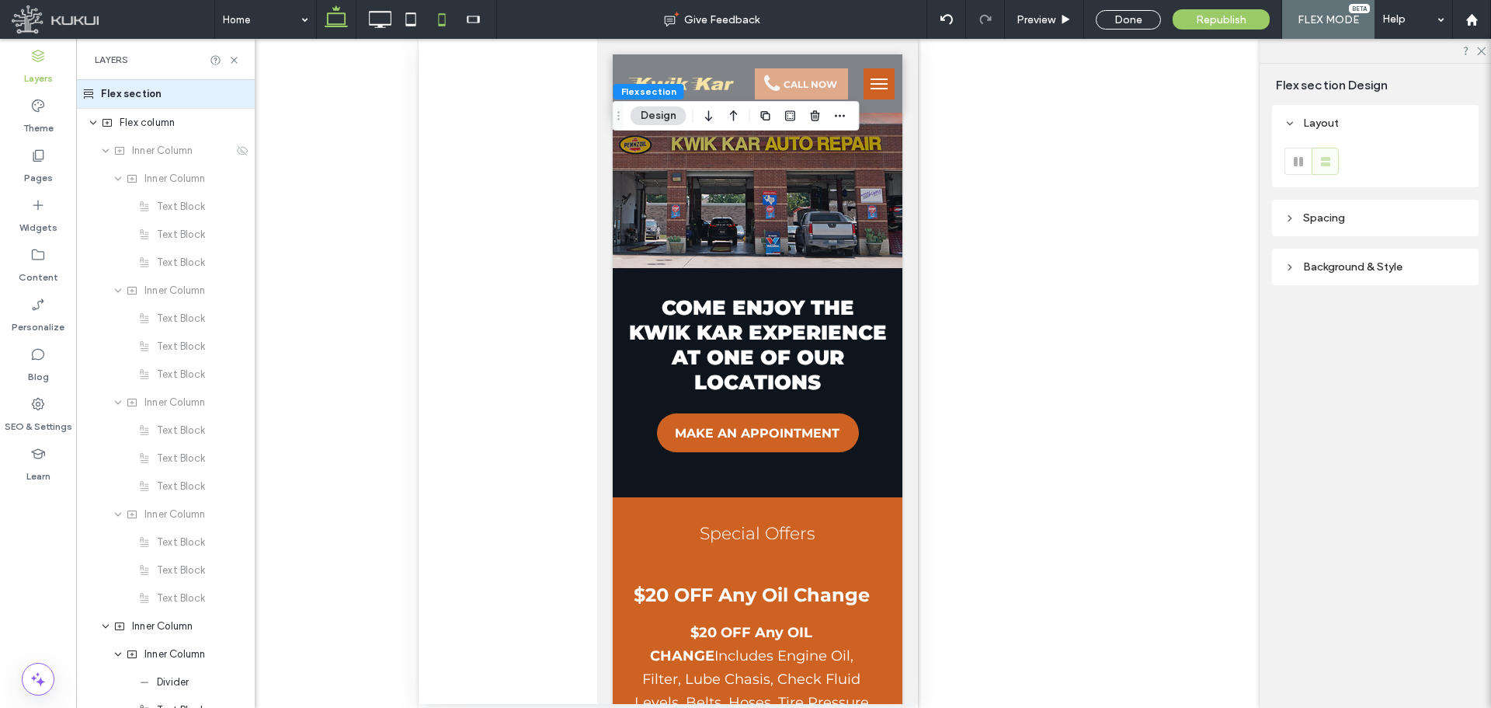
click at [336, 19] on icon at bounding box center [336, 19] width 31 height 31
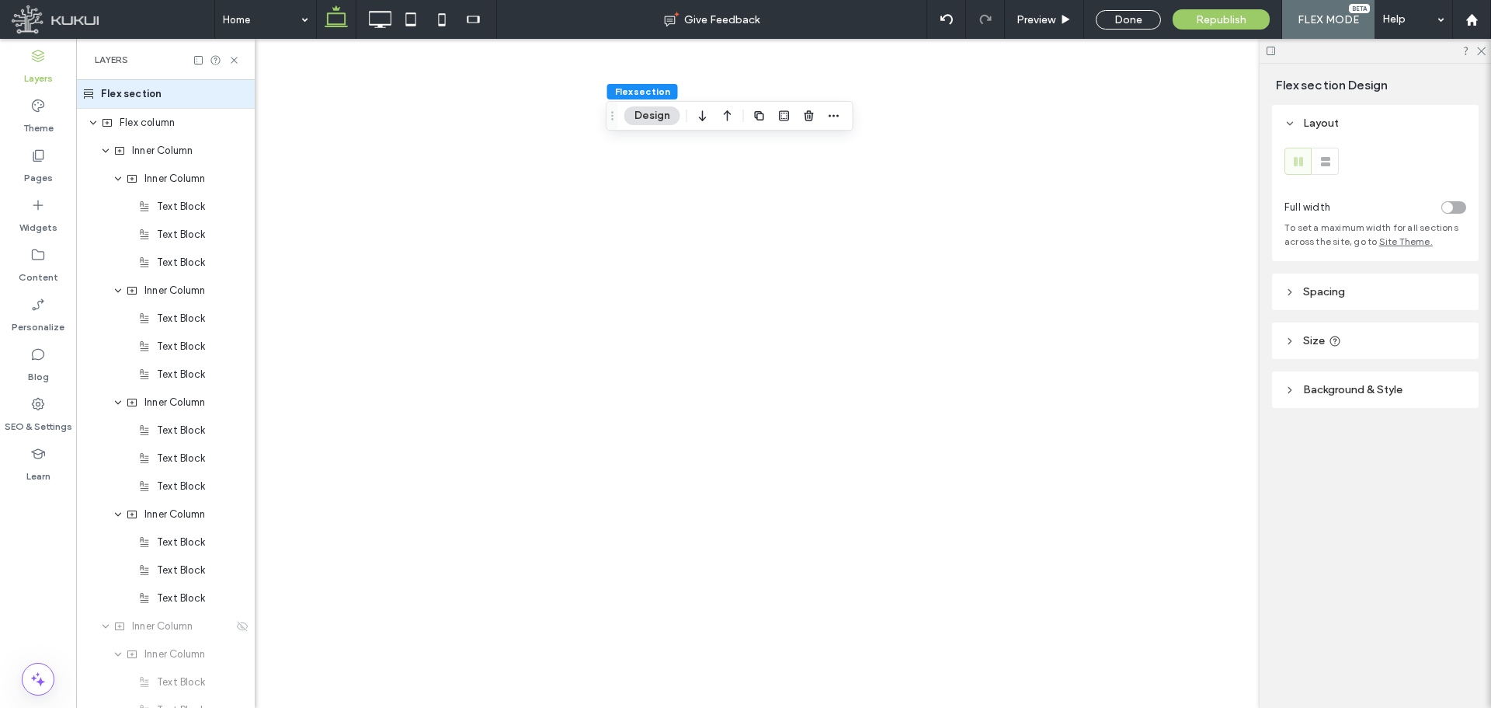
type input "**"
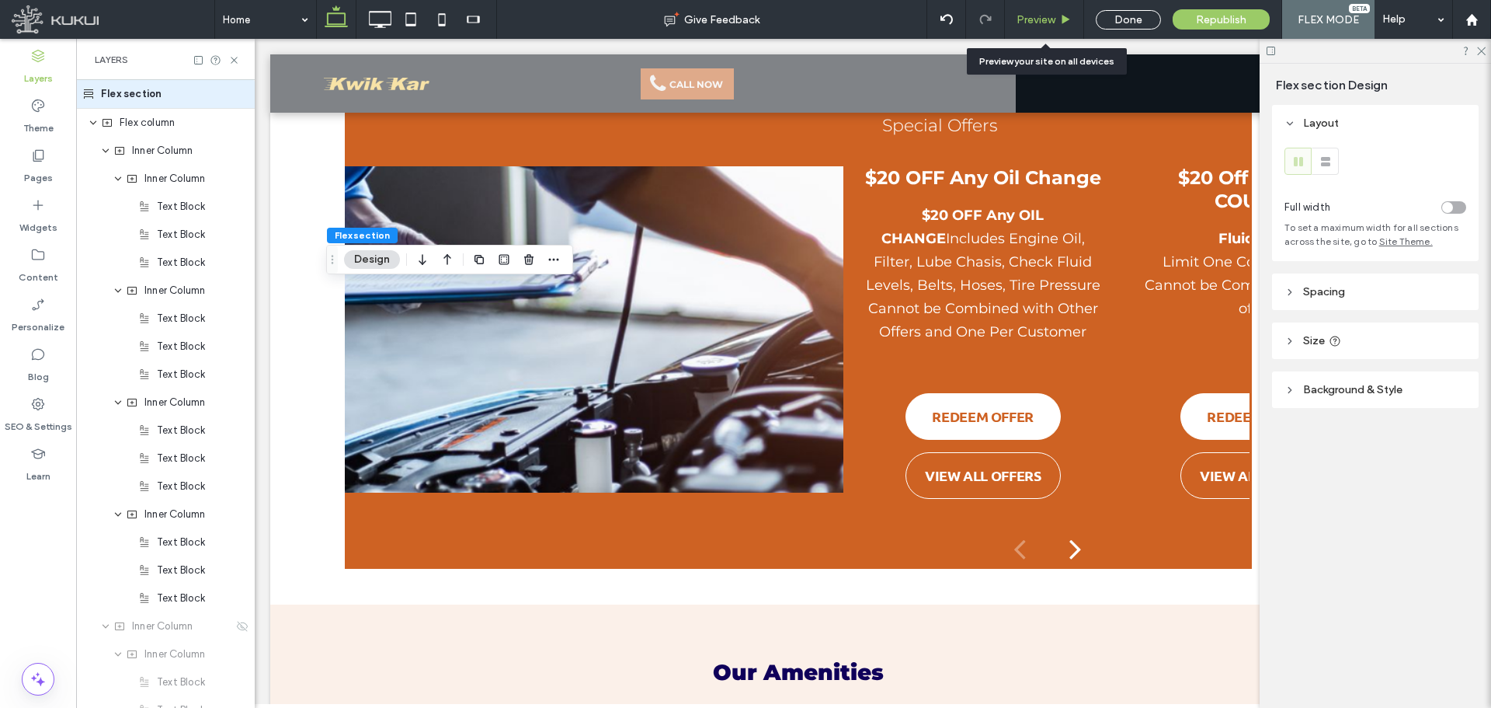
click at [1060, 14] on div "Preview" at bounding box center [1044, 19] width 78 height 13
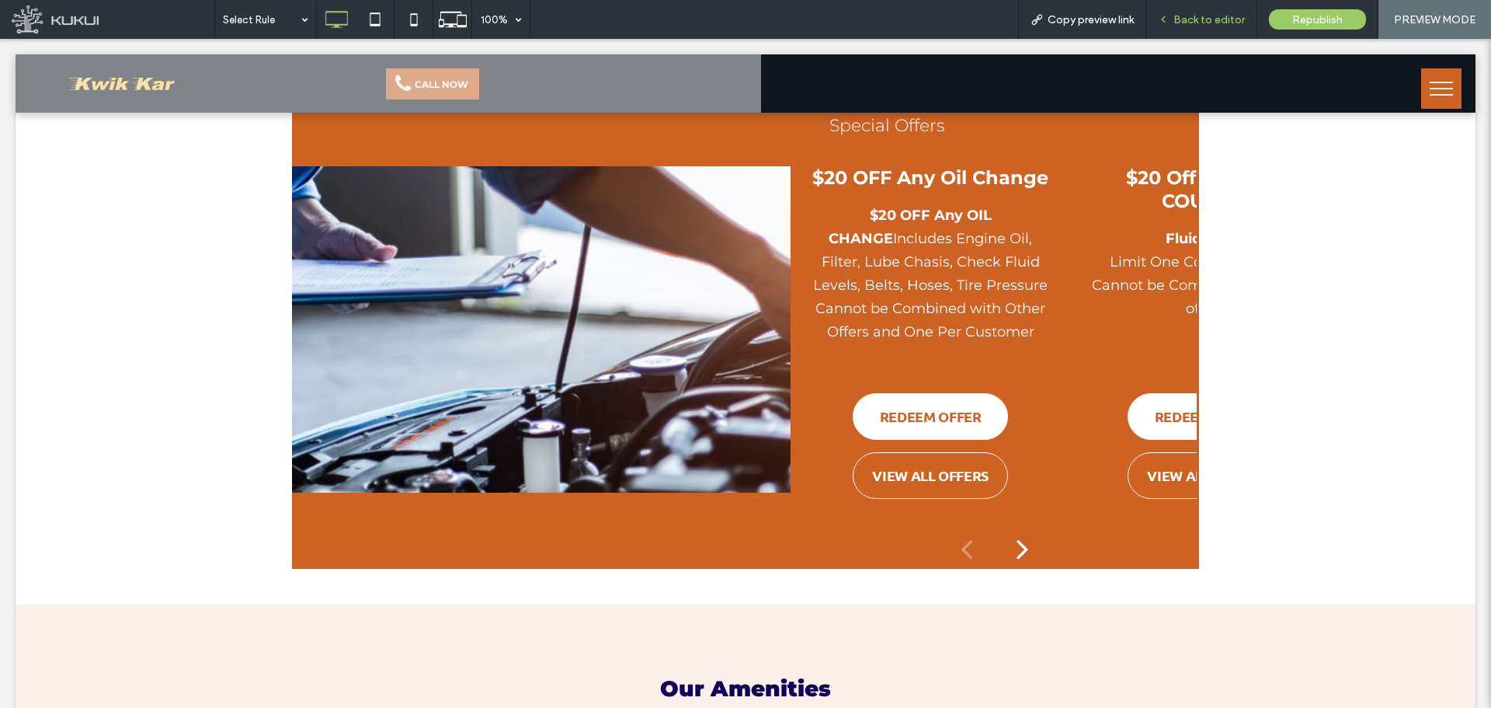
click at [1199, 18] on span "Back to editor" at bounding box center [1209, 19] width 71 height 13
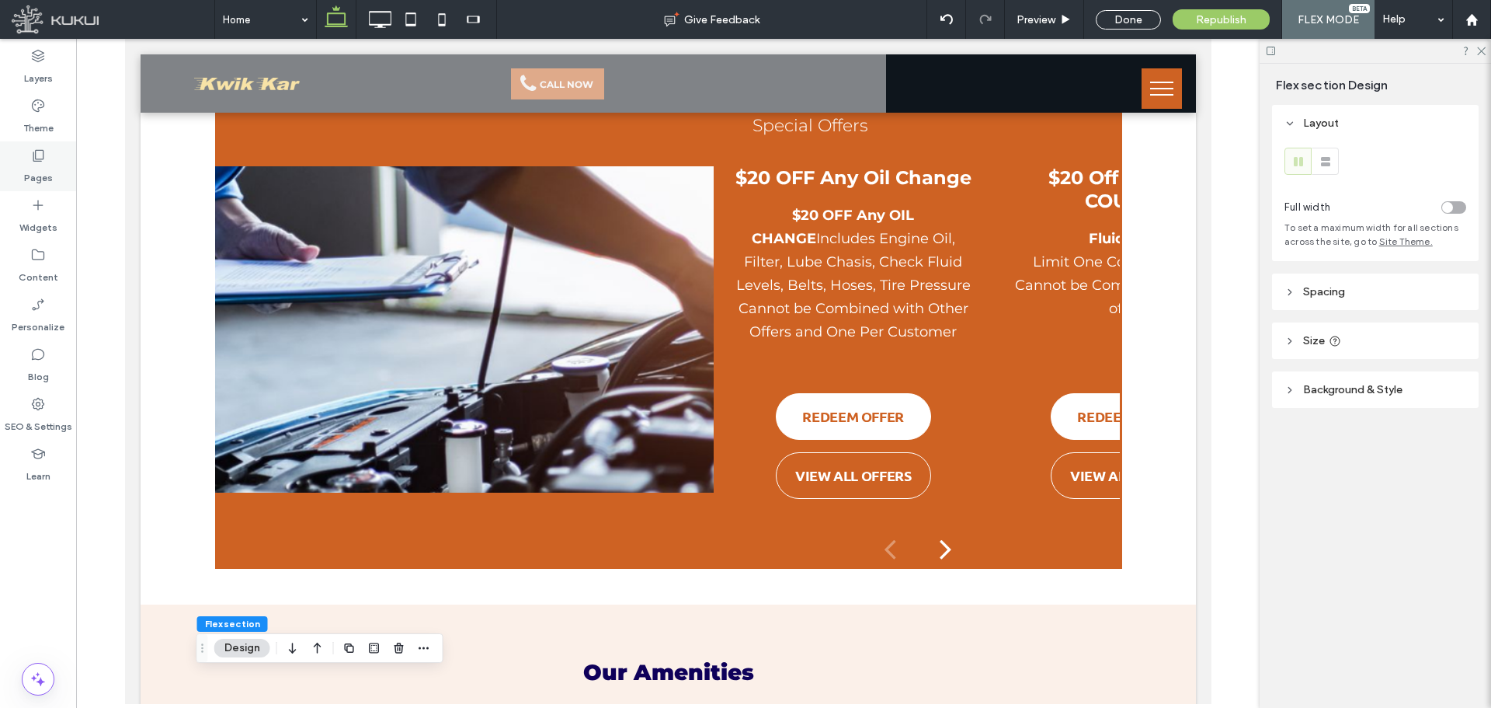
click at [30, 156] on div "Pages" at bounding box center [38, 166] width 76 height 50
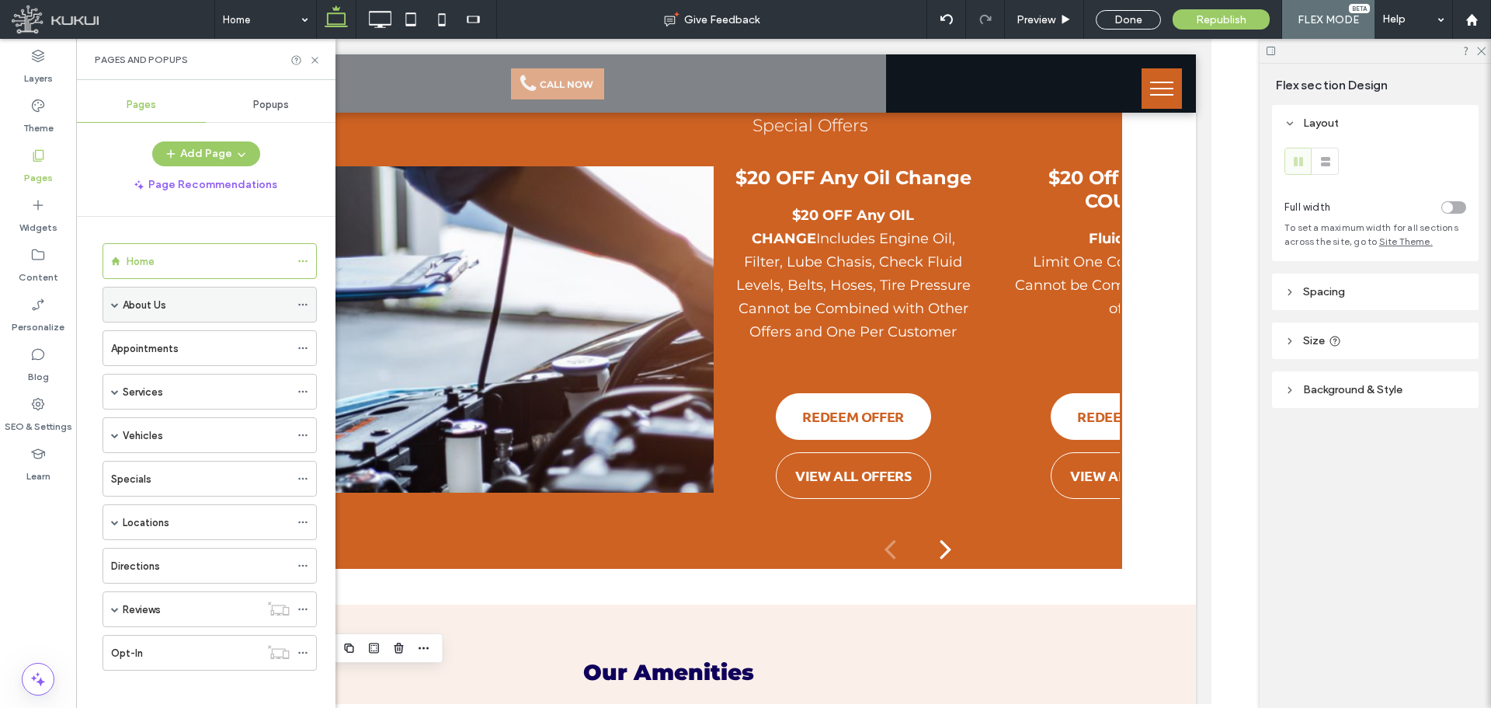
click at [112, 309] on span at bounding box center [115, 304] width 8 height 34
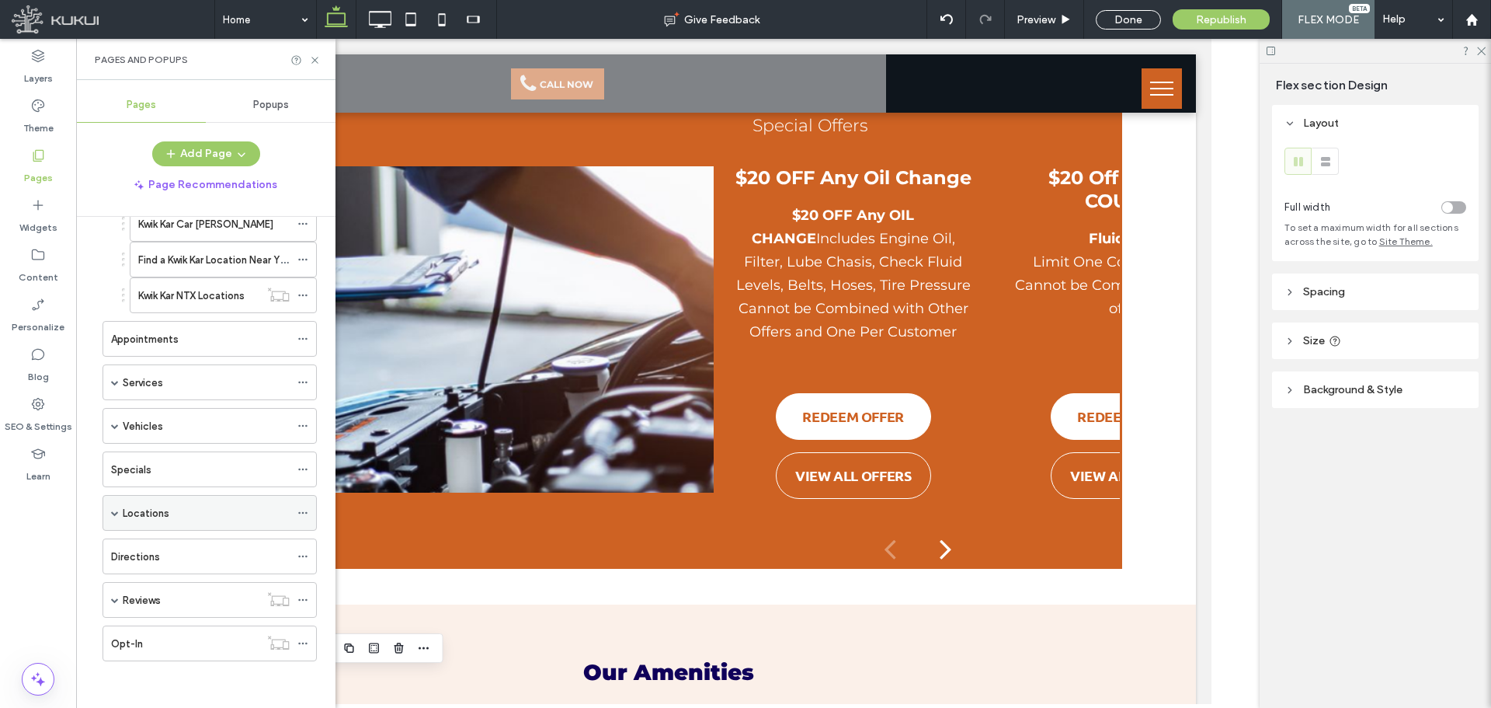
click at [113, 514] on span at bounding box center [115, 513] width 8 height 8
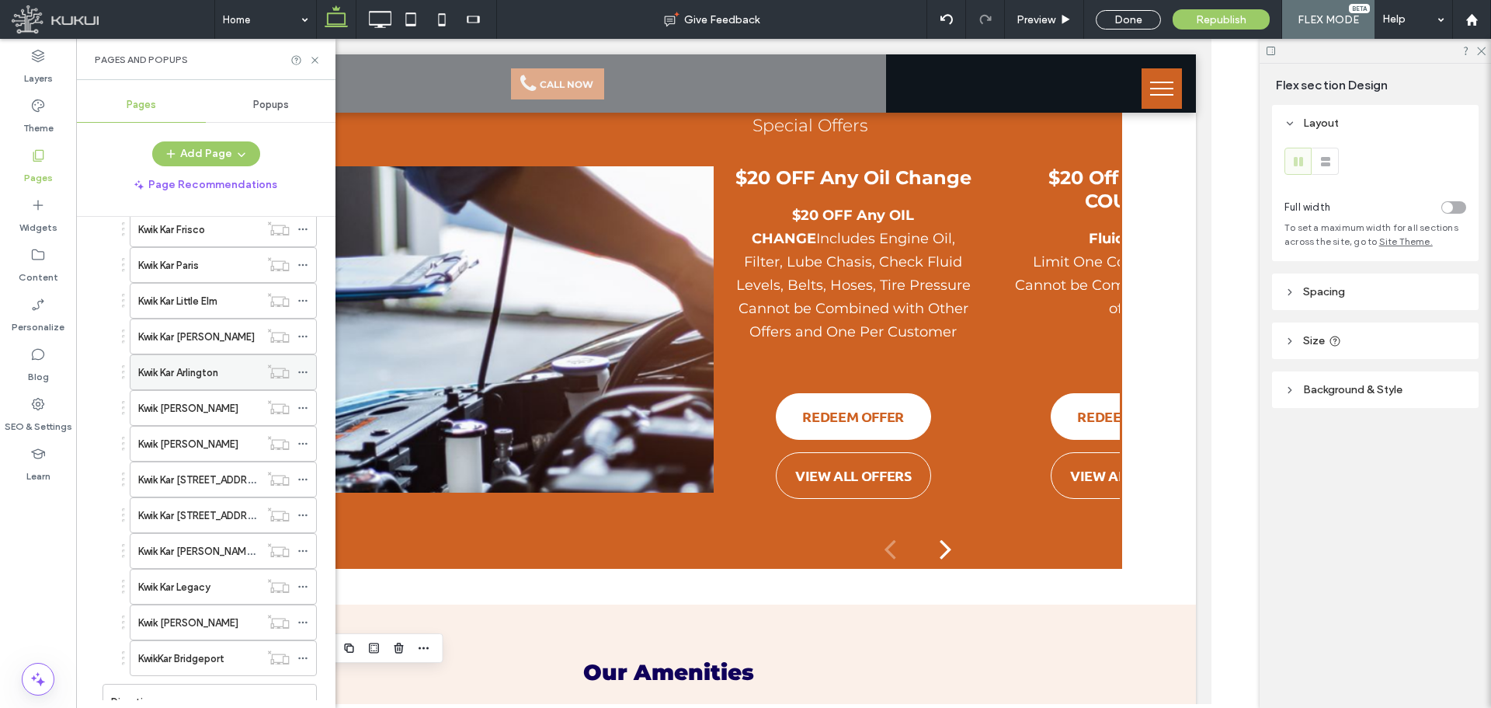
scroll to position [726, 0]
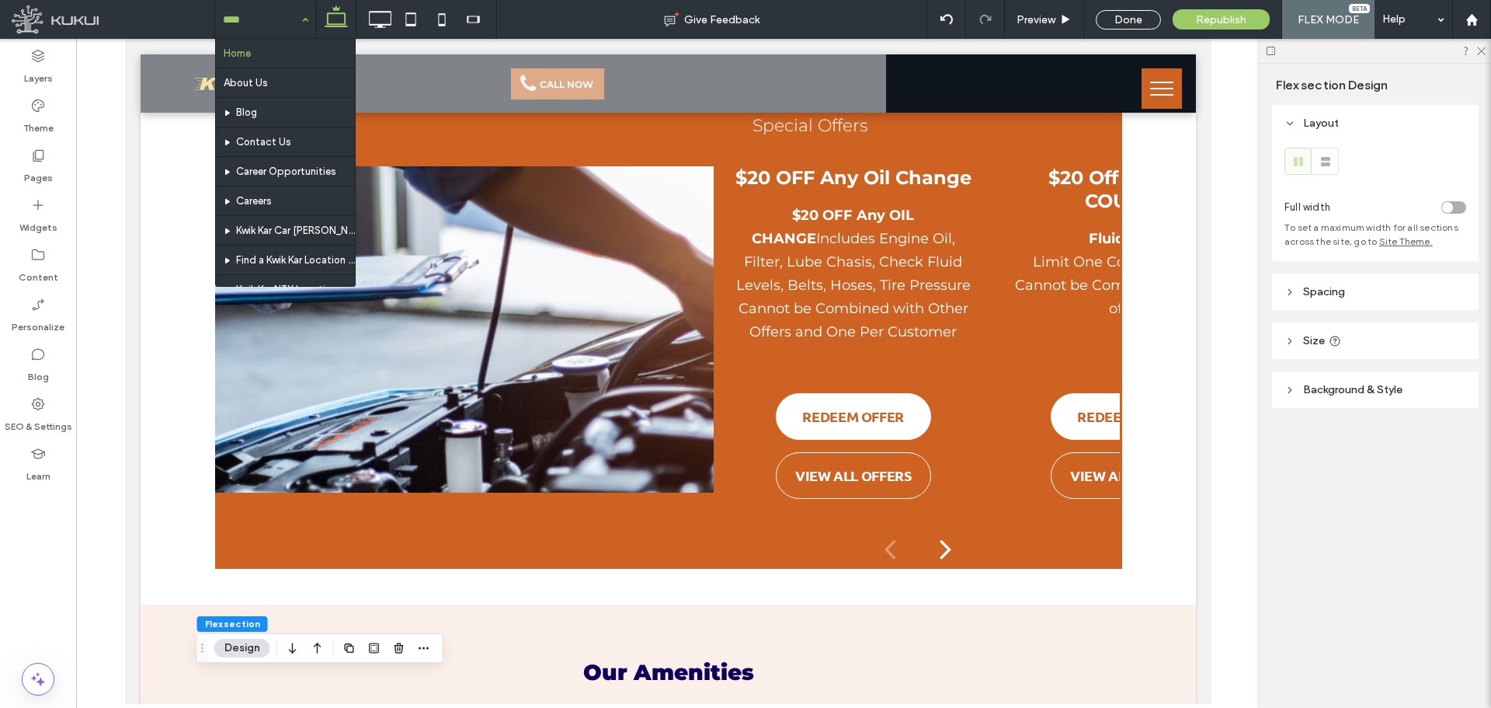
paste input "**********"
type input "**********"
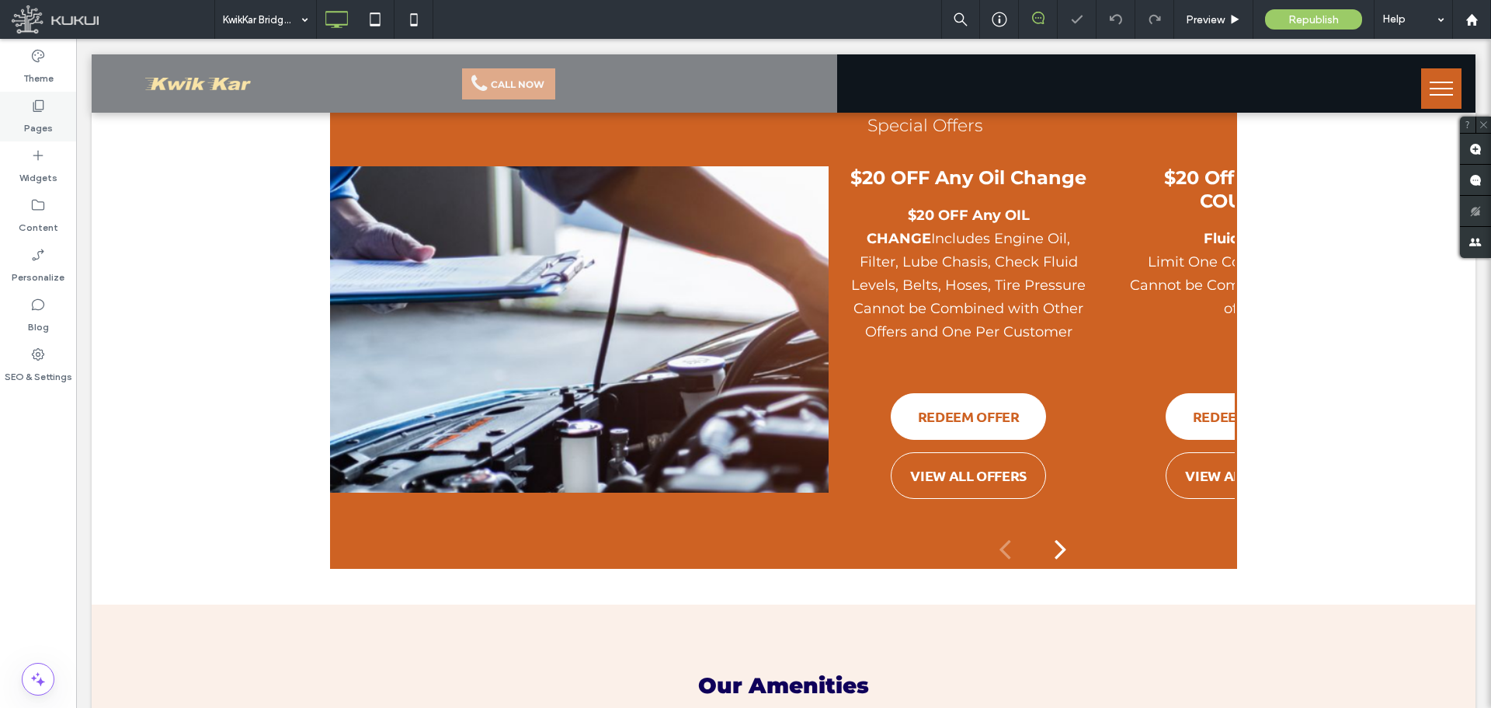
click at [33, 109] on icon at bounding box center [38, 106] width 16 height 16
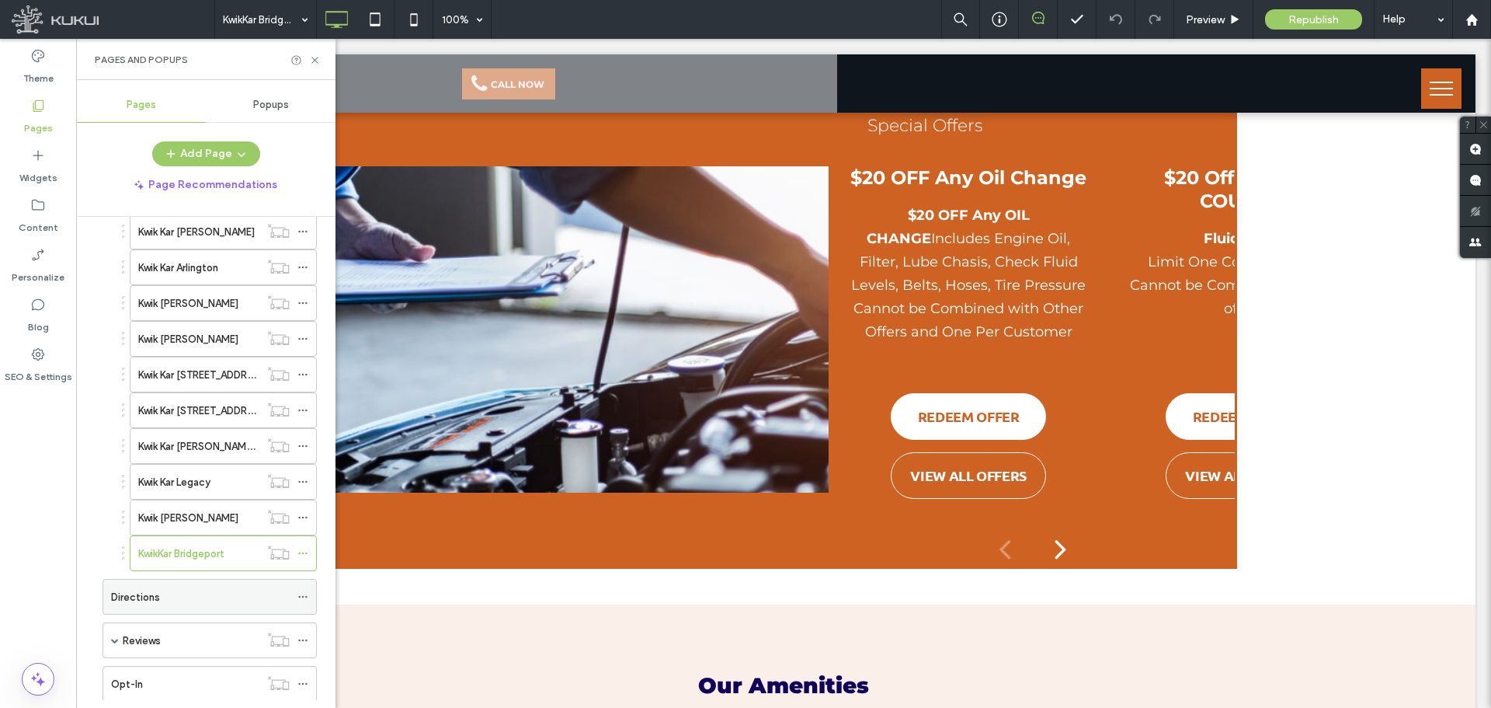
scroll to position [854, 0]
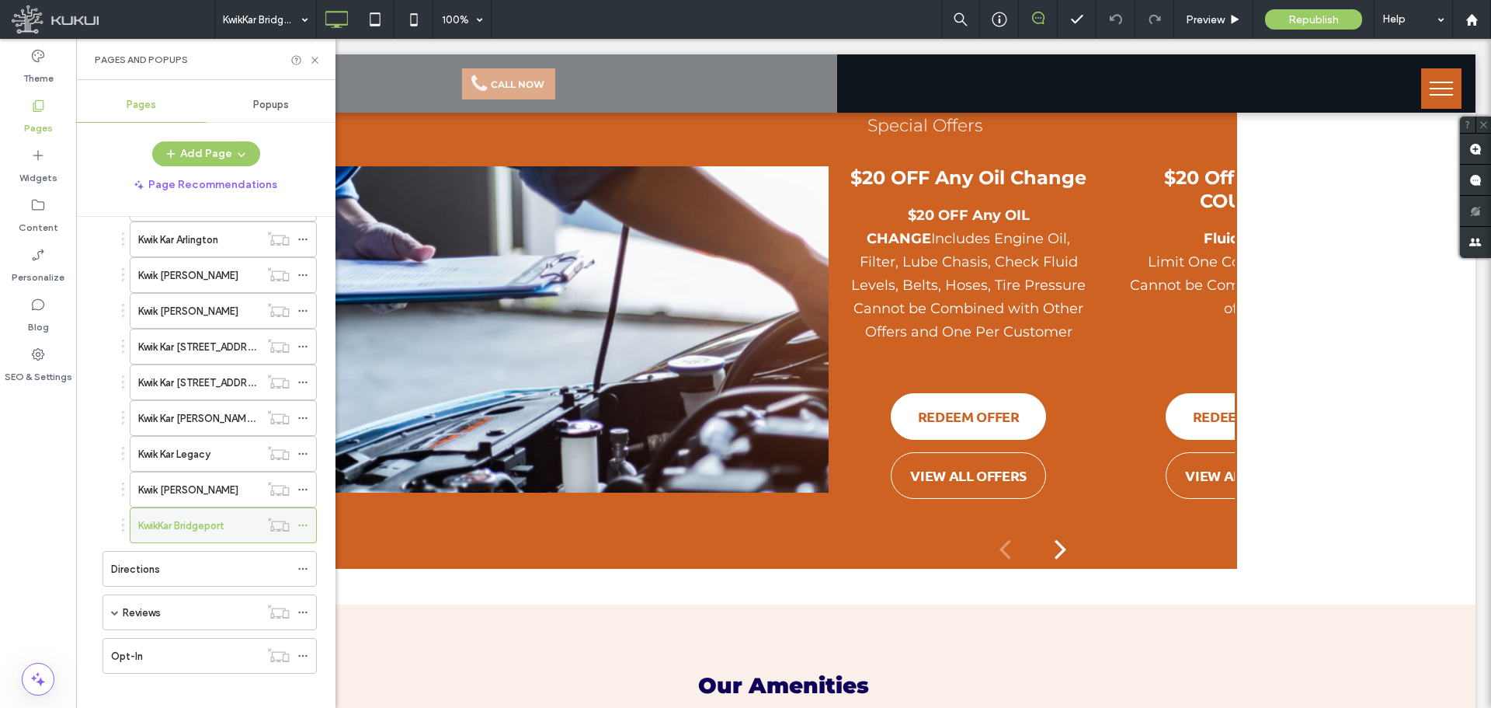
click at [306, 524] on icon at bounding box center [303, 525] width 11 height 11
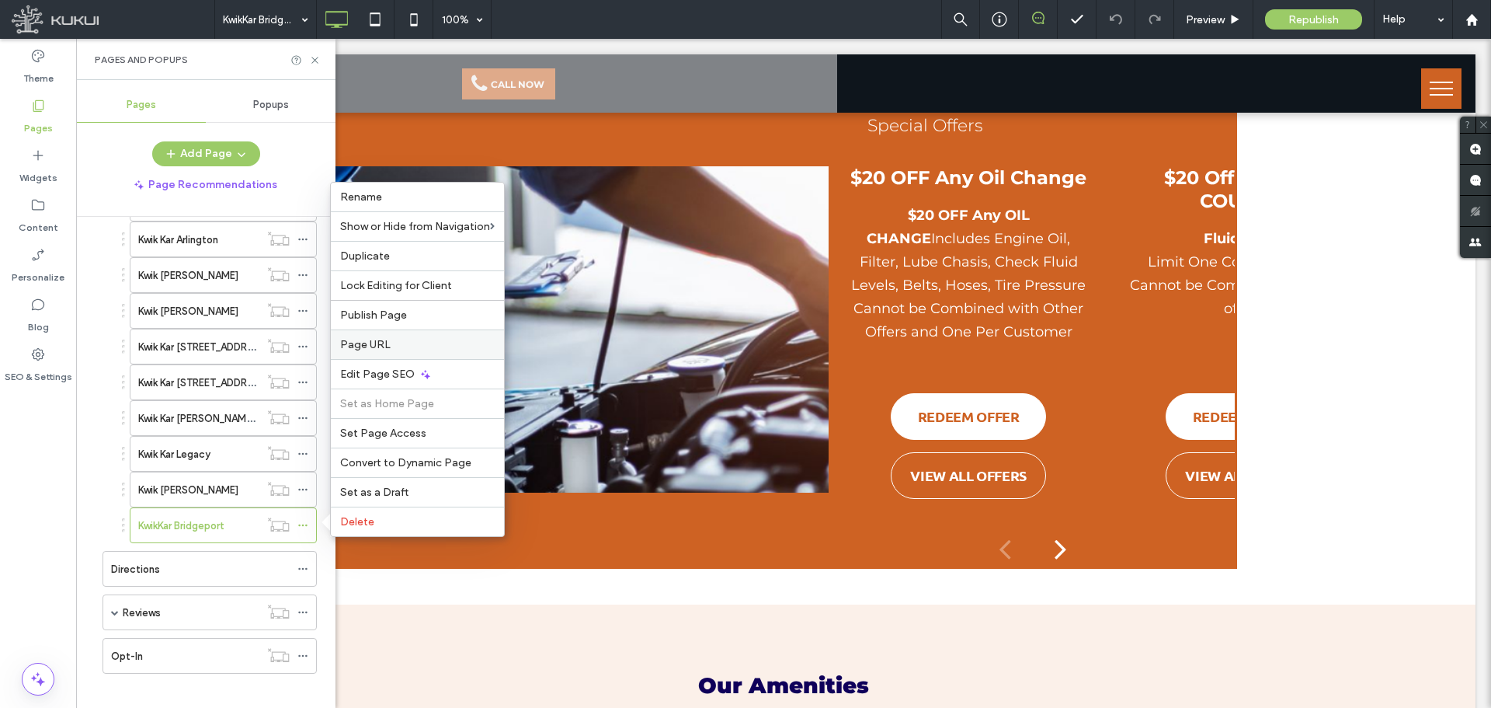
click at [388, 340] on span "Page URL" at bounding box center [365, 344] width 50 height 13
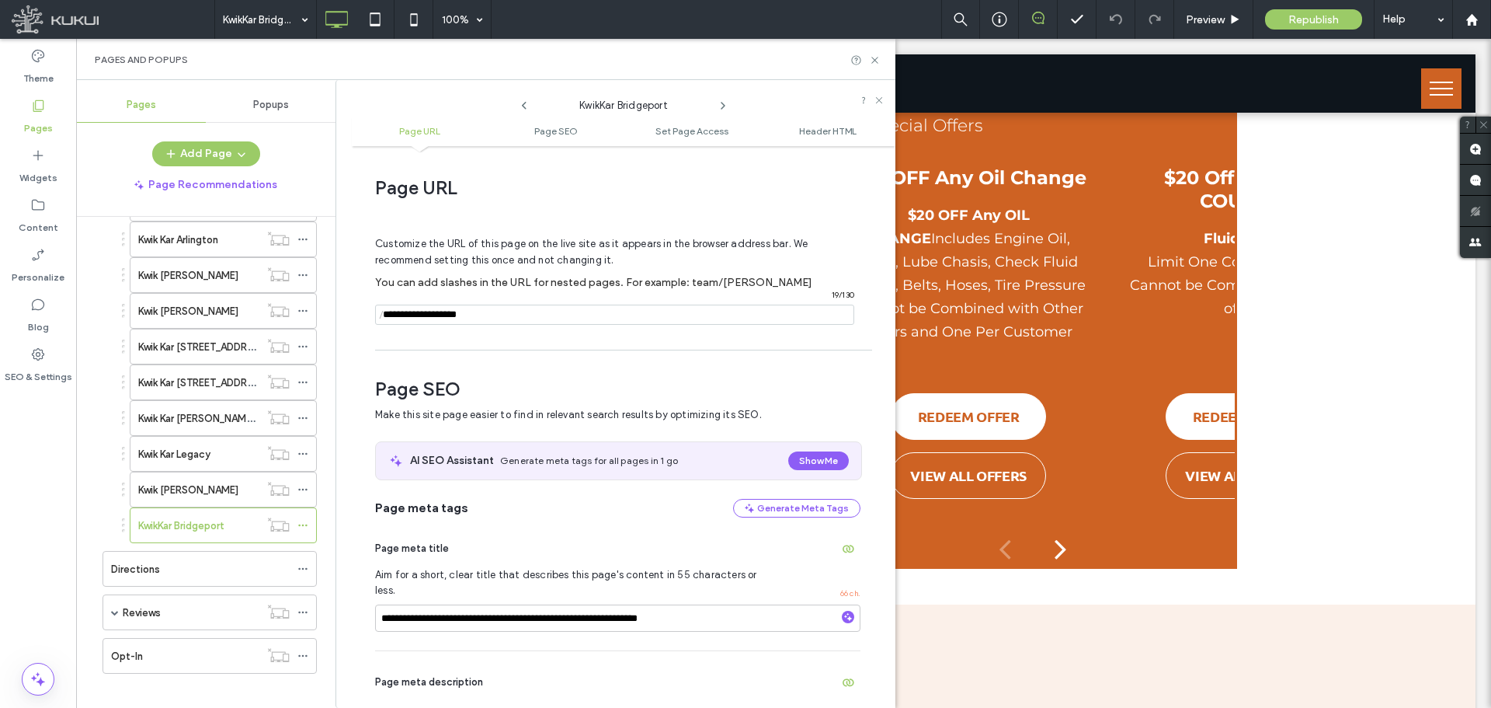
scroll to position [8, 0]
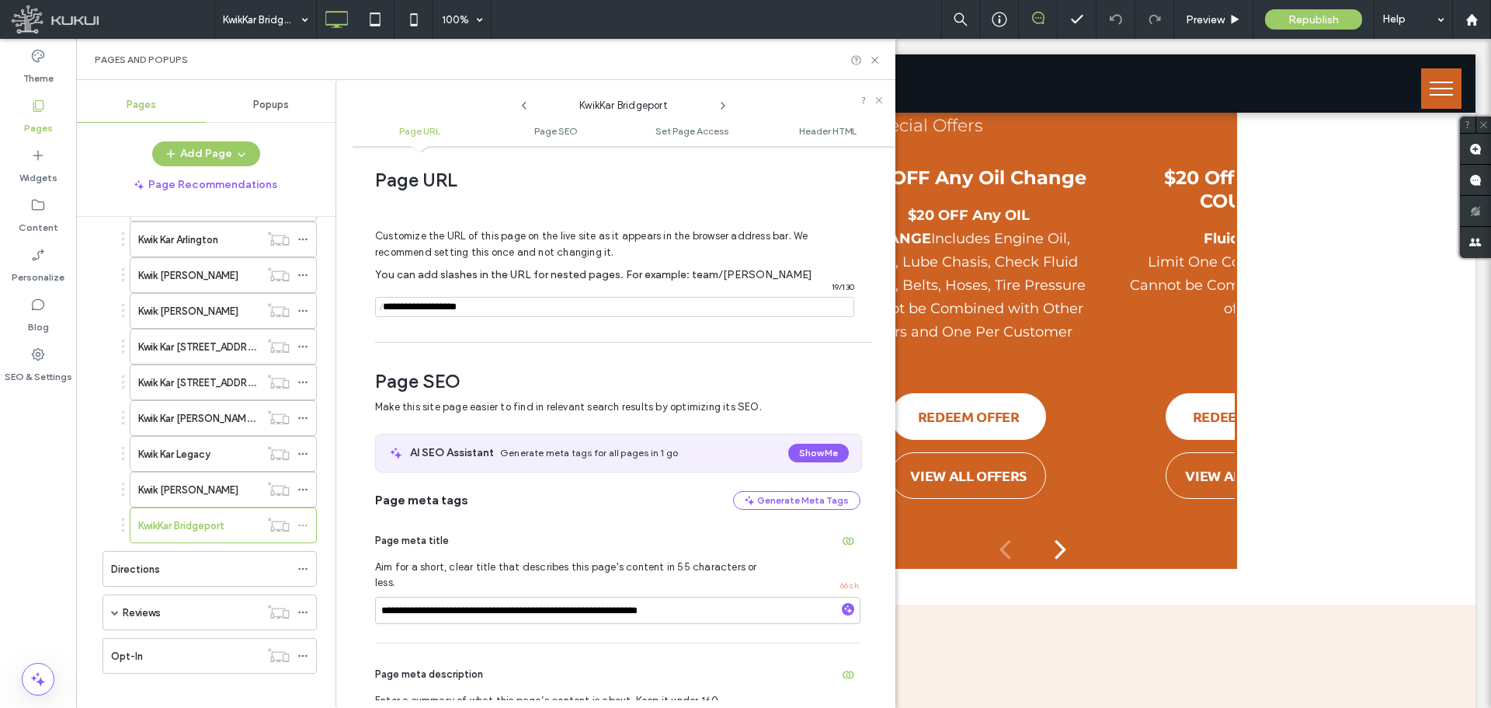
drag, startPoint x: 484, startPoint y: 304, endPoint x: 357, endPoint y: 304, distance: 127.4
click at [357, 304] on div "**********" at bounding box center [624, 427] width 544 height 546
click at [875, 60] on use at bounding box center [875, 60] width 6 height 6
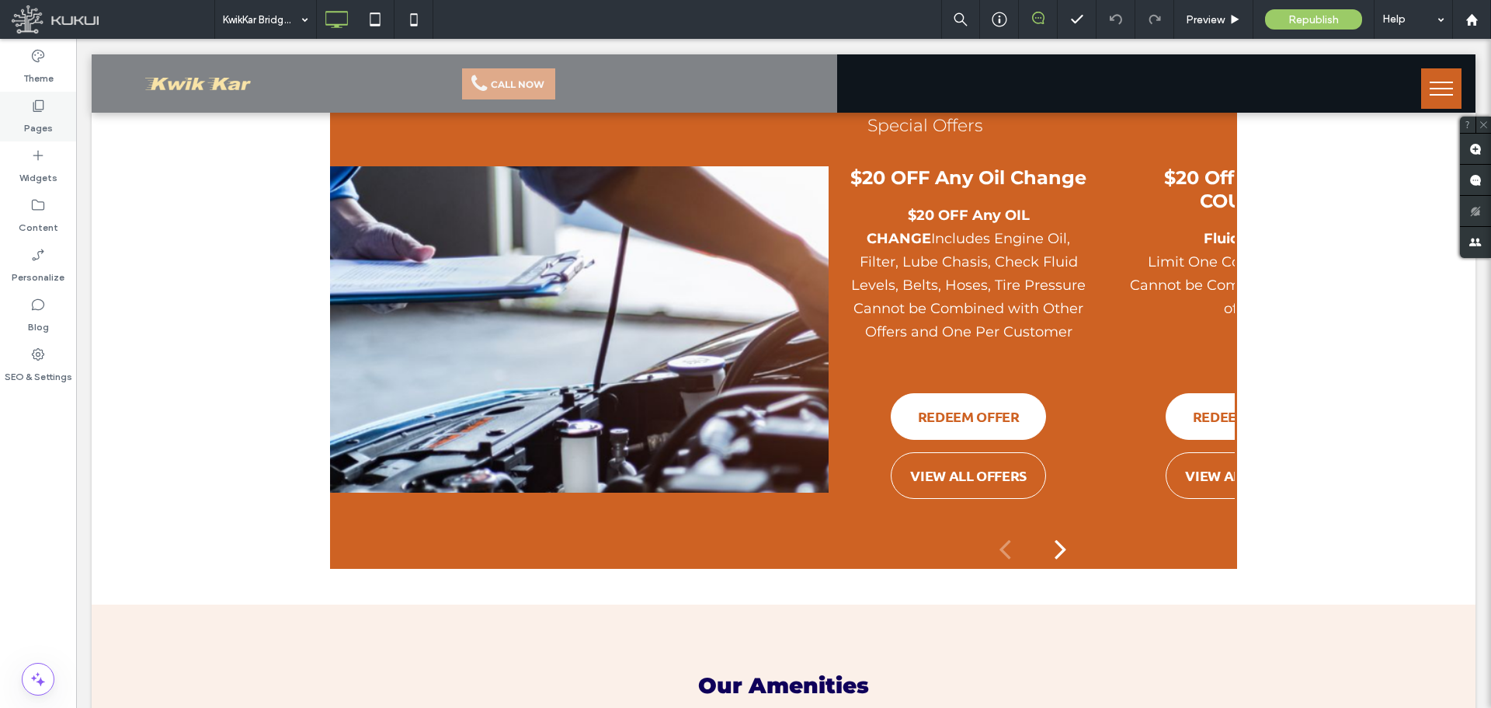
click at [41, 108] on icon at bounding box center [38, 106] width 16 height 16
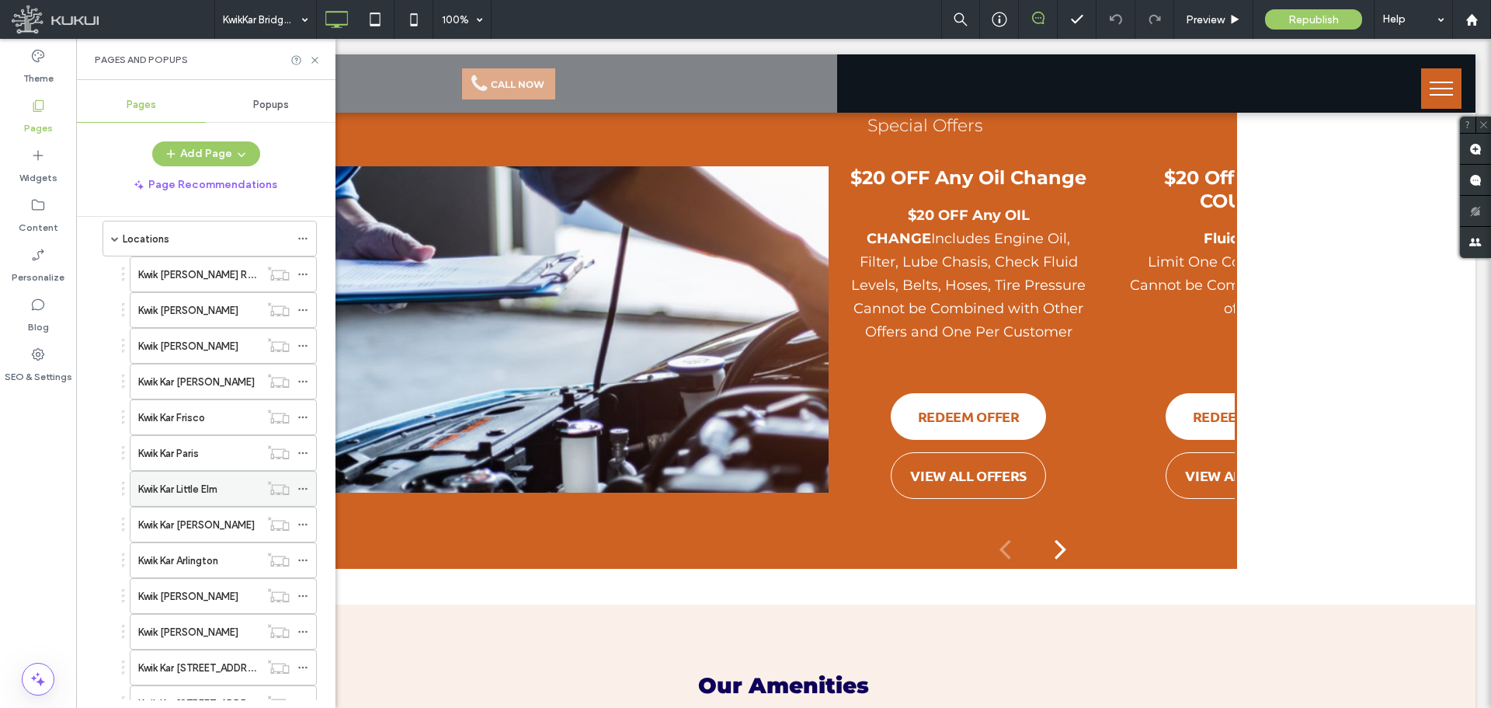
scroll to position [777, 0]
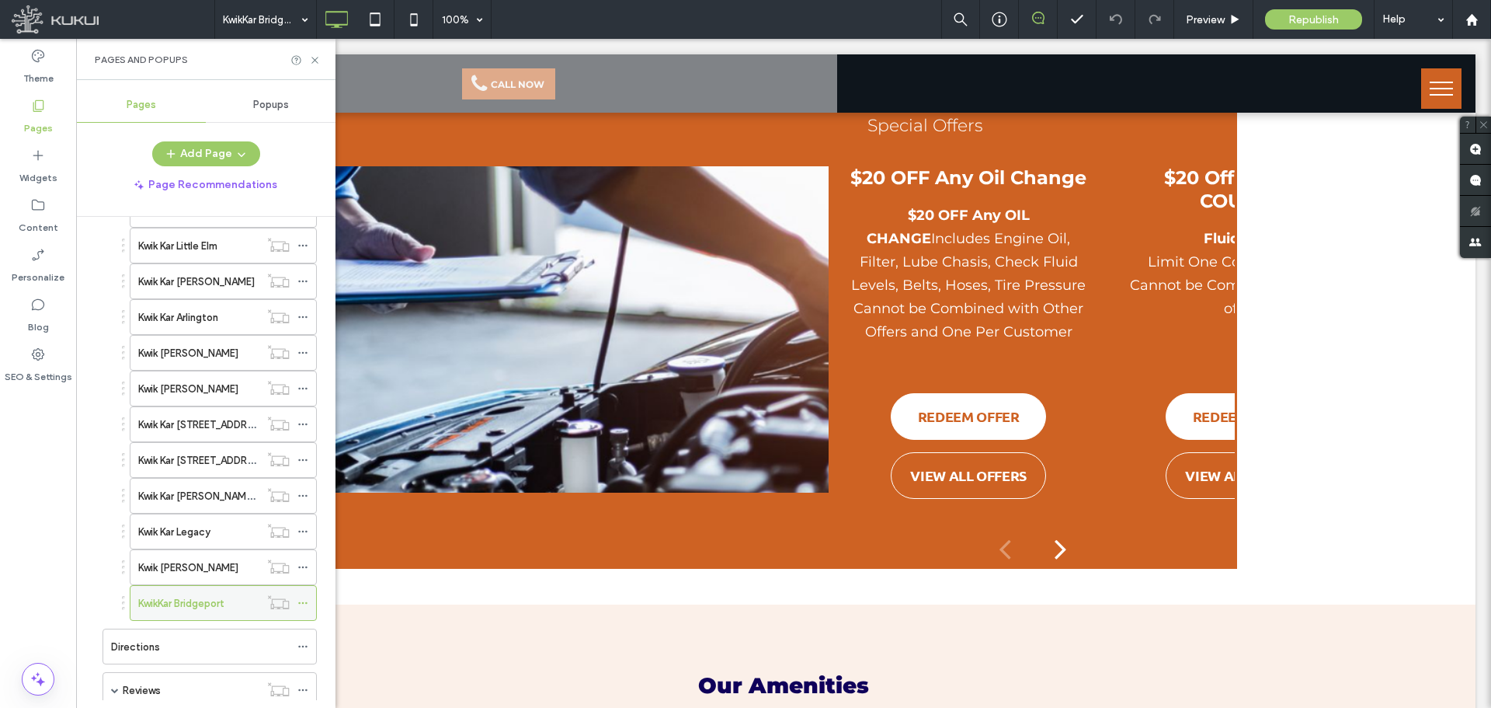
click at [302, 599] on icon at bounding box center [303, 602] width 11 height 11
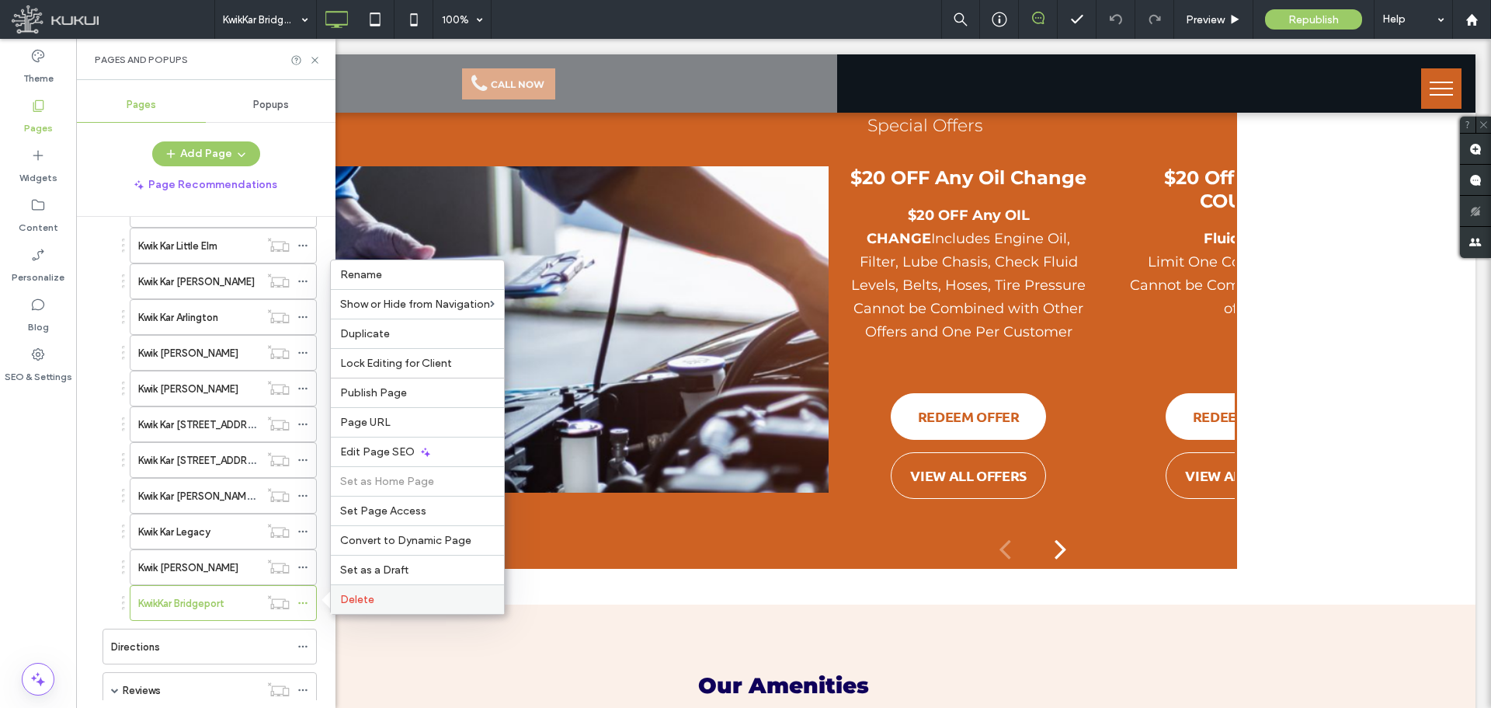
click at [366, 600] on span "Delete" at bounding box center [357, 599] width 34 height 13
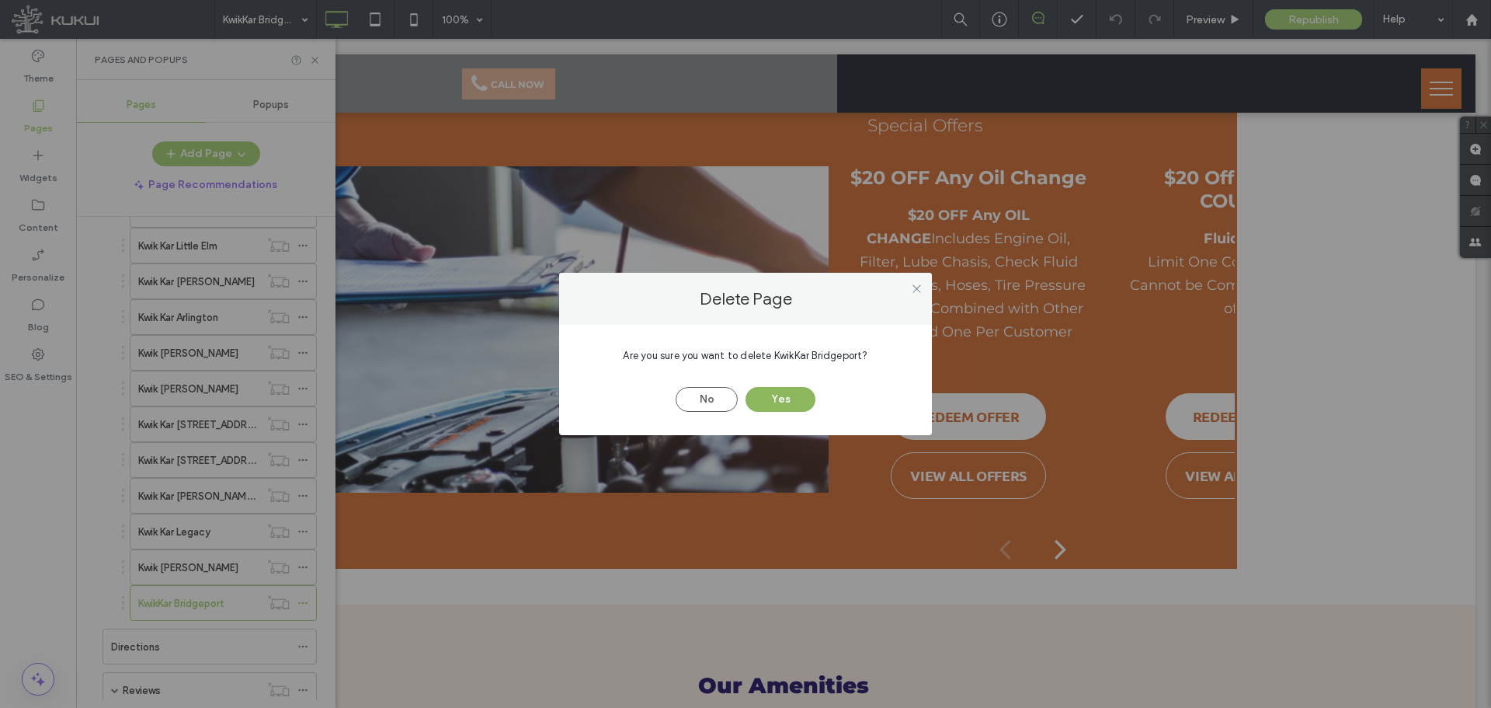
click at [787, 392] on button "Yes" at bounding box center [781, 399] width 70 height 25
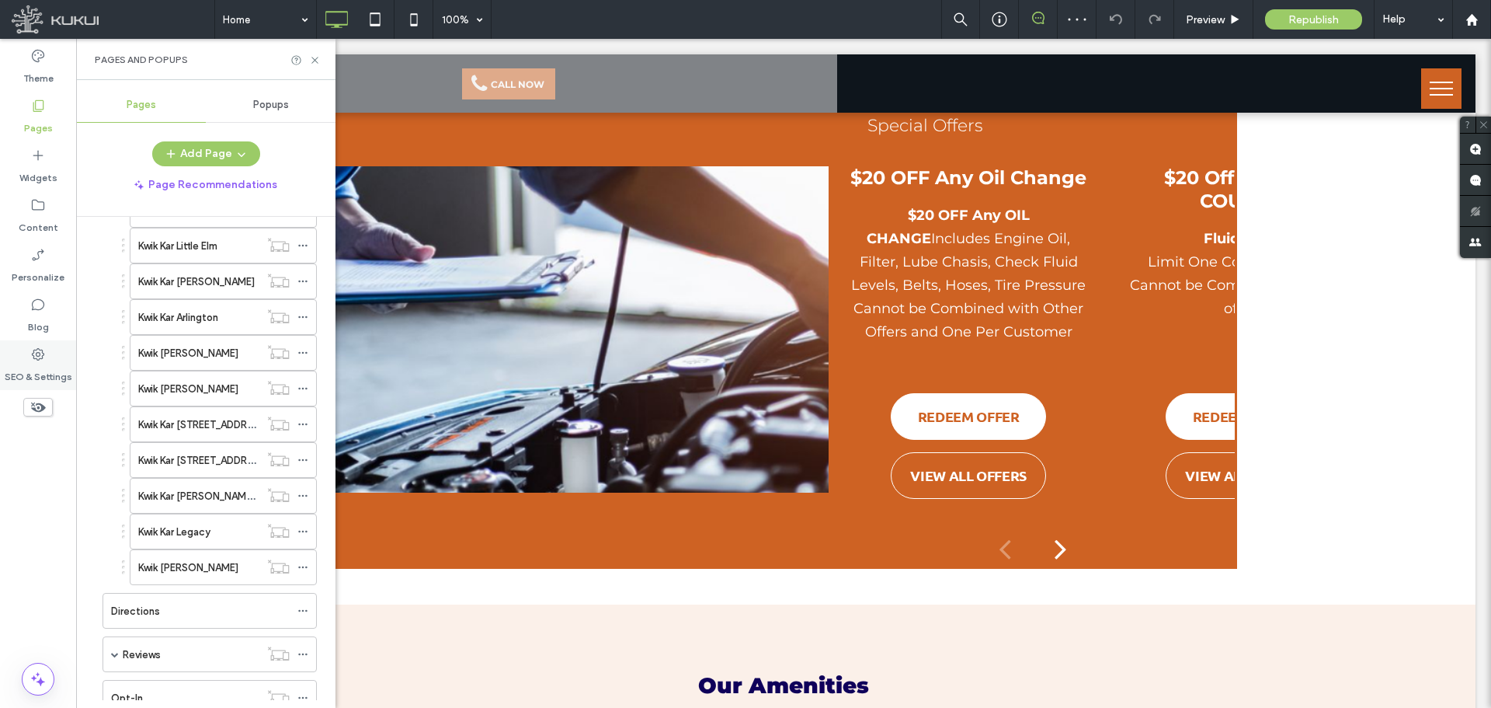
click at [40, 370] on label "SEO & Settings" at bounding box center [39, 373] width 68 height 22
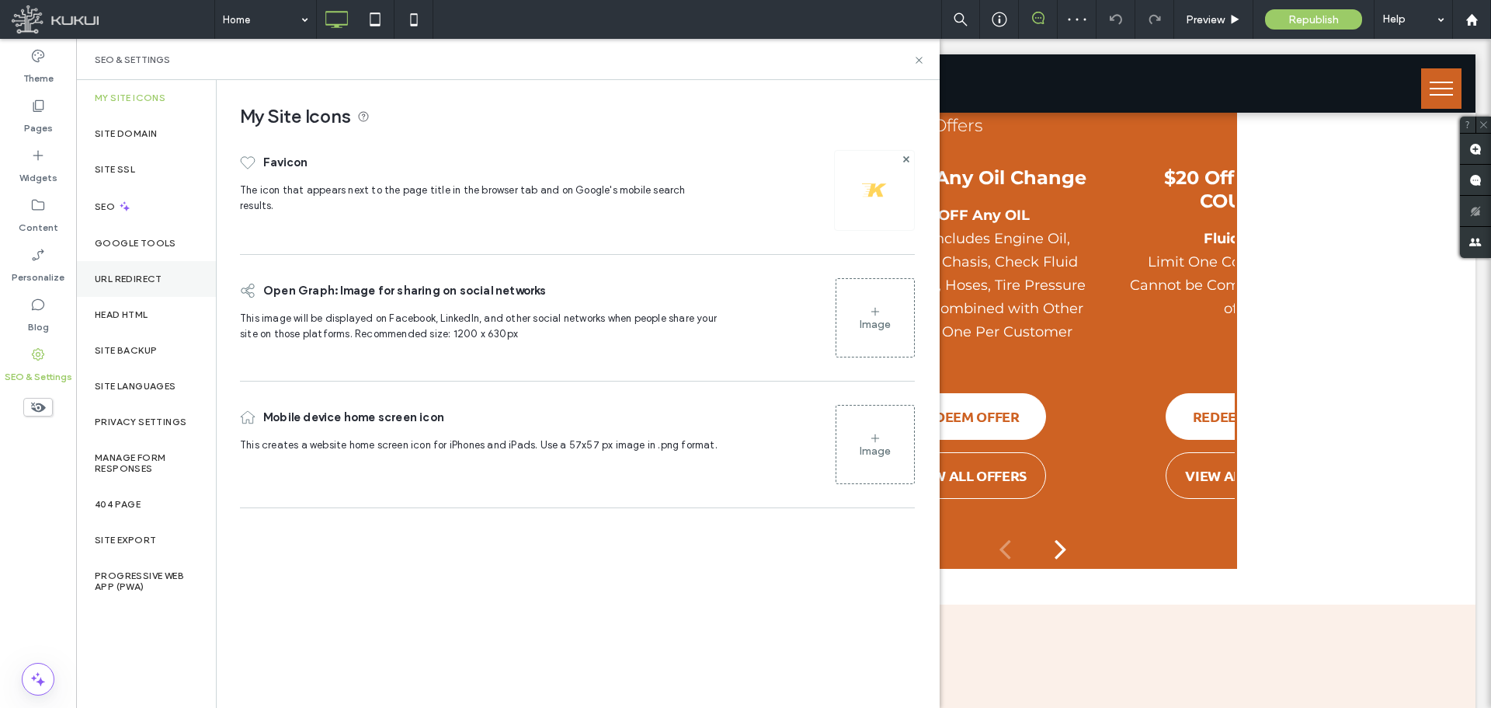
click at [134, 277] on label "URL Redirect" at bounding box center [129, 278] width 68 height 11
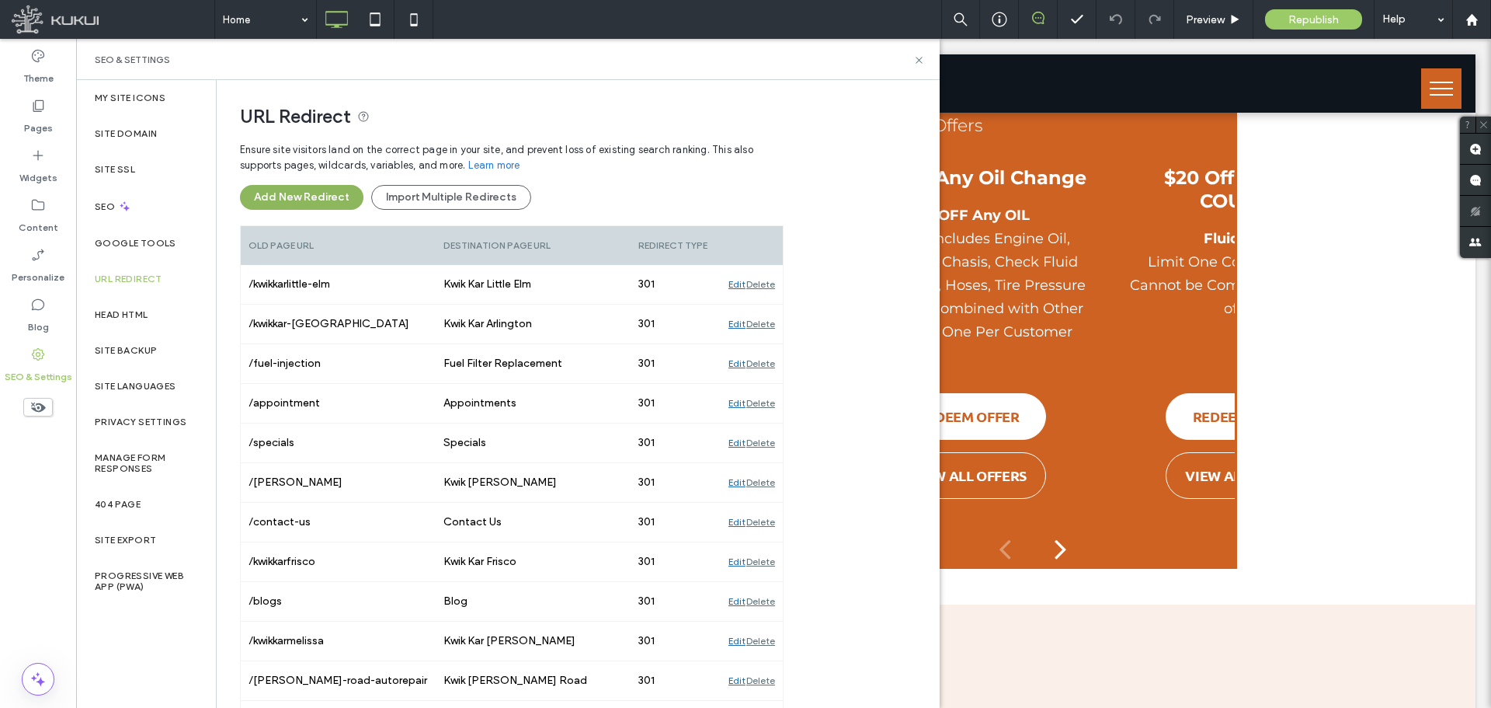
click at [298, 191] on button "Add New Redirect" at bounding box center [302, 197] width 124 height 25
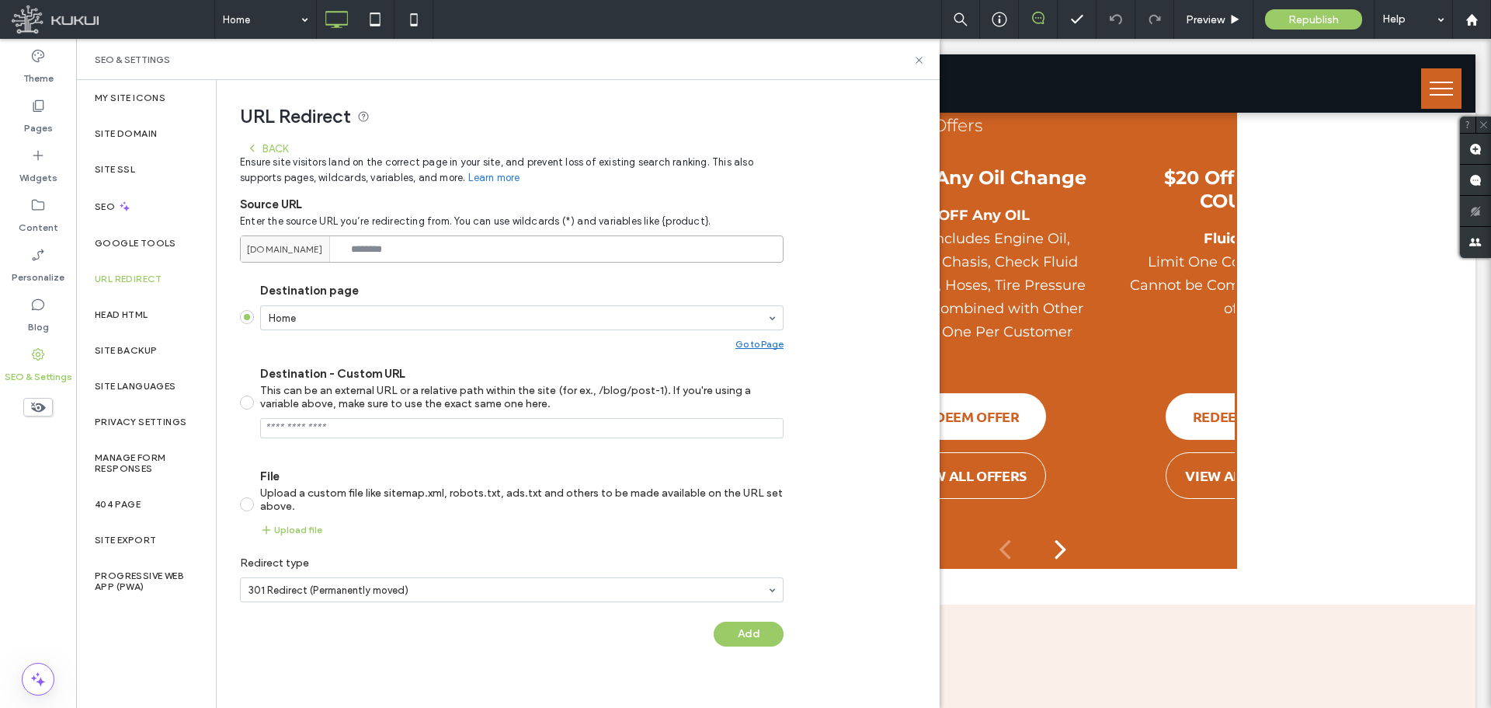
click at [447, 247] on input at bounding box center [512, 248] width 544 height 27
paste input "**********"
type input "**********"
click at [387, 304] on div "Destination page Home Go to Page" at bounding box center [522, 317] width 524 height 66
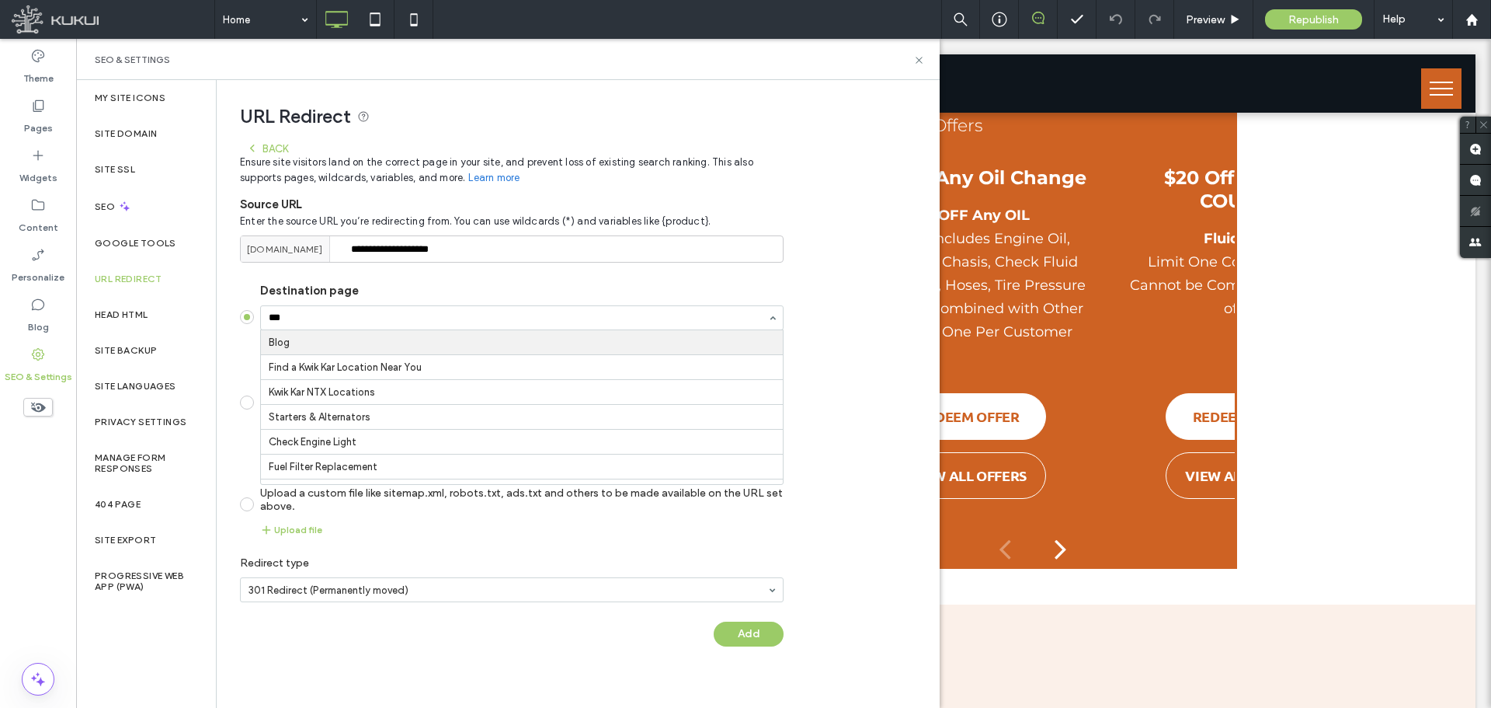
type input "****"
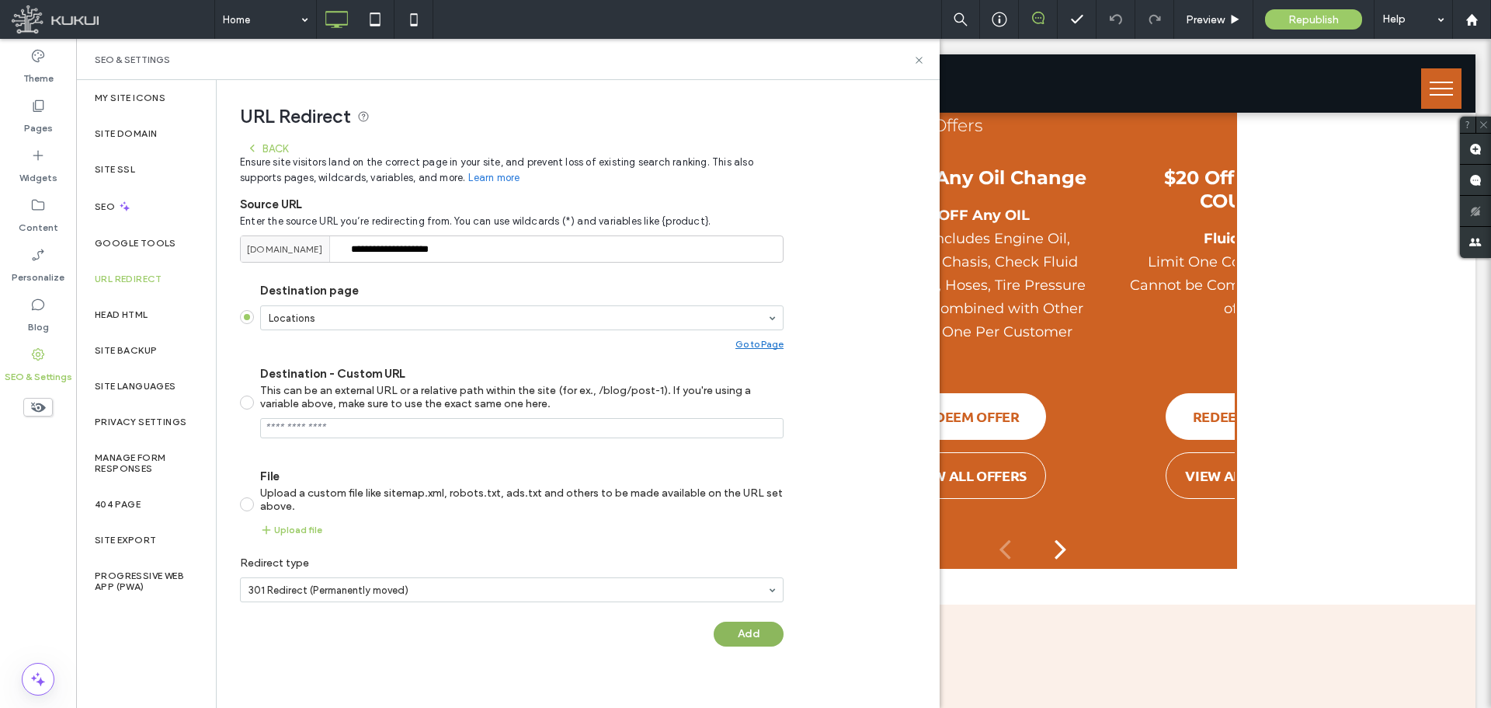
click at [759, 635] on button "Add" at bounding box center [749, 633] width 70 height 25
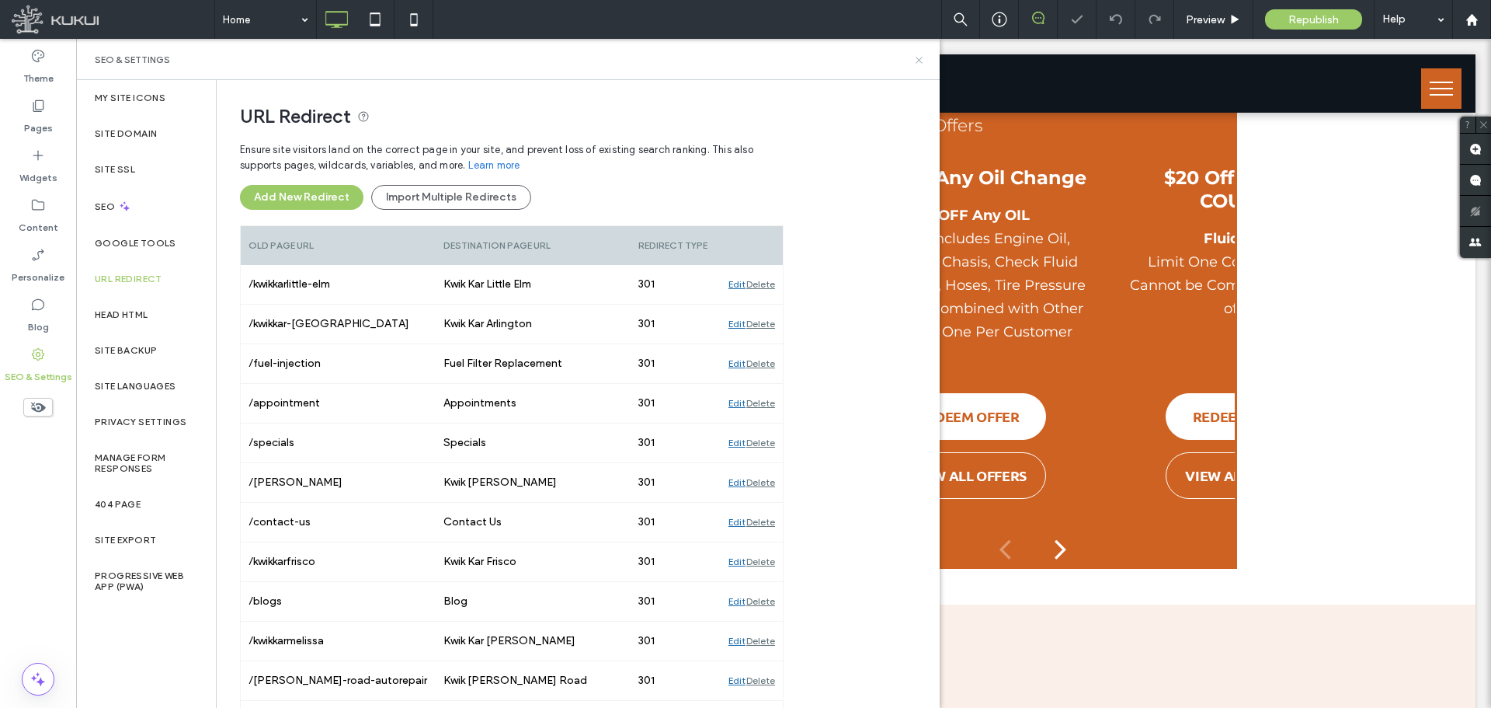
click at [920, 58] on use at bounding box center [919, 60] width 6 height 6
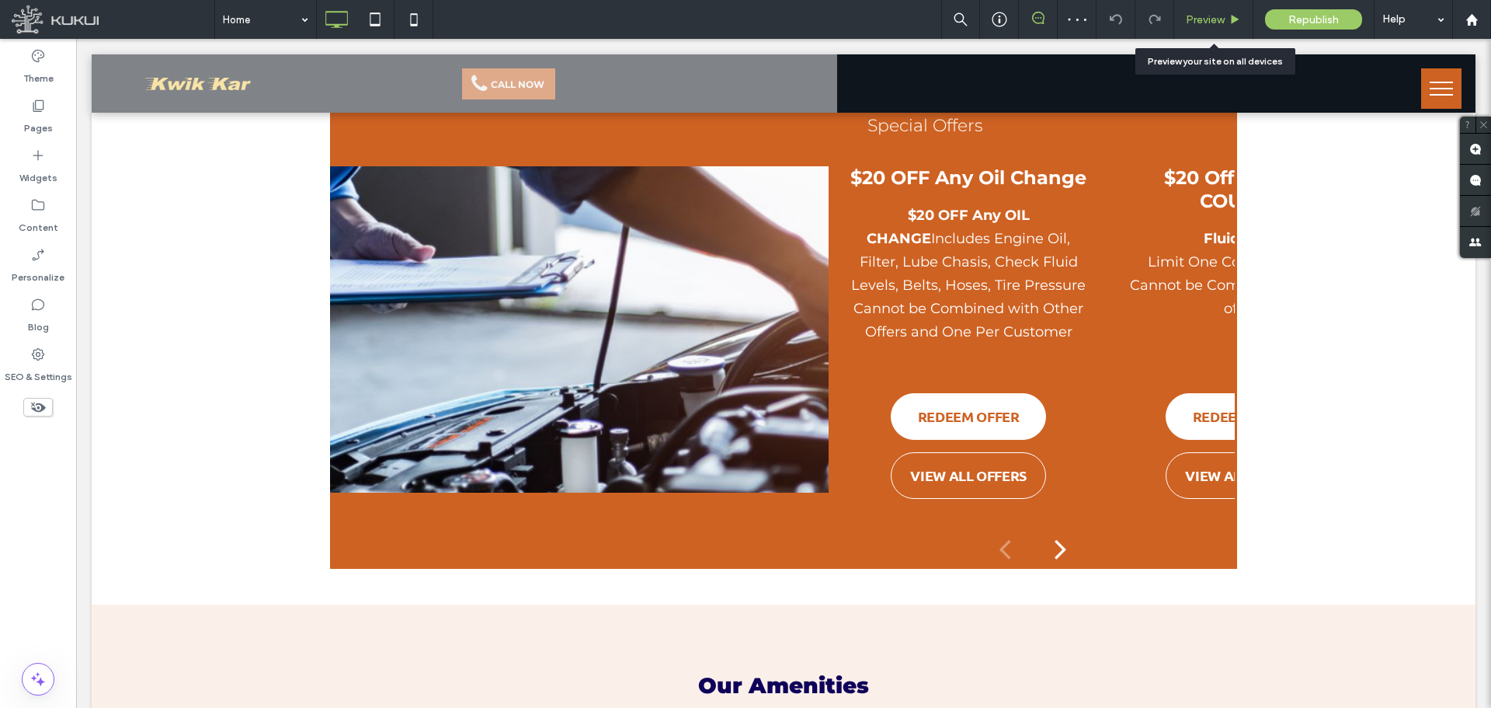
click at [1198, 26] on span "Preview" at bounding box center [1205, 19] width 39 height 13
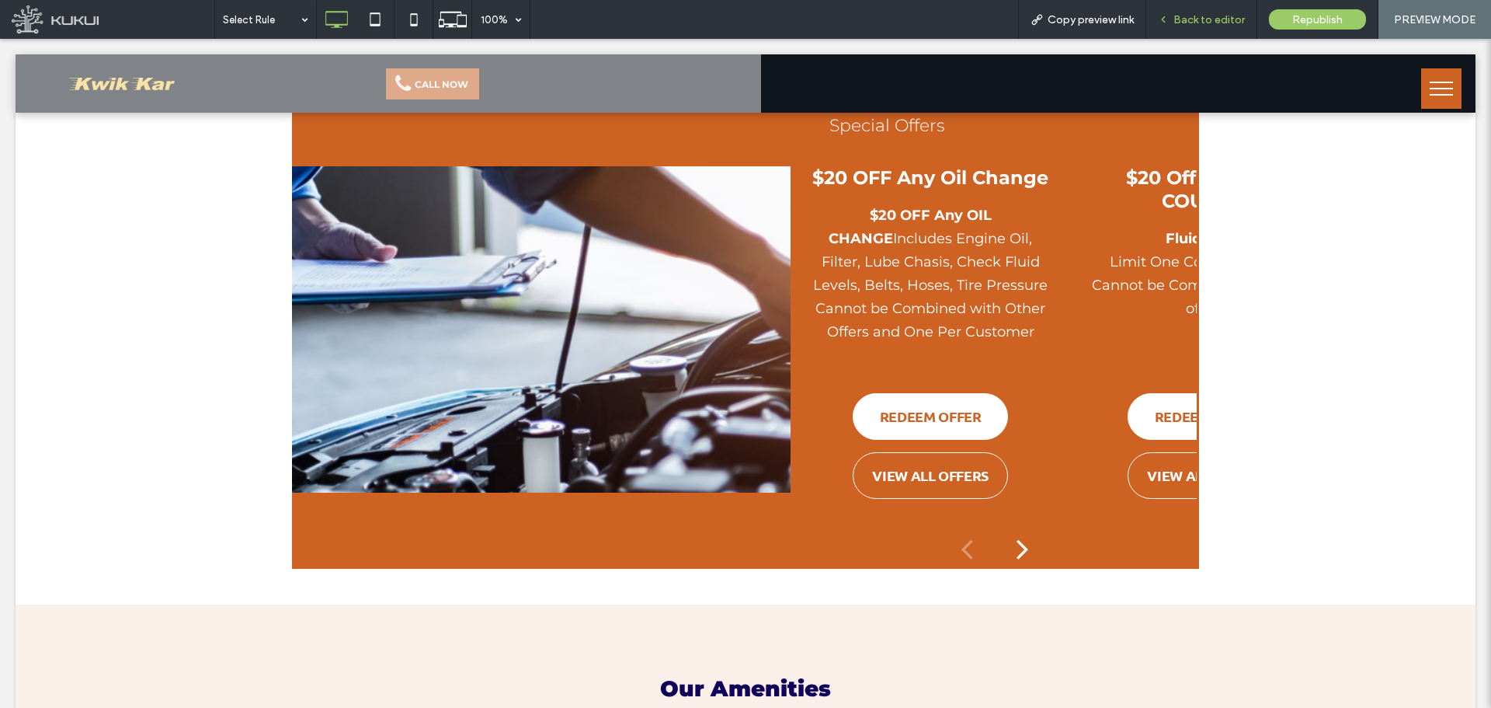
click at [1192, 13] on span "Back to editor" at bounding box center [1209, 19] width 71 height 13
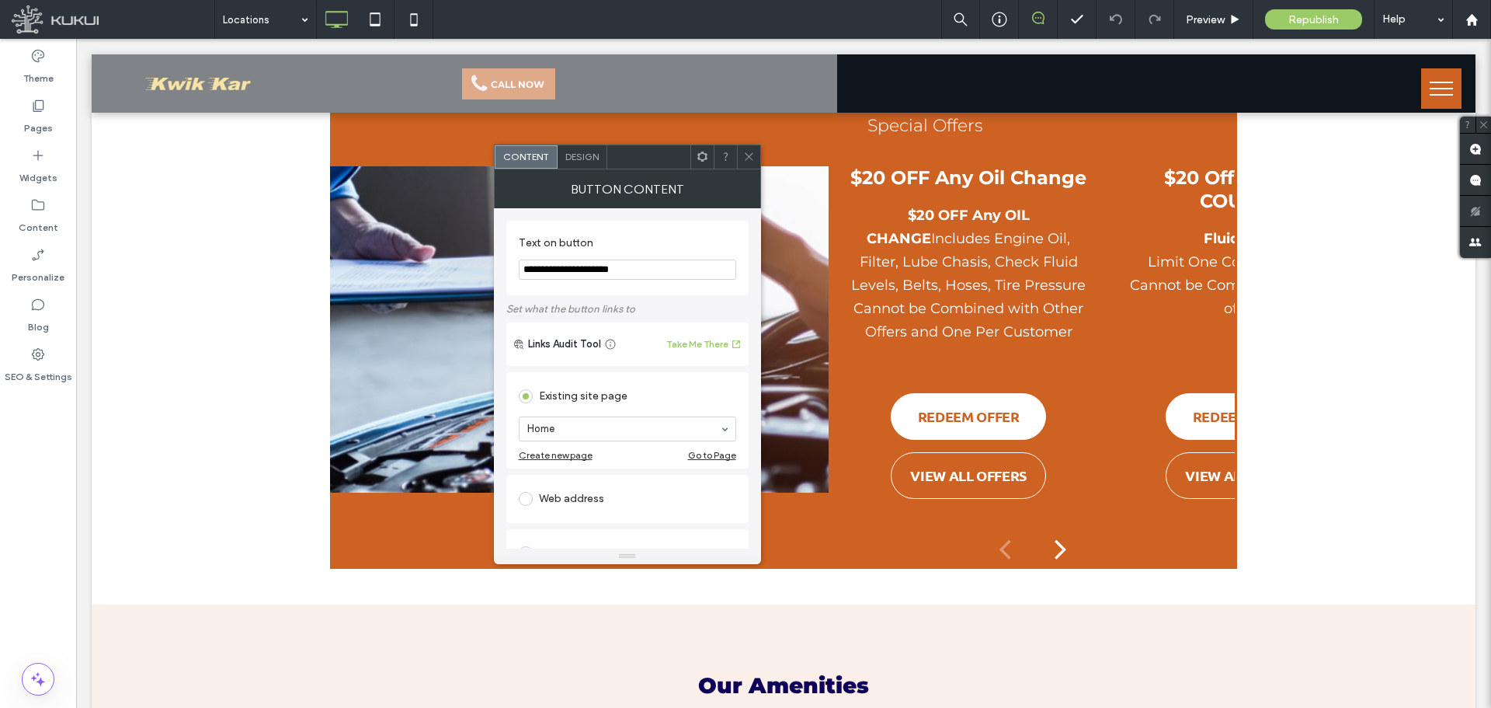
click at [748, 155] on icon at bounding box center [749, 157] width 12 height 12
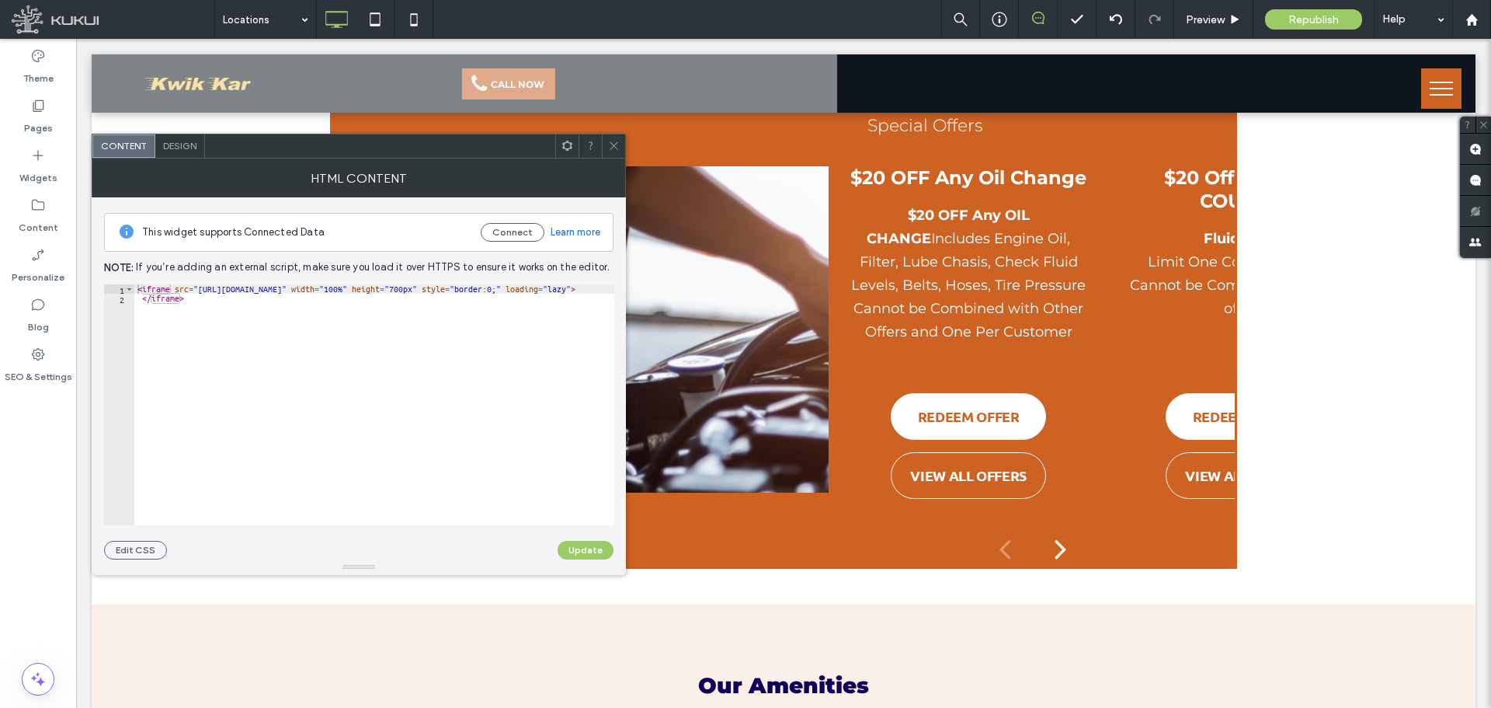
click at [613, 148] on icon at bounding box center [614, 146] width 12 height 12
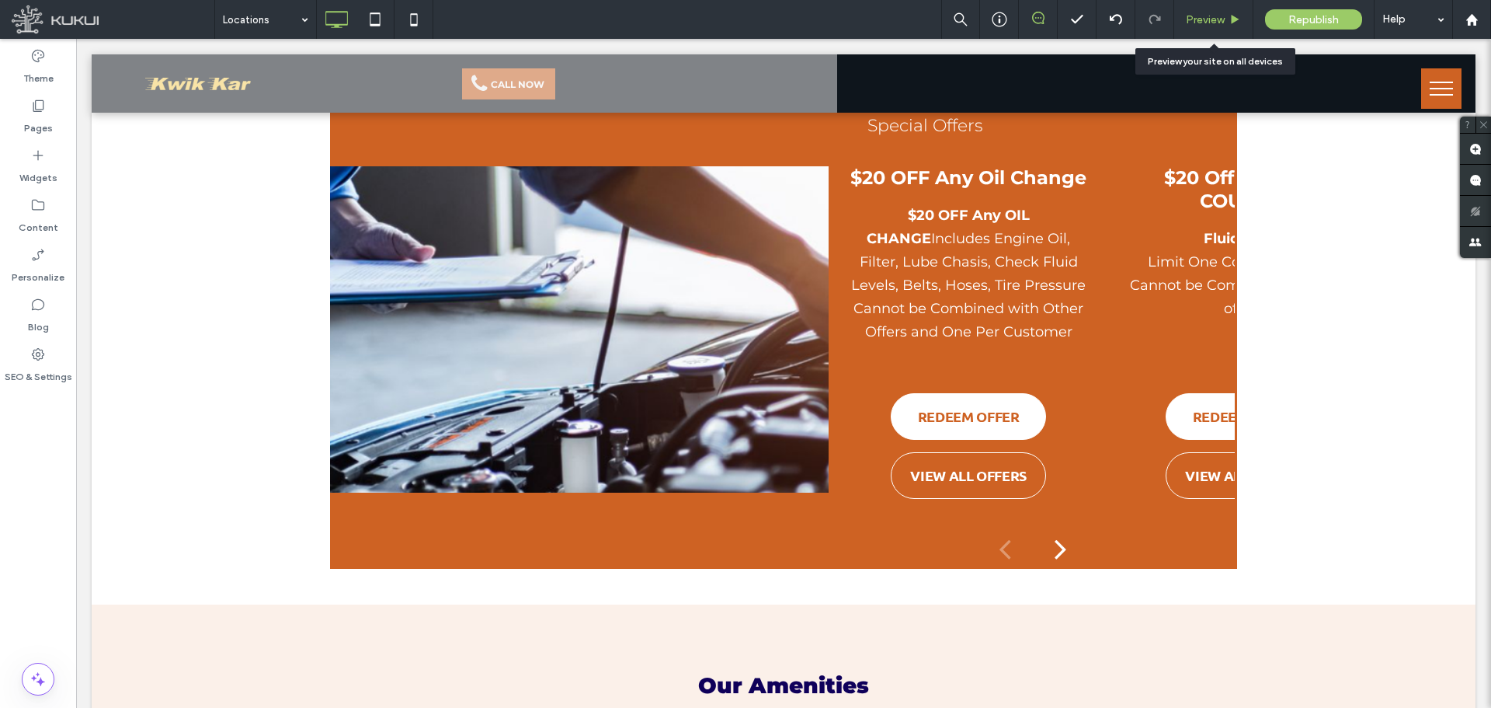
click at [1206, 18] on span "Preview" at bounding box center [1205, 19] width 39 height 13
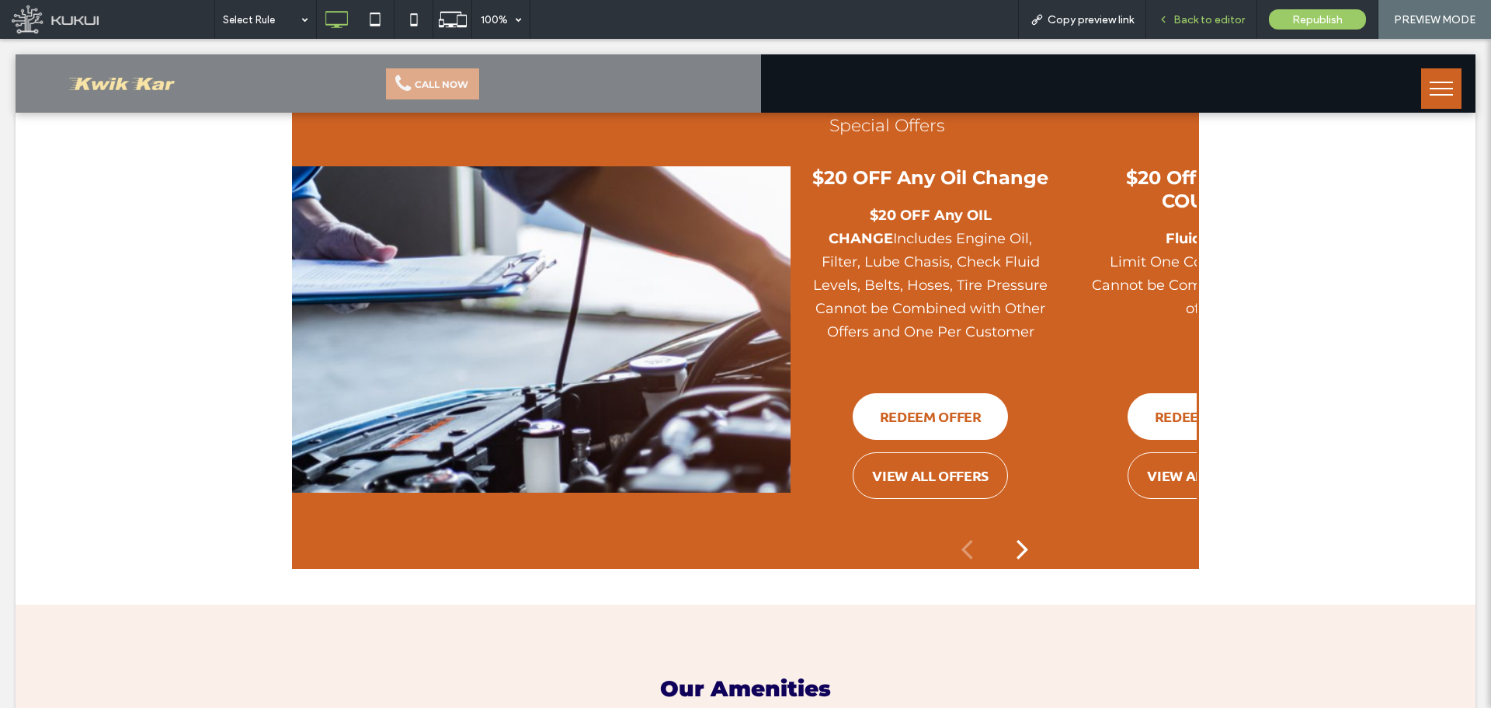
click at [1203, 11] on div "Back to editor" at bounding box center [1202, 19] width 111 height 39
click at [1194, 17] on span "Back to editor" at bounding box center [1209, 19] width 71 height 13
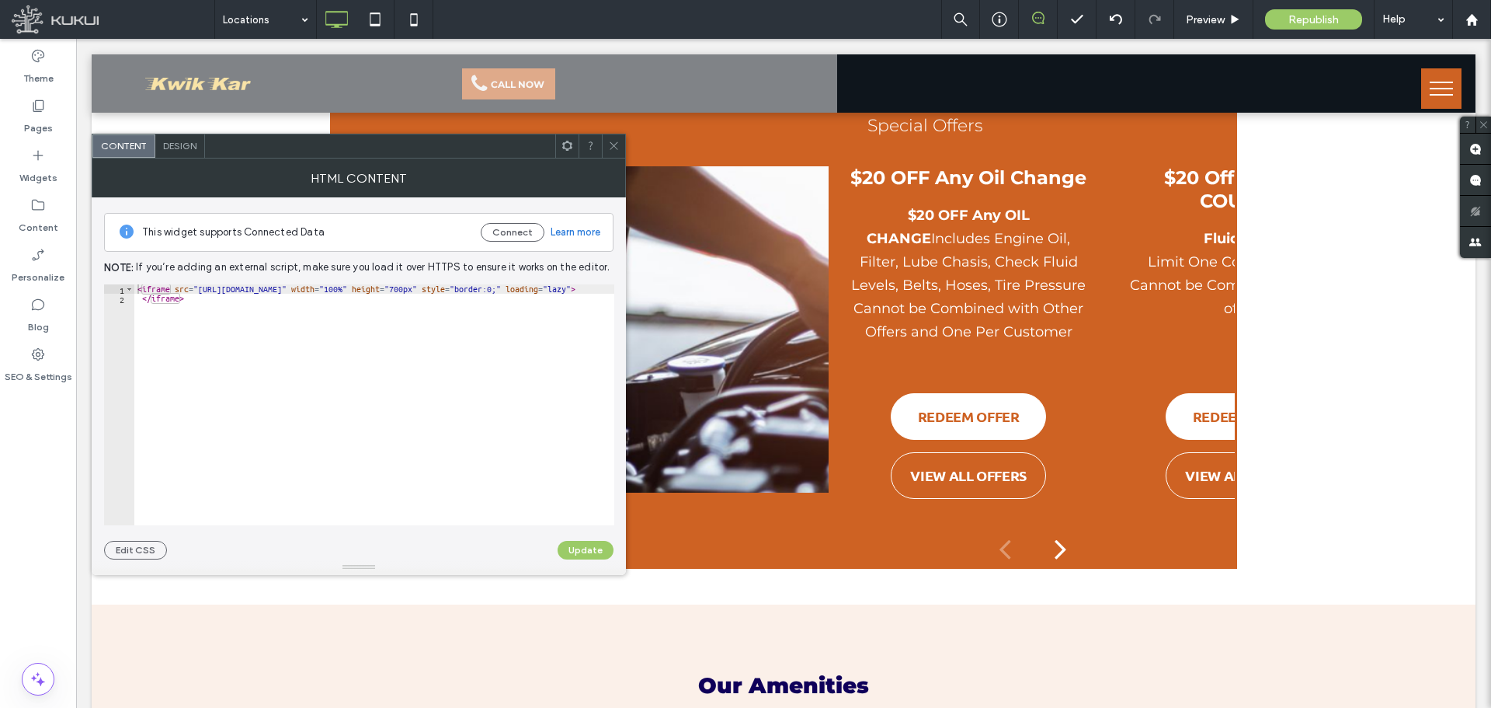
click at [614, 145] on use at bounding box center [614, 146] width 8 height 8
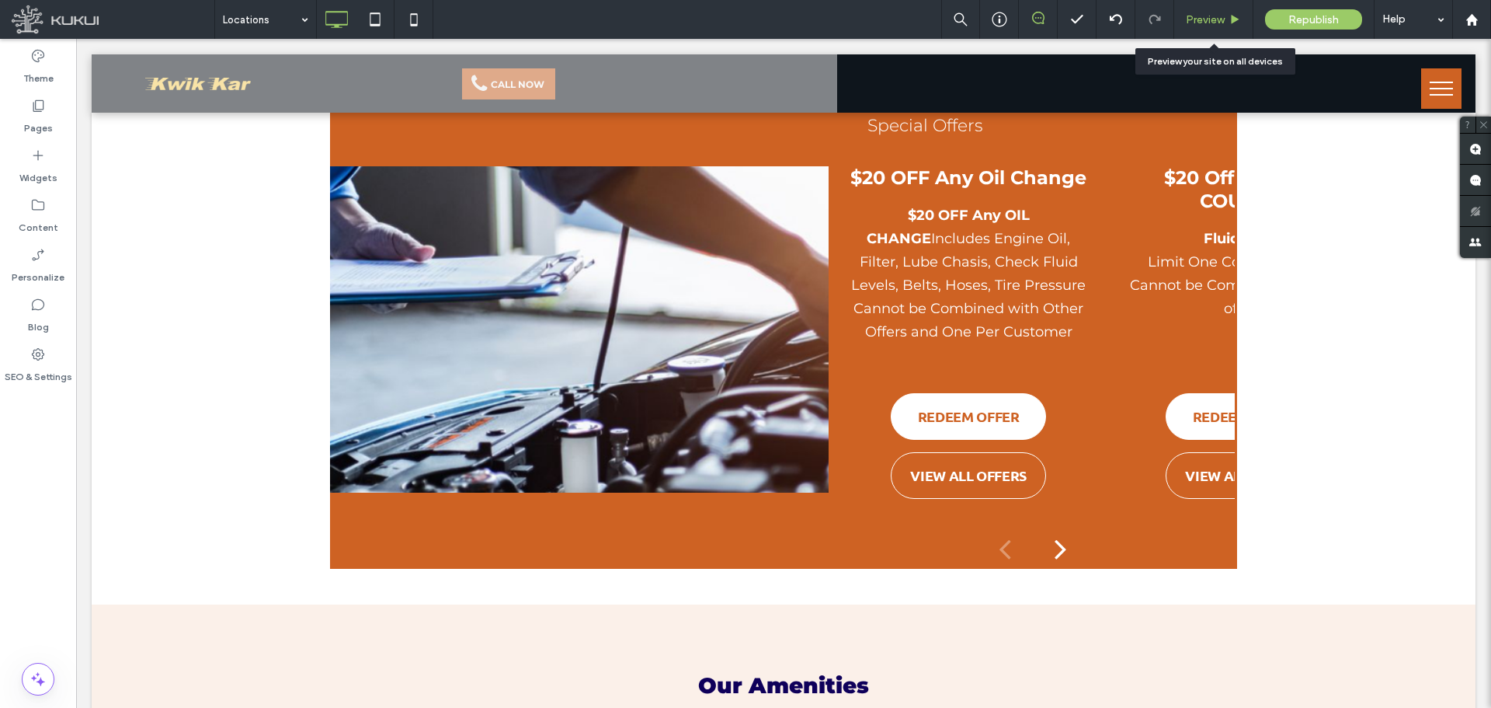
click at [1198, 16] on span "Preview" at bounding box center [1205, 19] width 39 height 13
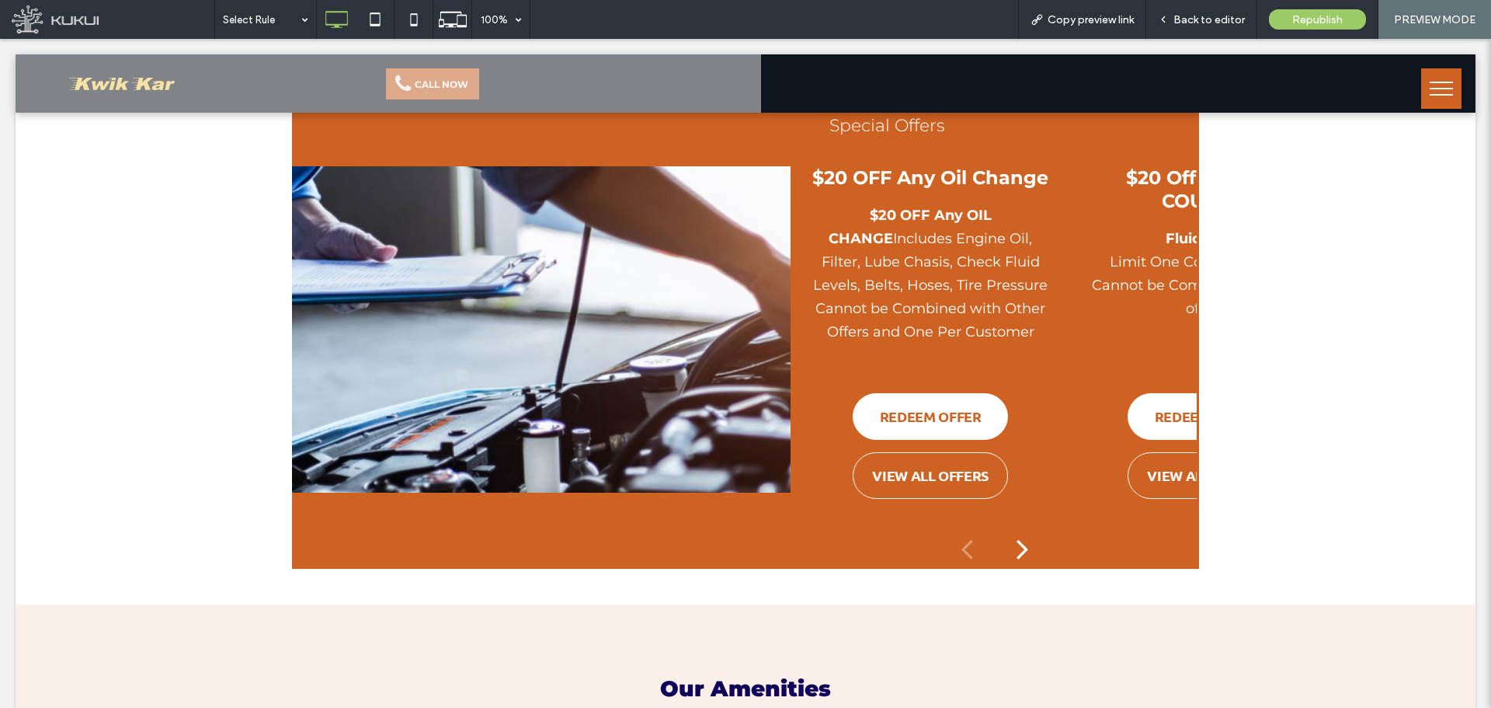
click at [1088, 137] on div at bounding box center [745, 354] width 1491 height 708
click at [1092, 139] on div at bounding box center [745, 354] width 1491 height 708
click at [1304, 14] on span "Republish" at bounding box center [1318, 19] width 50 height 13
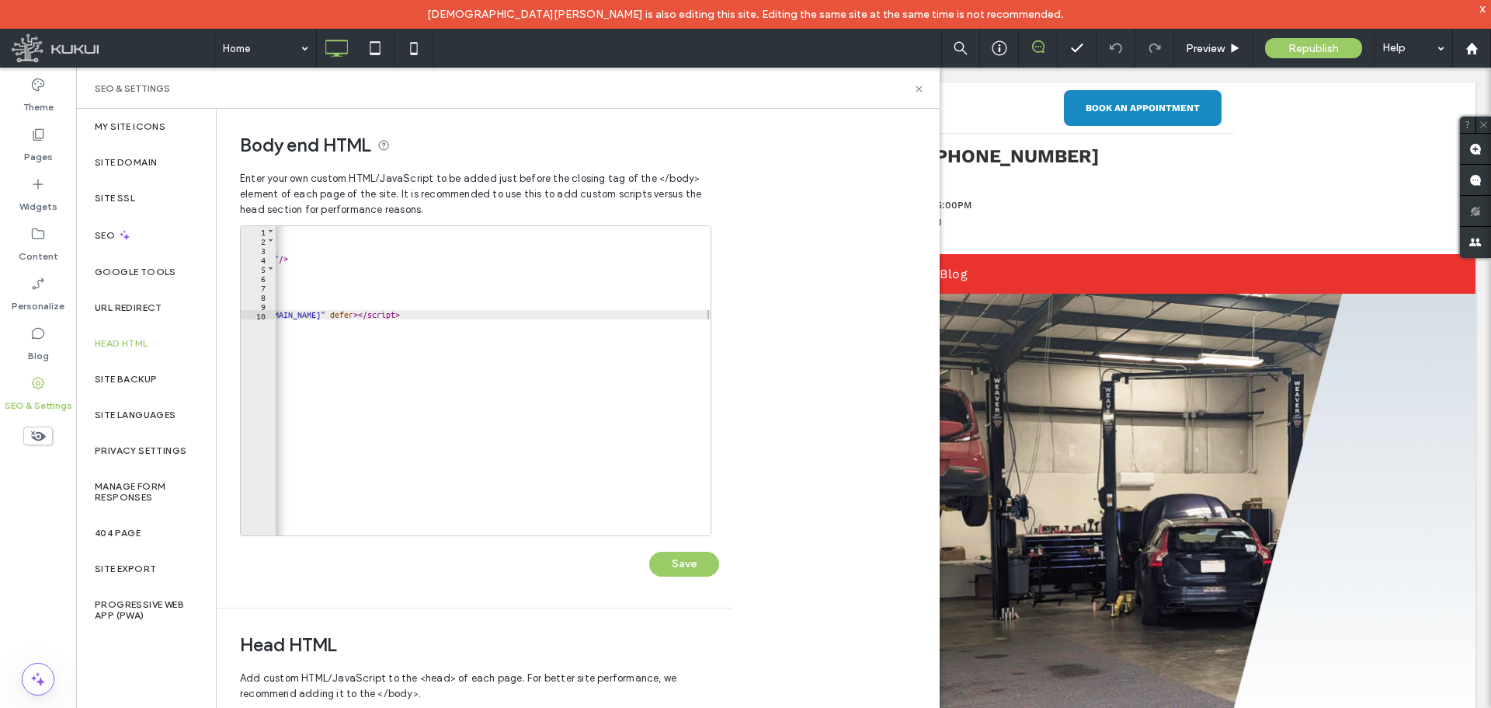
scroll to position [0, 303]
drag, startPoint x: 435, startPoint y: 520, endPoint x: 458, endPoint y: 524, distance: 22.9
click at [458, 524] on div at bounding box center [493, 528] width 435 height 16
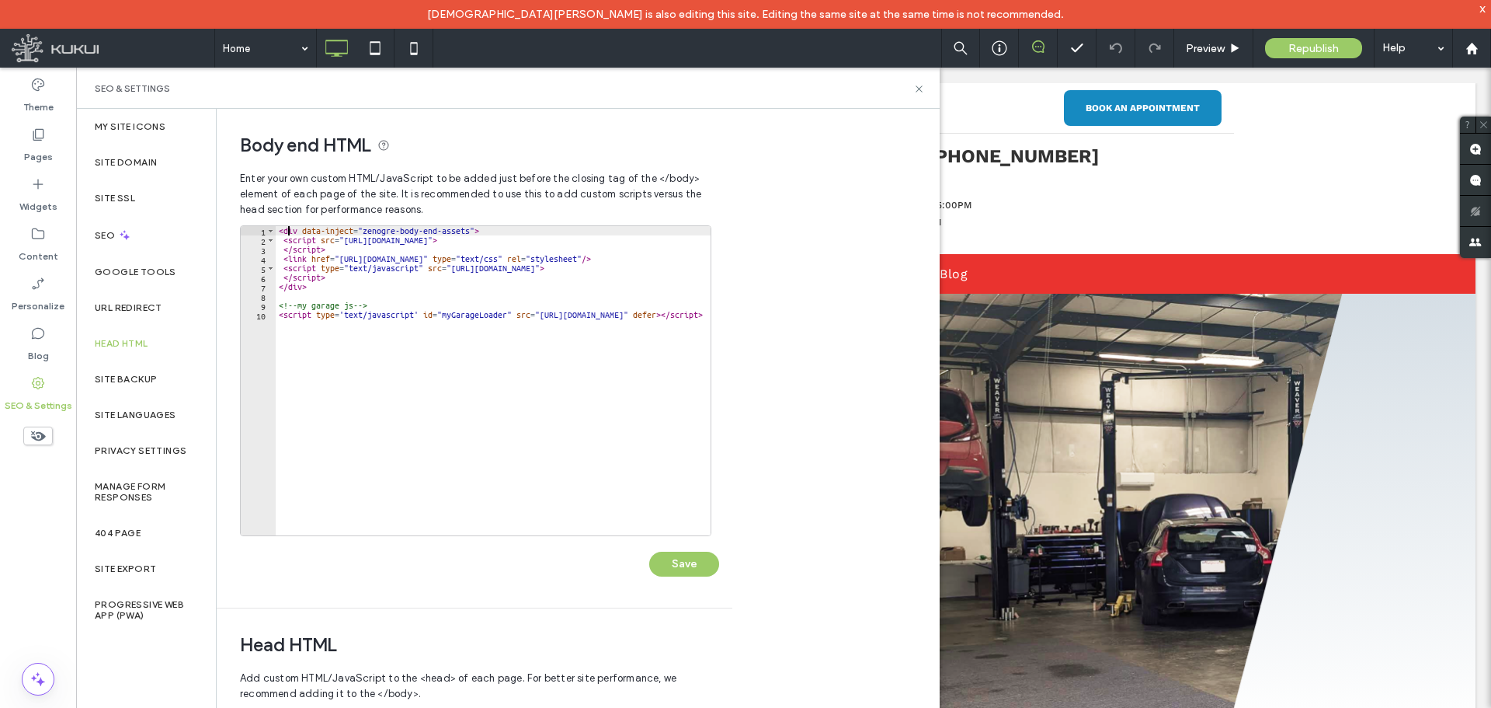
click at [290, 233] on div "< div data-inject = "zenogre-body-end-assets" > < script src = "https://zapi.ku…" at bounding box center [645, 384] width 738 height 316
click at [297, 289] on div "< div data-inject = "zenogre-body-end-assets" > < script src = "https://zapi.ku…" at bounding box center [645, 384] width 738 height 316
click at [300, 276] on div "< div data-inject = "zenogre-body-end-assets" > < script src = "https://zapi.ku…" at bounding box center [645, 384] width 738 height 316
click at [299, 259] on div "< div data-inject = "zenogre-body-end-assets" > < script src = "https://zapi.ku…" at bounding box center [645, 384] width 738 height 316
click at [299, 247] on div "< div data-inject = "zenogre-body-end-assets" > < script src = "https://zapi.ku…" at bounding box center [645, 384] width 738 height 316
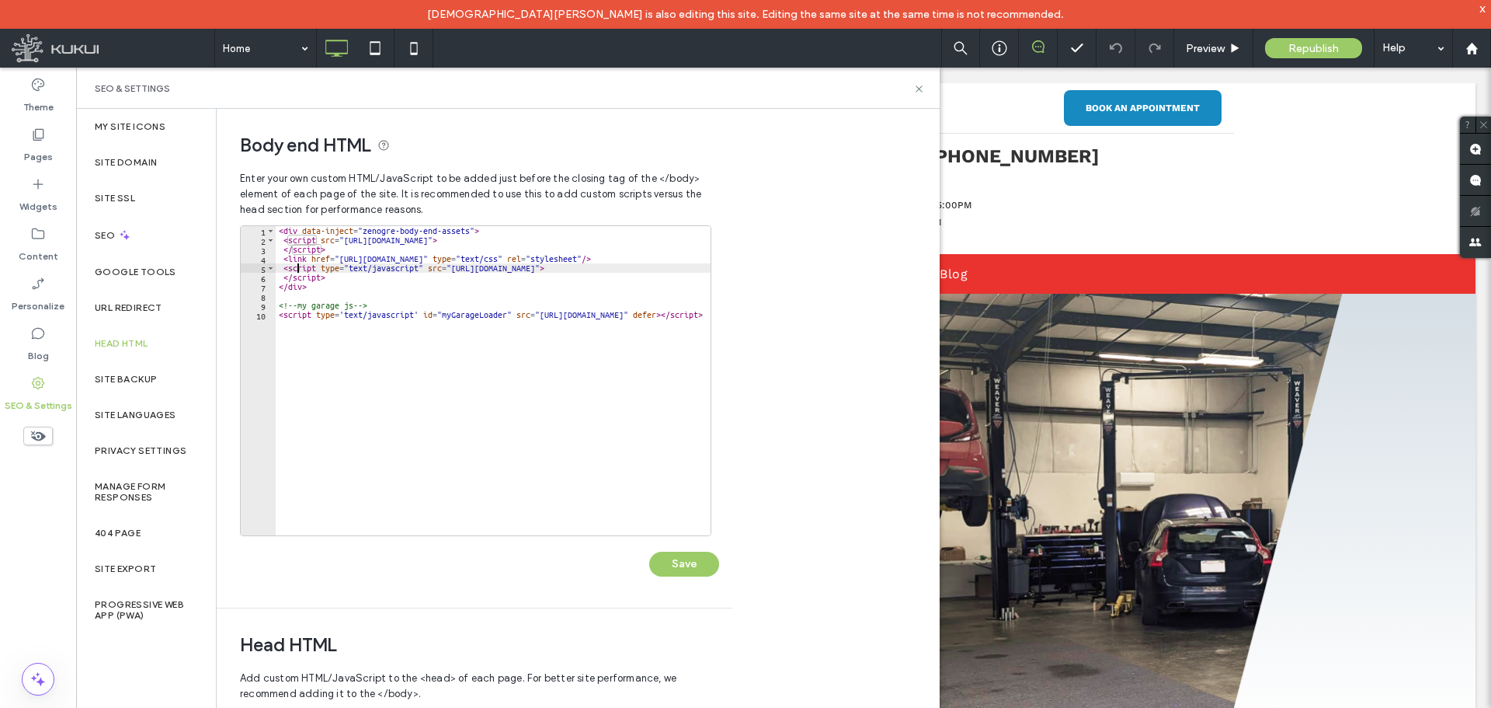
click at [299, 266] on div "< div data-inject = "zenogre-body-end-assets" > < script src = "https://zapi.ku…" at bounding box center [645, 384] width 738 height 316
type textarea "**********"
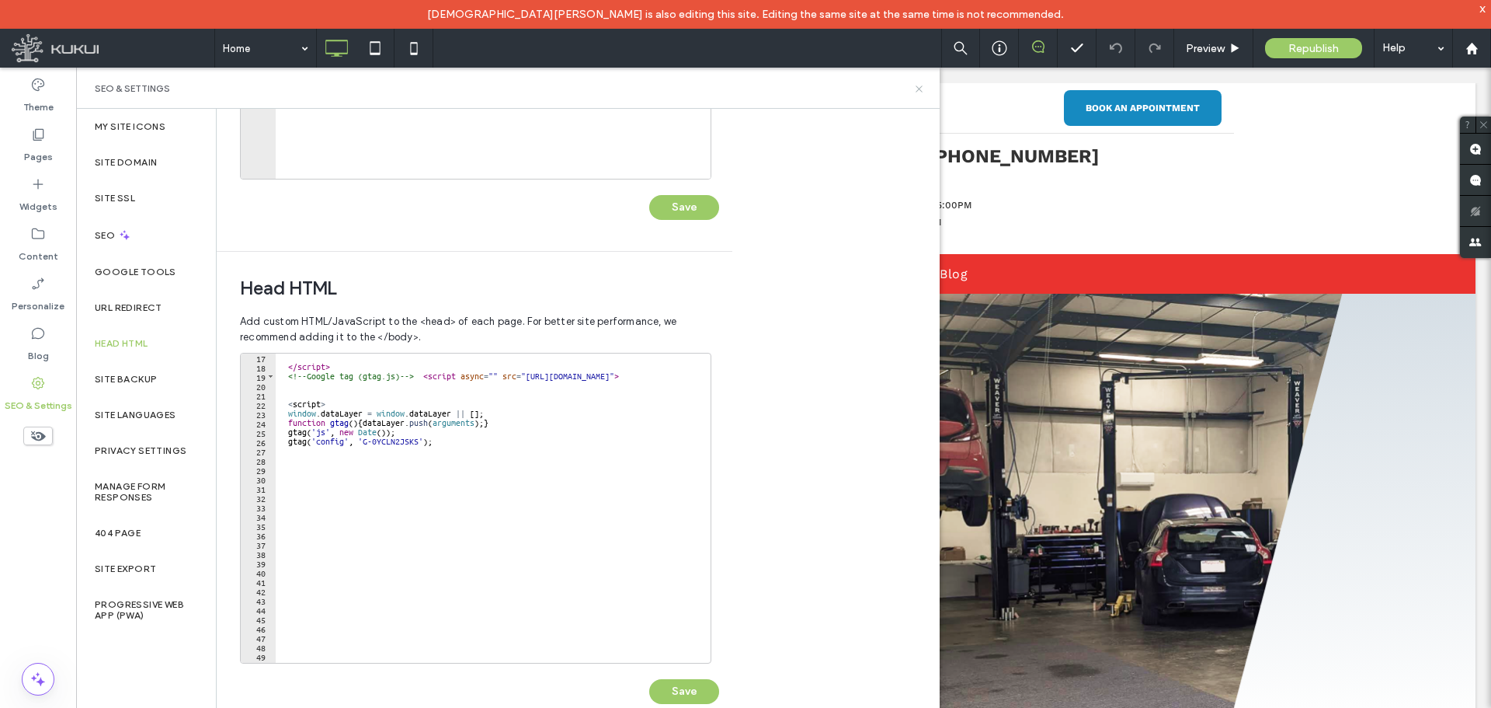
click at [918, 89] on icon at bounding box center [919, 89] width 12 height 12
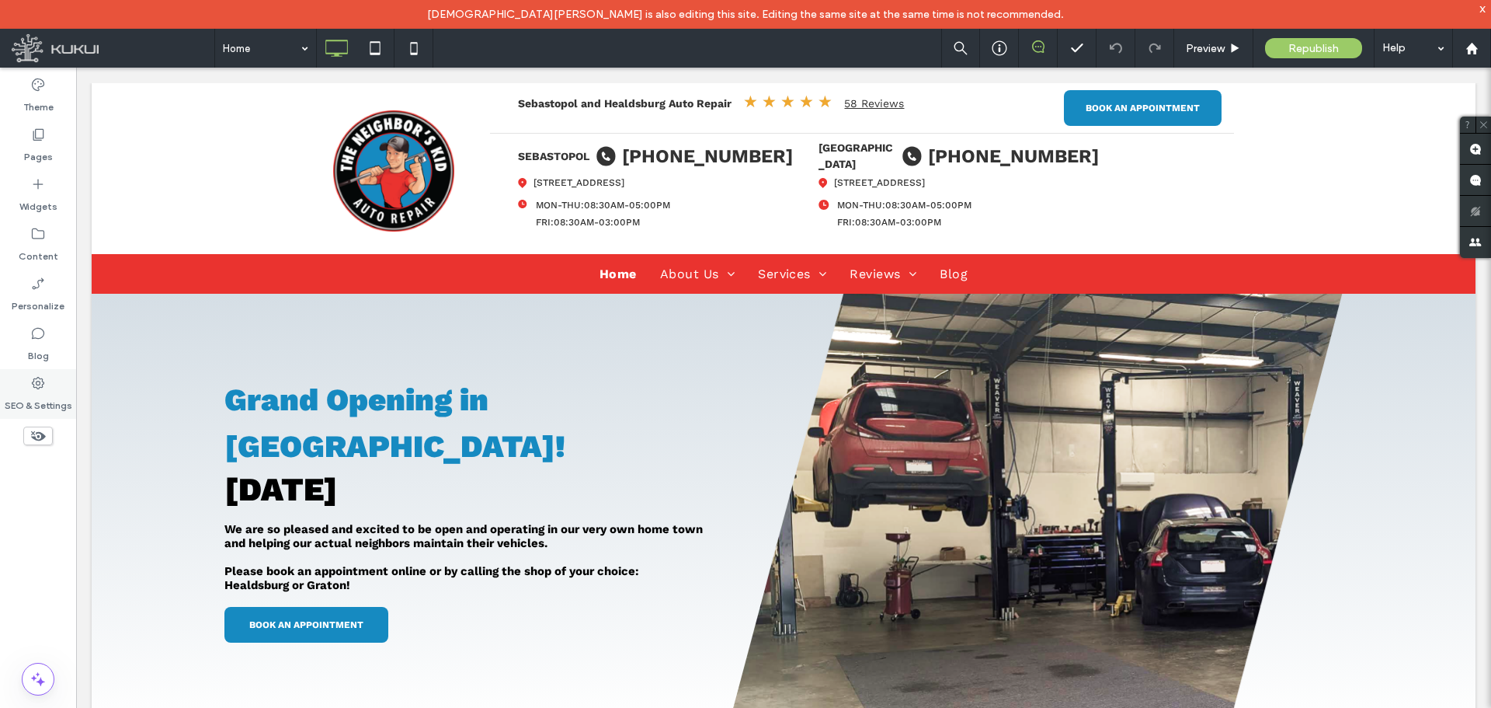
click at [40, 390] on icon at bounding box center [38, 383] width 16 height 16
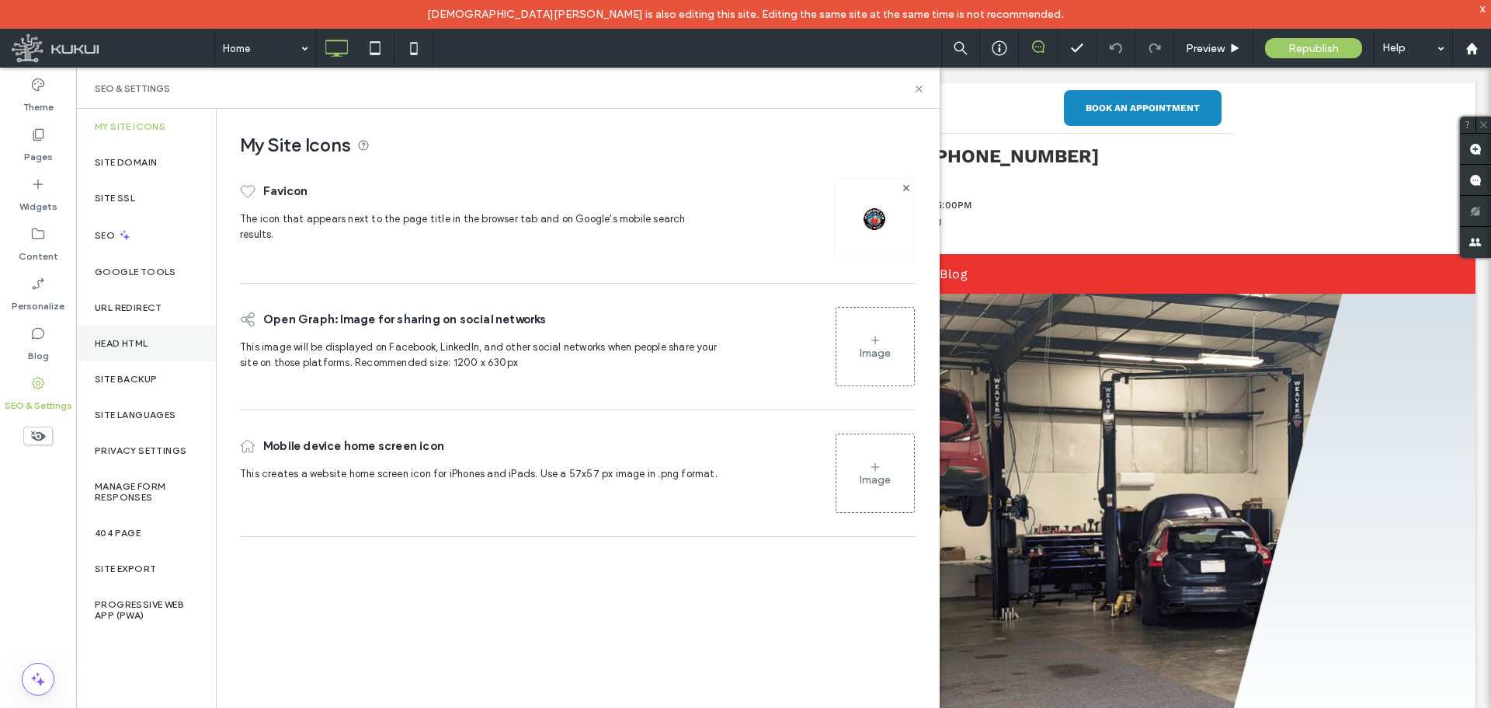
click at [125, 341] on label "Head HTML" at bounding box center [122, 343] width 54 height 11
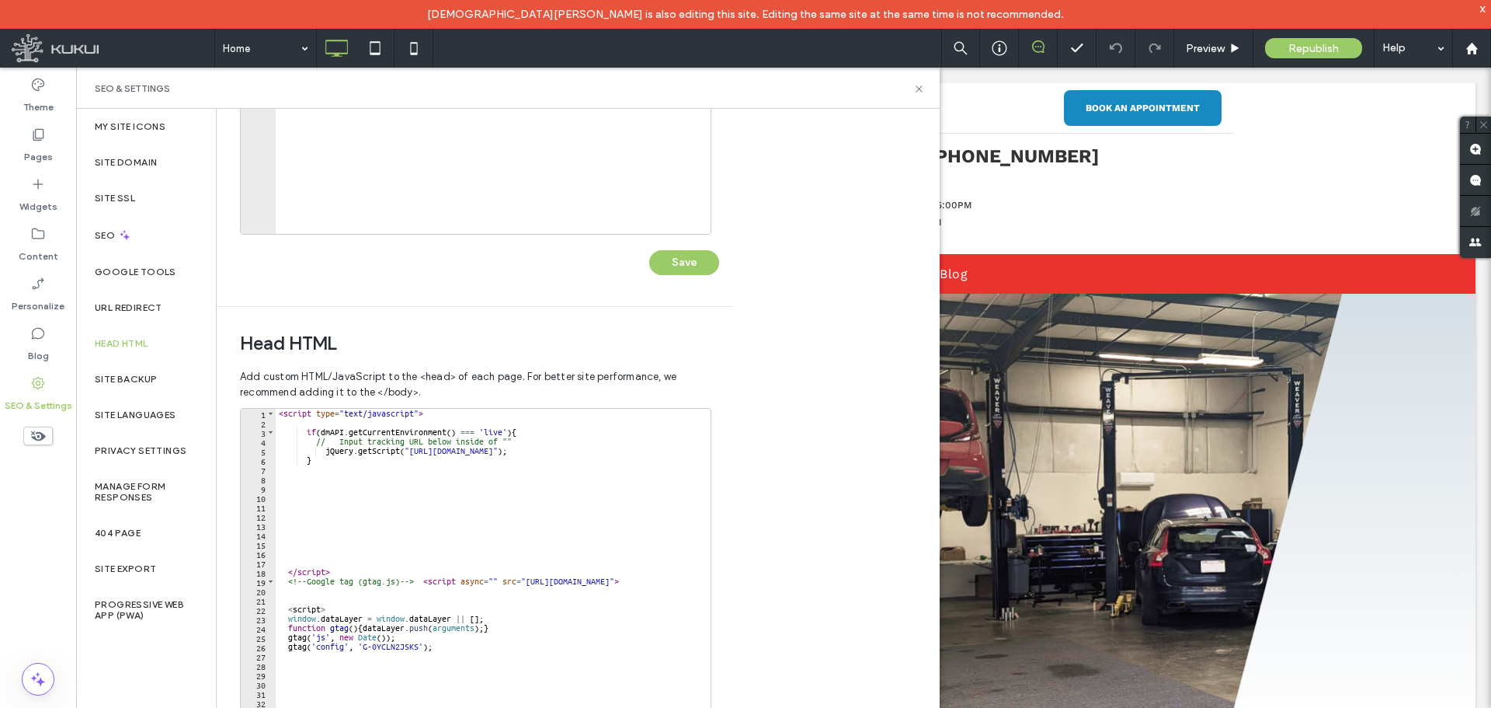
scroll to position [279, 0]
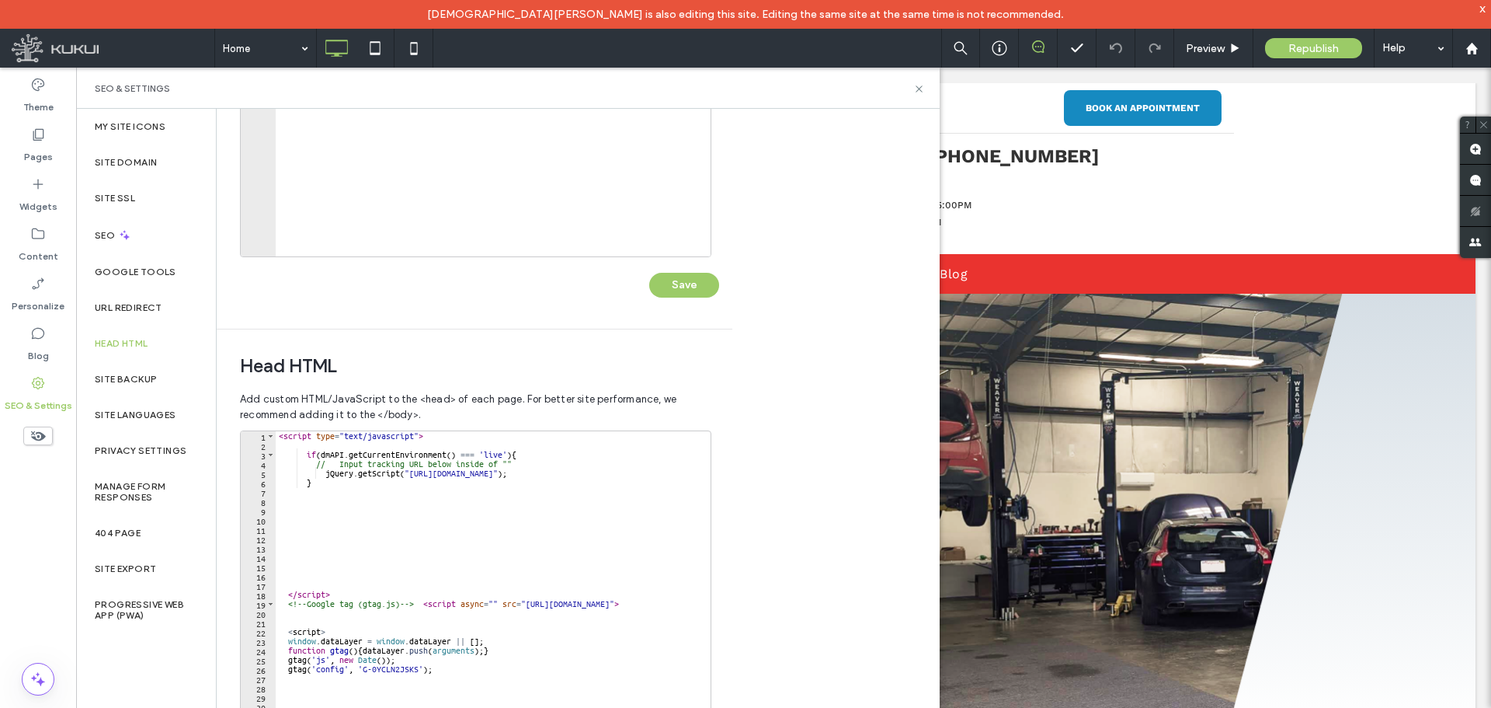
click at [604, 542] on div "< script type = "text/javascript" > if ( dmAPI . getCurrentEnvironment ( ) === …" at bounding box center [542, 589] width 533 height 316
click at [493, 520] on div "< script type = "text/javascript" > if ( dmAPI . getCurrentEnvironment ( ) === …" at bounding box center [542, 589] width 533 height 316
drag, startPoint x: 277, startPoint y: 436, endPoint x: 313, endPoint y: 435, distance: 35.7
click at [313, 435] on div "< script type = "text/javascript" > if ( dmAPI . getCurrentEnvironment ( ) === …" at bounding box center [542, 589] width 533 height 316
type textarea "**********"
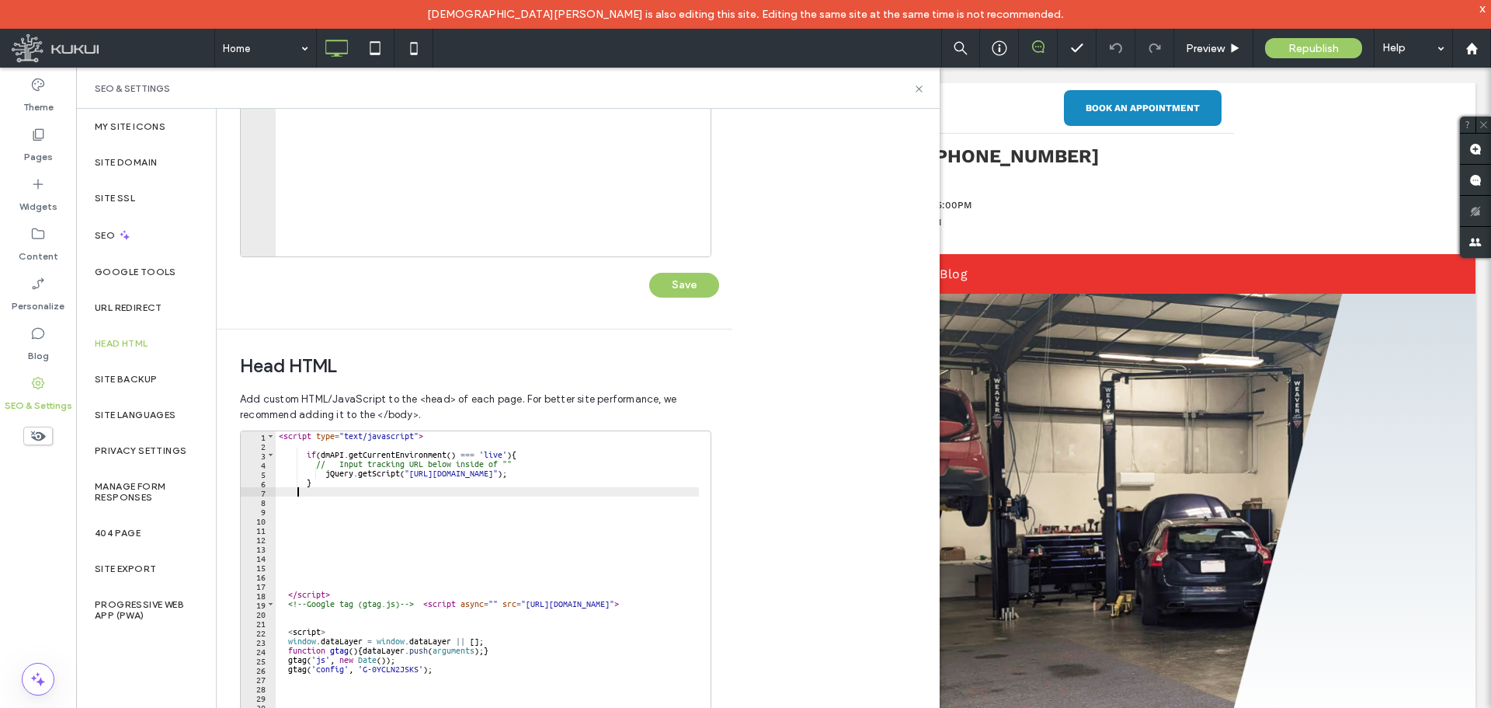
click at [533, 494] on div "< script type = "text/javascript" > if ( dmAPI . getCurrentEnvironment ( ) === …" at bounding box center [542, 589] width 533 height 316
click at [465, 444] on input "*******" at bounding box center [534, 443] width 158 height 19
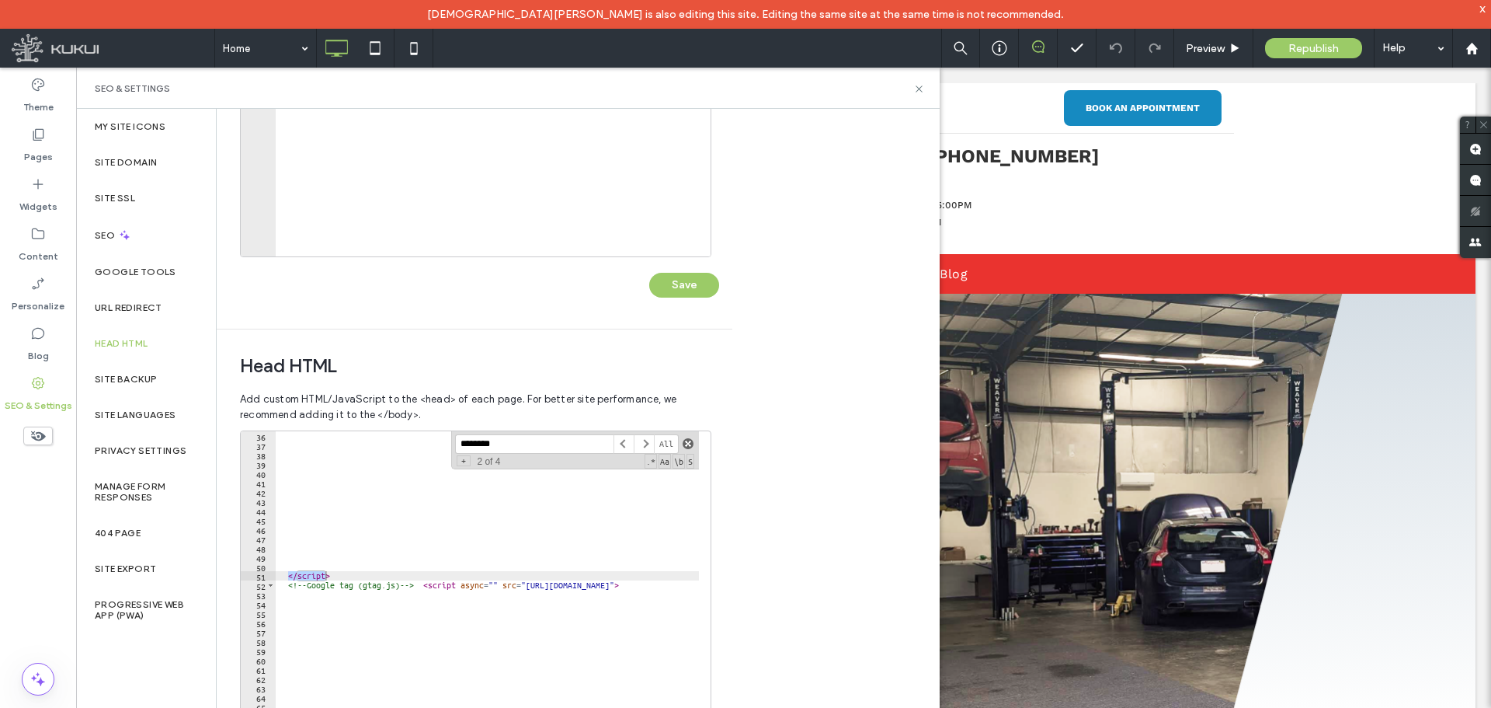
type input "********"
click at [687, 446] on span at bounding box center [688, 443] width 11 height 11
drag, startPoint x: 474, startPoint y: 581, endPoint x: 256, endPoint y: 581, distance: 218.3
click at [256, 581] on div "********* 36 37 38 39 40 41 42 43 44 45 46 47 48 49 50 51 52 53 54 55 56 57 58 …" at bounding box center [476, 585] width 472 height 311
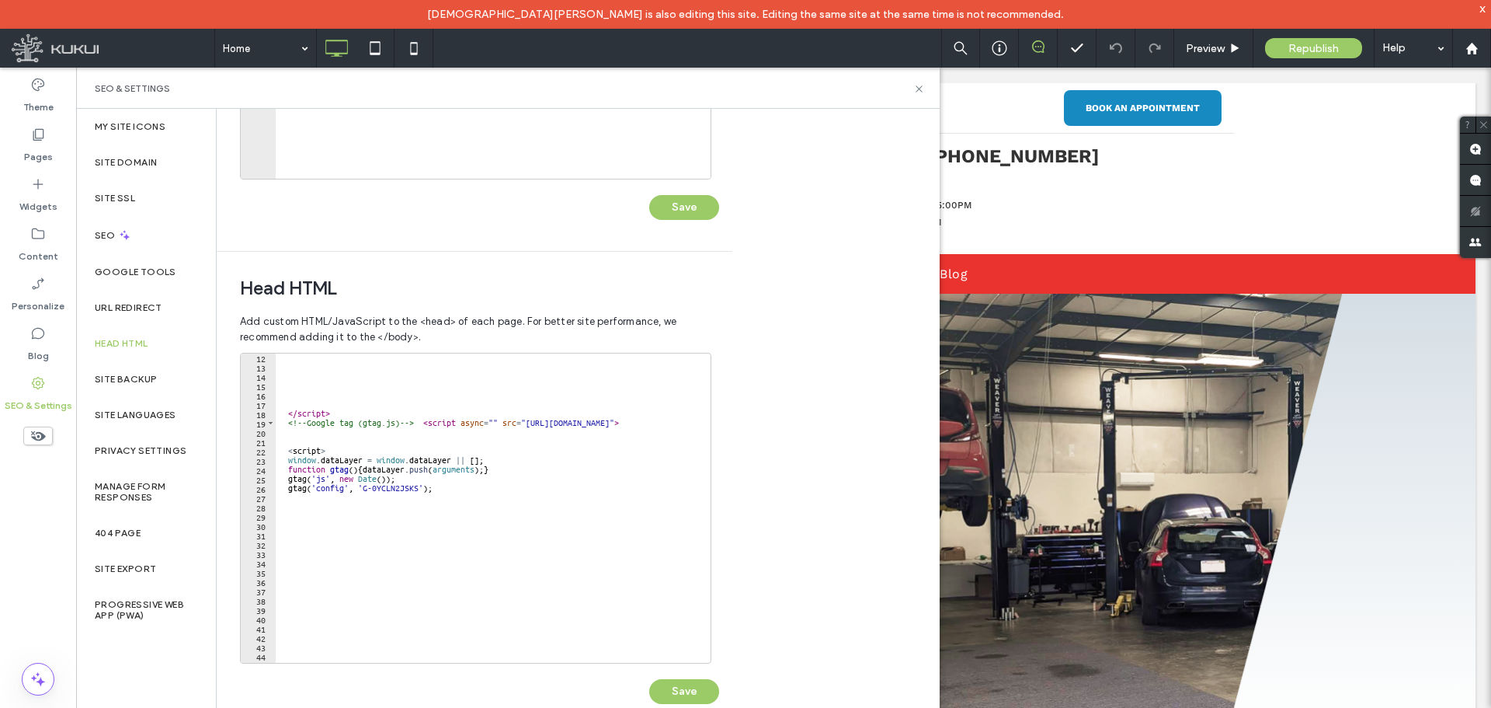
scroll to position [57, 0]
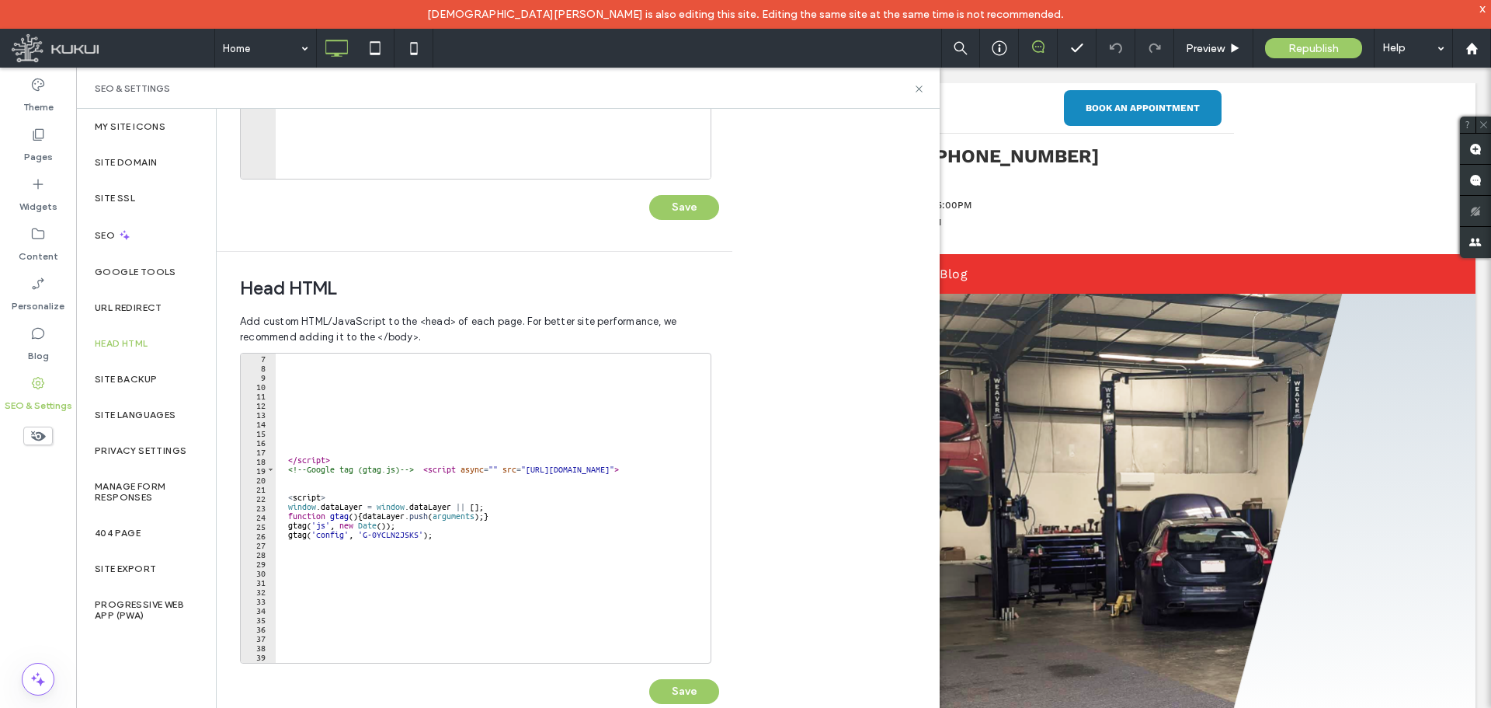
click at [325, 472] on div "</ script > <!-- Google tag (gtag.js) --> < script async = "" src = "https://ww…" at bounding box center [542, 511] width 533 height 316
type textarea "**********"
click at [397, 468] on div "</ script > <!-- Google tag (gtag.js) --> < script async = "" src = "https://ww…" at bounding box center [542, 511] width 533 height 316
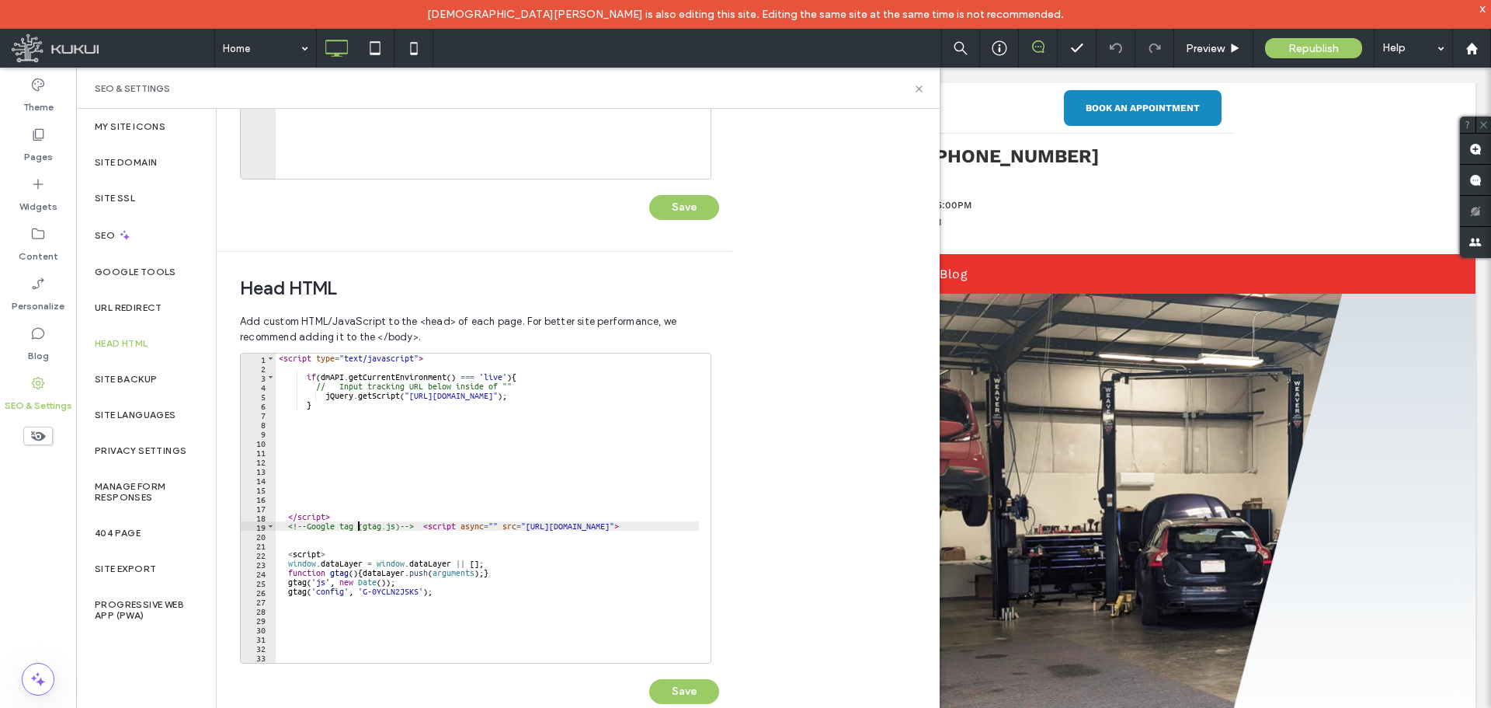
click at [360, 525] on div "< script type = "text/javascript" > if ( dmAPI . getCurrentEnvironment ( ) === …" at bounding box center [542, 511] width 533 height 316
click at [388, 525] on div "< script type = "text/javascript" > if ( dmAPI . getCurrentEnvironment ( ) === …" at bounding box center [542, 511] width 533 height 316
click at [356, 526] on div "< script type = "text/javascript" > if ( dmAPI . getCurrentEnvironment ( ) === …" at bounding box center [542, 511] width 533 height 316
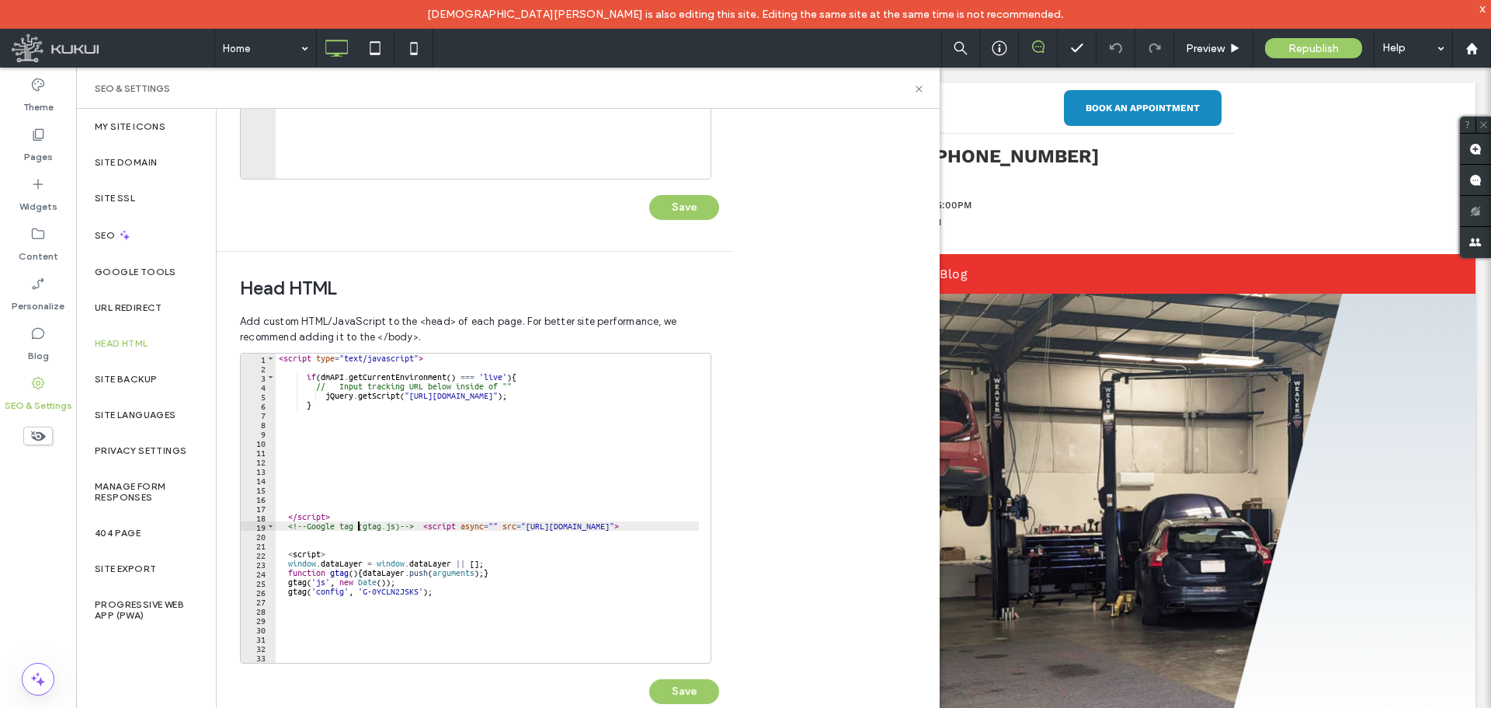
click at [371, 526] on div "< script type = "text/javascript" > if ( dmAPI . getCurrentEnvironment ( ) === …" at bounding box center [542, 511] width 533 height 316
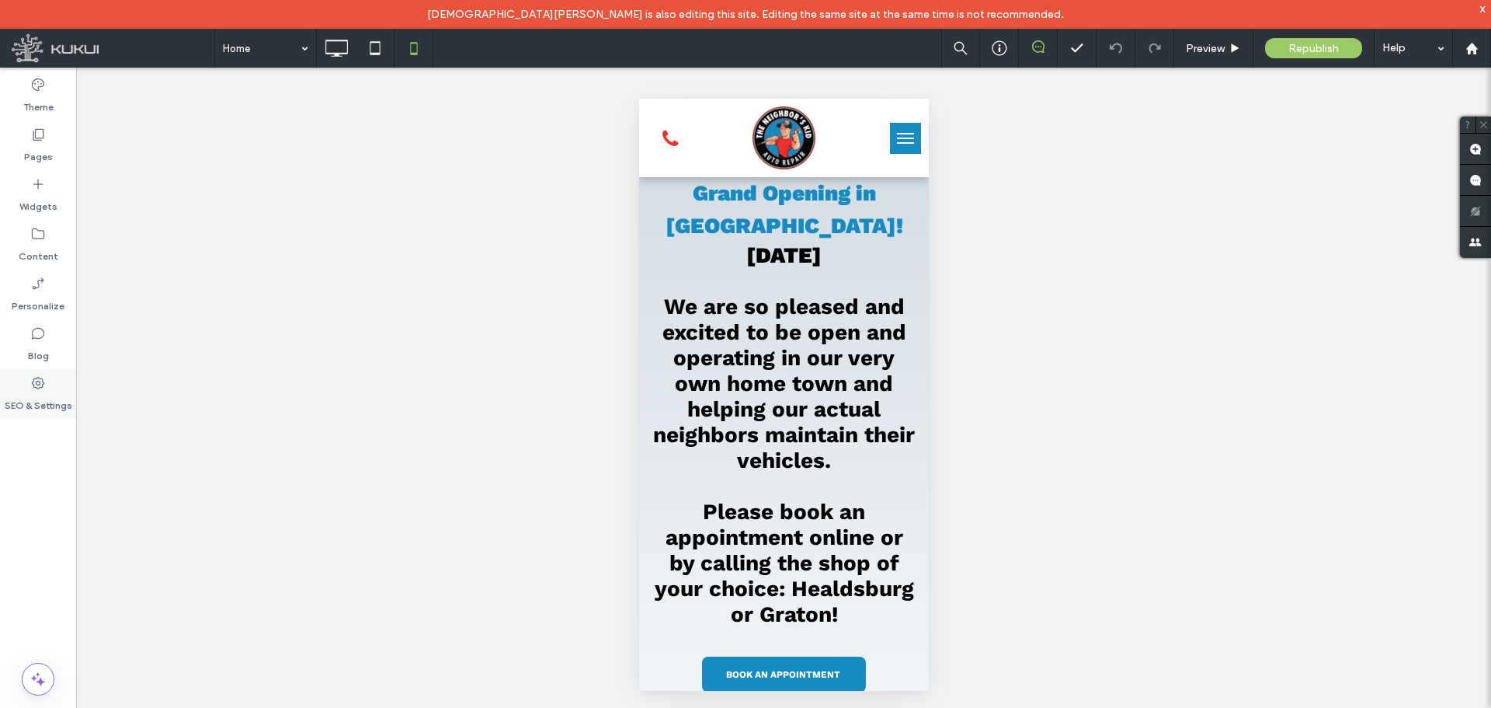
click at [36, 388] on icon at bounding box center [38, 383] width 16 height 16
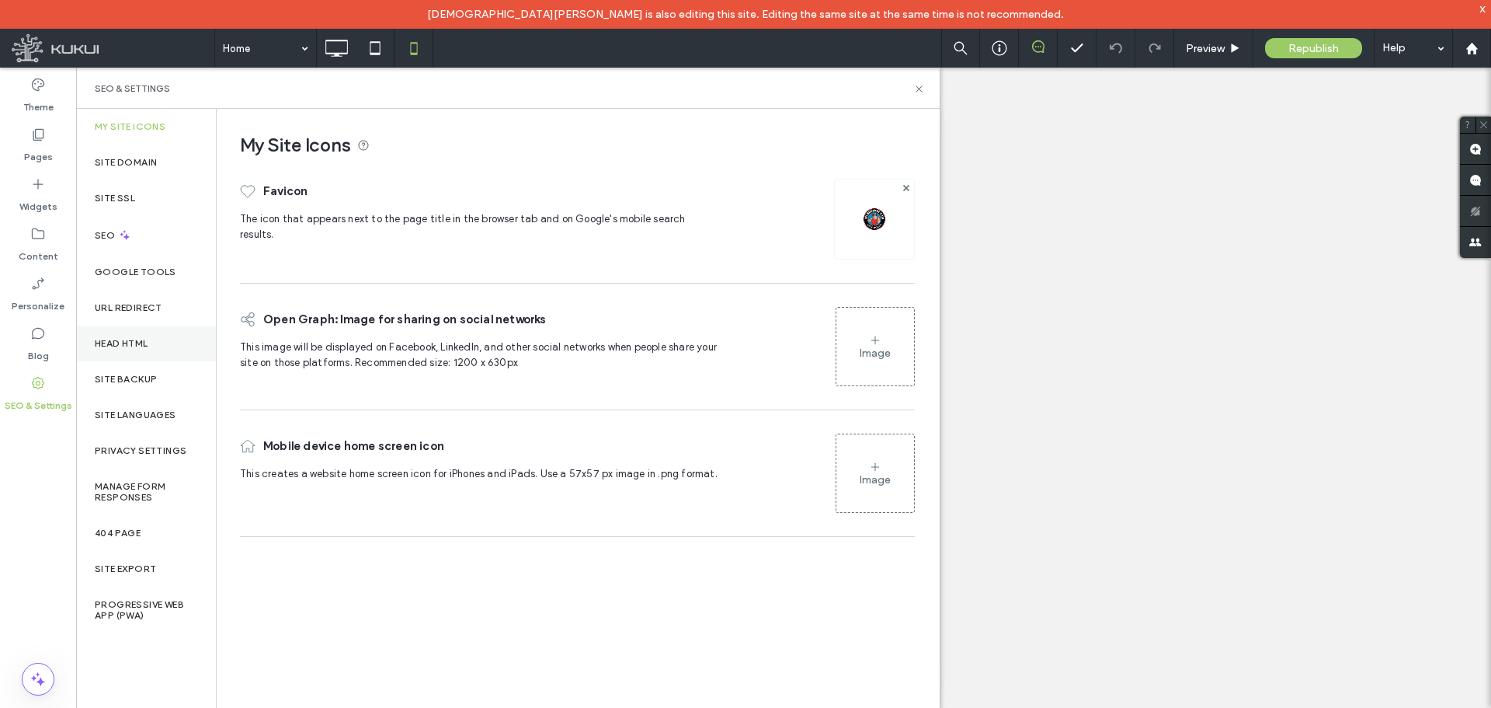
click at [110, 351] on div "Head HTML" at bounding box center [146, 343] width 140 height 36
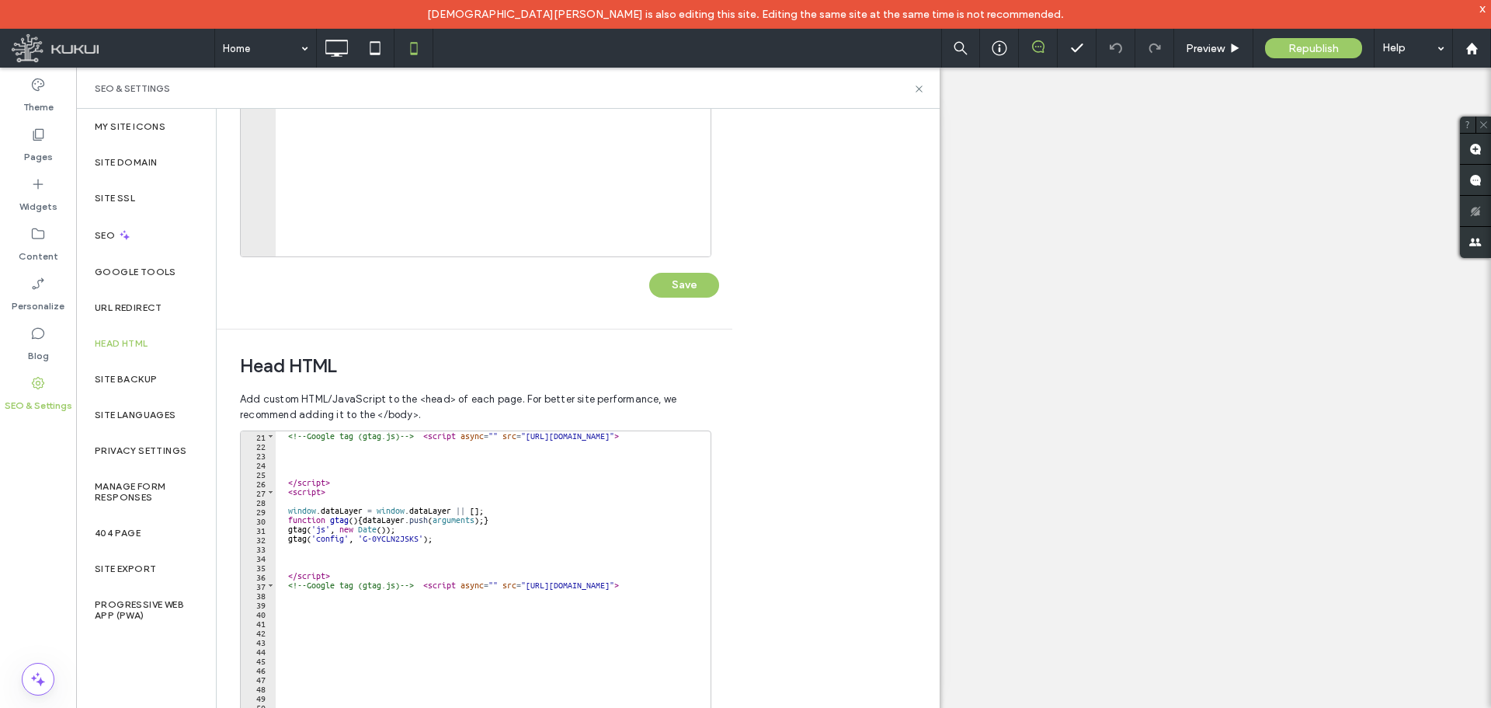
scroll to position [140, 0]
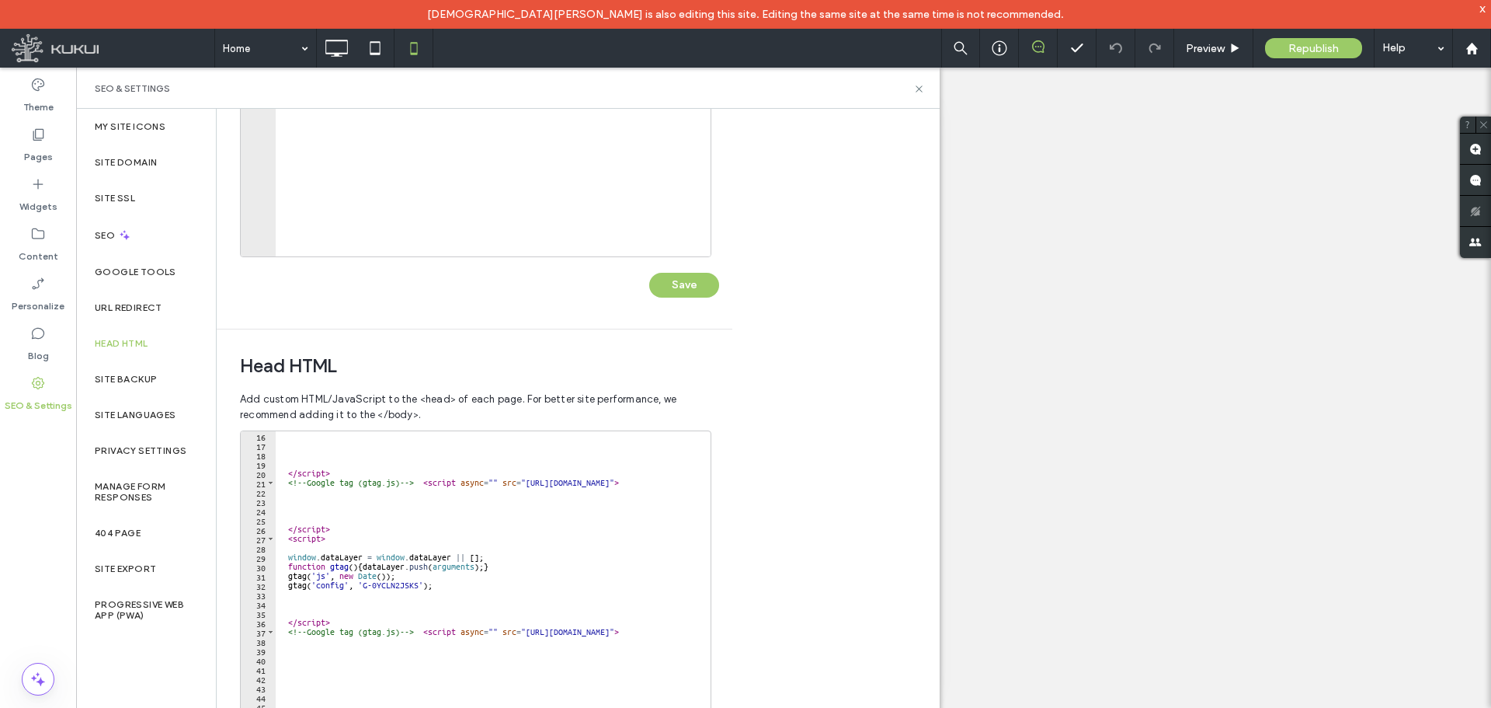
type textarea "**********"
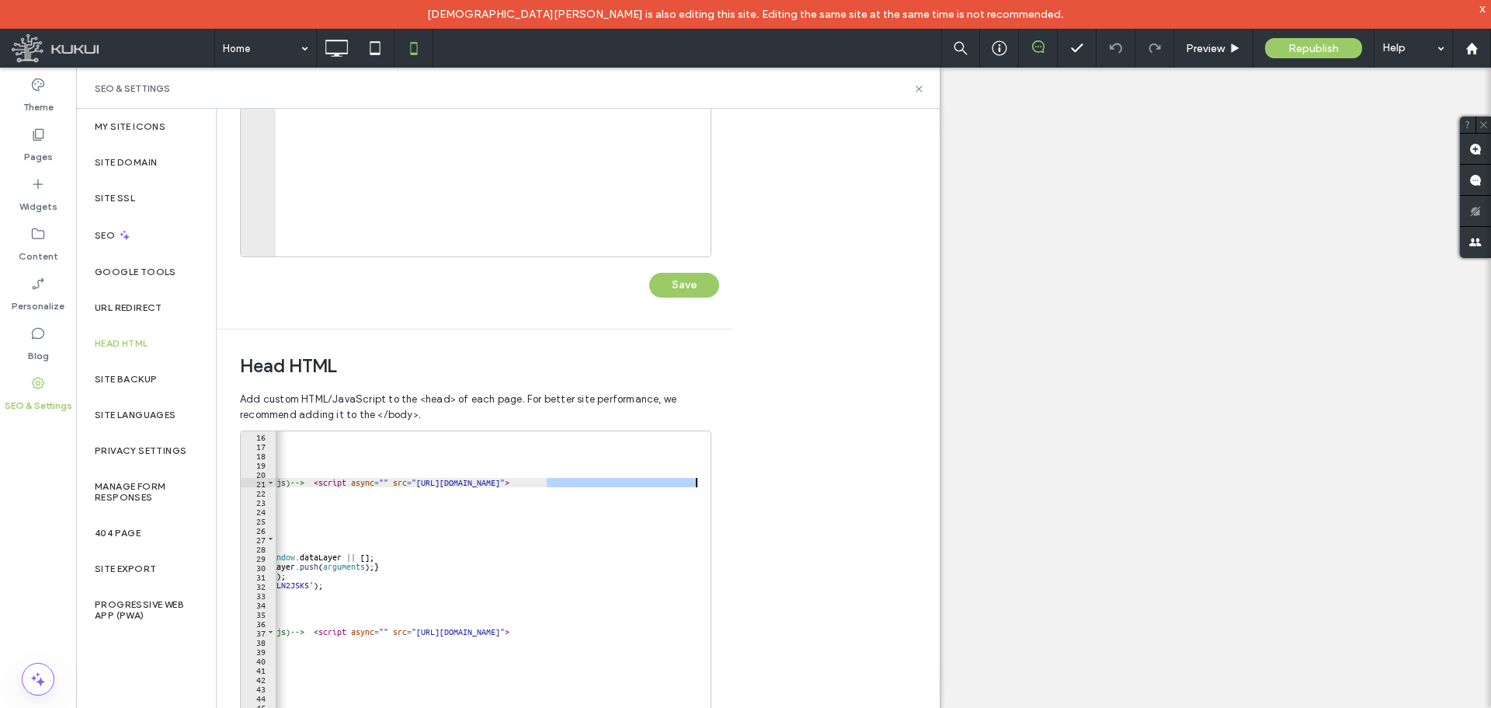
drag, startPoint x: 670, startPoint y: 485, endPoint x: 734, endPoint y: 485, distance: 63.7
click at [734, 485] on div "Body end HTML Enter your own custom HTML/​JavaScript to be added just before th…" at bounding box center [578, 423] width 723 height 628
click at [642, 482] on div "</ script > <!-- Google tag (gtag.js) --> < script async = "" src = "[URL][DOMA…" at bounding box center [487, 585] width 423 height 309
click at [636, 485] on div "</ script > <!-- Google tag (gtag.js) --> < script async = "" src = "[URL][DOMA…" at bounding box center [432, 589] width 533 height 316
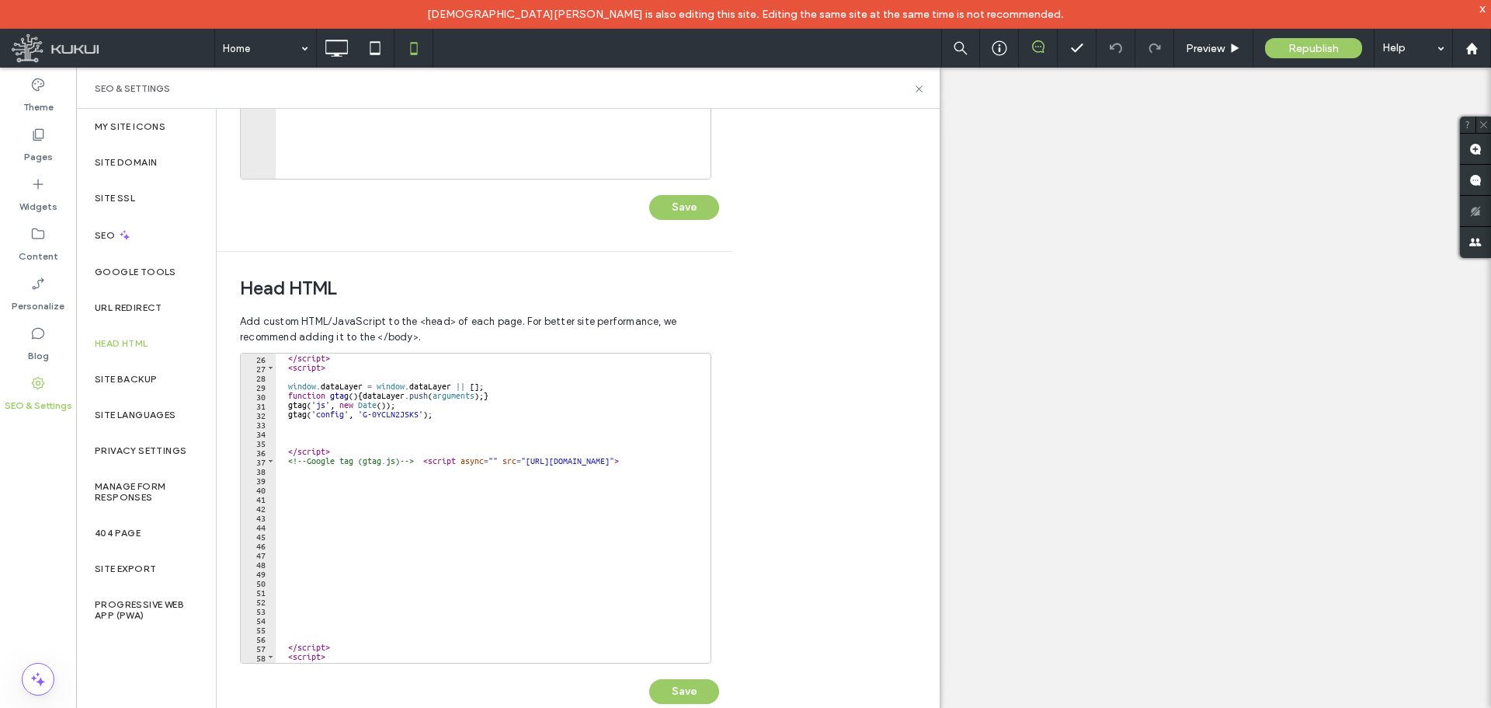
scroll to position [186, 0]
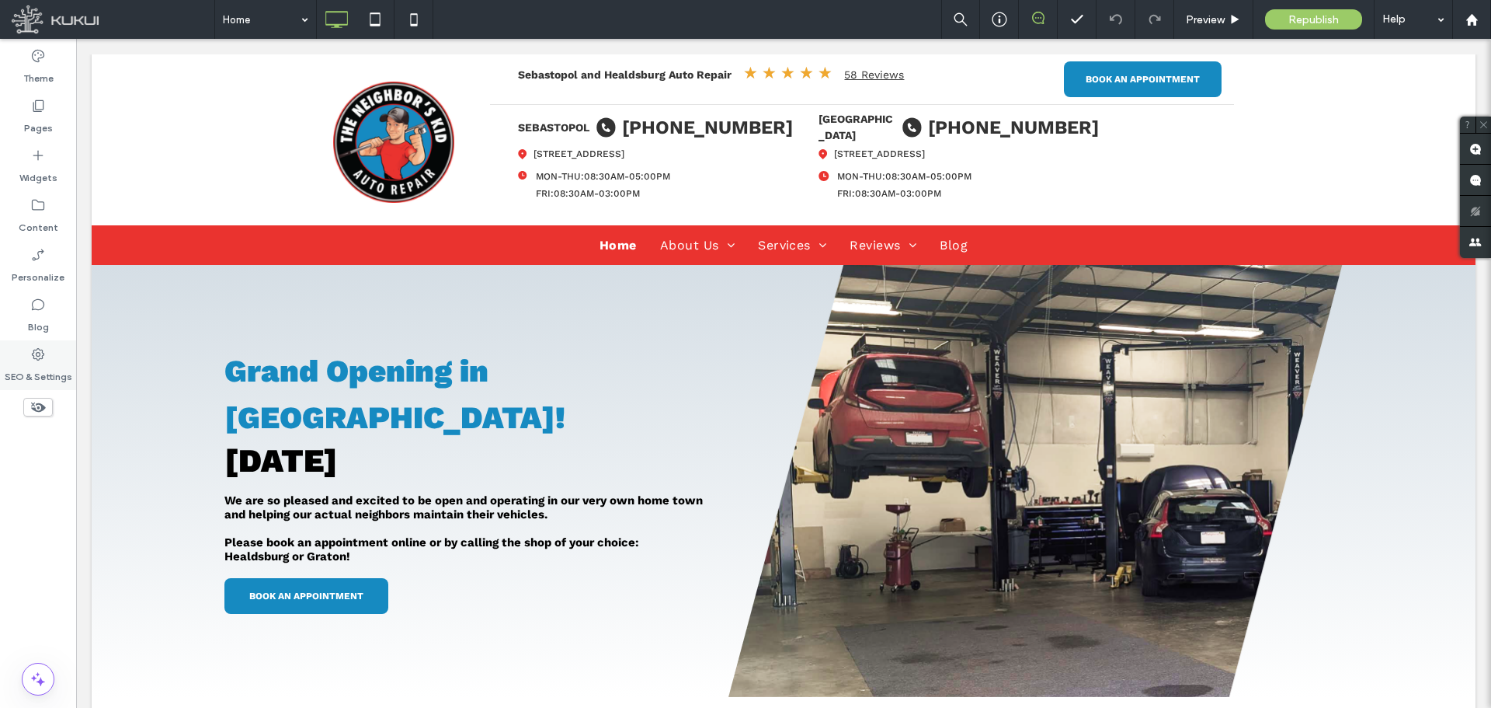
click at [34, 367] on label "SEO & Settings" at bounding box center [39, 373] width 68 height 22
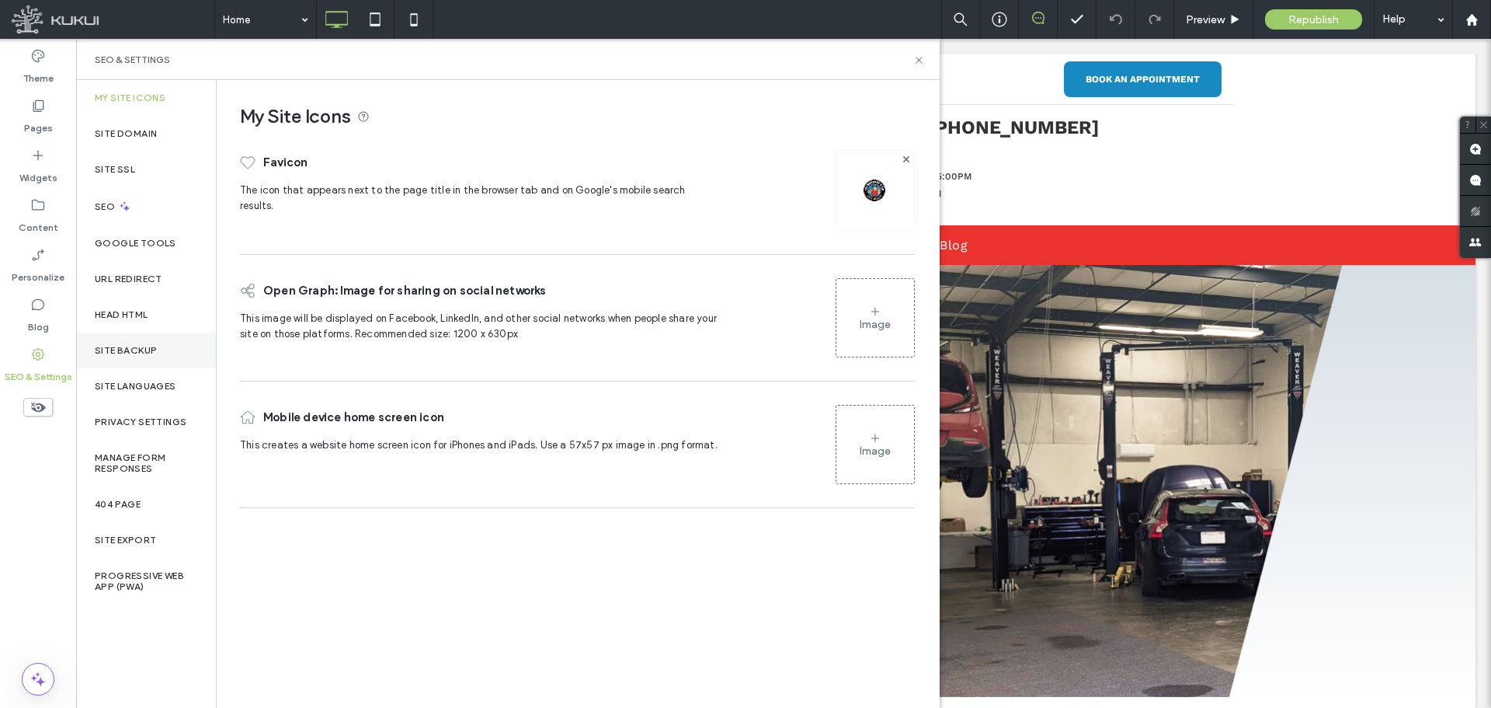
click at [120, 353] on label "Site Backup" at bounding box center [126, 350] width 62 height 11
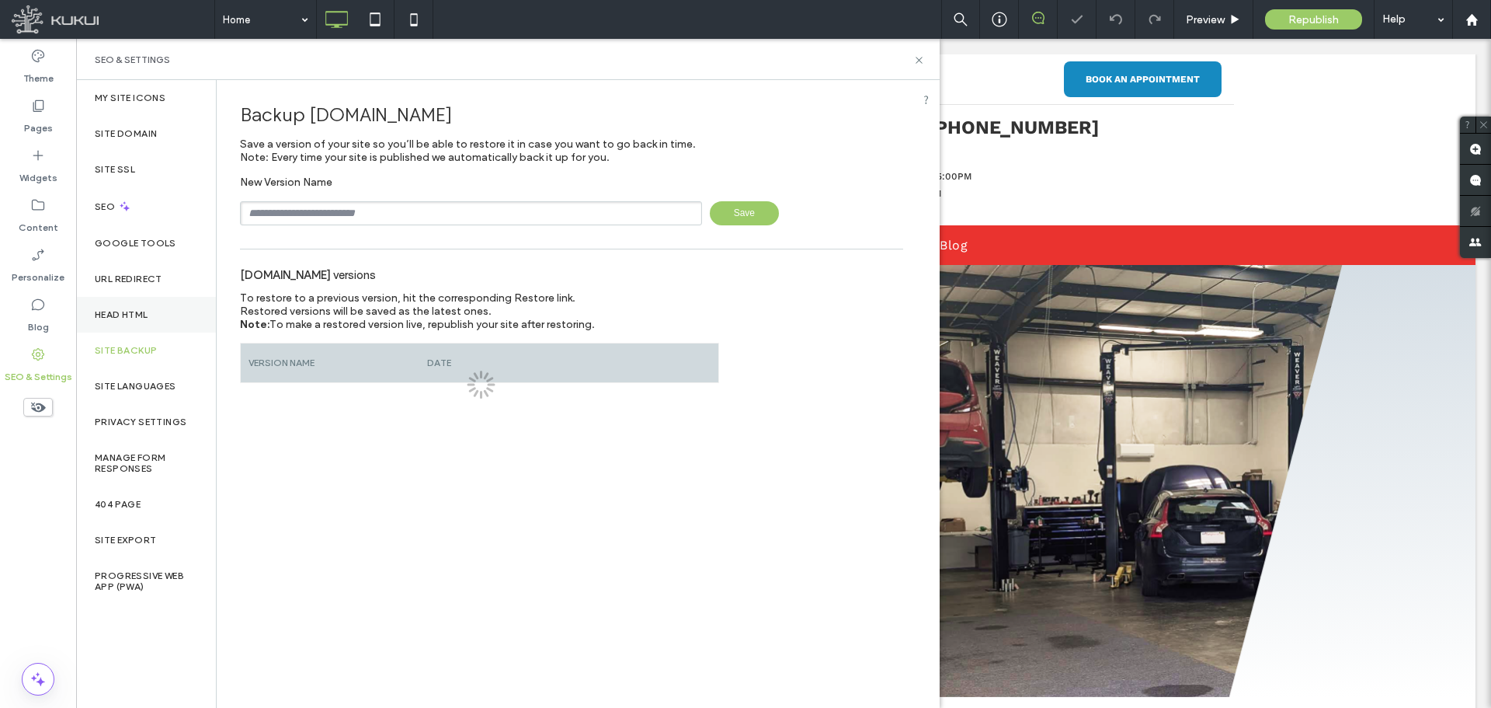
click at [124, 316] on label "Head HTML" at bounding box center [122, 314] width 54 height 11
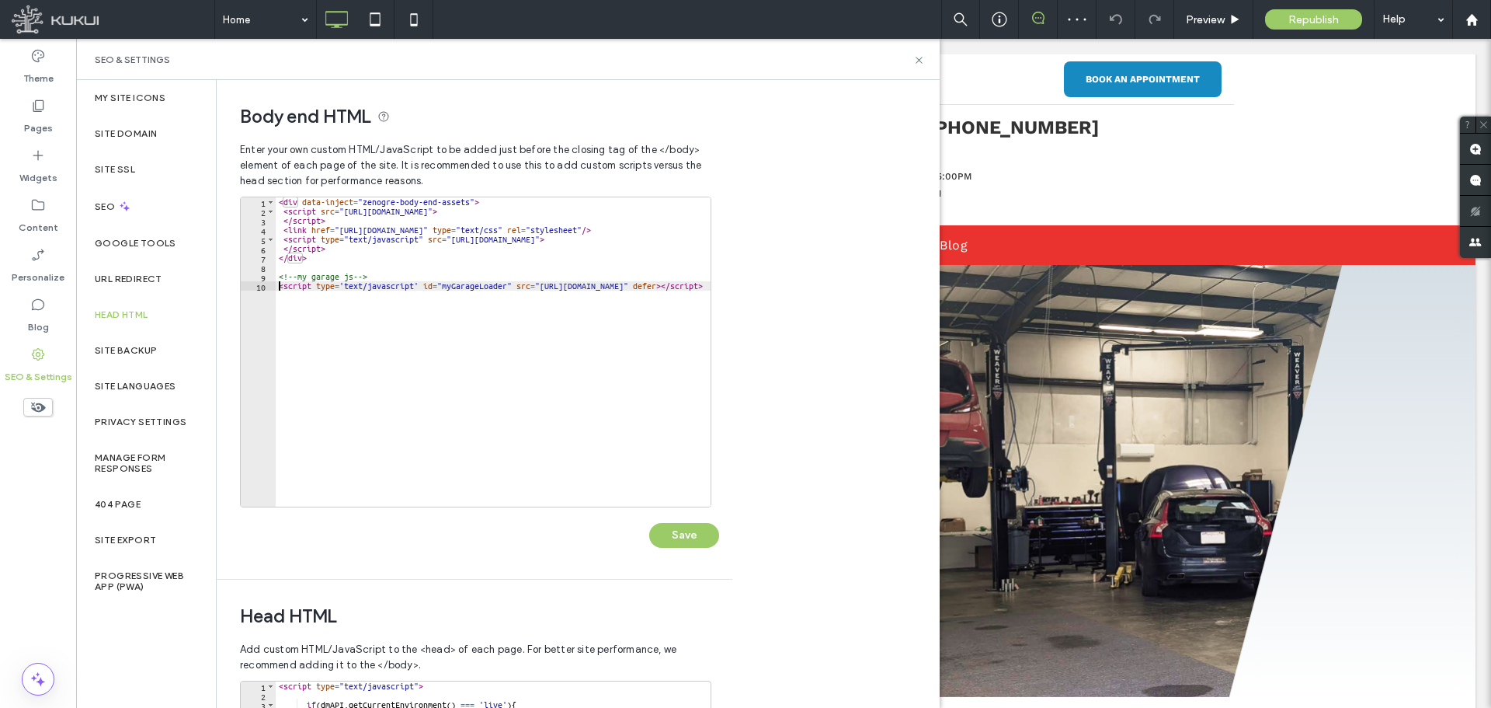
click at [277, 287] on div "< div data-inject = "zenogre-body-end-assets" > < script src = "https://zapi.ku…" at bounding box center [645, 355] width 738 height 316
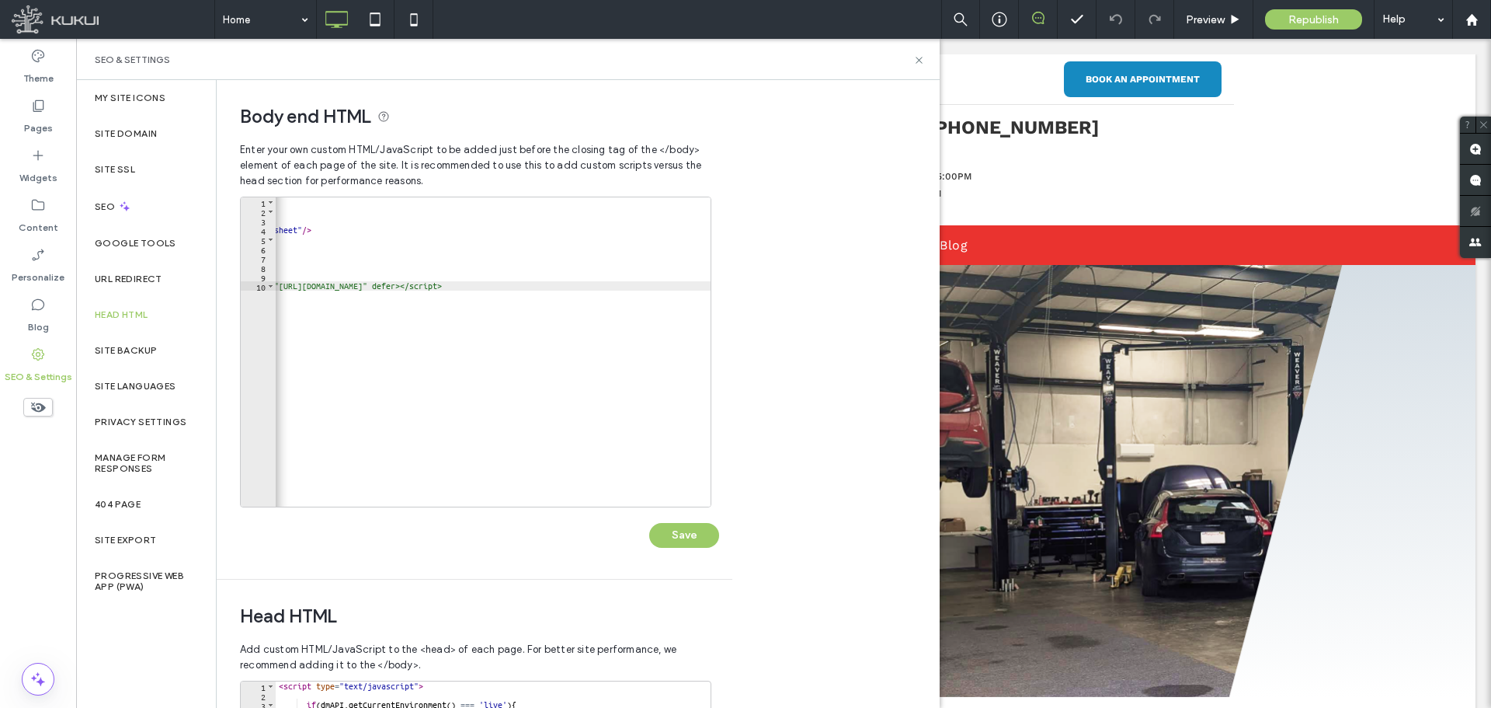
scroll to position [0, 322]
click at [708, 284] on div "< div data-inject = "zenogre-body-end-assets" > < script src = "https://zapi.ku…" at bounding box center [332, 355] width 757 height 316
type textarea "**********"
click at [686, 534] on button "Save" at bounding box center [684, 535] width 70 height 25
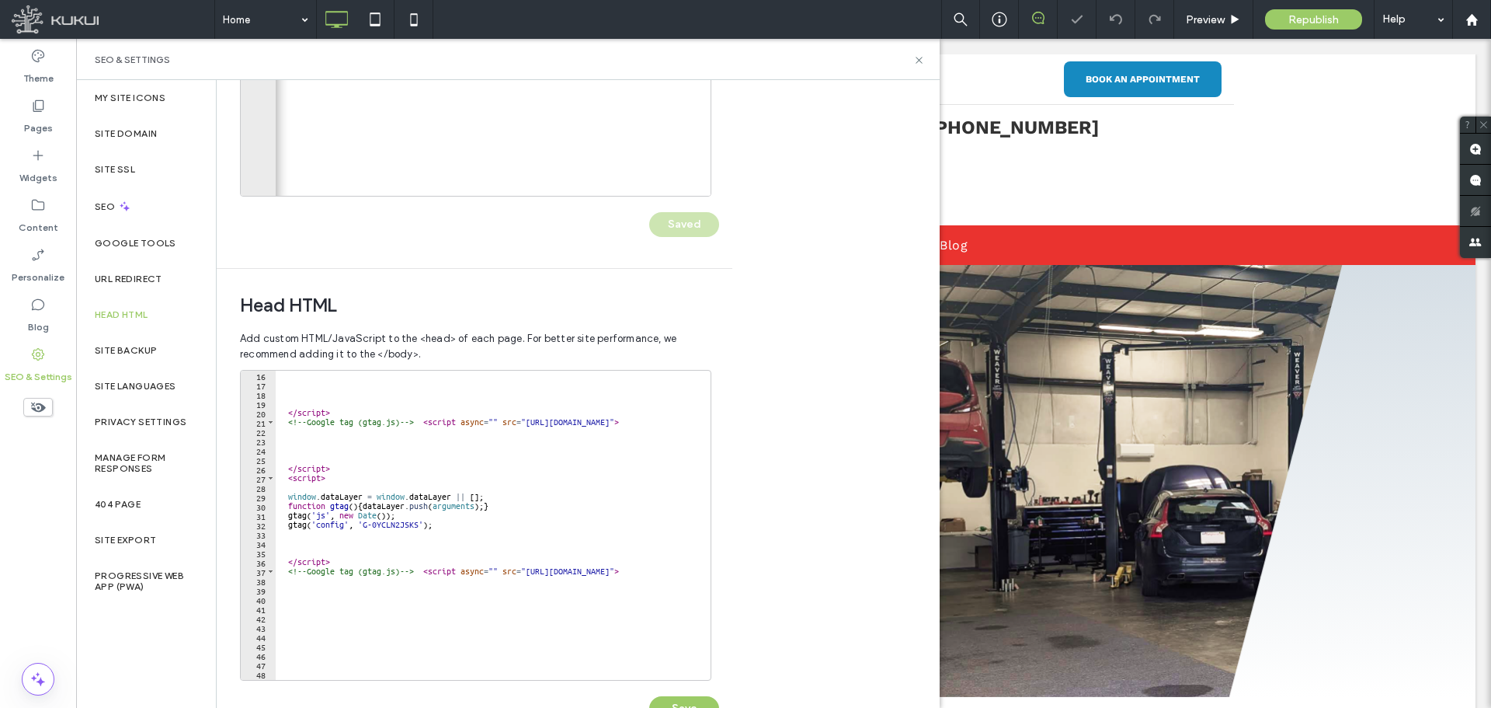
scroll to position [140, 0]
click at [432, 422] on div "</ script > <!-- Google tag (gtag.js) --> < script async = "" src = "https://ww…" at bounding box center [542, 529] width 533 height 316
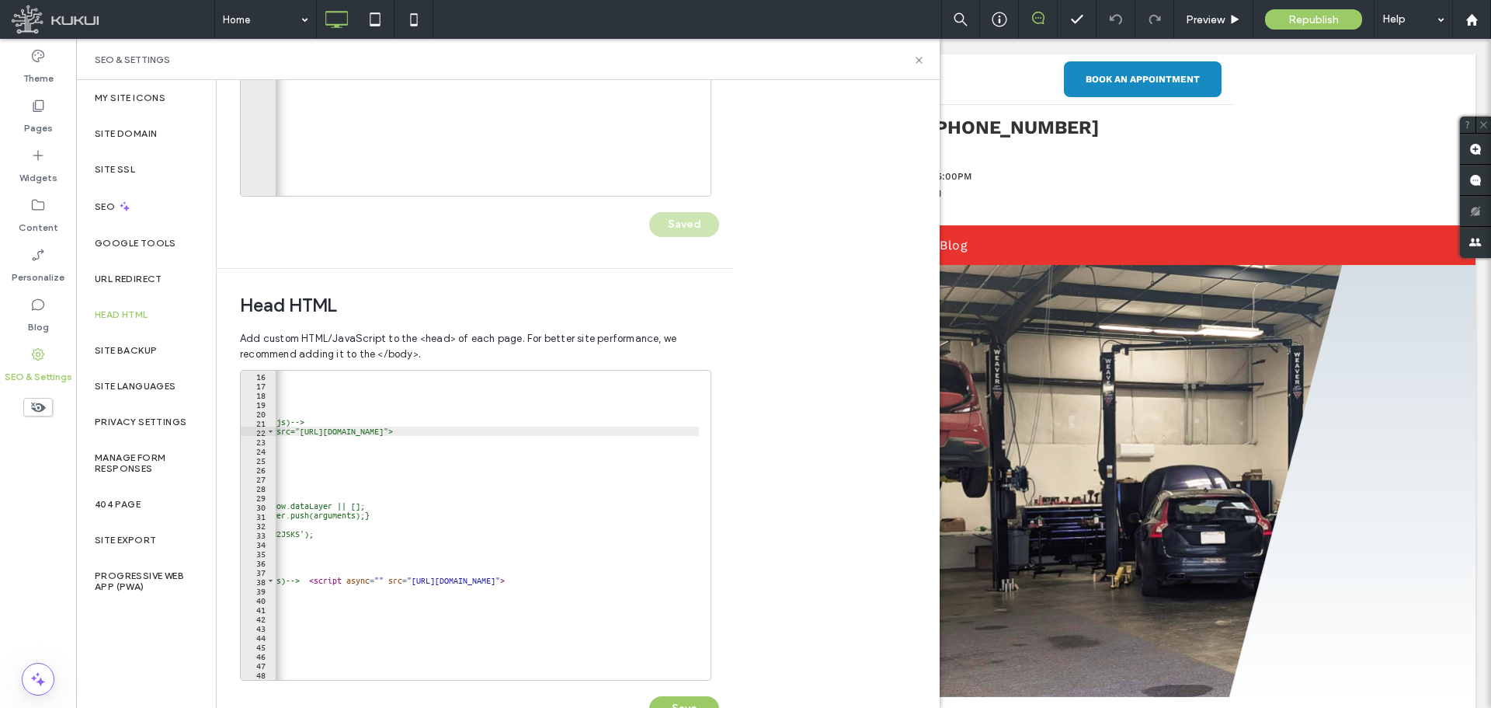
scroll to position [0, 0]
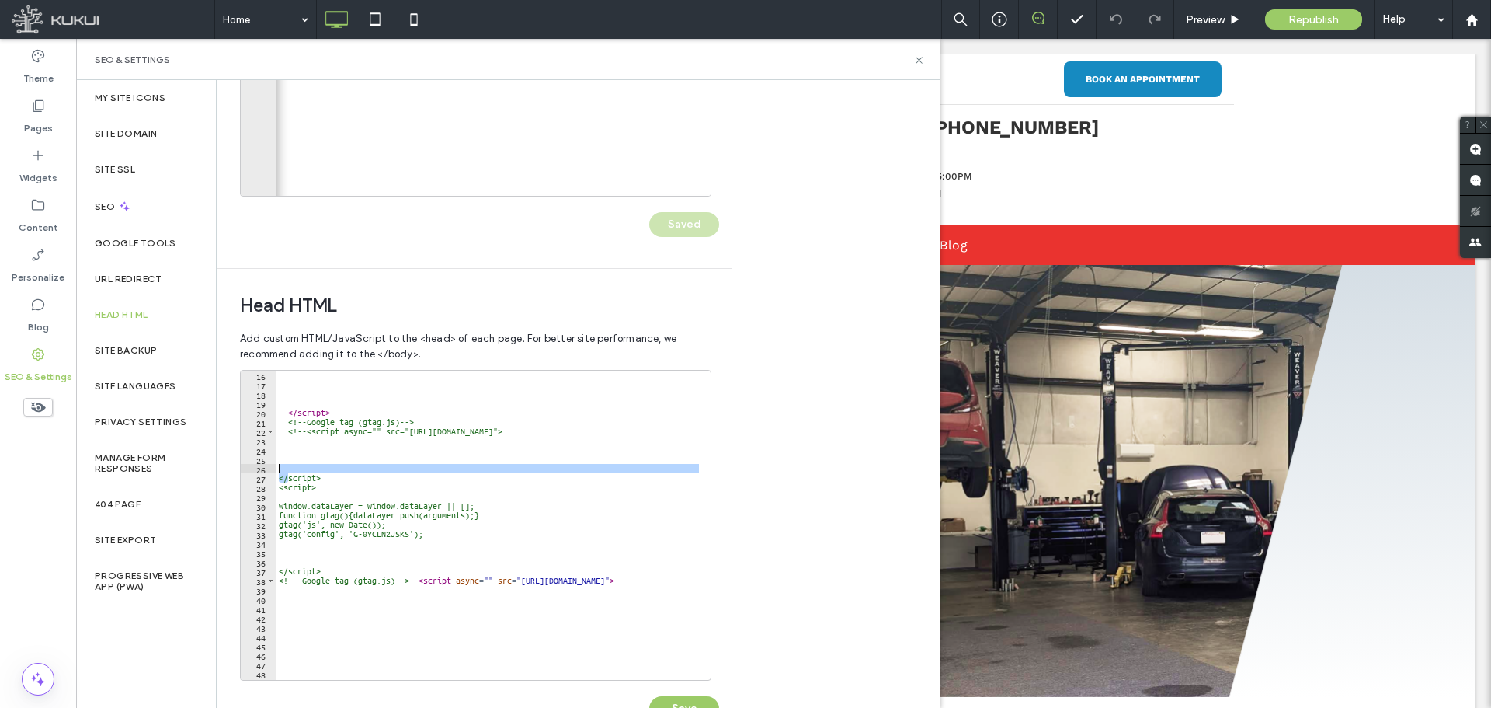
drag, startPoint x: 286, startPoint y: 478, endPoint x: 278, endPoint y: 472, distance: 9.5
click at [278, 472] on div "</ script > <!-- Google tag (gtag.js) --> <!-- <script async="" src="https://ww…" at bounding box center [542, 529] width 533 height 316
click at [330, 479] on div "</ script > <!-- Google tag (gtag.js) --> <!-- <script async="" src="https://ww…" at bounding box center [542, 529] width 533 height 316
type textarea "*********"
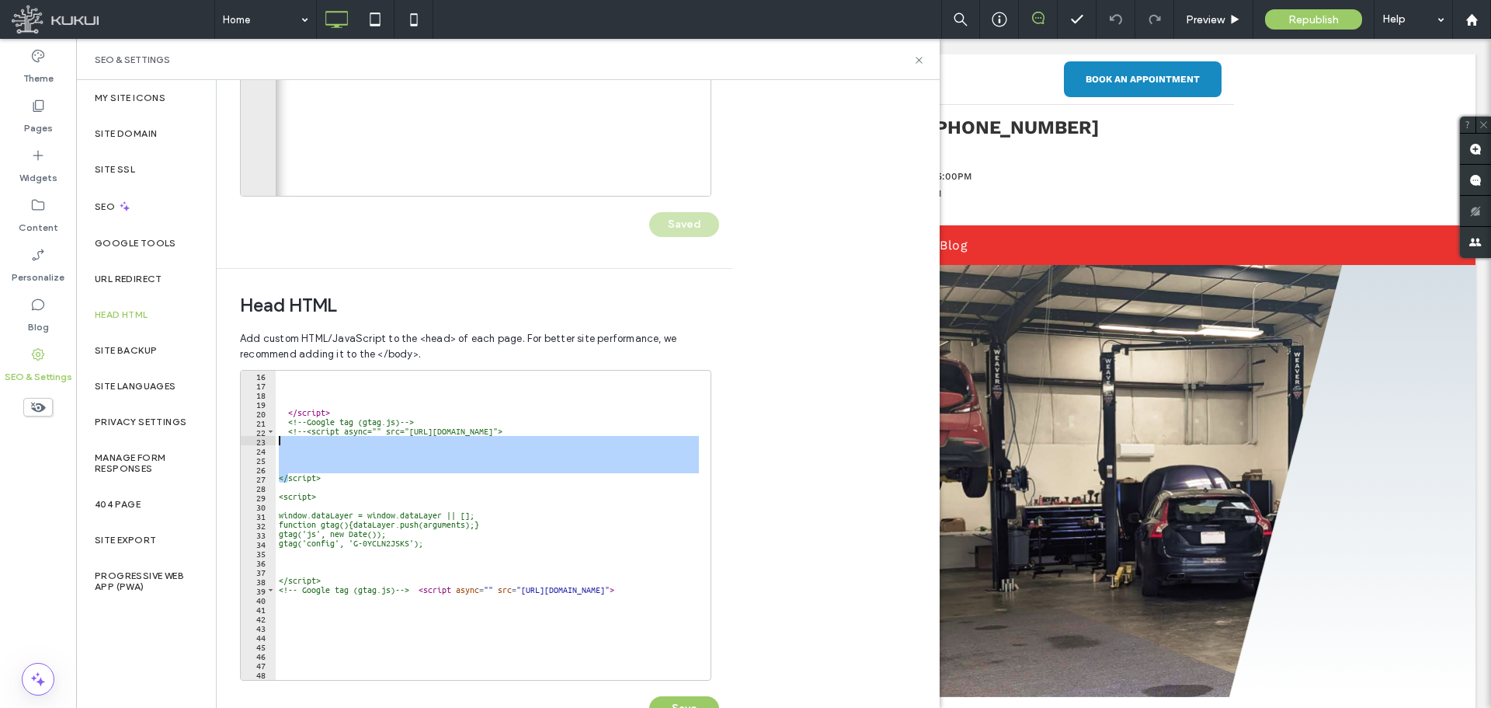
drag, startPoint x: 287, startPoint y: 481, endPoint x: 268, endPoint y: 441, distance: 44.1
click at [268, 441] on div "16 17 18 19 20 21 22 23 24 25 26 27 28 29 30 31 32 33 34 35 36 37 38 39 40 41 4…" at bounding box center [476, 525] width 472 height 311
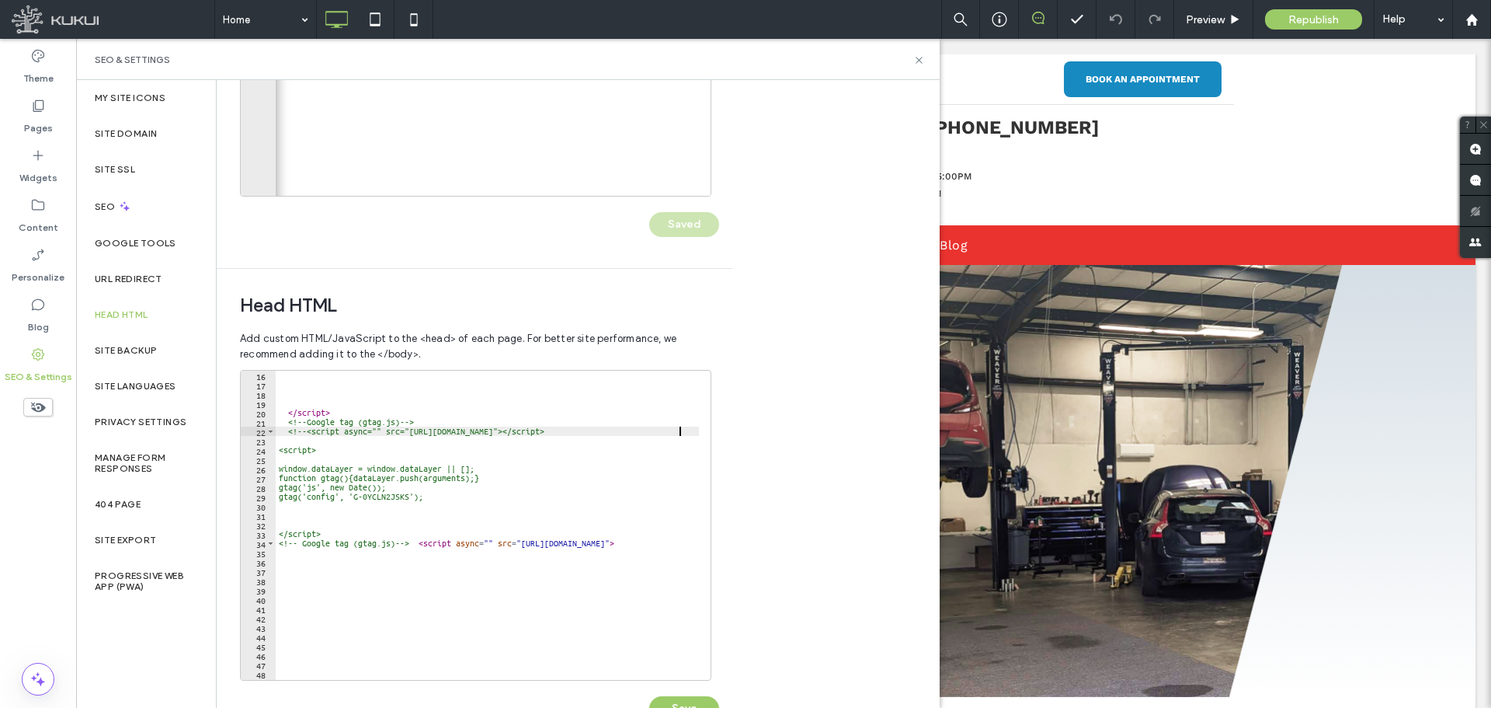
scroll to position [0, 110]
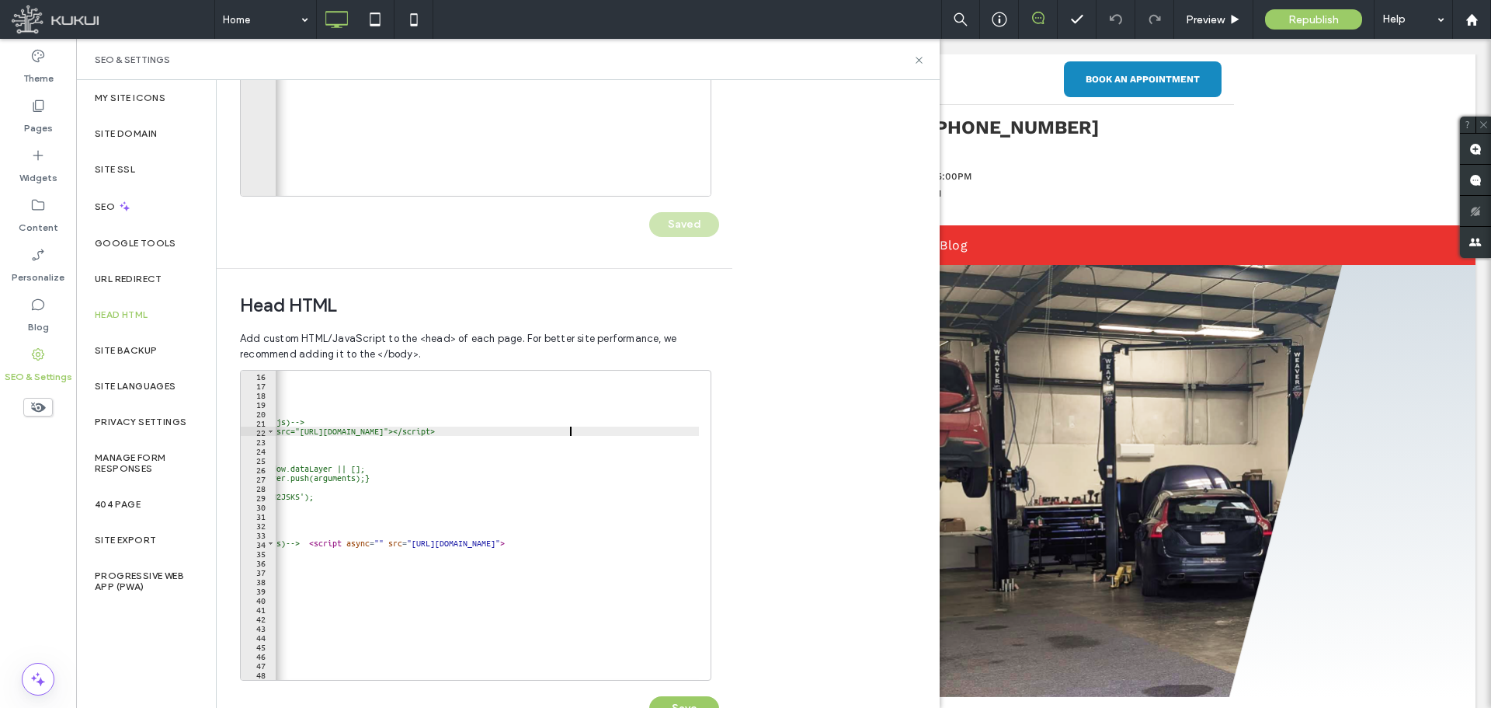
click at [633, 434] on div "</ script > <!-- Google tag (gtag.js) --> <!-- <script async="" src="https://ww…" at bounding box center [432, 529] width 533 height 316
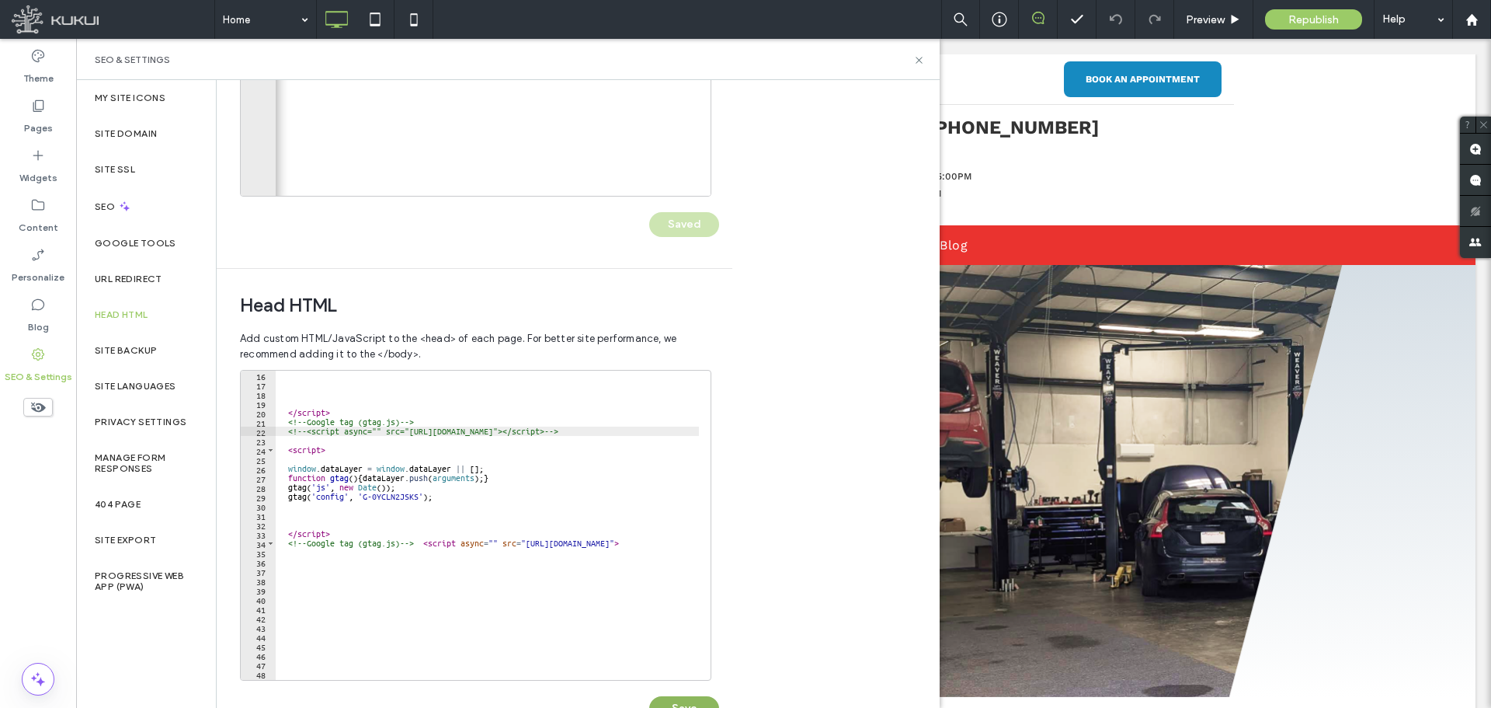
type textarea "**********"
click at [689, 701] on button "Save" at bounding box center [684, 708] width 70 height 25
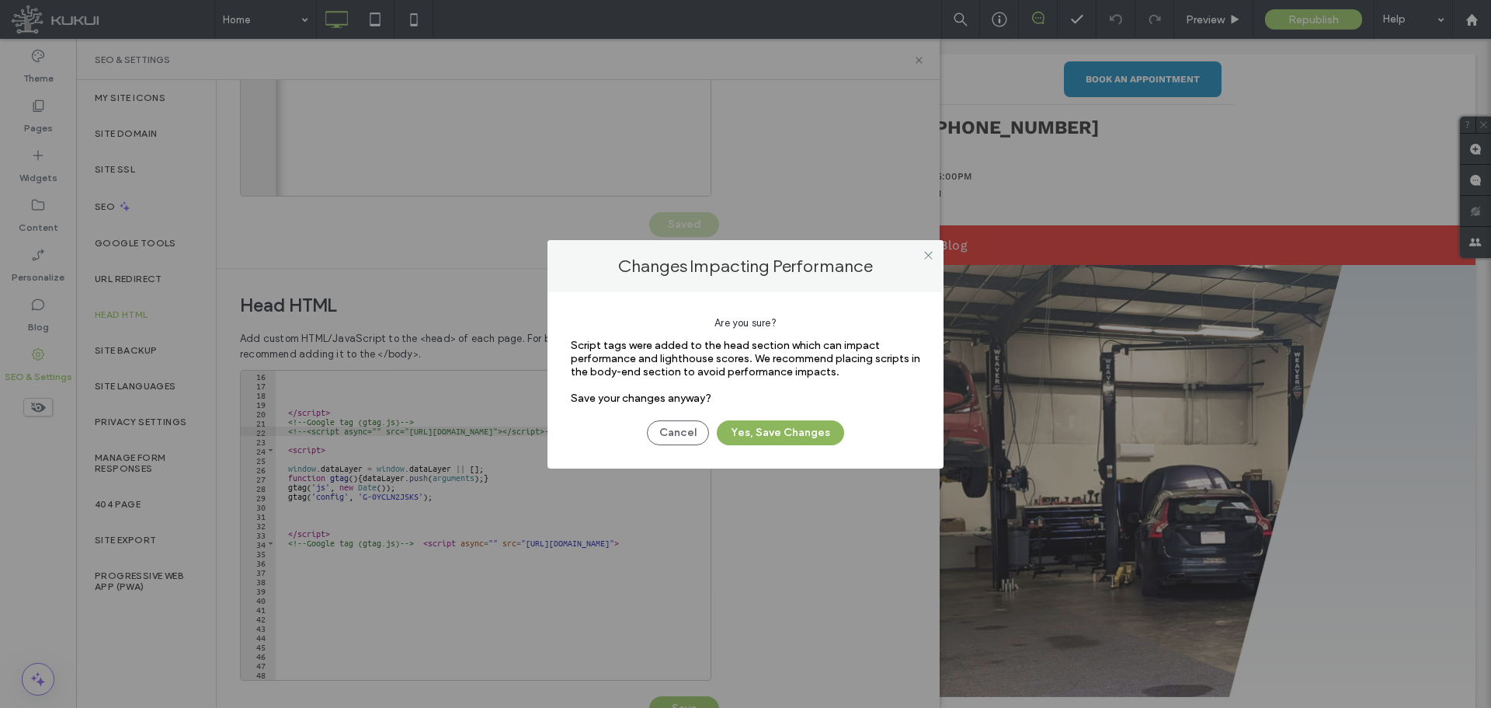
click at [813, 432] on button "Yes, Save Changes" at bounding box center [780, 432] width 127 height 25
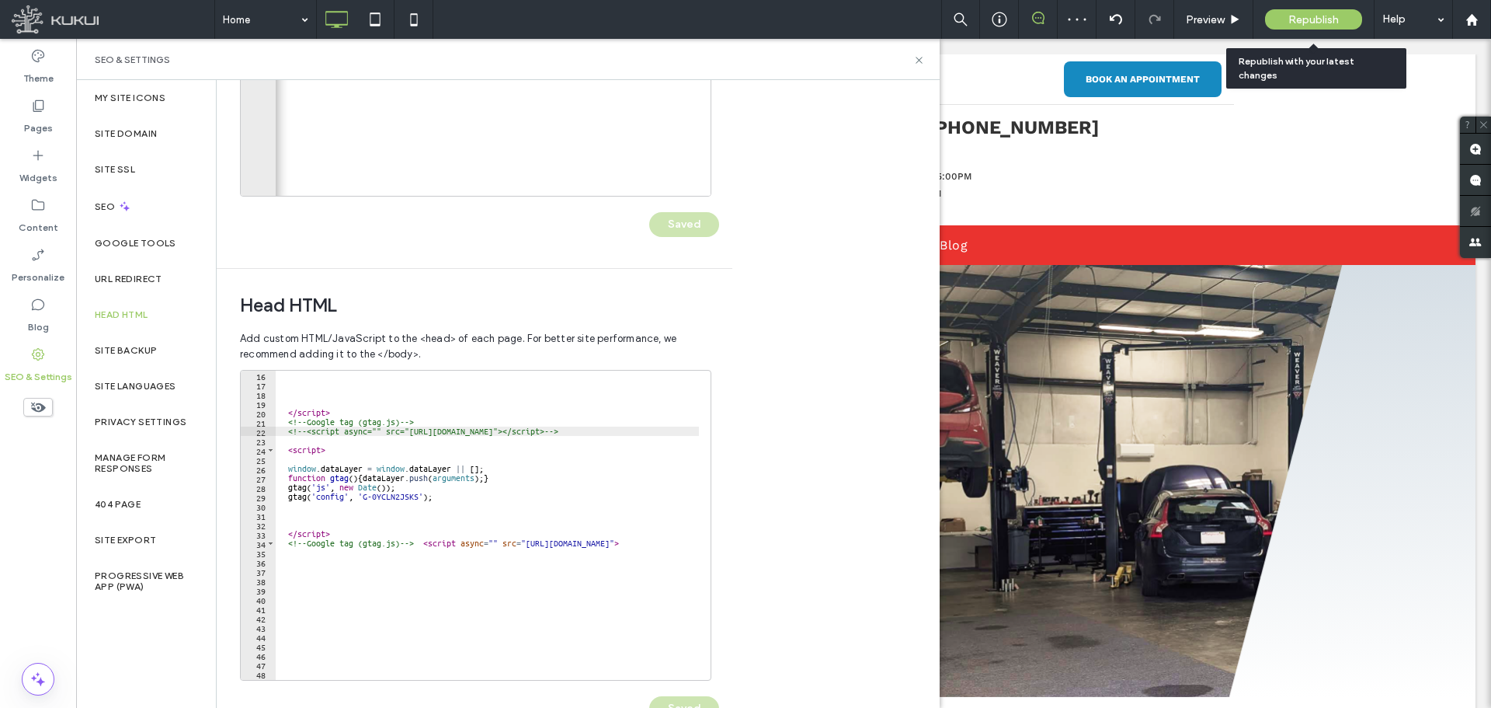
click at [1296, 24] on span "Republish" at bounding box center [1314, 19] width 50 height 13
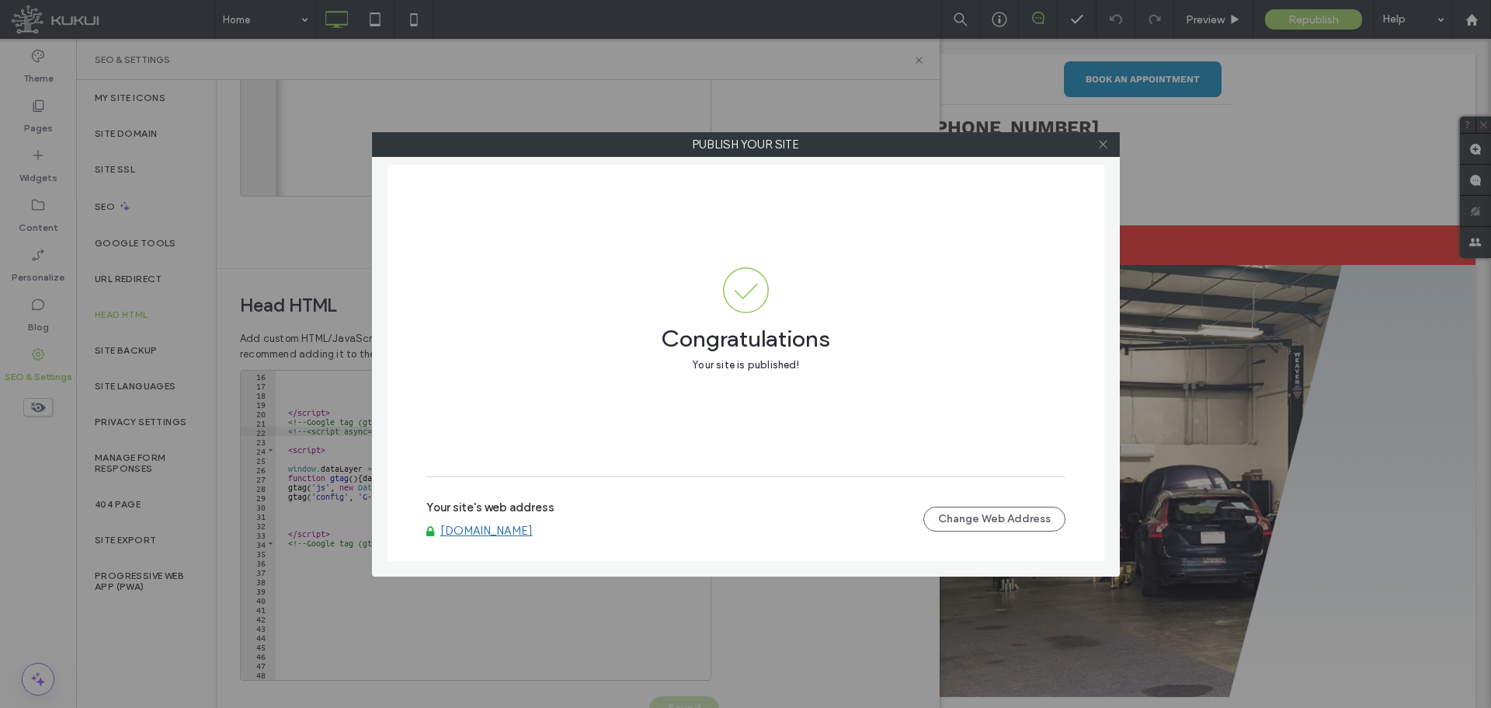
click at [1101, 144] on icon at bounding box center [1104, 144] width 12 height 12
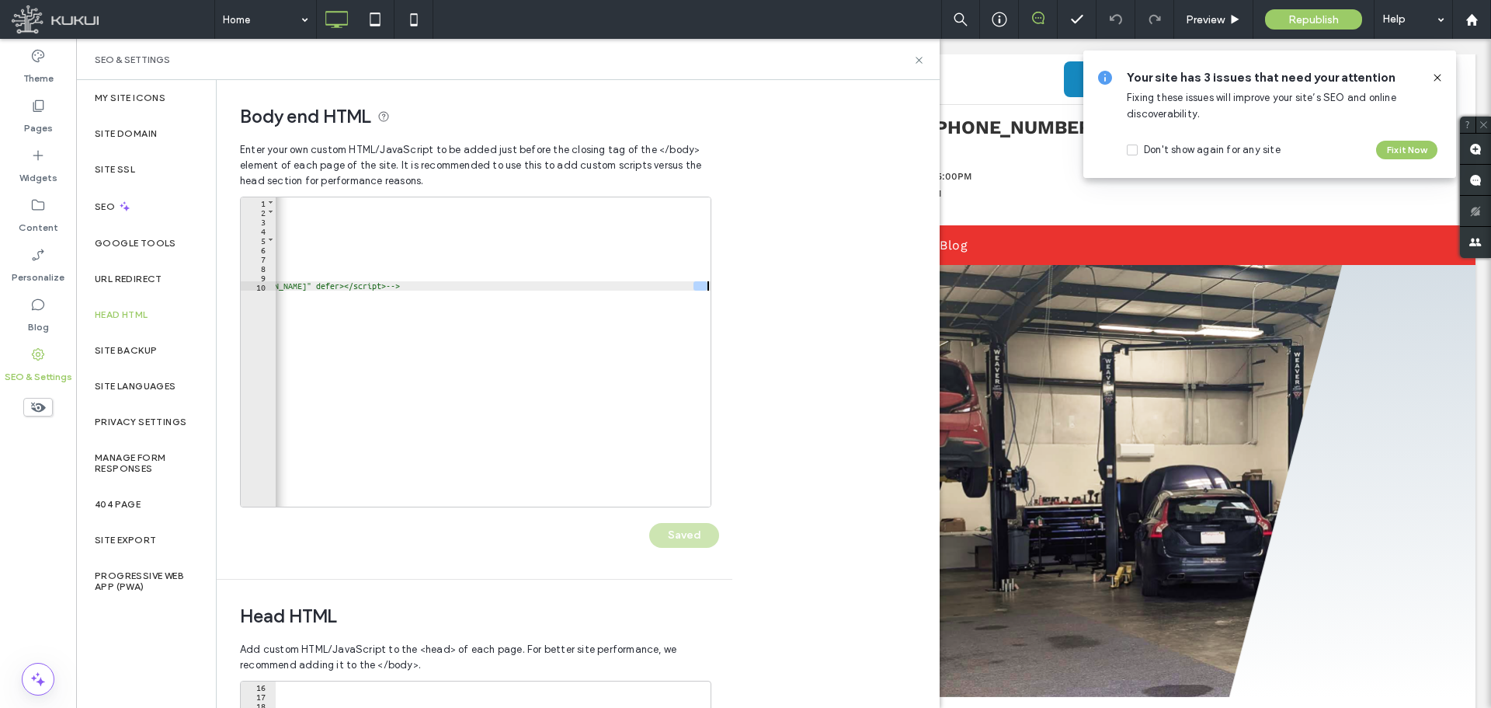
drag, startPoint x: 695, startPoint y: 287, endPoint x: 722, endPoint y: 286, distance: 26.4
click at [722, 286] on div "**********" at bounding box center [475, 329] width 516 height 499
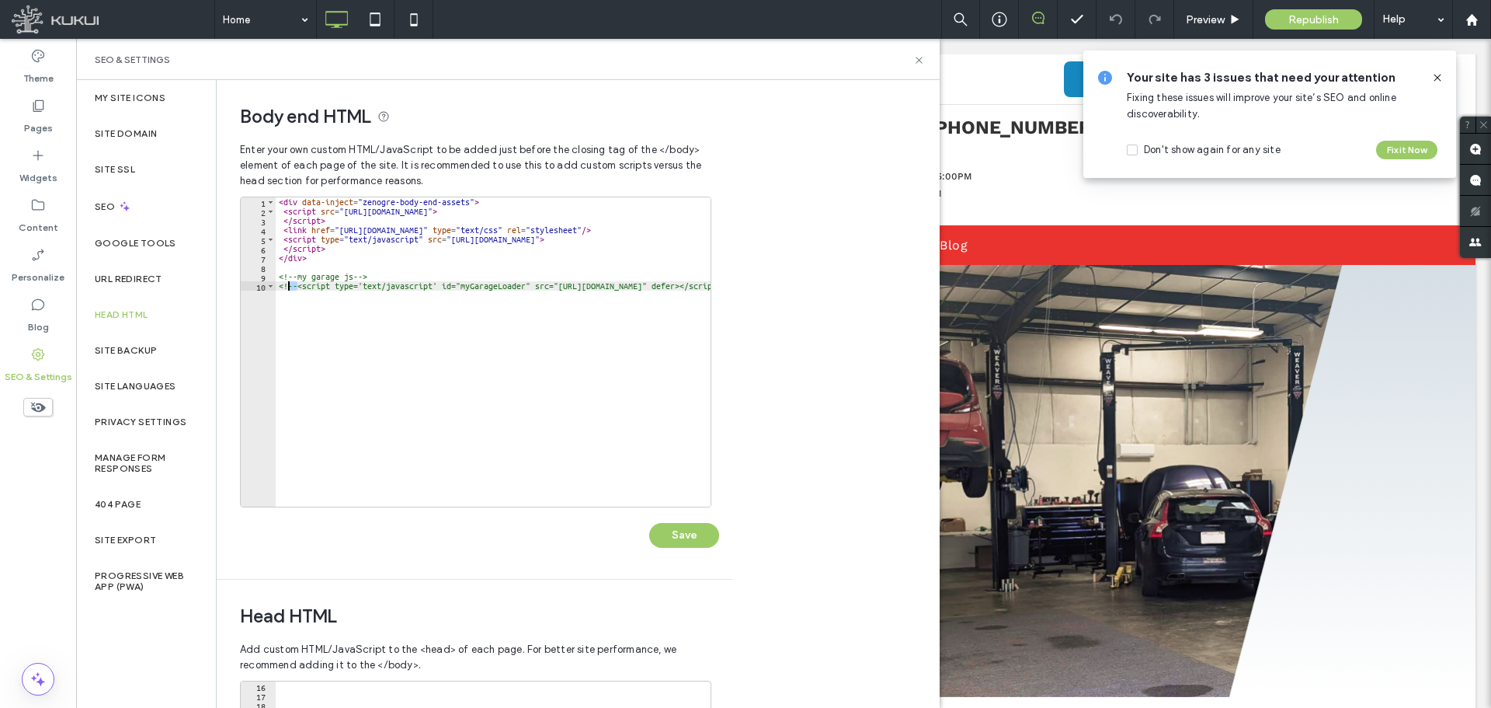
drag, startPoint x: 289, startPoint y: 287, endPoint x: 276, endPoint y: 287, distance: 13.2
click at [276, 287] on div "< div data-inject = "zenogre-body-end-assets" > < script src = "https://zapi.ku…" at bounding box center [654, 355] width 757 height 316
type textarea "**********"
click at [689, 534] on button "Save" at bounding box center [684, 535] width 70 height 25
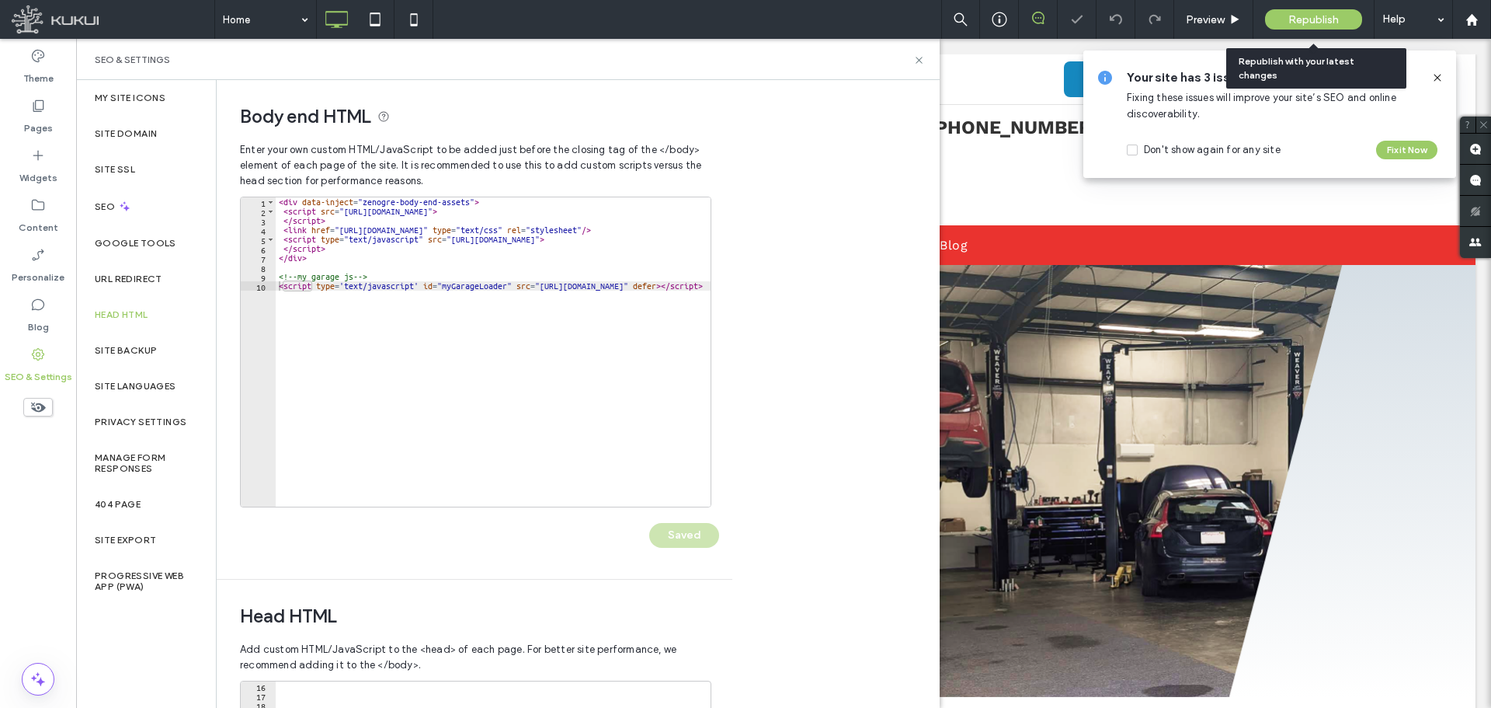
scroll to position [0, 0]
click at [1292, 18] on span "Republish" at bounding box center [1314, 19] width 50 height 13
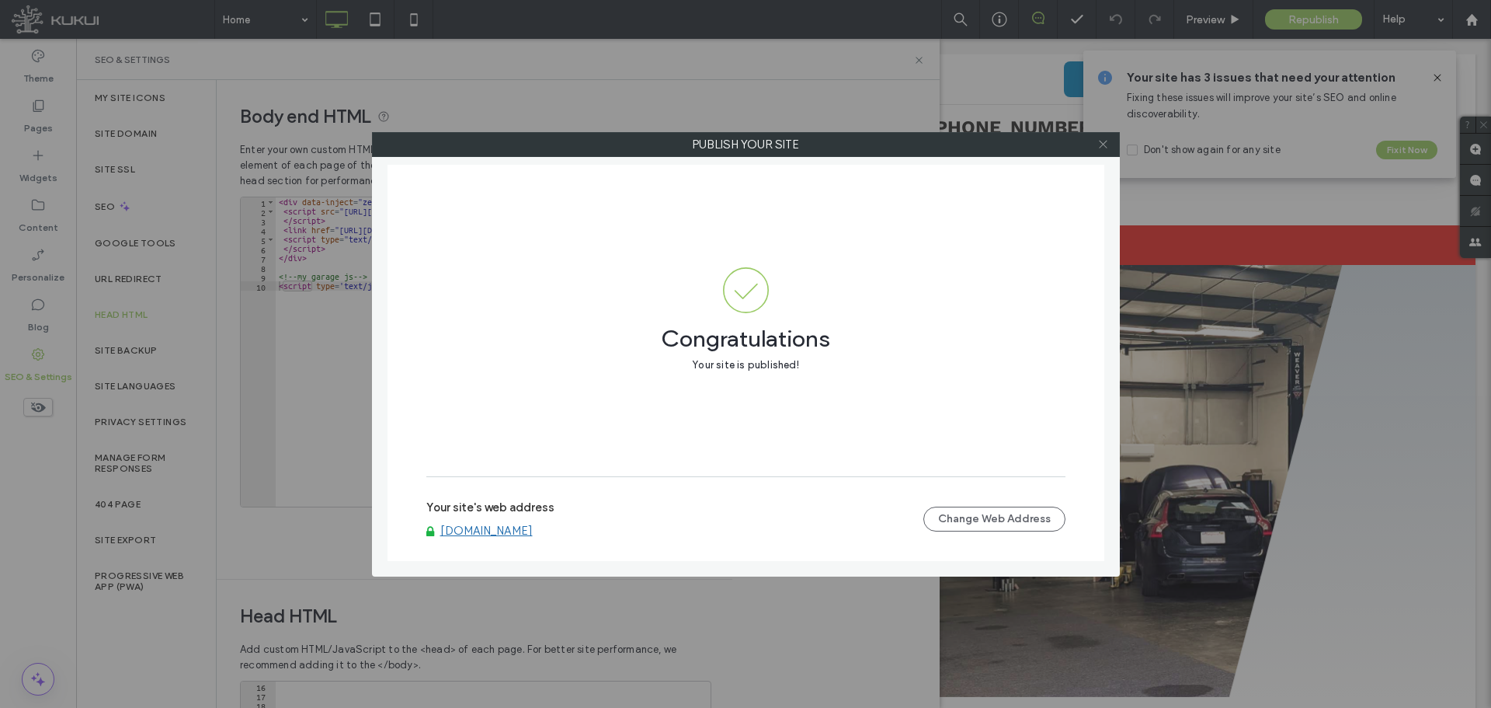
click at [1102, 148] on icon at bounding box center [1104, 144] width 12 height 12
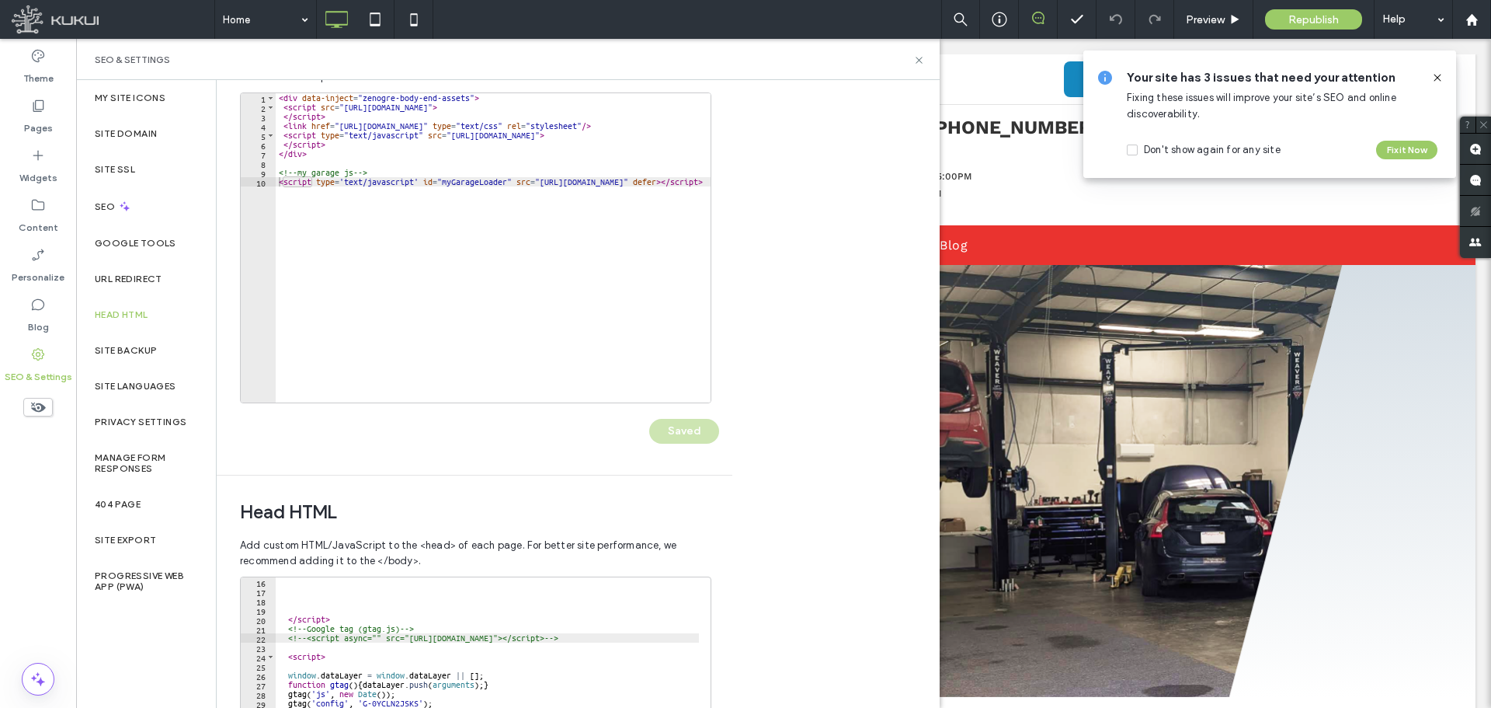
scroll to position [233, 0]
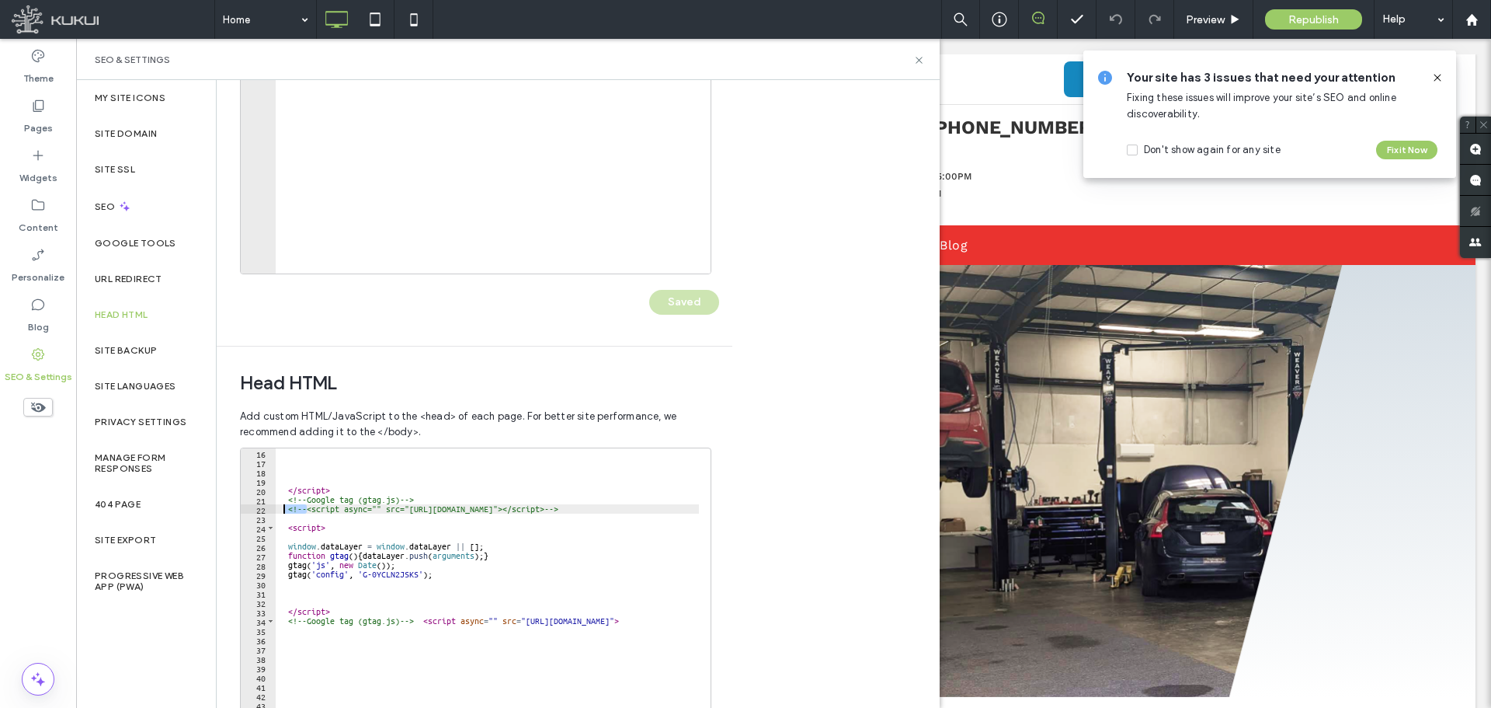
drag, startPoint x: 308, startPoint y: 510, endPoint x: 275, endPoint y: 509, distance: 32.7
click at [280, 509] on div "</ script > <!-- Google tag (gtag.js) --> <!-- <script async="" src="https://ww…" at bounding box center [542, 606] width 533 height 316
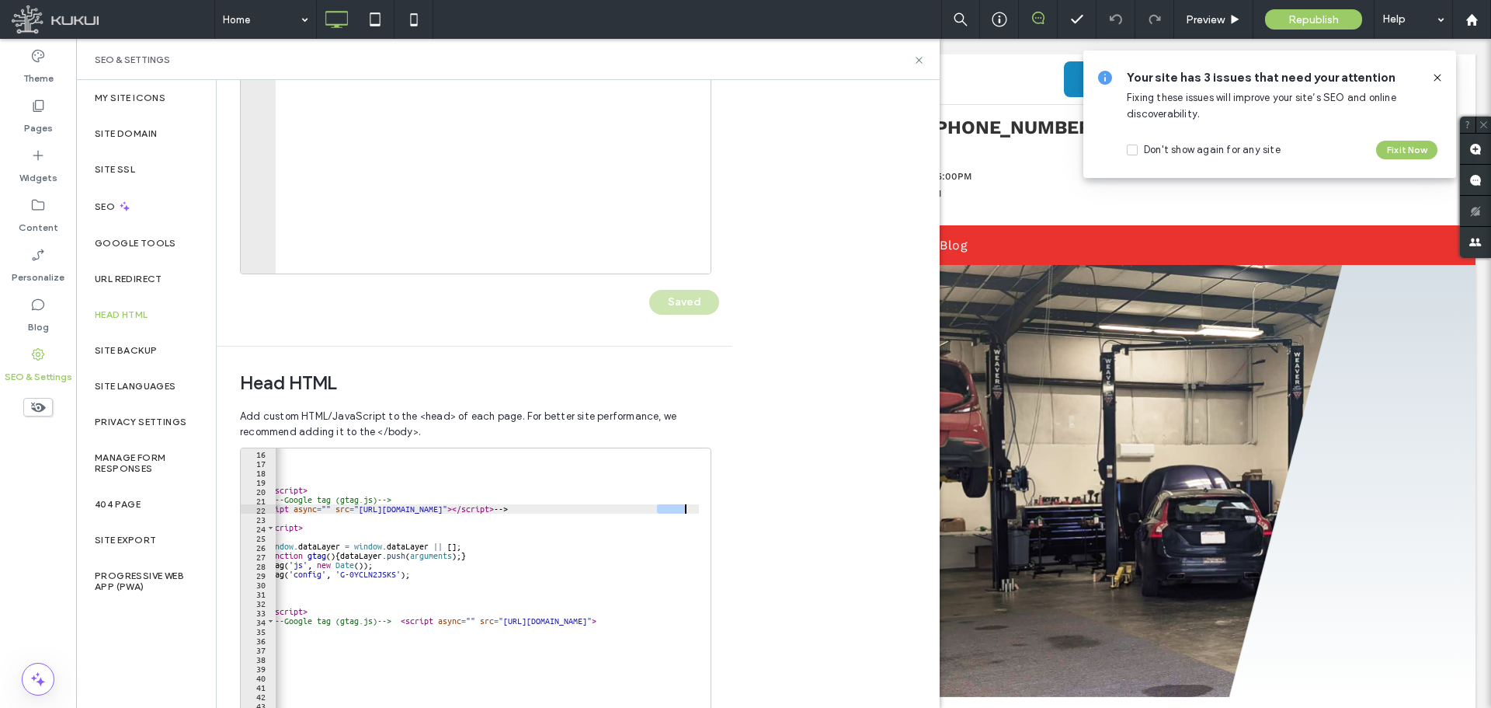
scroll to position [0, 23]
drag, startPoint x: 678, startPoint y: 509, endPoint x: 703, endPoint y: 509, distance: 24.9
click at [703, 509] on div "**********" at bounding box center [476, 602] width 472 height 311
click at [667, 506] on div "</ script > <!-- Google tag (gtag.js) --> < script async = "" src = "https://ww…" at bounding box center [487, 602] width 423 height 309
drag, startPoint x: 671, startPoint y: 509, endPoint x: 701, endPoint y: 509, distance: 30.3
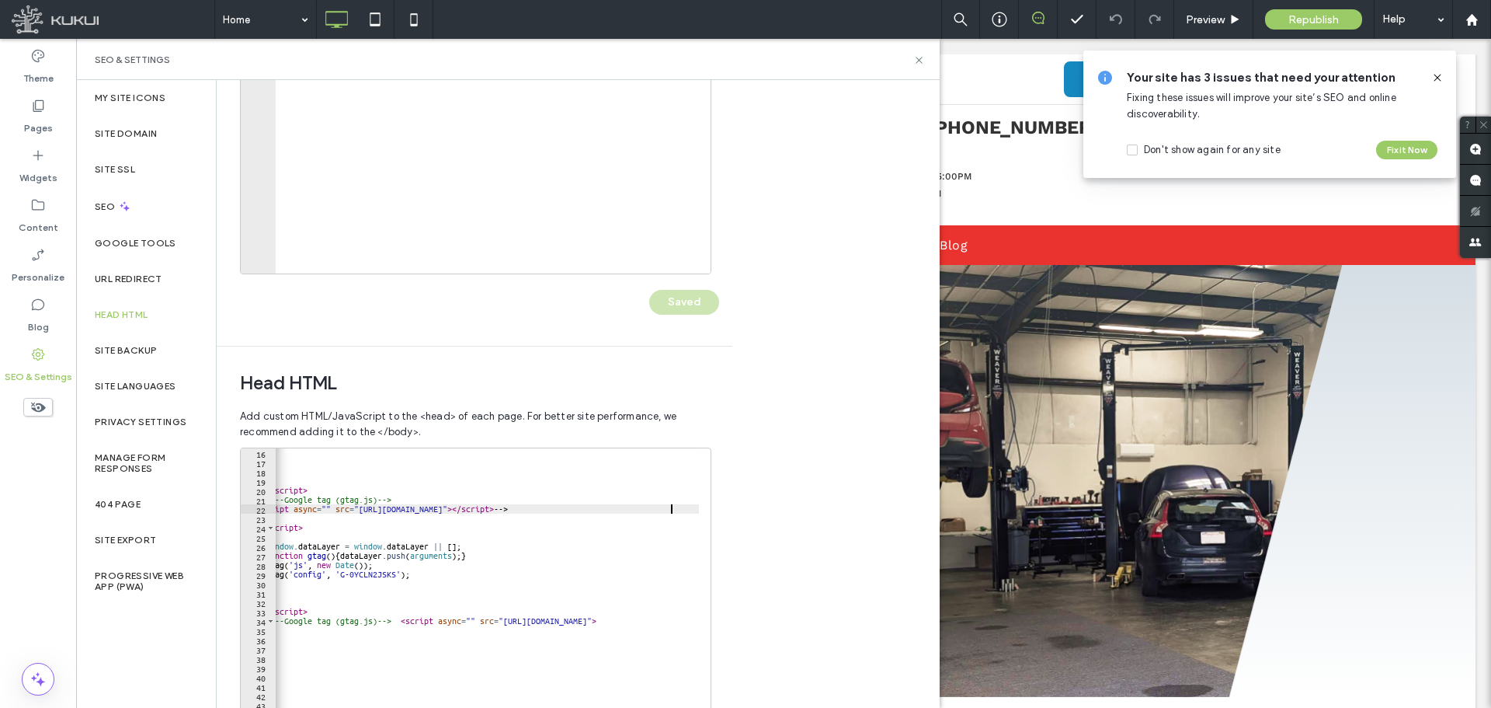
click at [701, 509] on div "**********" at bounding box center [476, 602] width 472 height 311
type textarea "**********"
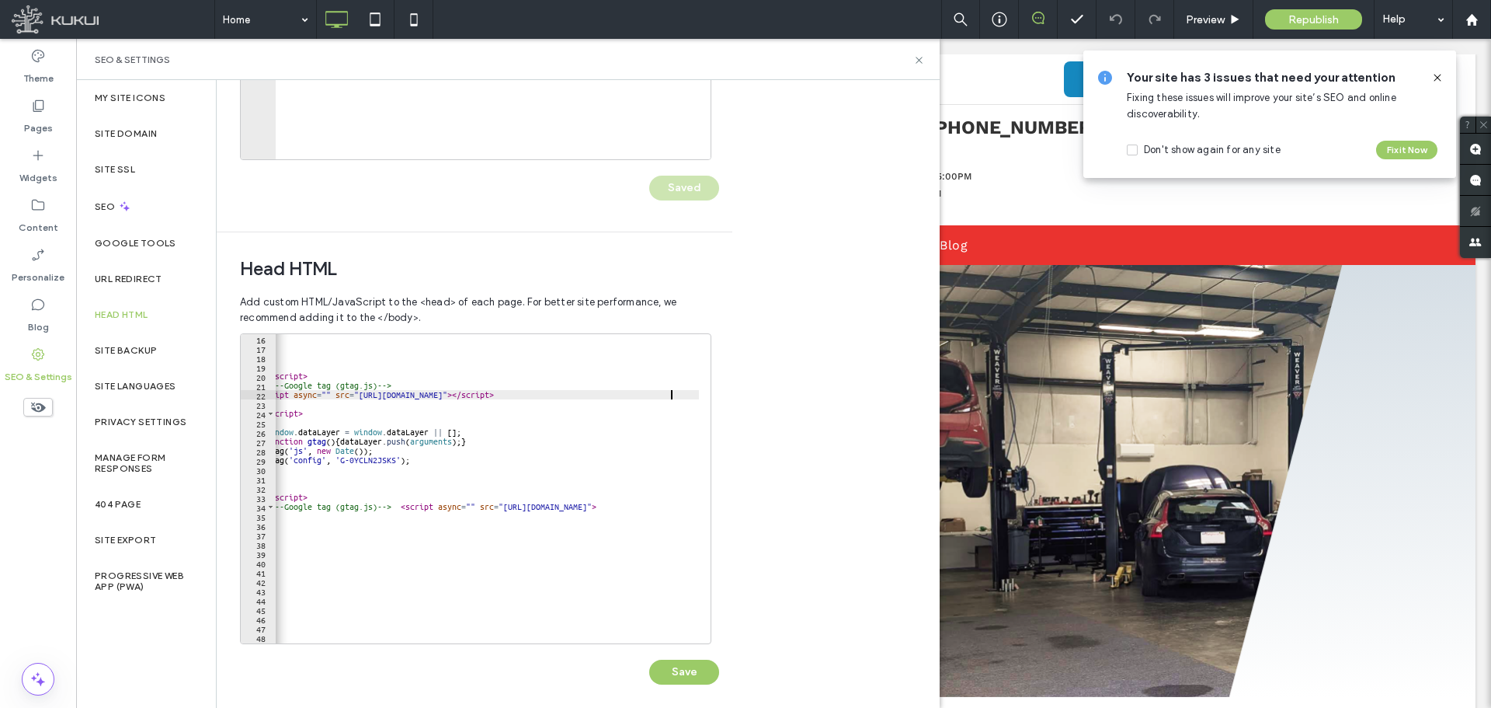
scroll to position [357, 0]
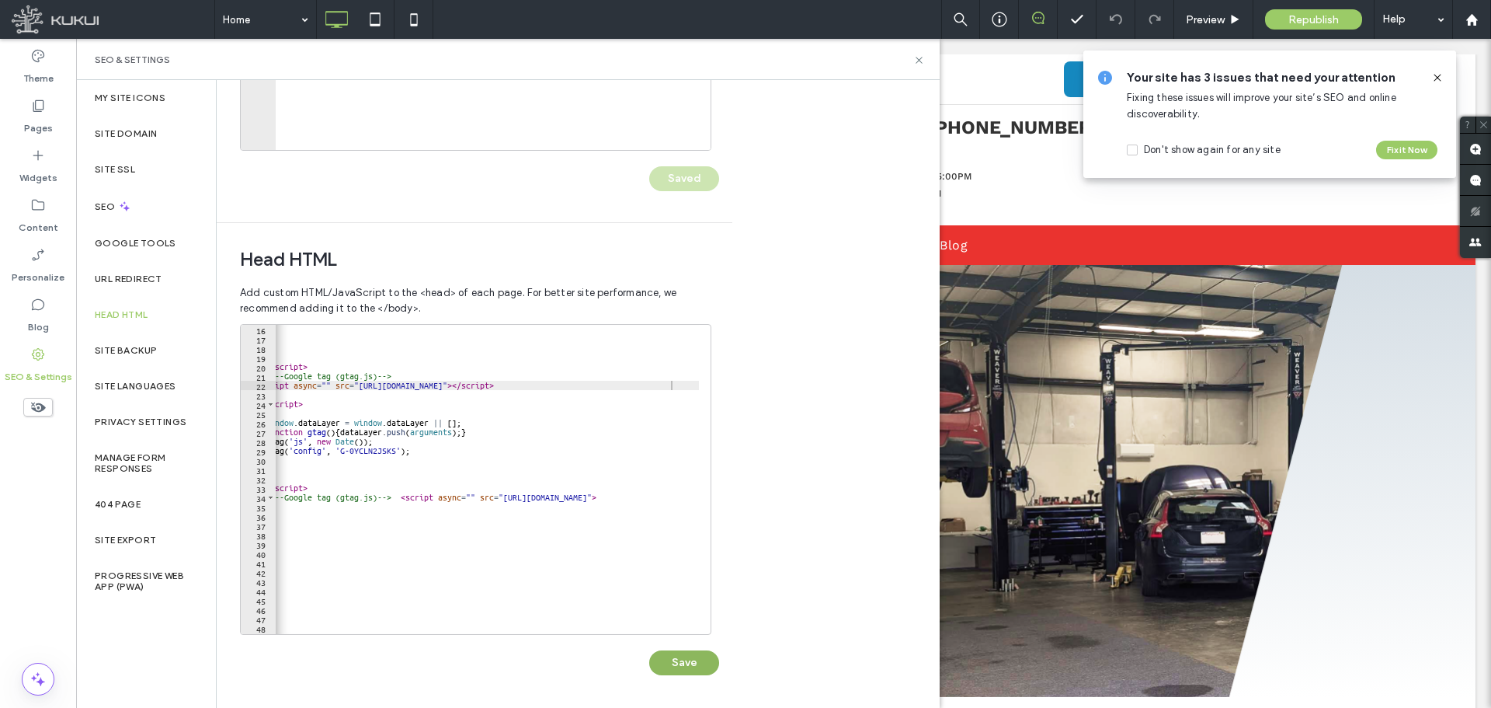
click at [701, 654] on button "Save" at bounding box center [684, 662] width 70 height 25
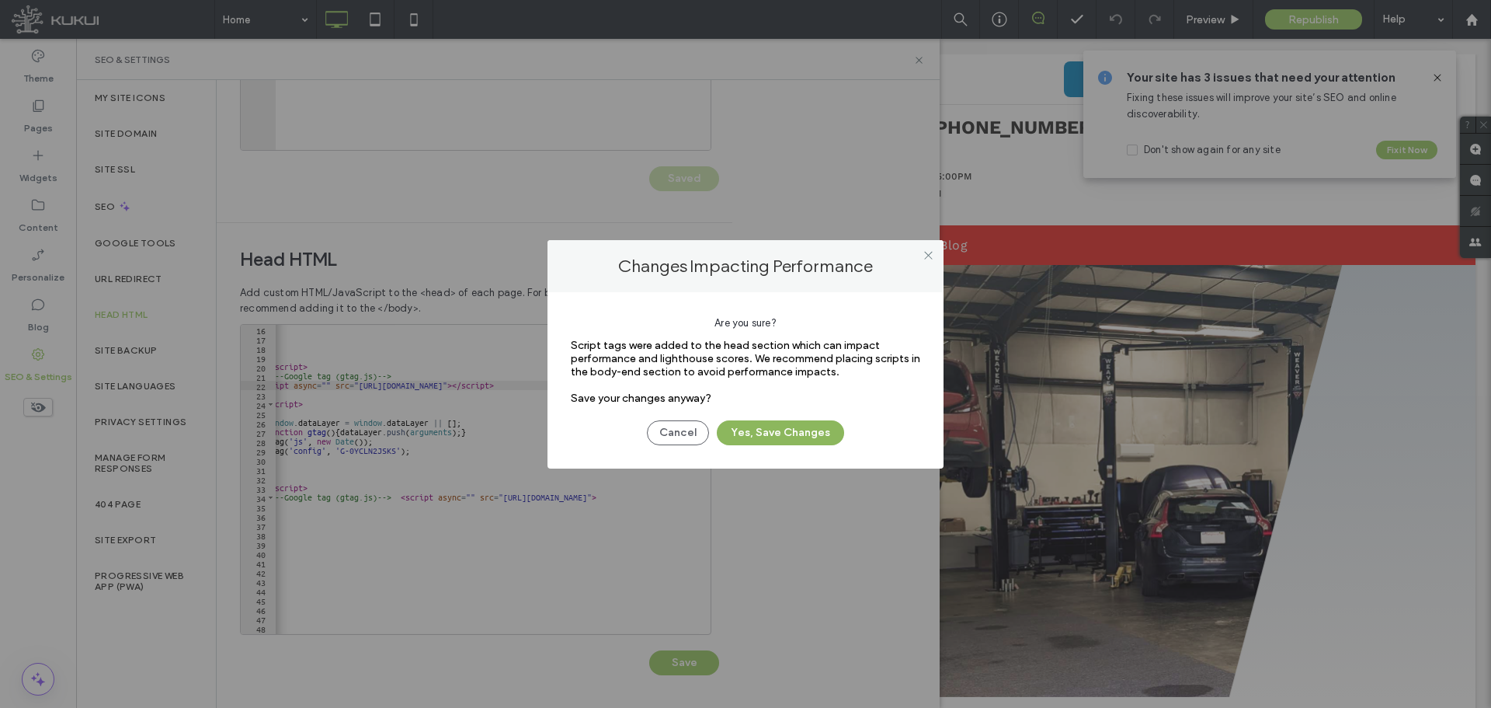
click at [786, 430] on button "Yes, Save Changes" at bounding box center [780, 432] width 127 height 25
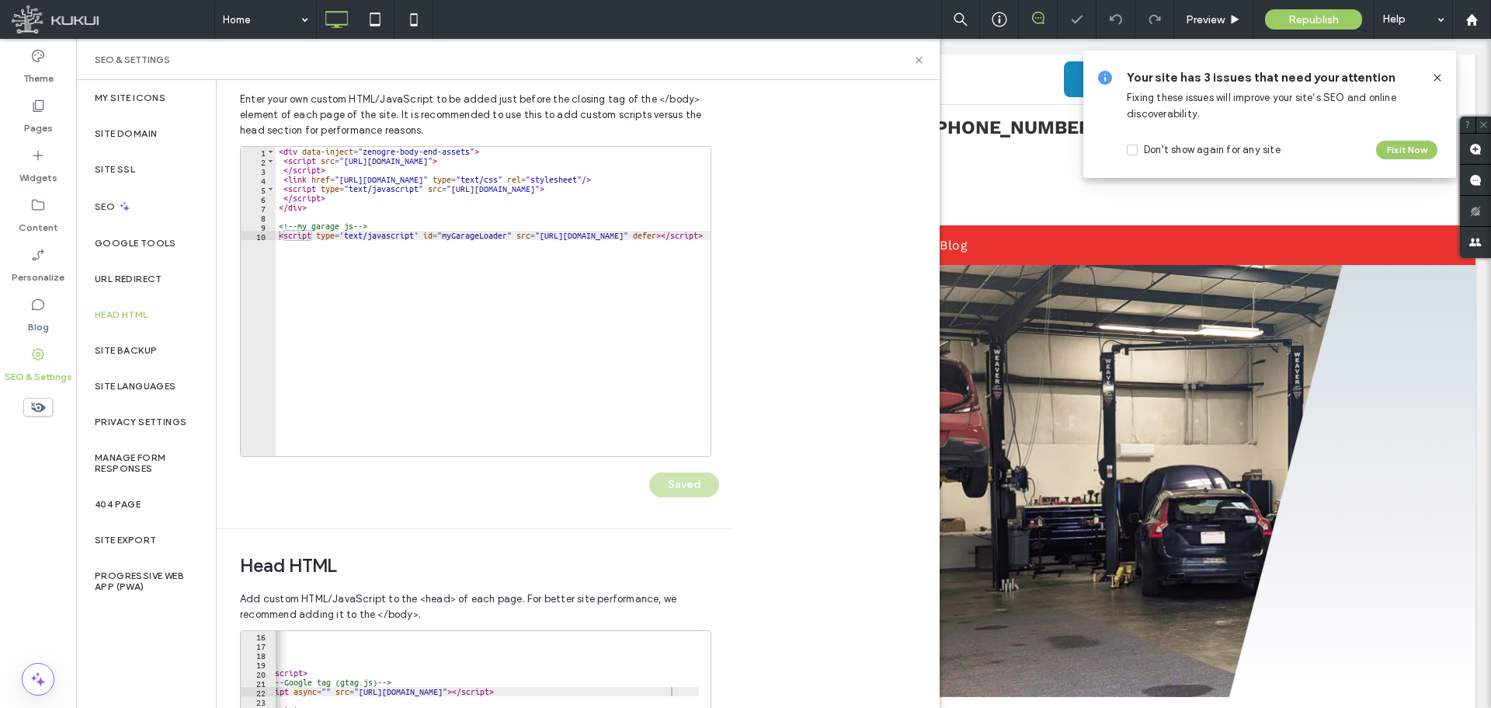
scroll to position [0, 0]
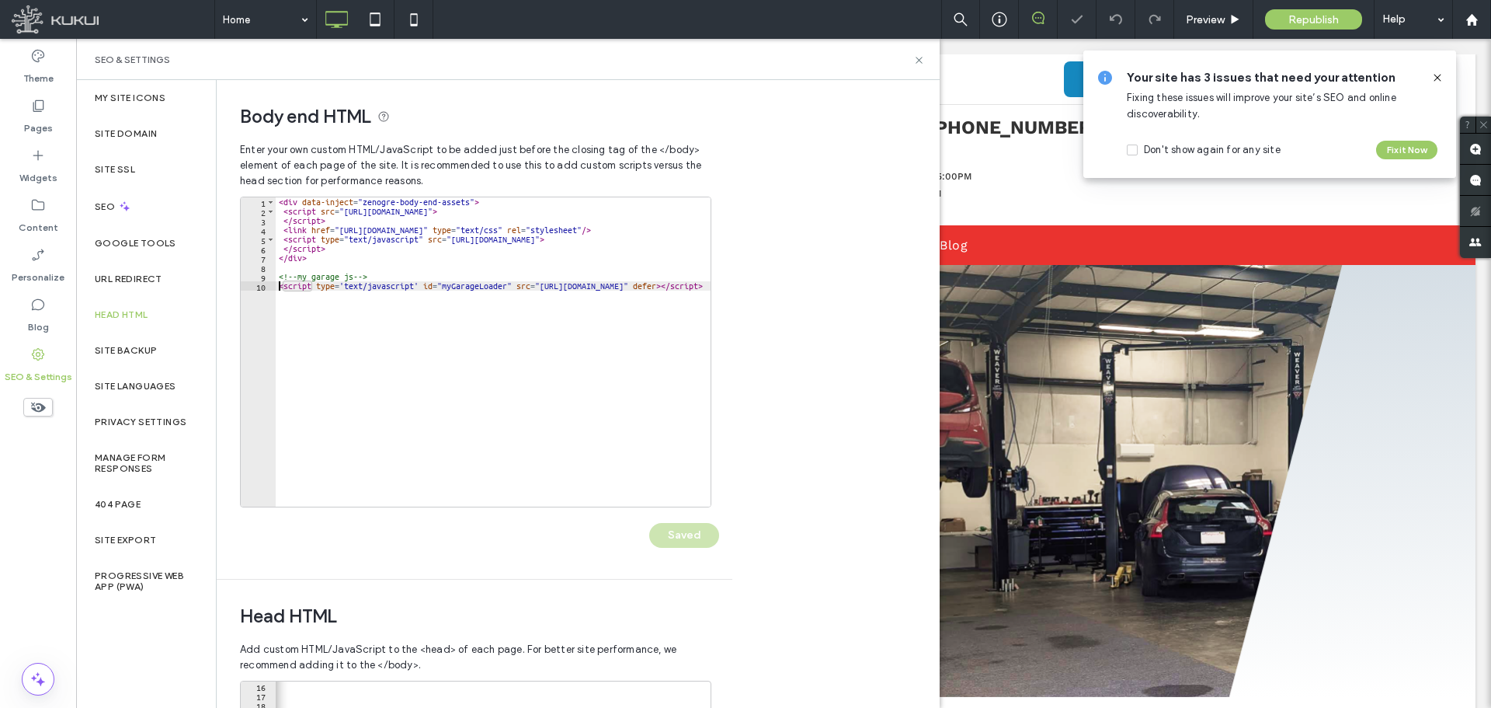
click at [279, 287] on div "< div data-inject = "zenogre-body-end-assets" > < script src = "https://zapi.ku…" at bounding box center [645, 355] width 738 height 316
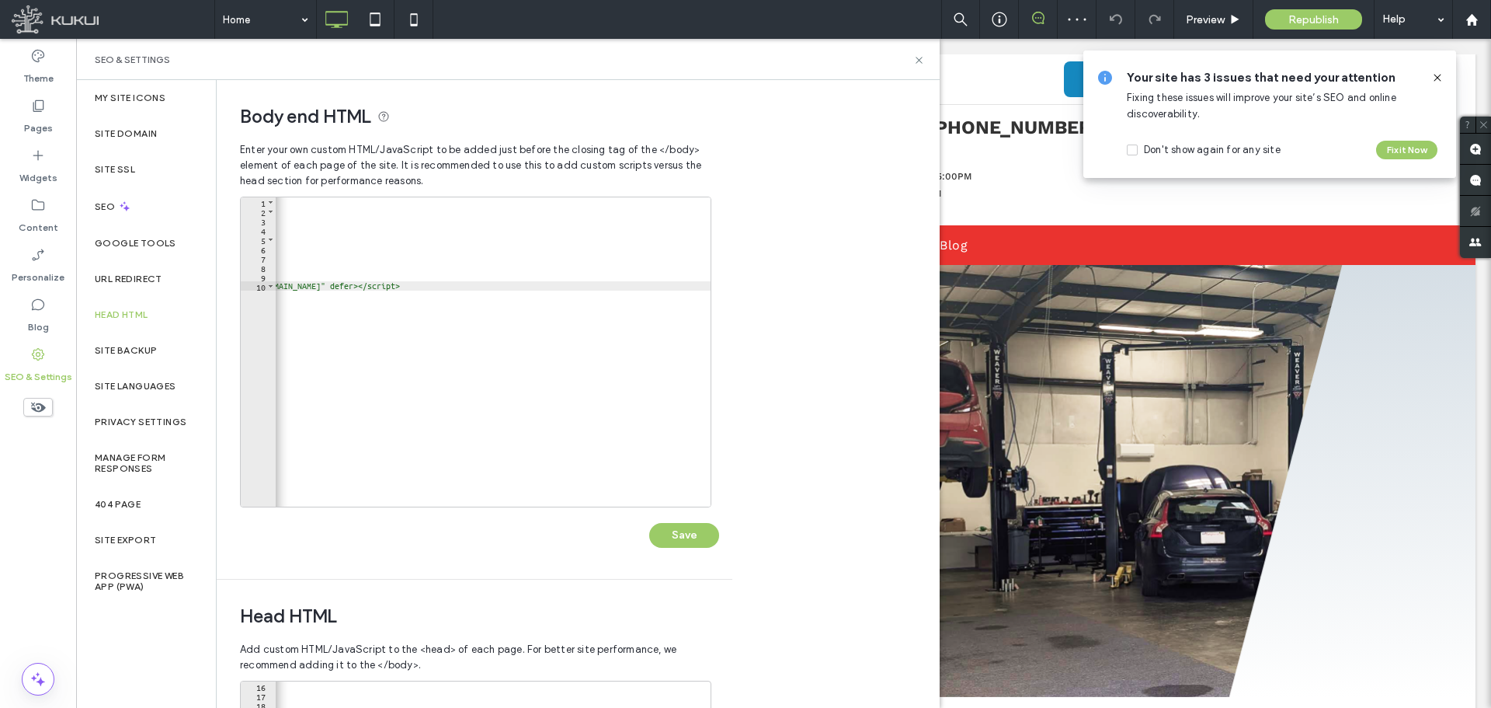
scroll to position [0, 322]
click at [705, 287] on div "< div data-inject = "zenogre-body-end-assets" > < script src = "https://zapi.ku…" at bounding box center [332, 355] width 757 height 316
type textarea "**********"
click at [684, 530] on button "Save" at bounding box center [684, 535] width 70 height 25
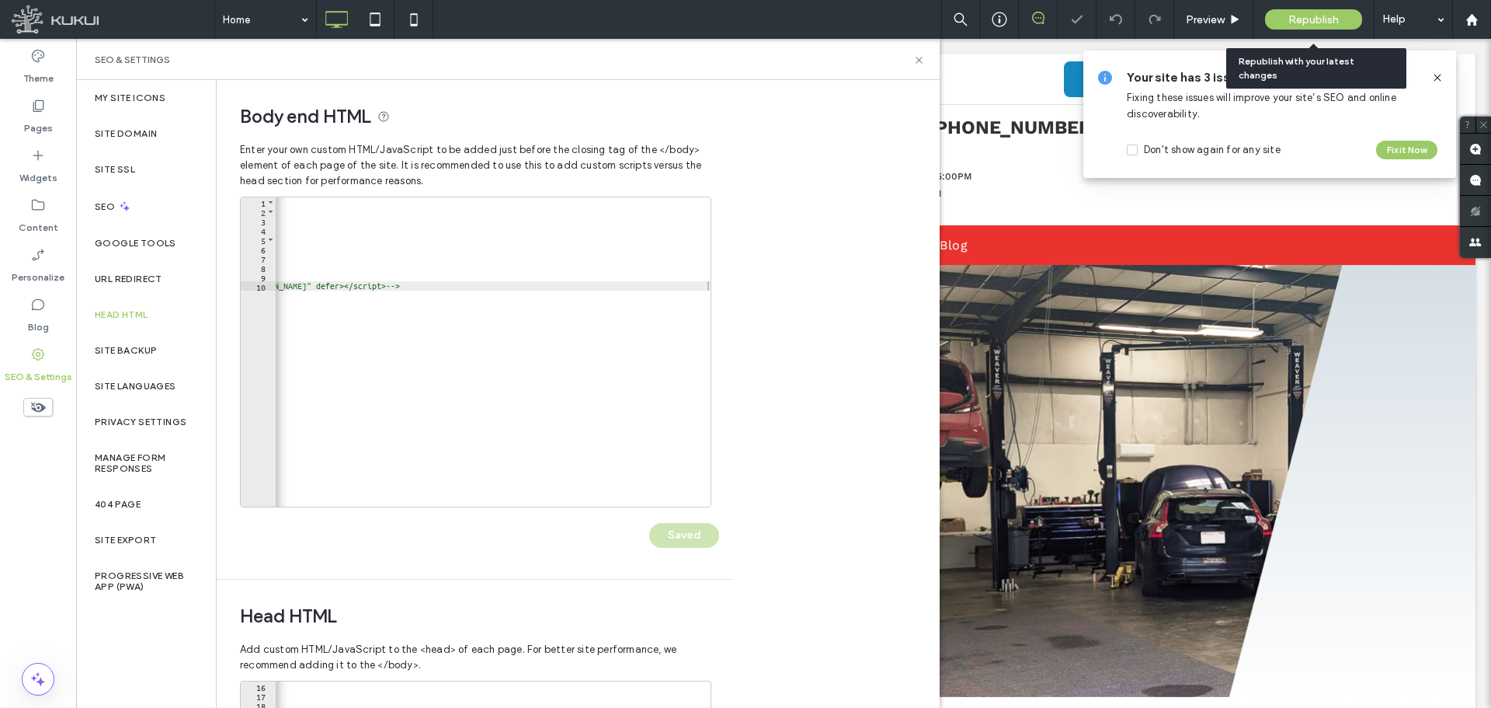
click at [1287, 16] on div "Republish" at bounding box center [1313, 19] width 97 height 20
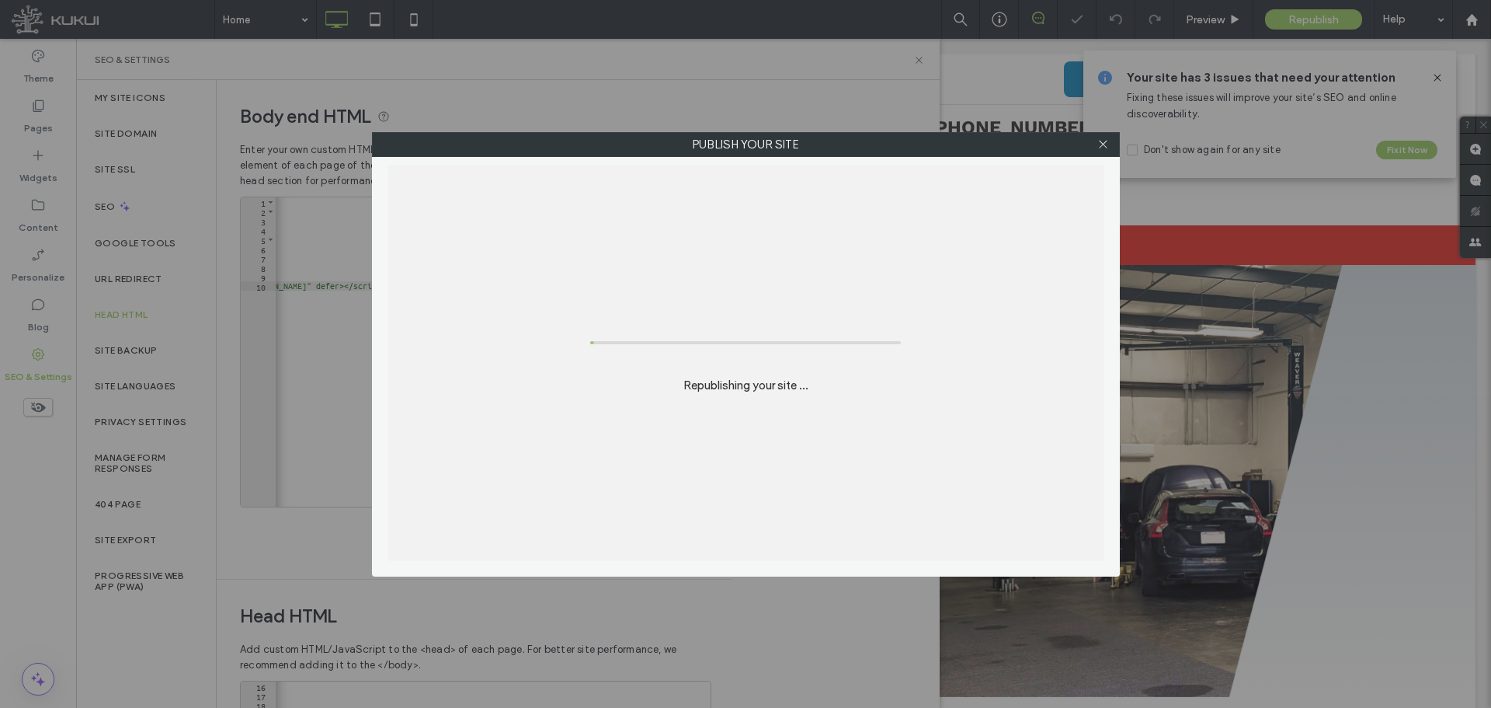
scroll to position [0, 0]
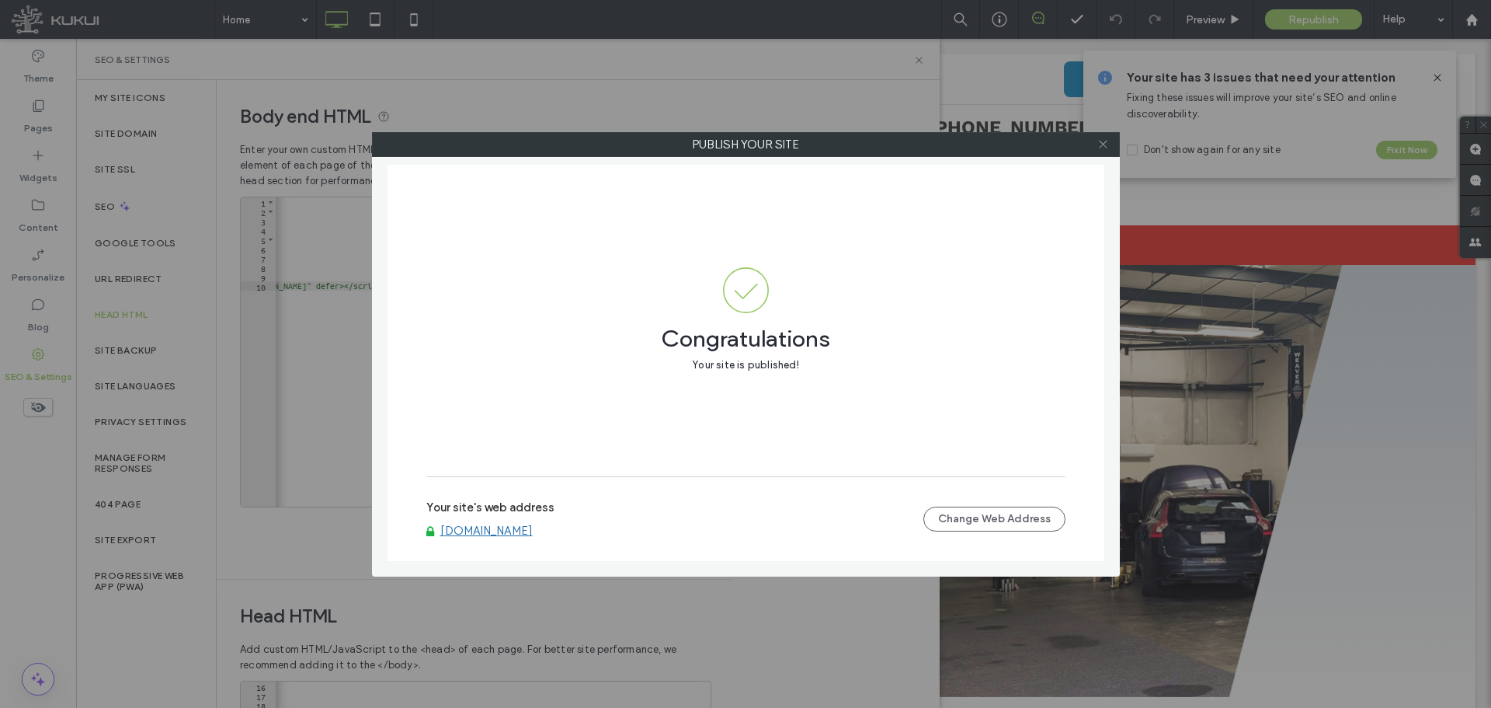
click at [1103, 148] on icon at bounding box center [1104, 144] width 12 height 12
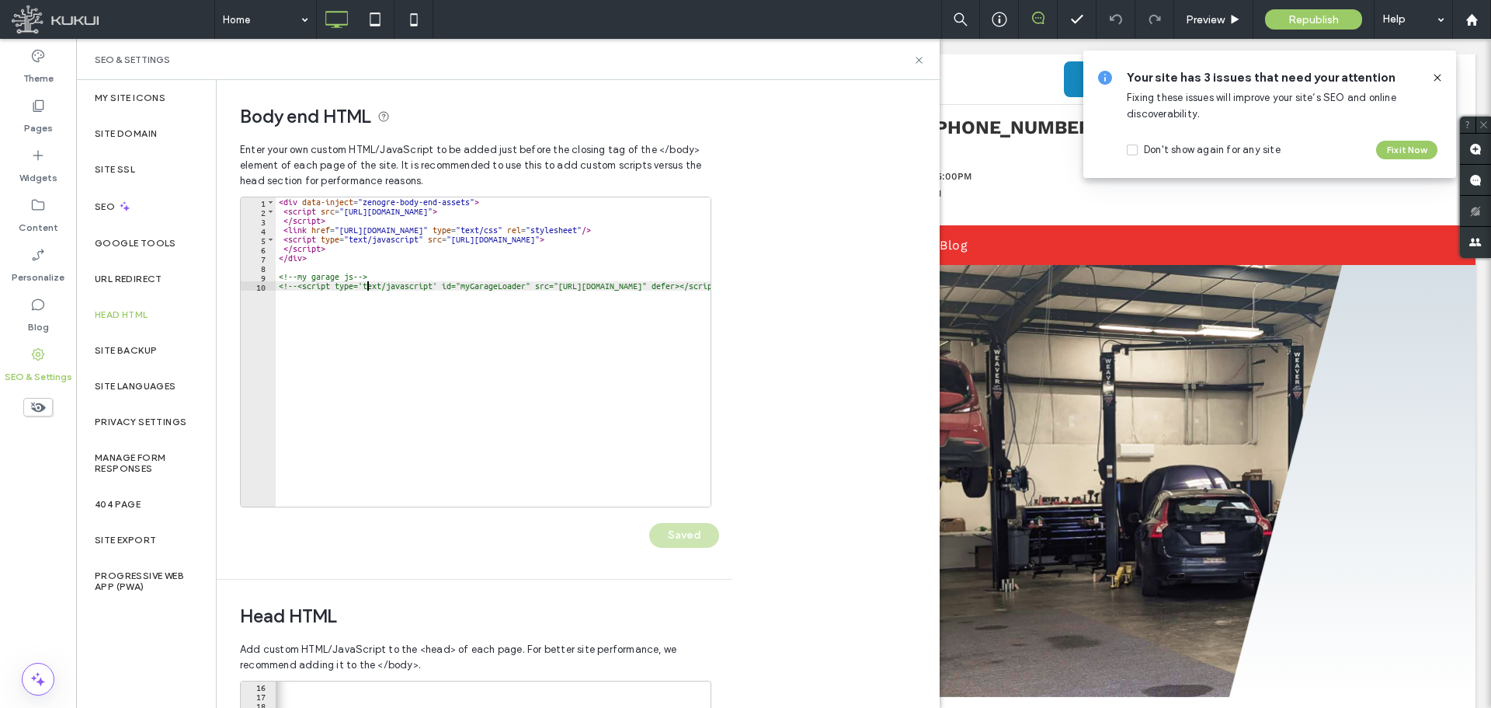
click at [365, 283] on div "< div data-inject = "zenogre-body-end-assets" > < script src = "https://zapi.ku…" at bounding box center [661, 355] width 771 height 316
click at [365, 285] on div "< div data-inject = "zenogre-body-end-assets" > < script src = "https://zapi.ku…" at bounding box center [661, 355] width 771 height 316
click at [480, 285] on div "< div data-inject = "zenogre-body-end-assets" > < script src = "https://zapi.ku…" at bounding box center [661, 355] width 771 height 316
click at [480, 291] on div "< div data-inject = "zenogre-body-end-assets" > < script src = "https://zapi.ku…" at bounding box center [661, 355] width 771 height 316
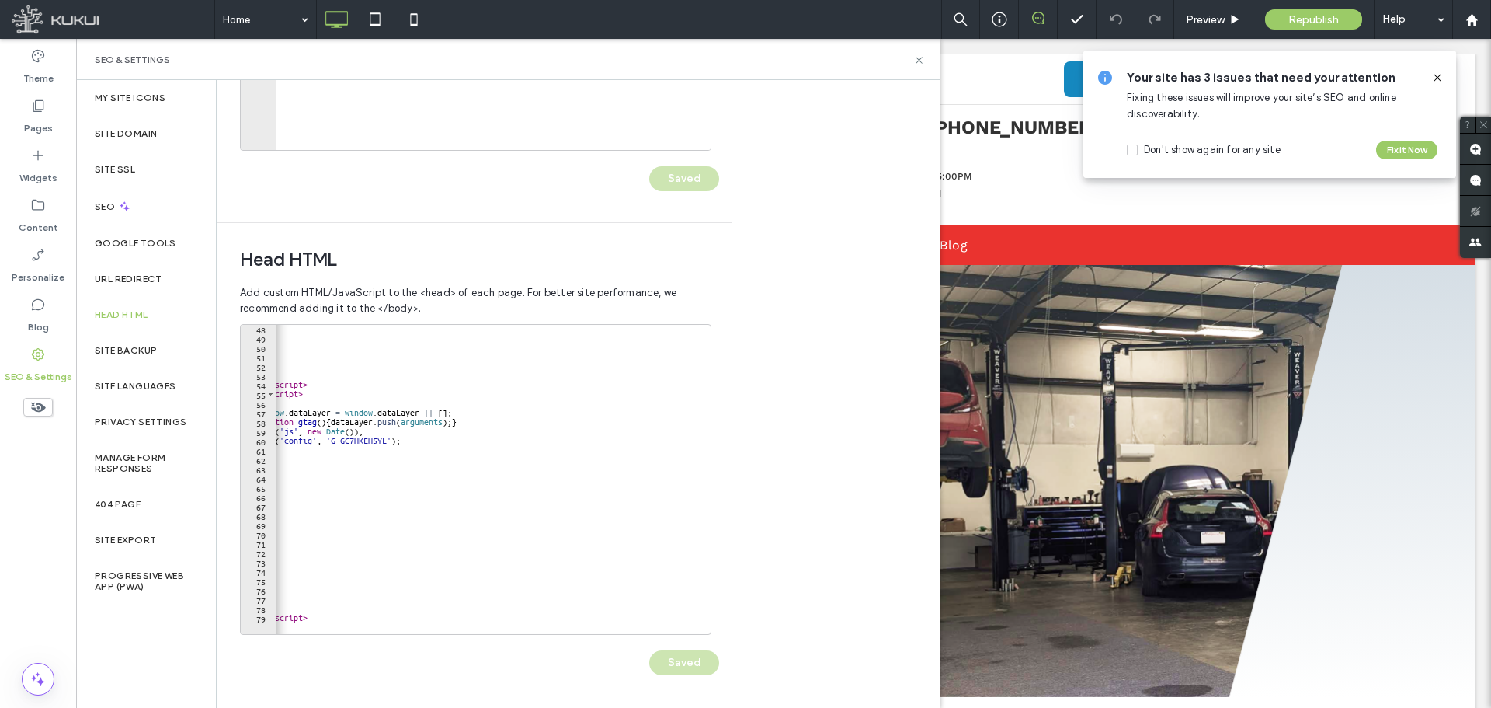
scroll to position [439, 0]
drag, startPoint x: 510, startPoint y: 621, endPoint x: 569, endPoint y: 625, distance: 59.1
click at [571, 625] on div at bounding box center [487, 626] width 423 height 16
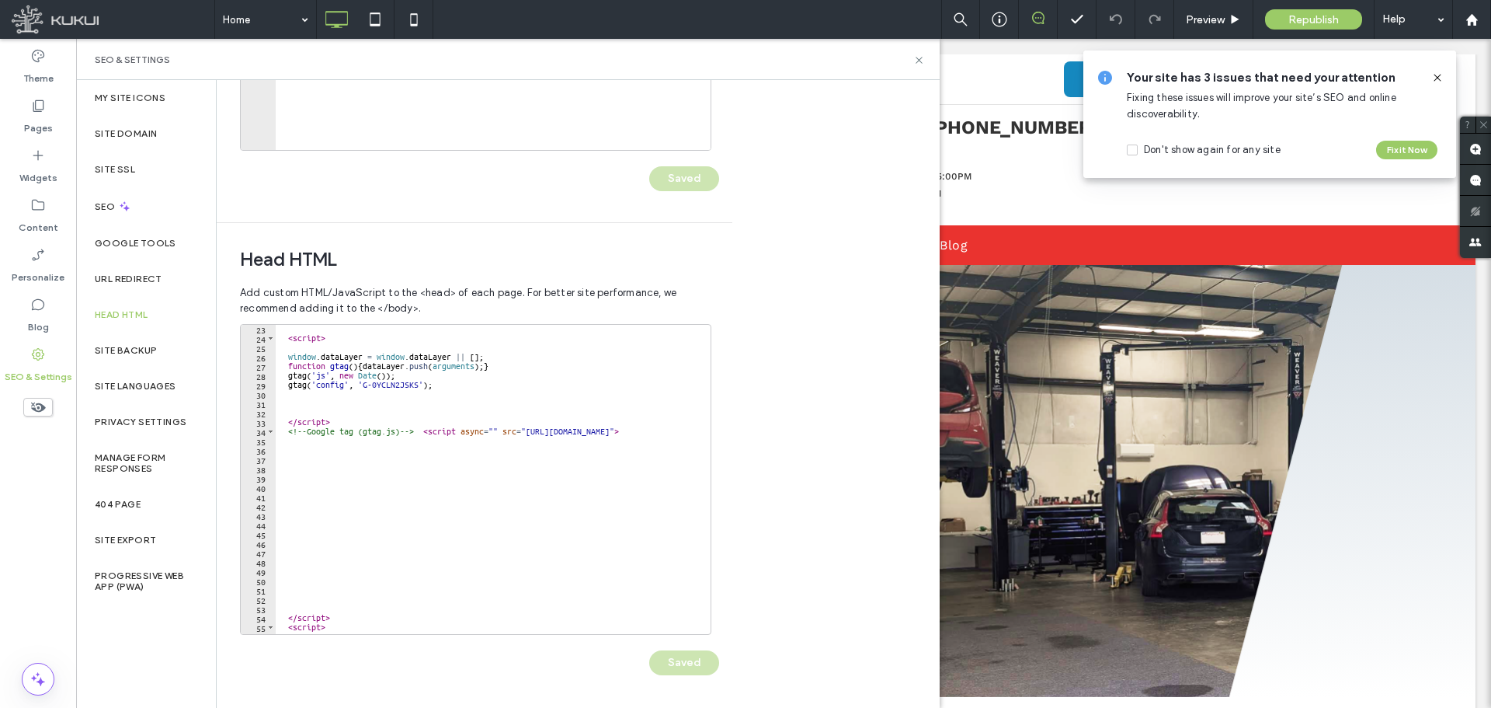
scroll to position [0, 0]
click at [916, 61] on icon at bounding box center [919, 60] width 12 height 12
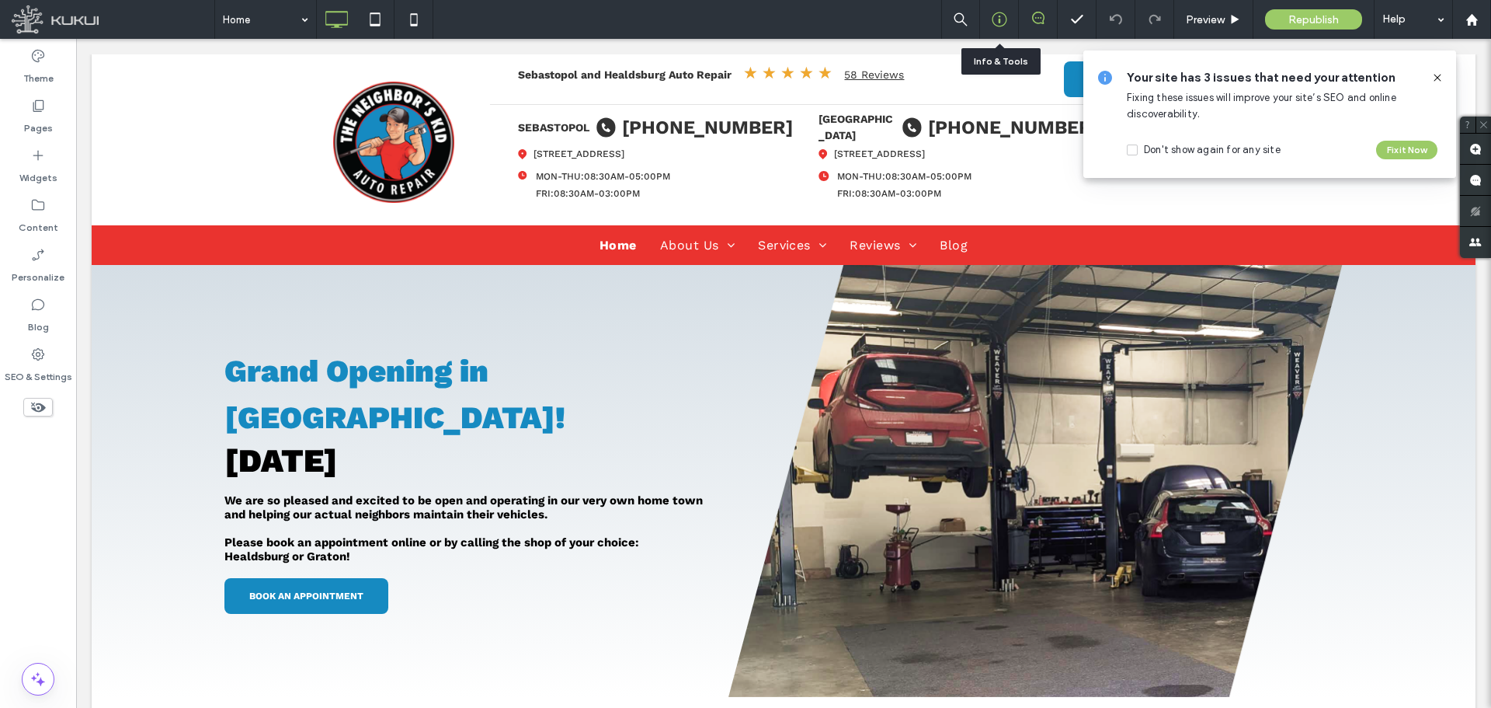
click at [1004, 15] on use at bounding box center [999, 19] width 15 height 15
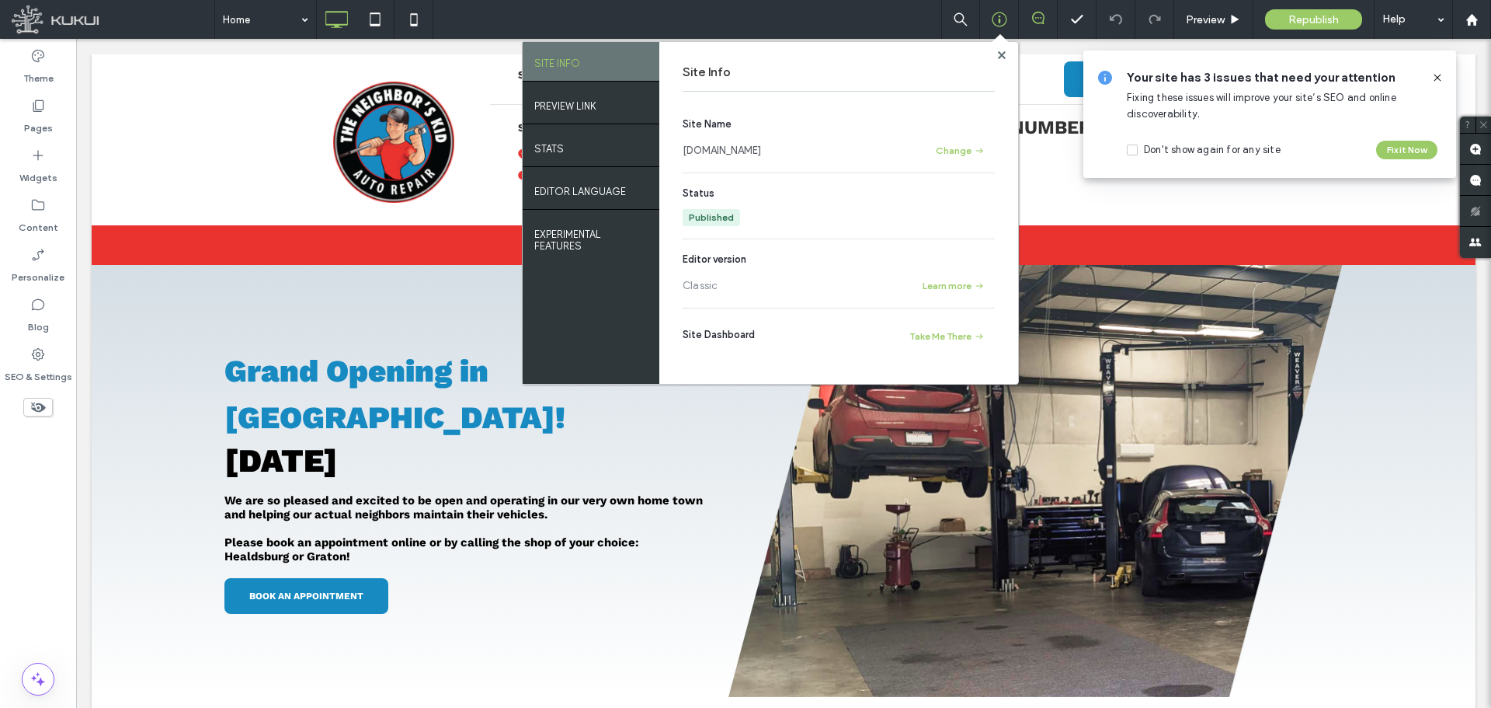
click at [761, 151] on link "www.the-neighbors-kid.com" at bounding box center [722, 151] width 78 height 16
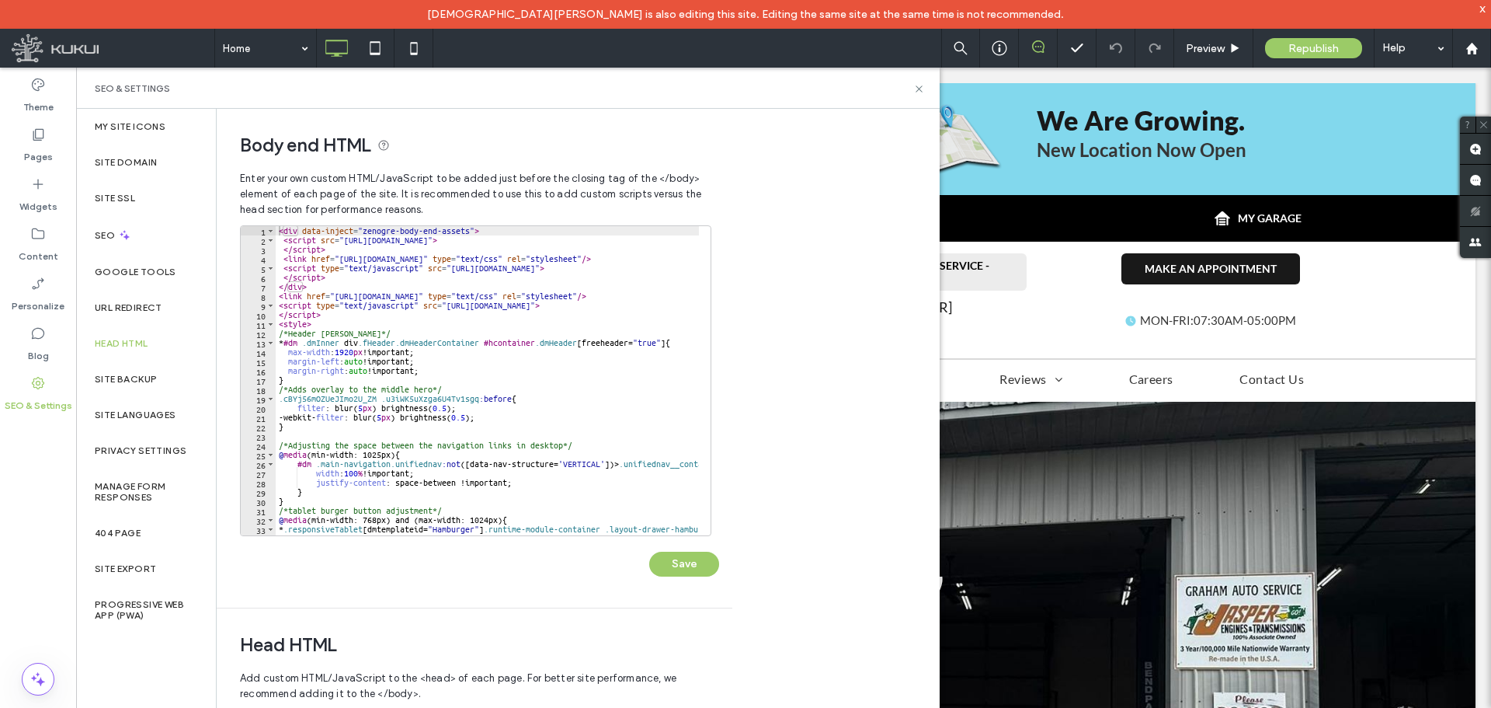
click at [329, 319] on div "< div data-inject = "zenogre-body-end-assets" > < script src = "[URL][DOMAIN_NA…" at bounding box center [563, 384] width 575 height 316
click at [328, 307] on div "< div data-inject = "zenogre-body-end-assets" > < script src = "[URL][DOMAIN_NA…" at bounding box center [563, 384] width 575 height 316
click at [297, 322] on div "< div data-inject = "zenogre-body-end-assets" > < script src = "[URL][DOMAIN_NA…" at bounding box center [563, 384] width 575 height 316
click at [299, 316] on div "< div data-inject = "zenogre-body-end-assets" > < script src = "[URL][DOMAIN_NA…" at bounding box center [563, 384] width 575 height 316
click at [294, 289] on div "< div data-inject = "zenogre-body-end-assets" > < script src = "[URL][DOMAIN_NA…" at bounding box center [563, 384] width 575 height 316
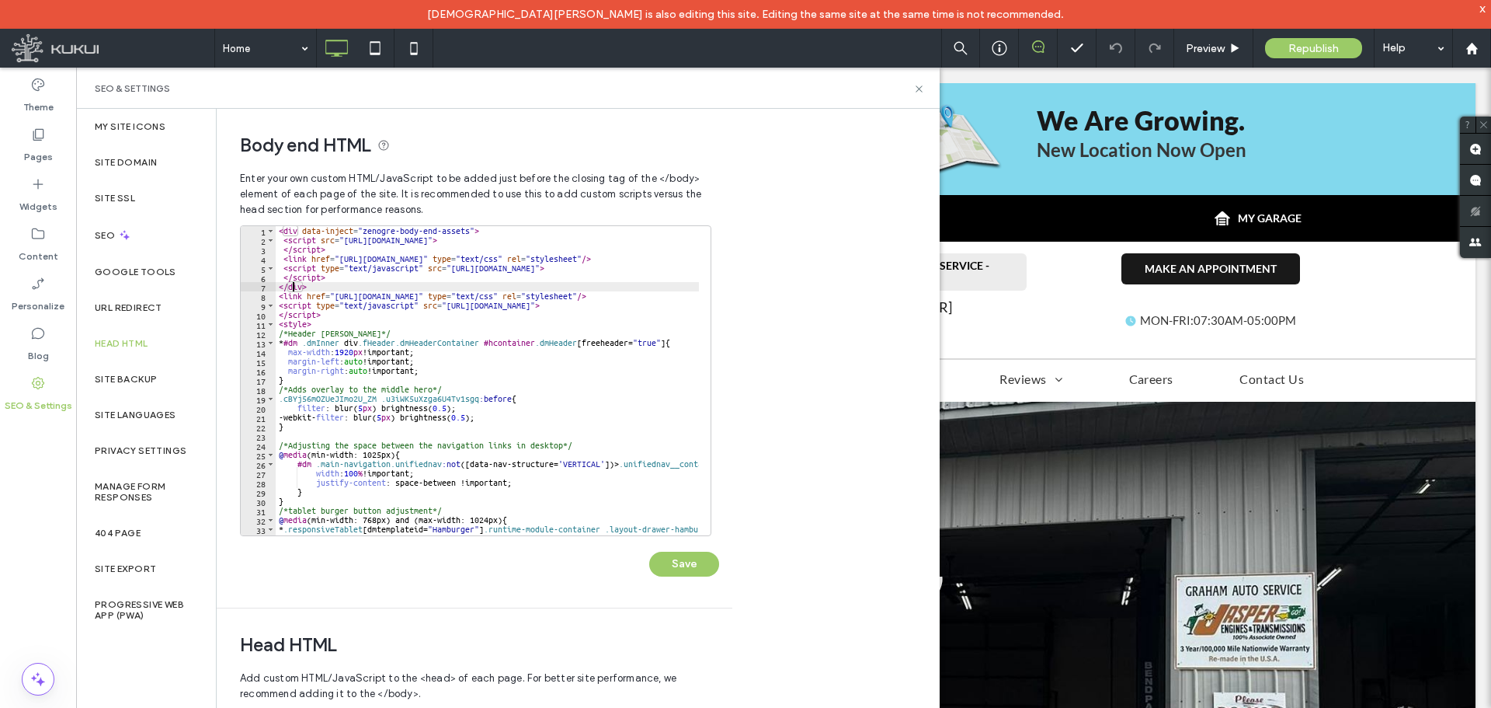
click at [280, 294] on div "< div data-inject = "zenogre-body-end-assets" > < script src = "[URL][DOMAIN_NA…" at bounding box center [563, 384] width 575 height 316
type textarea "**********"
